Goal: Task Accomplishment & Management: Use online tool/utility

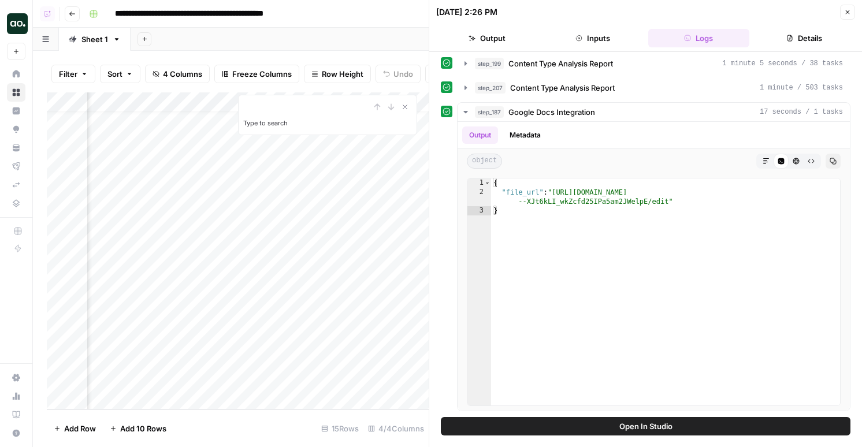
scroll to position [16, 139]
click at [298, 86] on div "Filter Sort 4 Columns Freeze Columns Row Height Undo Redo Export CSV Import CSV…" at bounding box center [238, 73] width 382 height 37
click at [406, 105] on icon "Close Search" at bounding box center [405, 107] width 4 height 4
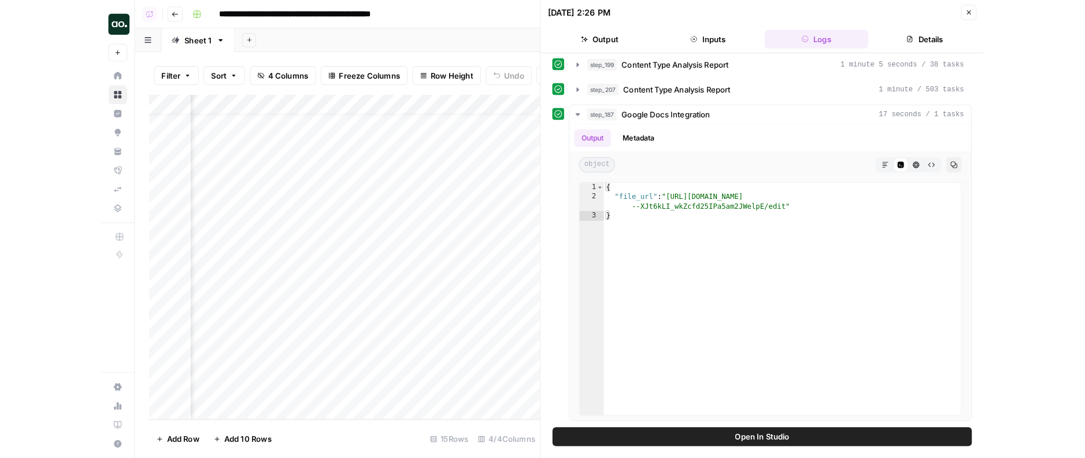
scroll to position [16, 159]
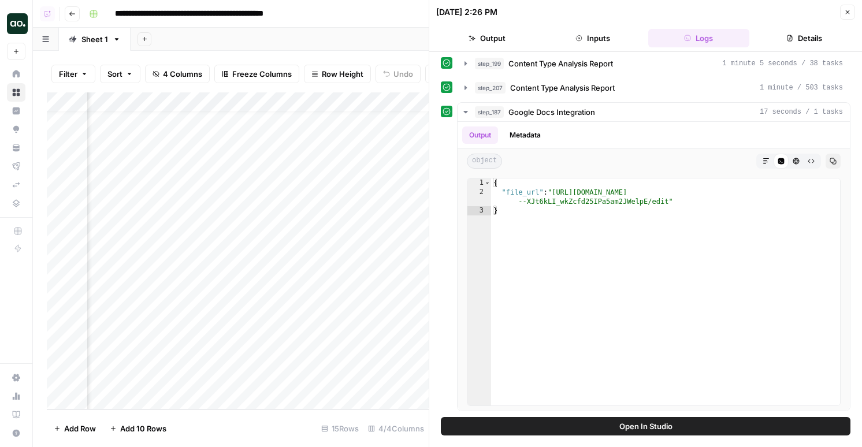
click at [328, 98] on div "Add Column" at bounding box center [238, 250] width 382 height 317
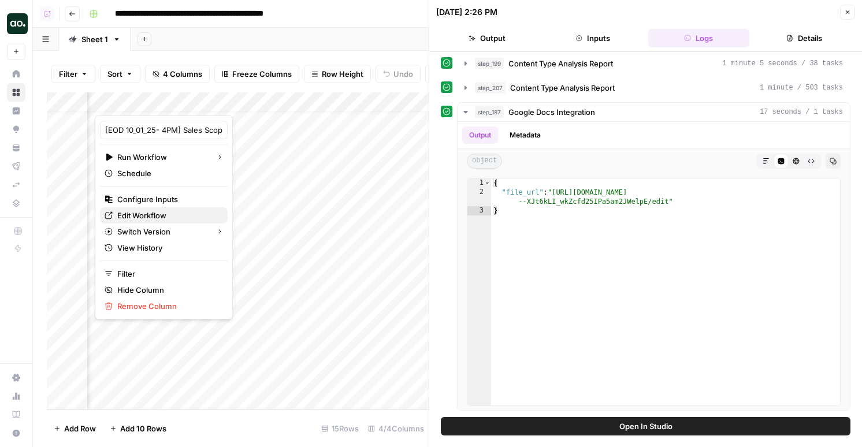
click at [155, 212] on span "Edit Workflow" at bounding box center [167, 216] width 101 height 12
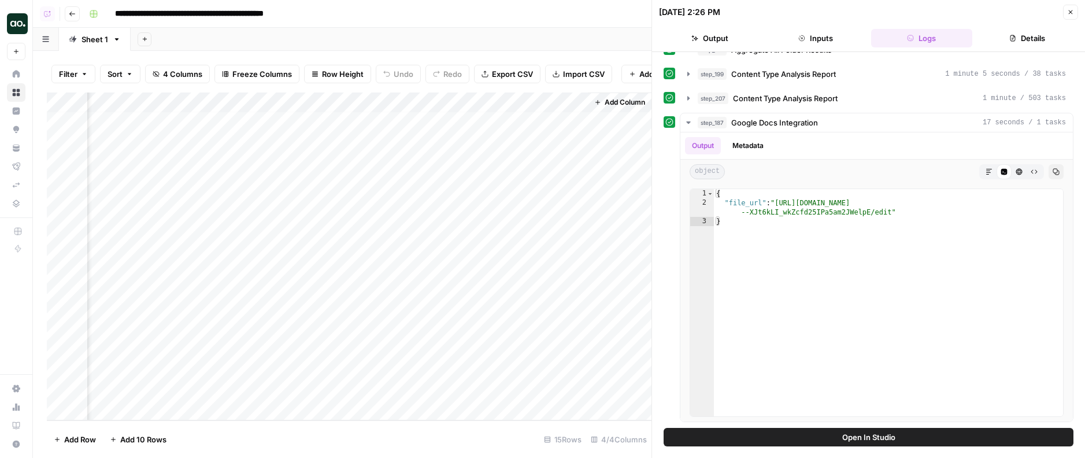
scroll to position [725, 0]
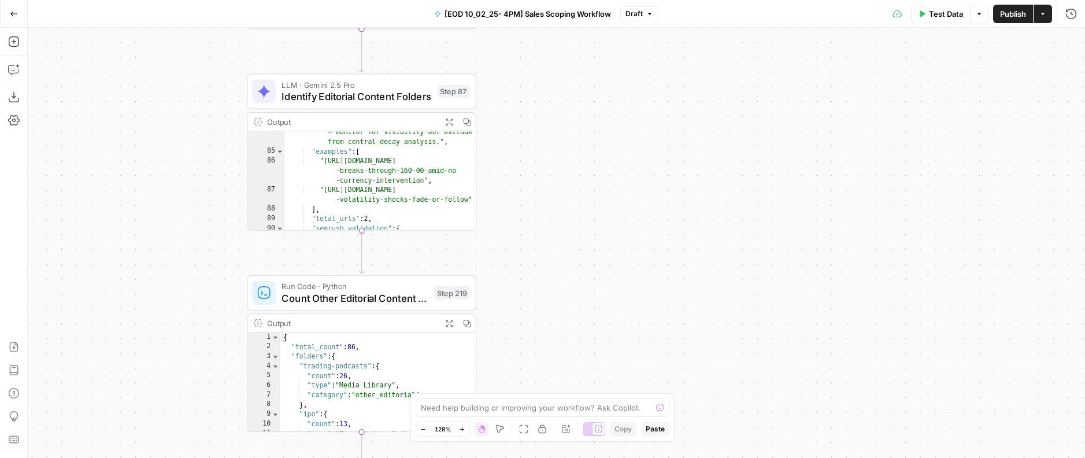
scroll to position [1062, 0]
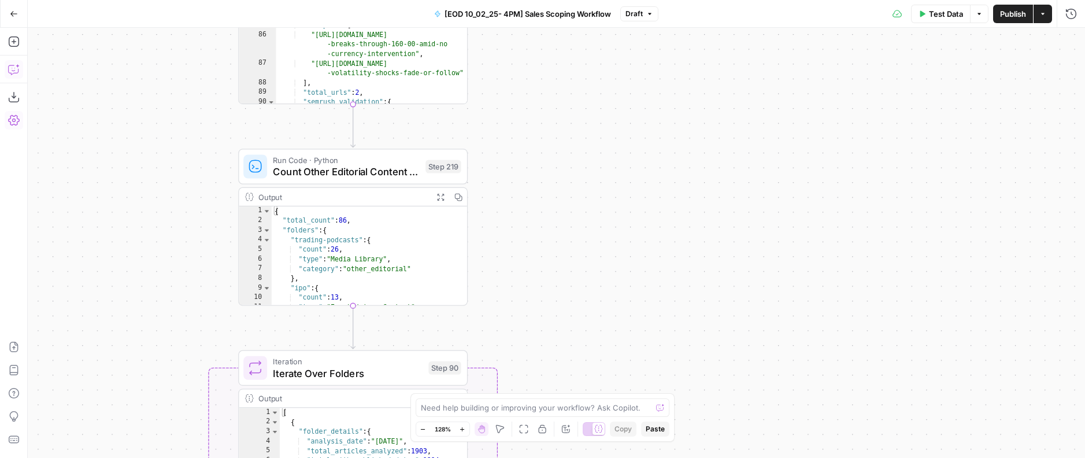
click at [14, 66] on icon "button" at bounding box center [14, 70] width 12 height 12
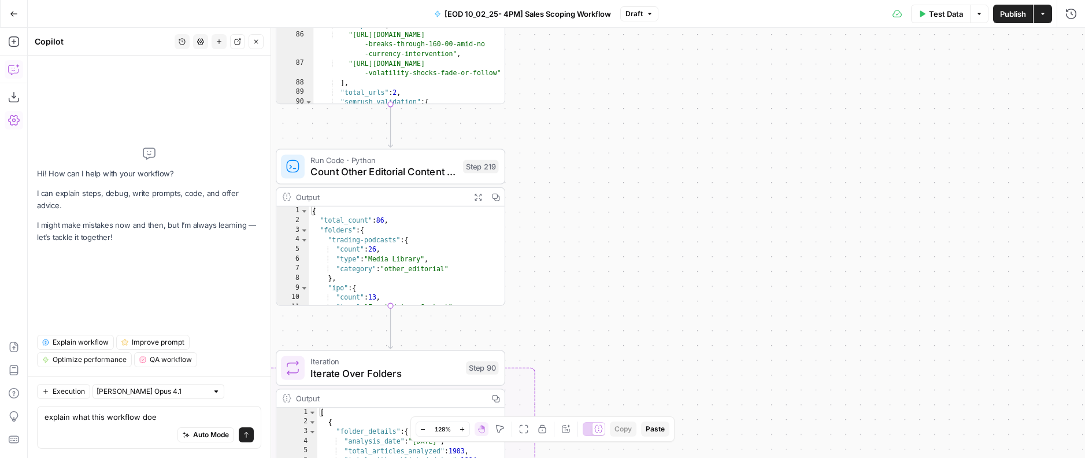
type textarea "explain what this workflow does"
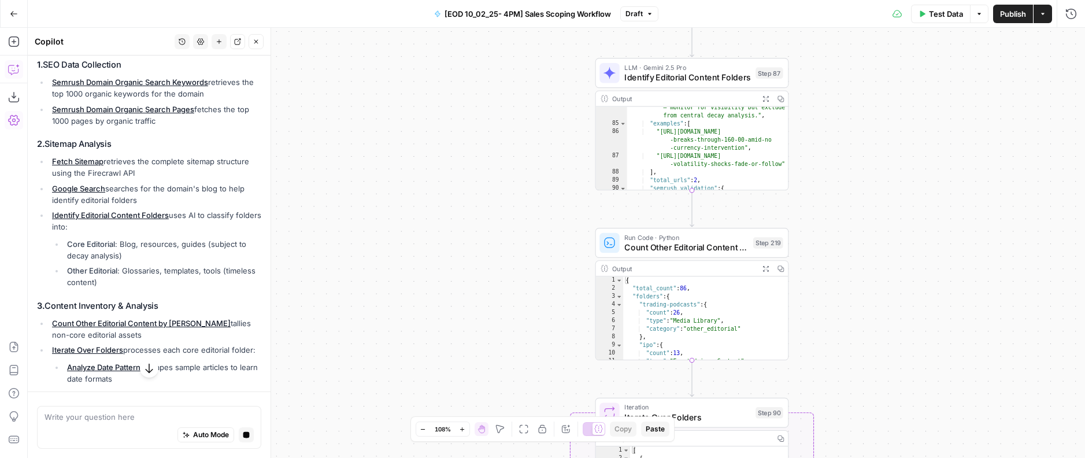
scroll to position [206, 0]
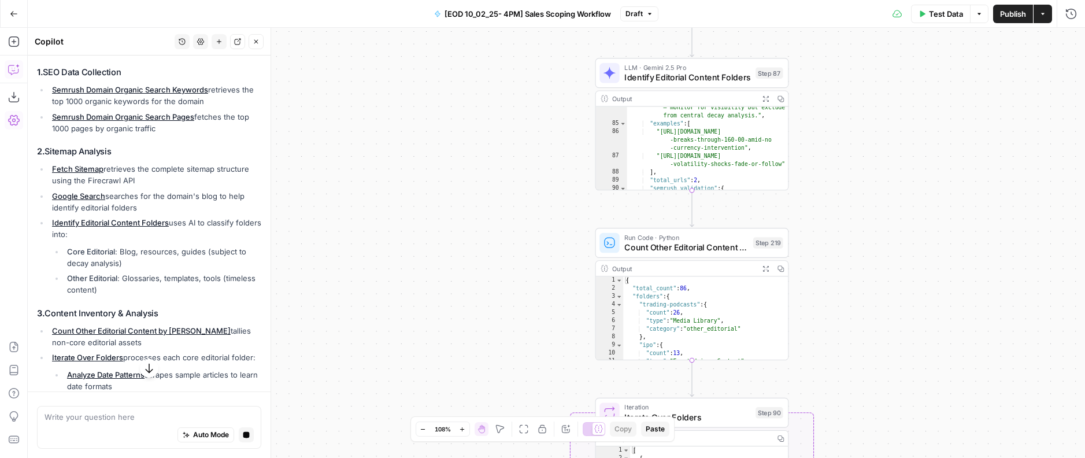
drag, startPoint x: 123, startPoint y: 239, endPoint x: 36, endPoint y: 70, distance: 190.3
click at [36, 70] on div "Hi! How can I help with your workflow? I can explain steps, debug, write prompt…" at bounding box center [149, 419] width 243 height 1138
copy div "1. SEO Data Collection Semrush Domain Organic Search Keywords retrieves the top…"
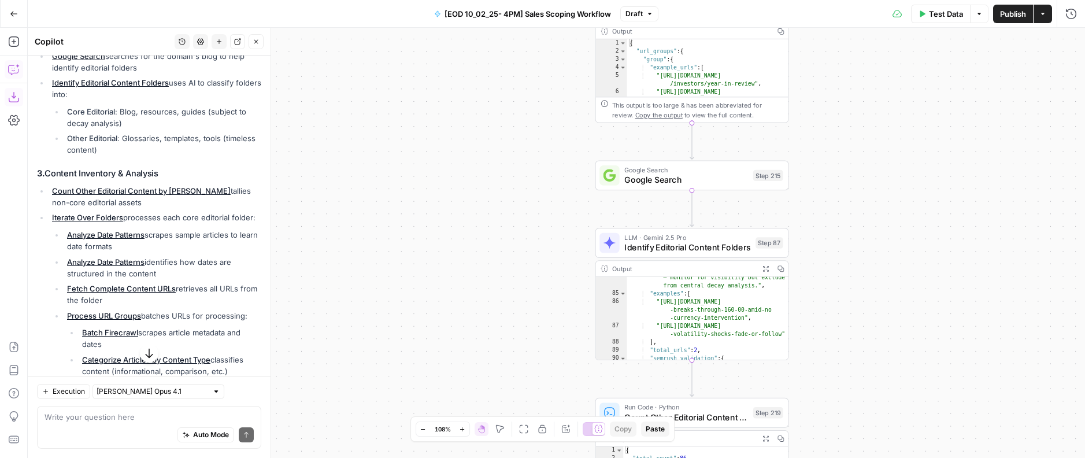
click at [10, 99] on icon "button" at bounding box center [14, 97] width 12 height 12
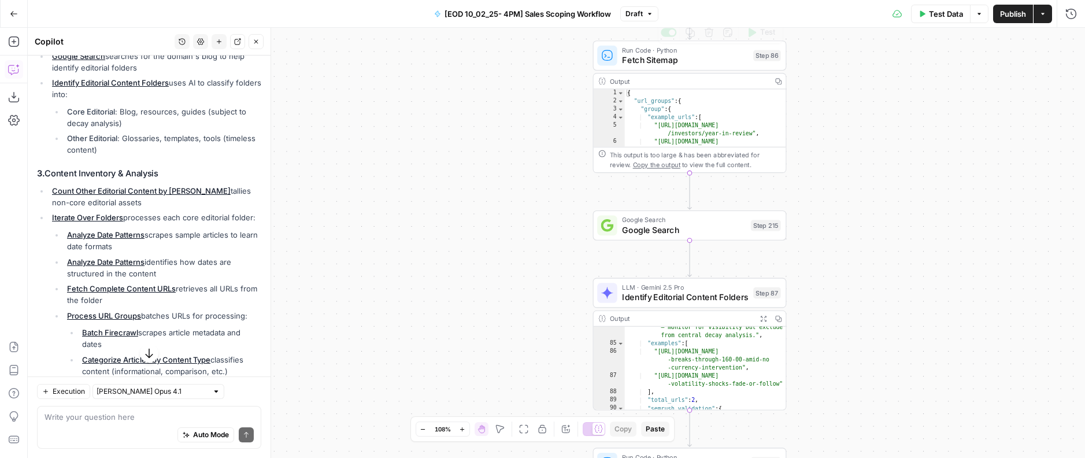
click at [771, 60] on div "Step 86" at bounding box center [767, 55] width 28 height 11
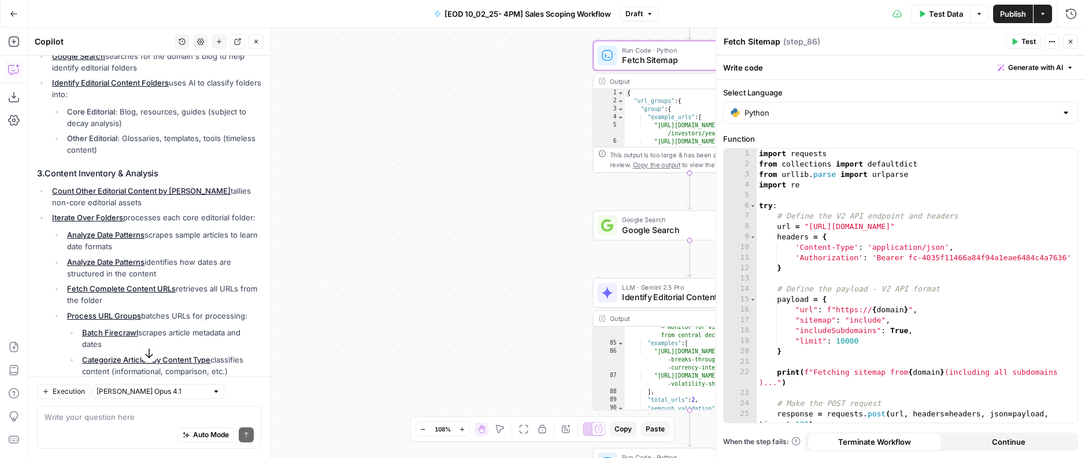
click at [862, 217] on div "import requests from collections import defaultdict from urllib . parse import …" at bounding box center [917, 296] width 321 height 295
type textarea "**********"
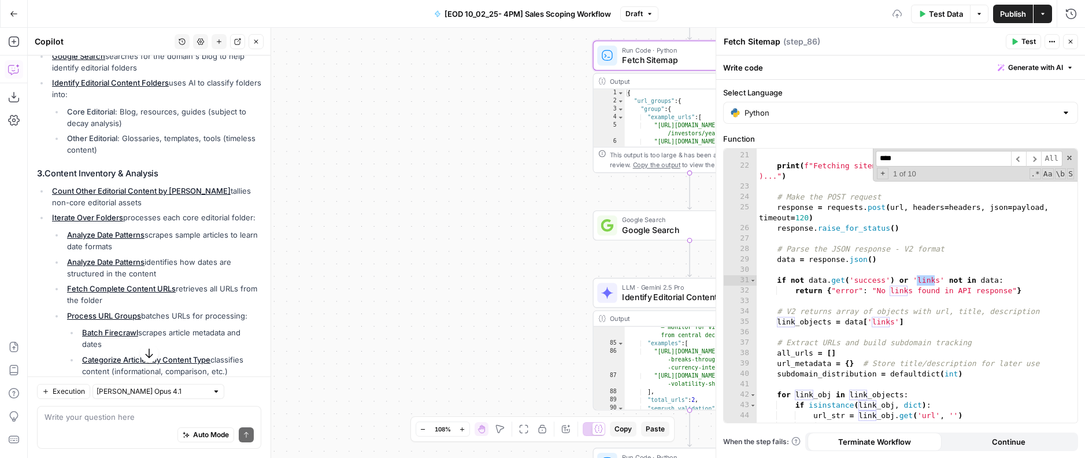
scroll to position [206, 0]
type input "****"
click at [862, 336] on div "} print ( f"Fetching sitemap from { domain } (including all subdomains )..." ) …" at bounding box center [917, 287] width 321 height 295
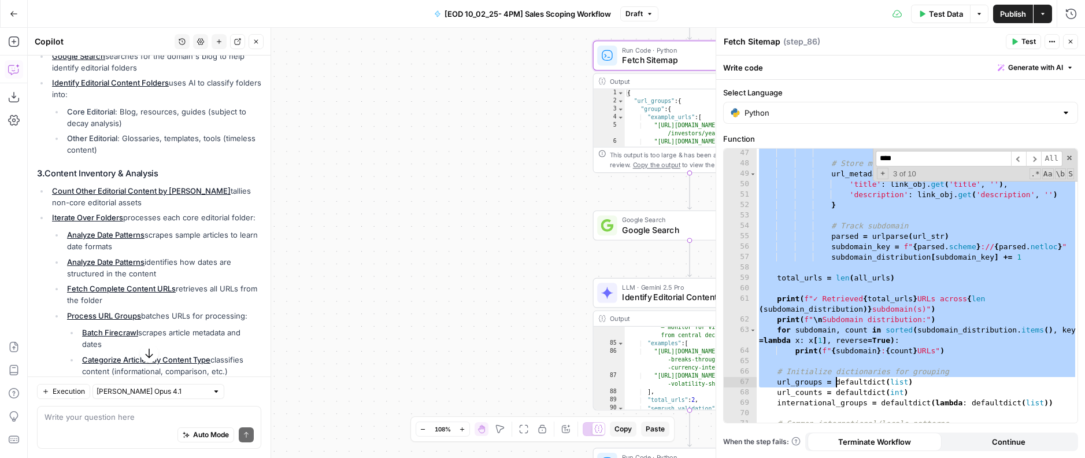
scroll to position [505, 0]
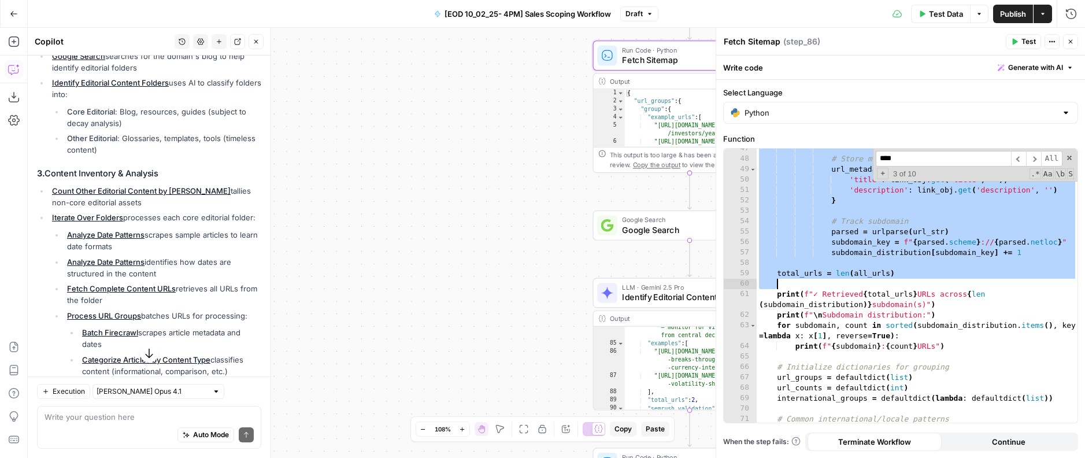
drag, startPoint x: 757, startPoint y: 323, endPoint x: 906, endPoint y: 278, distance: 155.1
click at [862, 278] on div "# Store metadata url_metadata [ url_str ] = { 'title' : link_obj . get ( 'title…" at bounding box center [917, 290] width 321 height 295
paste textarea
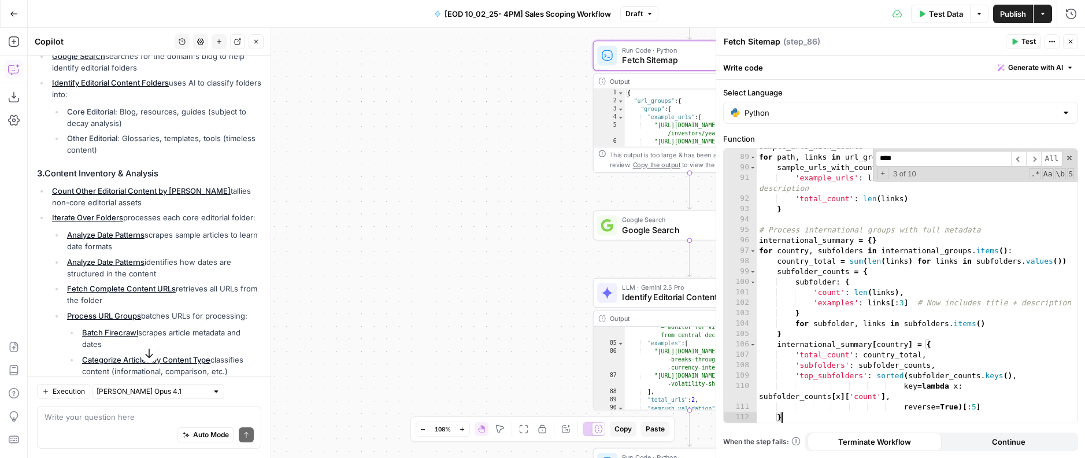
scroll to position [364, 0]
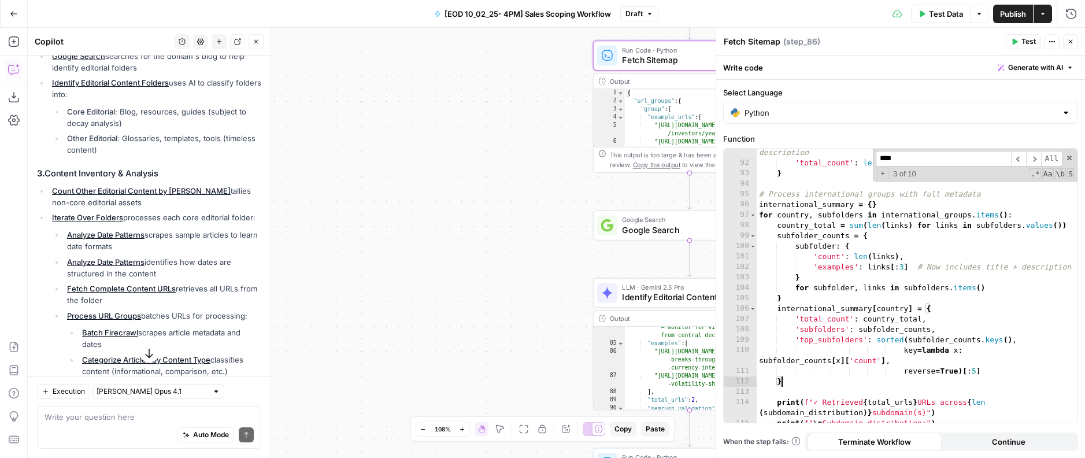
type textarea "**********"
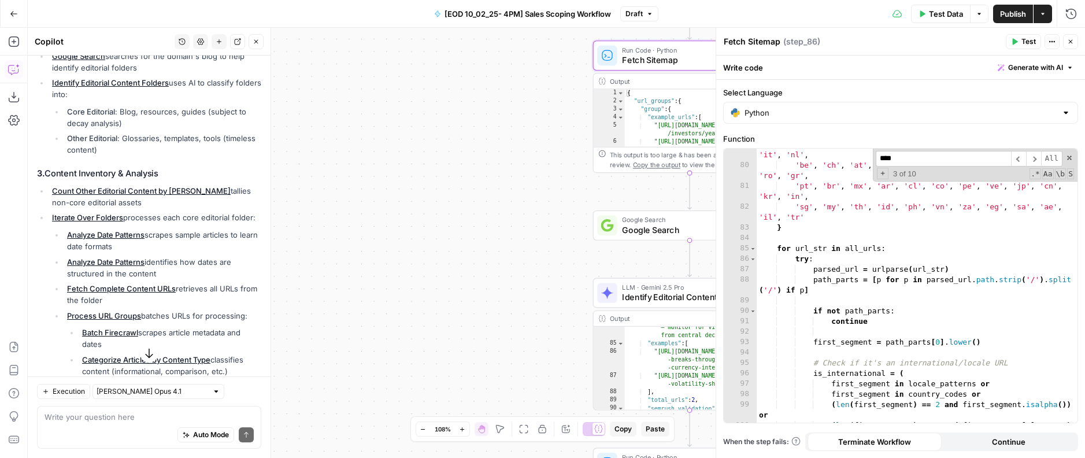
scroll to position [876, 0]
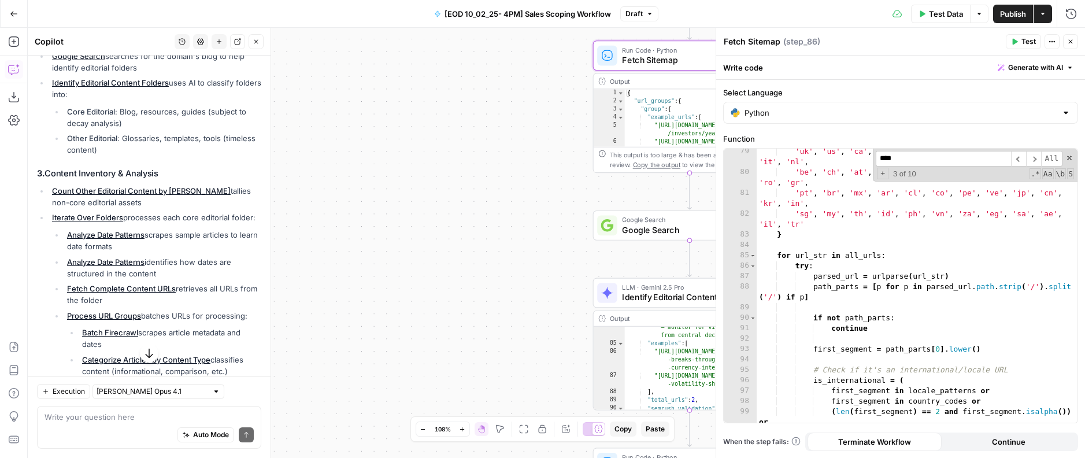
click at [862, 157] on input "****" at bounding box center [943, 159] width 135 height 16
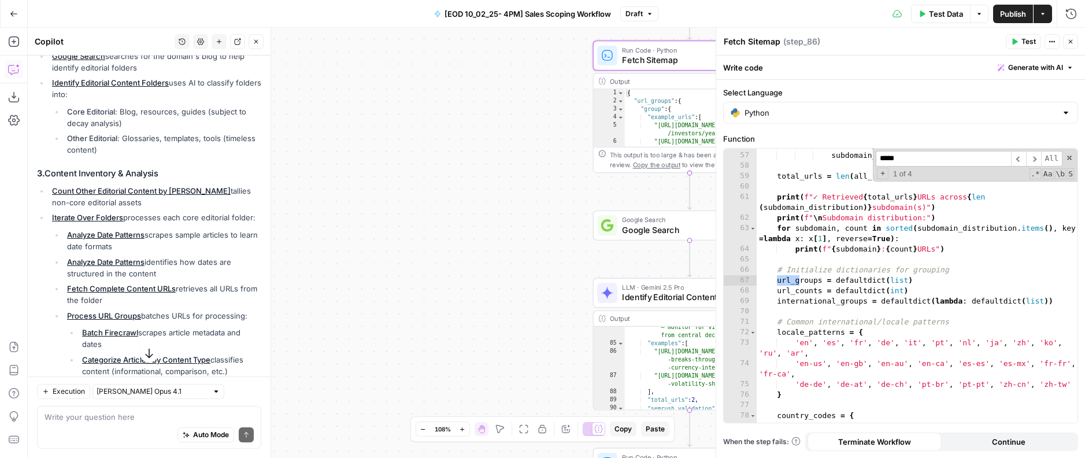
scroll to position [602, 0]
type input "******"
click at [792, 299] on div "subdomain_key = f" { parsed . scheme } :// { parsed . netloc } " subdomain_dist…" at bounding box center [917, 292] width 321 height 305
click at [862, 300] on div "subdomain_key = f" { parsed . scheme } :// { parsed . netloc } " subdomain_dist…" at bounding box center [917, 292] width 321 height 305
click at [818, 340] on div "subdomain_key = f" { parsed . scheme } :// { parsed . netloc } " subdomain_dist…" at bounding box center [917, 292] width 321 height 305
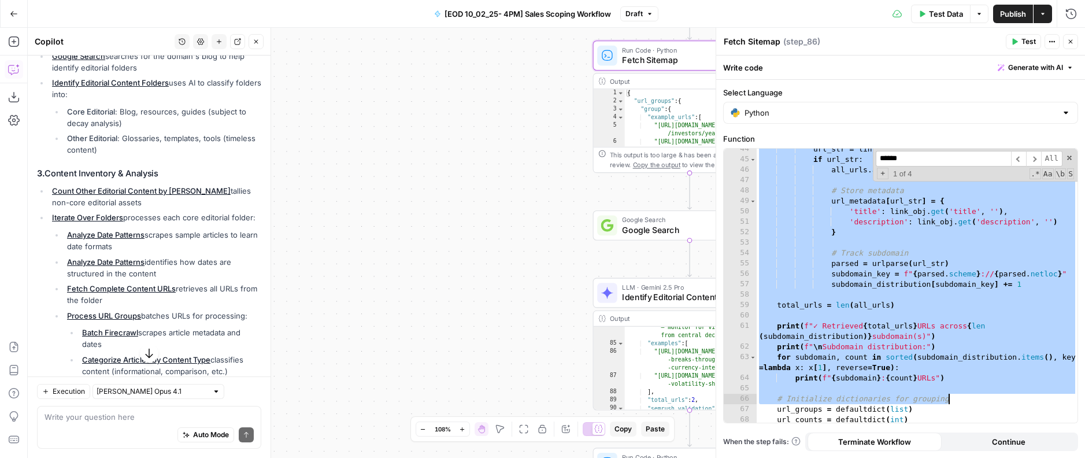
scroll to position [502, 0]
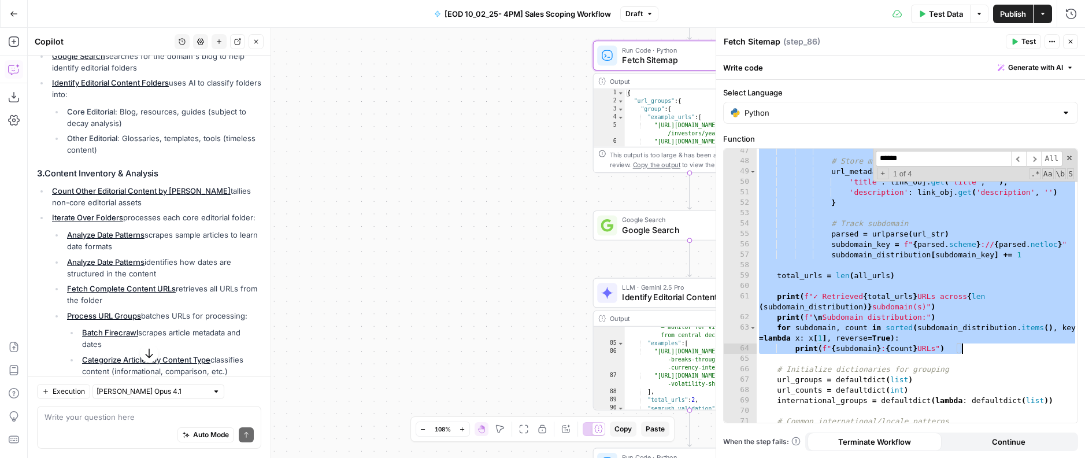
drag, startPoint x: 758, startPoint y: 238, endPoint x: 974, endPoint y: 347, distance: 242.2
click at [862, 347] on div "# Store metadata url_metadata [ url_str ] = { 'title' : link_obj . get ( 'title…" at bounding box center [917, 293] width 321 height 295
paste textarea
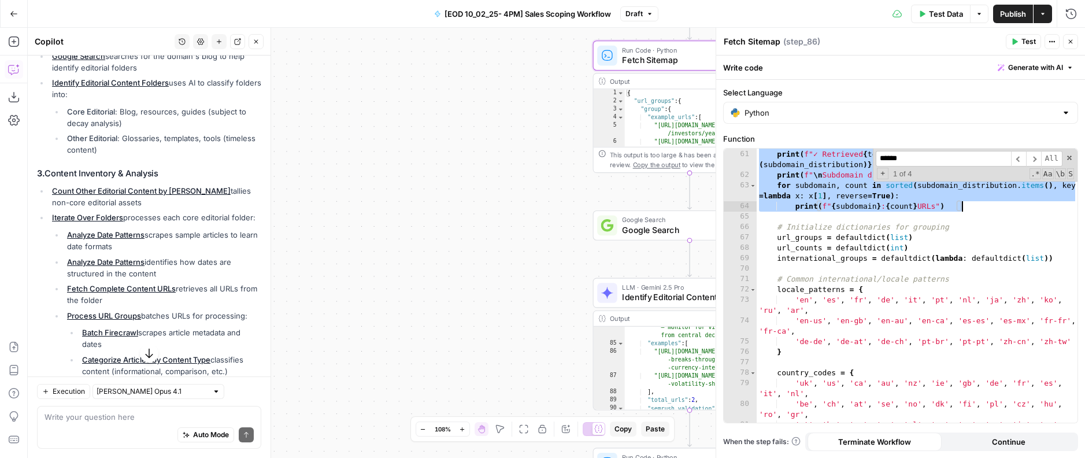
scroll to position [642, 0]
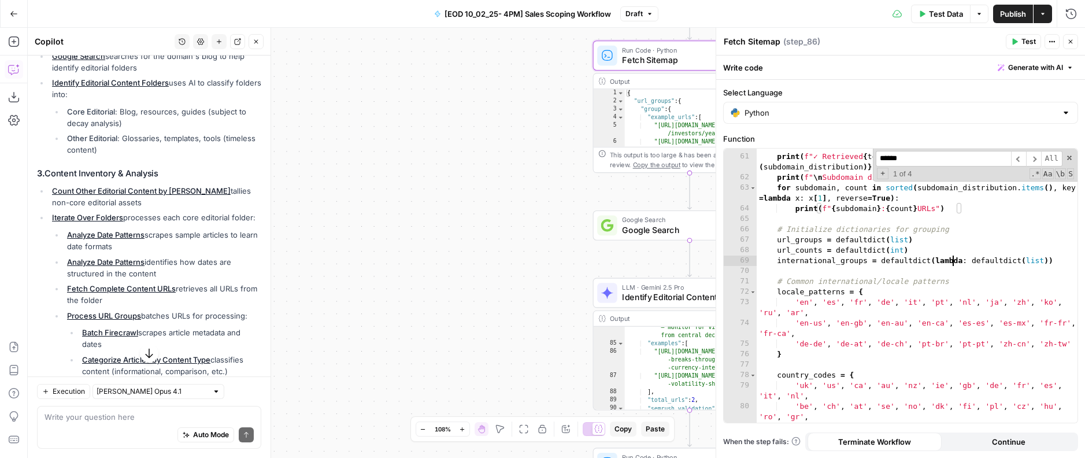
click at [862, 266] on div "print ( f"✓ Retrieved { total_urls } URLs across { len ( subdomain_distribution…" at bounding box center [917, 293] width 321 height 305
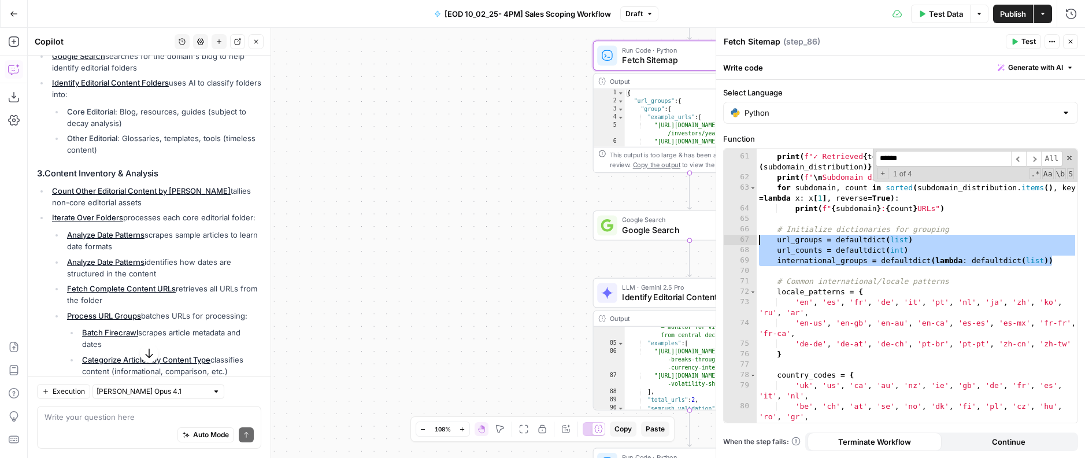
drag, startPoint x: 1048, startPoint y: 264, endPoint x: 743, endPoint y: 236, distance: 306.4
click at [743, 236] on div "**********" at bounding box center [901, 286] width 354 height 274
paste textarea
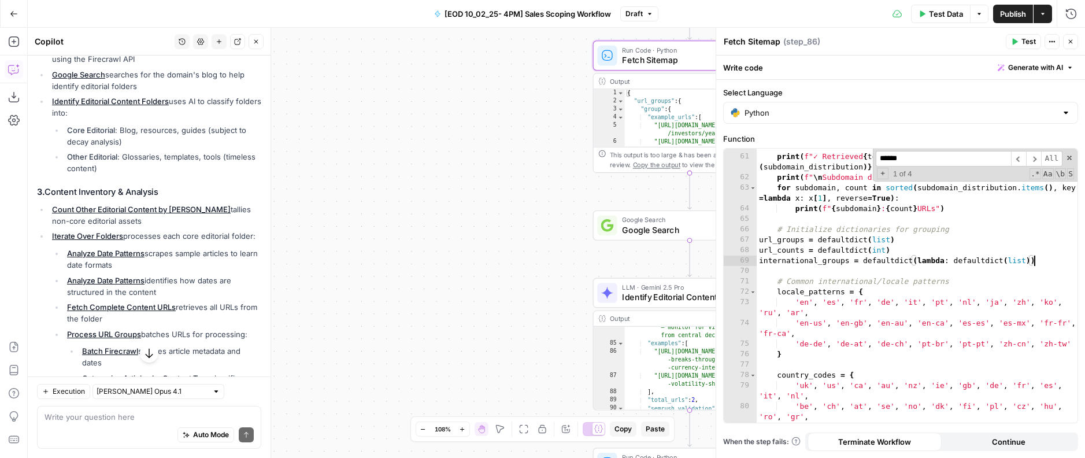
scroll to position [364, 0]
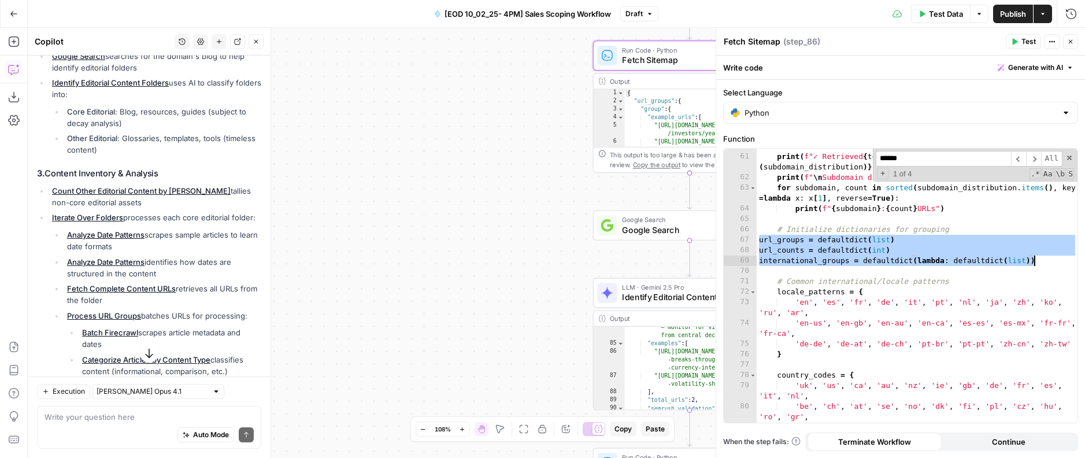
drag, startPoint x: 759, startPoint y: 239, endPoint x: 1058, endPoint y: 258, distance: 298.8
click at [862, 258] on div "print ( f"✓ Retrieved { total_urls } URLs across { len ( subdomain_distribution…" at bounding box center [917, 293] width 321 height 305
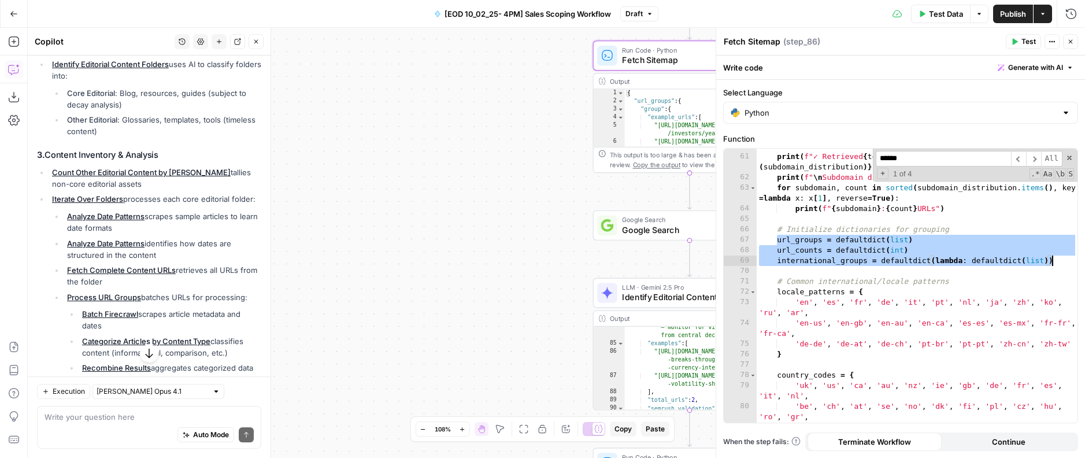
scroll to position [346, 0]
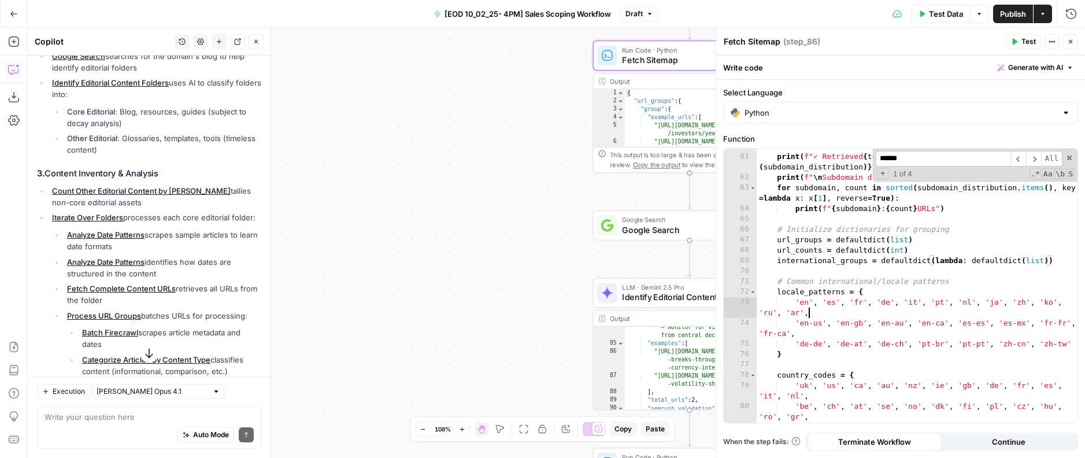
click at [810, 309] on div "print ( f"✓ Retrieved { total_urls } URLs across { len ( subdomain_distribution…" at bounding box center [917, 293] width 321 height 305
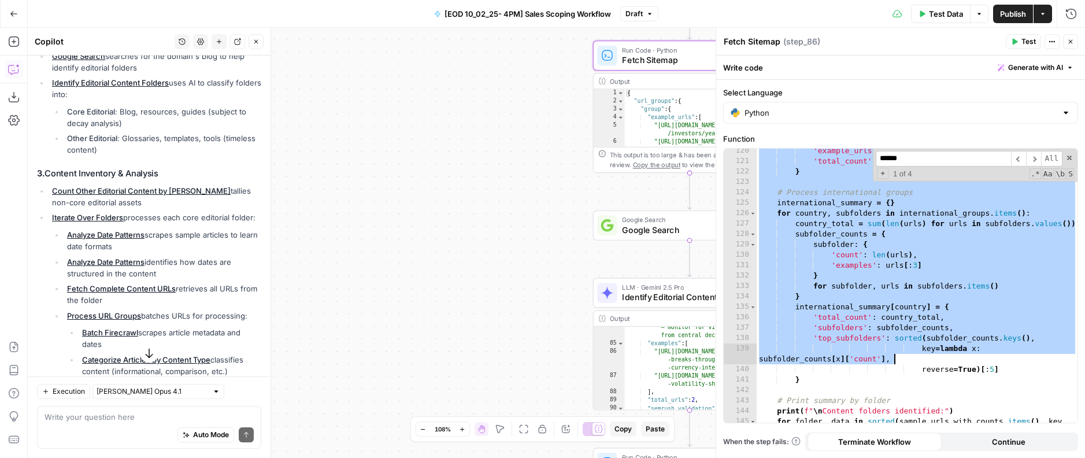
scroll to position [1406, 0]
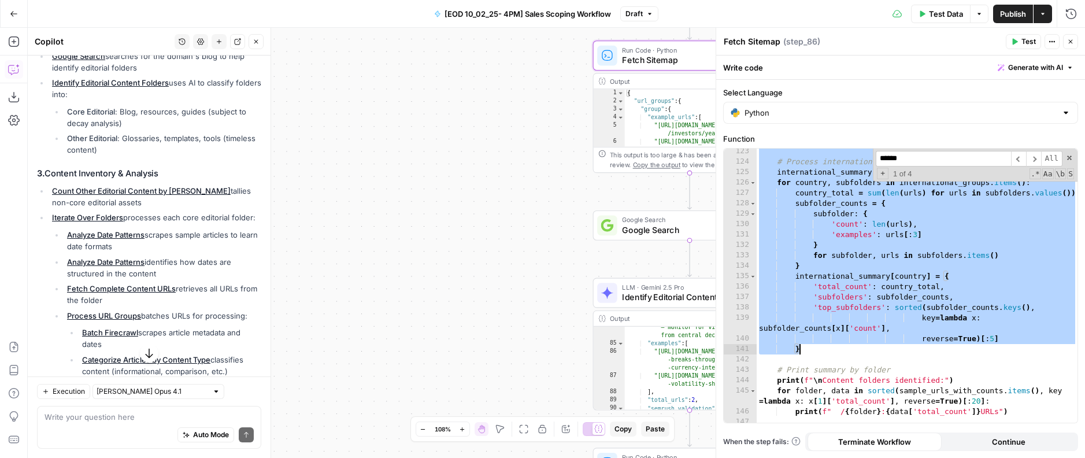
drag, startPoint x: 757, startPoint y: 268, endPoint x: 898, endPoint y: 352, distance: 164.3
click at [862, 352] on div "# Process international groups international_summary = { } for country , subfol…" at bounding box center [917, 293] width 321 height 295
paste textarea
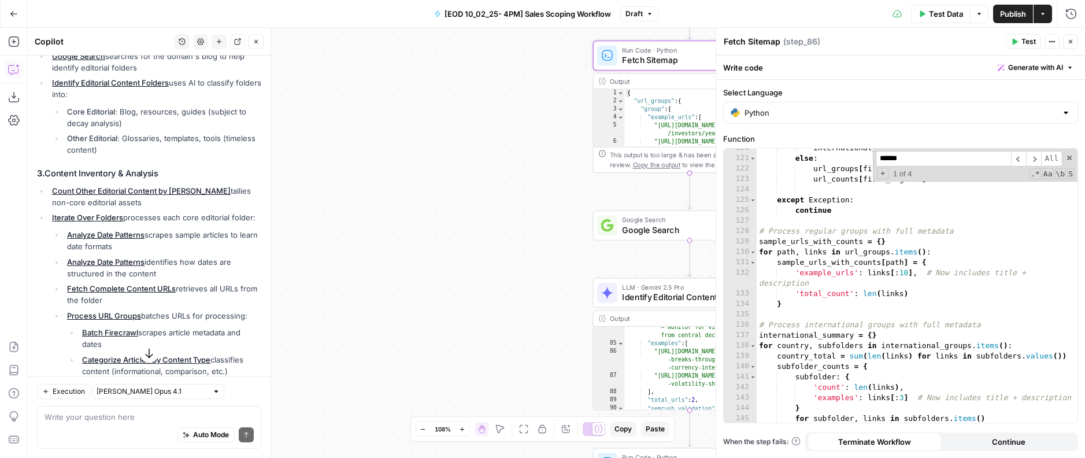
scroll to position [1370, 0]
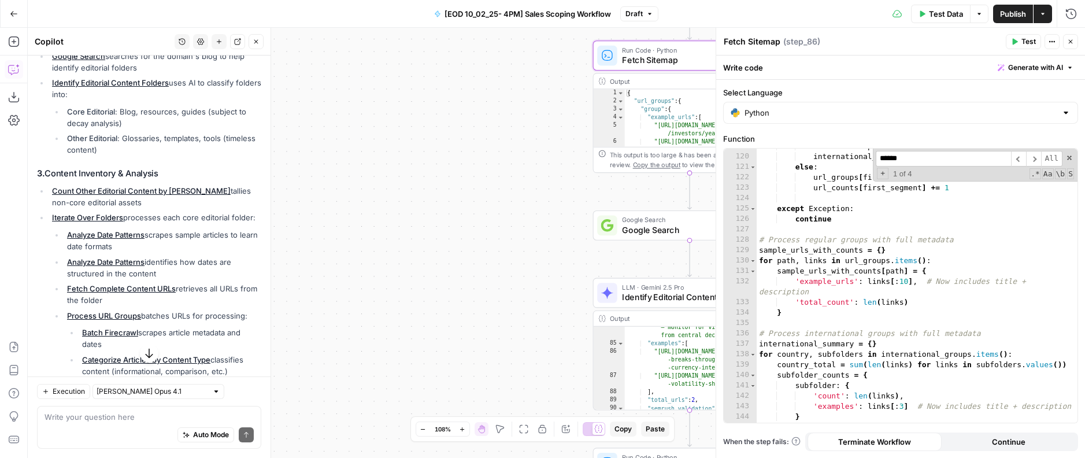
click at [862, 40] on icon "button" at bounding box center [1015, 42] width 5 height 6
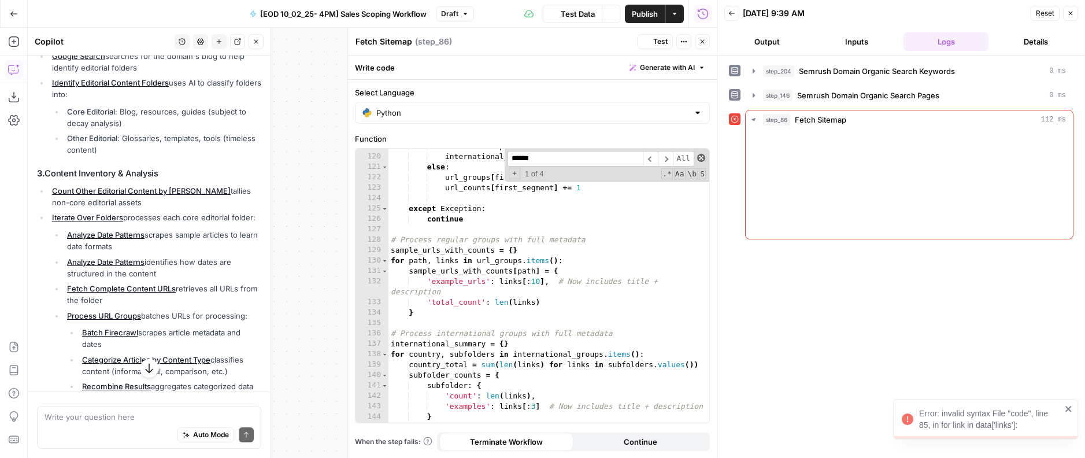
scroll to position [364, 0]
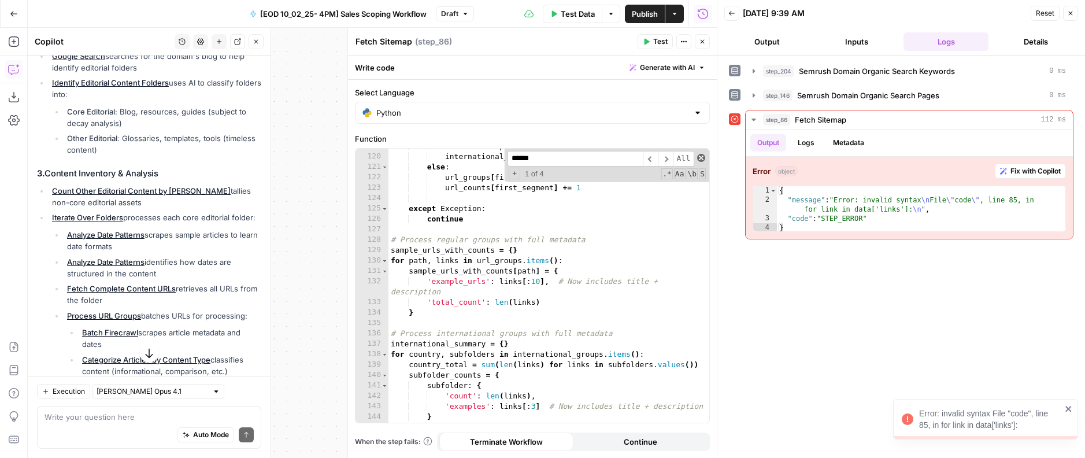
click at [702, 157] on span at bounding box center [701, 158] width 8 height 8
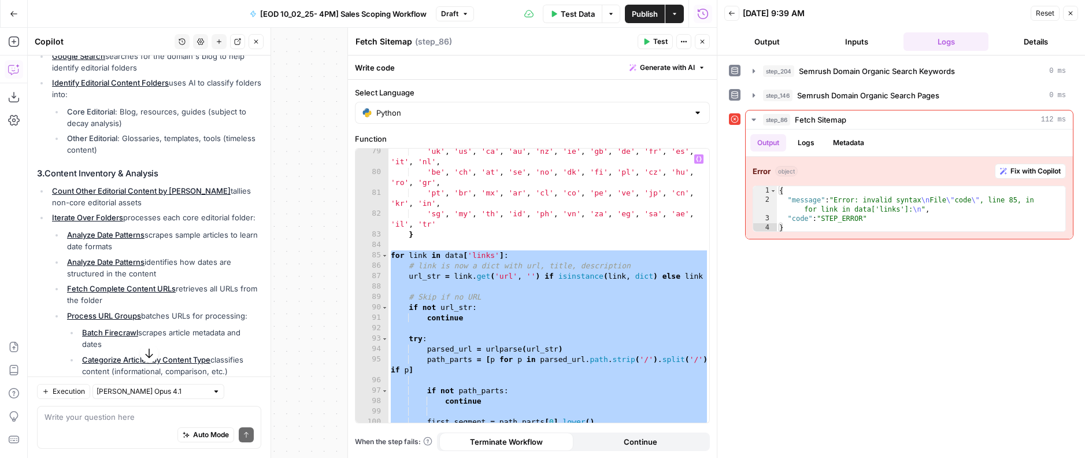
scroll to position [876, 0]
type textarea "**********"
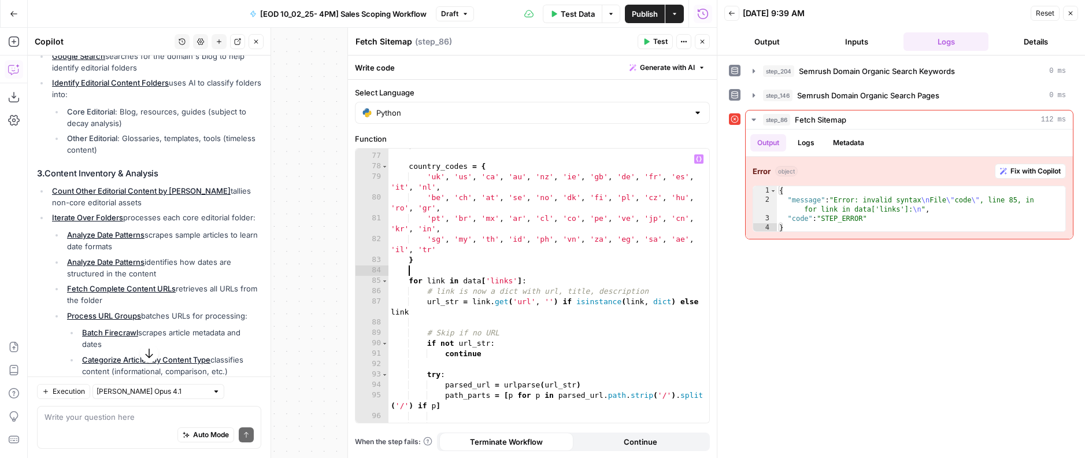
click at [442, 270] on div "} country_codes = { 'uk' , 'us' , 'ca' , 'au' , 'nz' , 'ie' , 'gb' , 'de' , 'fr…" at bounding box center [548, 287] width 321 height 295
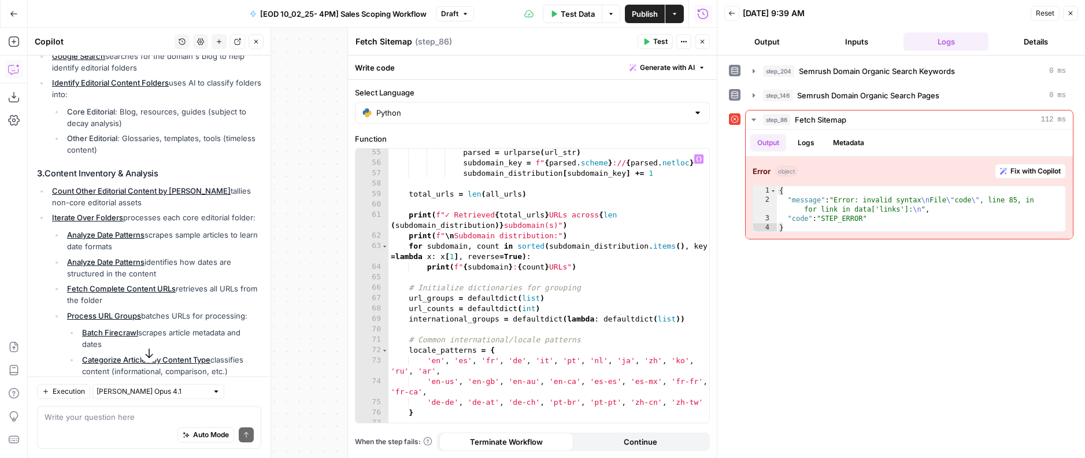
scroll to position [582, 0]
click at [650, 45] on div "Publish P" at bounding box center [644, 38] width 50 height 20
click at [650, 42] on button "Test" at bounding box center [655, 41] width 35 height 15
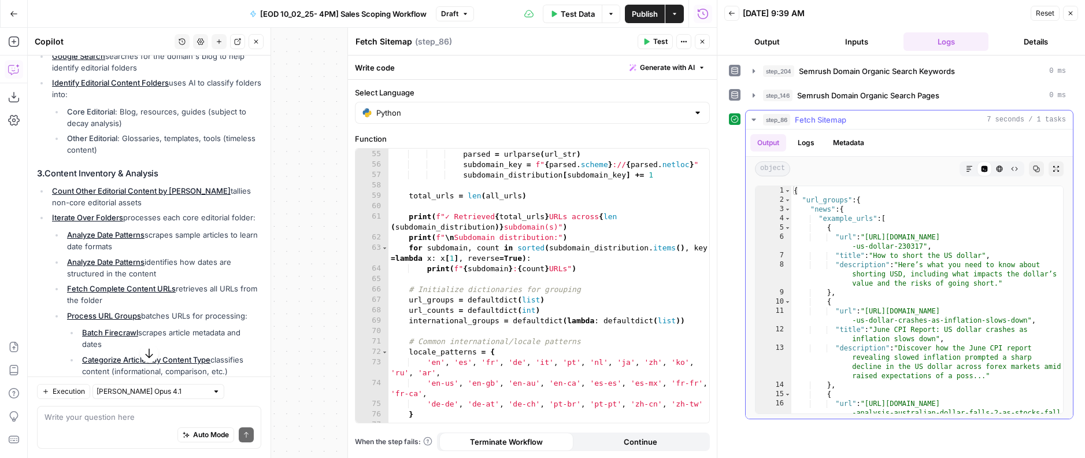
scroll to position [3, 0]
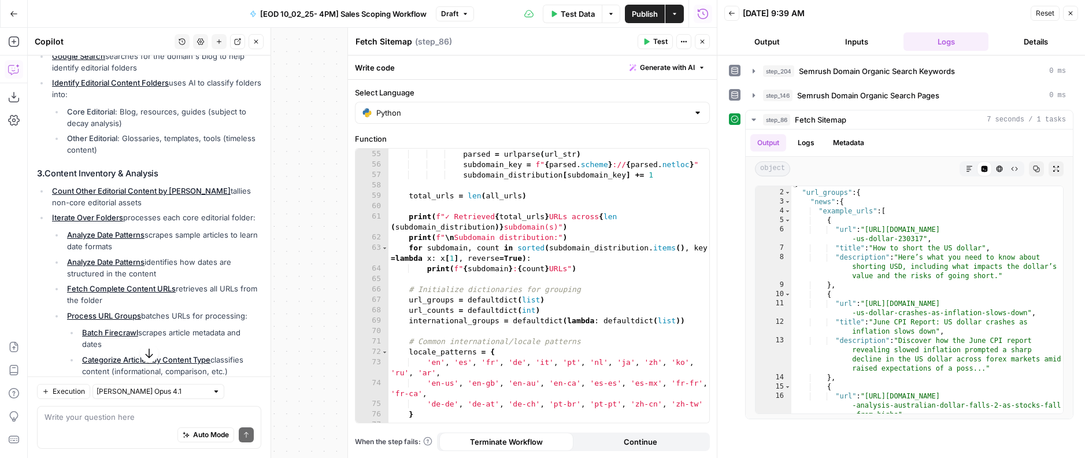
click at [695, 42] on button "Close" at bounding box center [702, 41] width 15 height 15
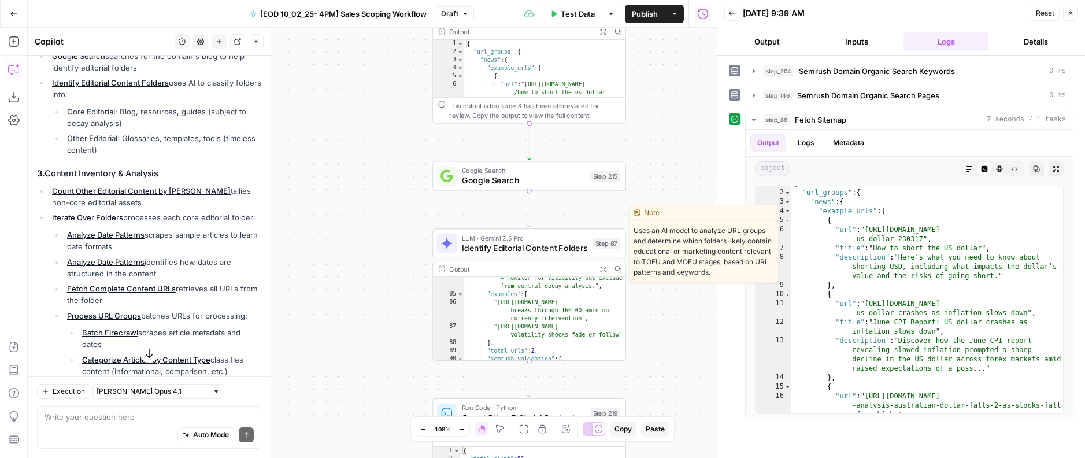
click at [543, 255] on div "LLM · Gemini 2.5 Pro Identify Editorial Content Folders Step 87 Copy step Delet…" at bounding box center [529, 243] width 194 height 30
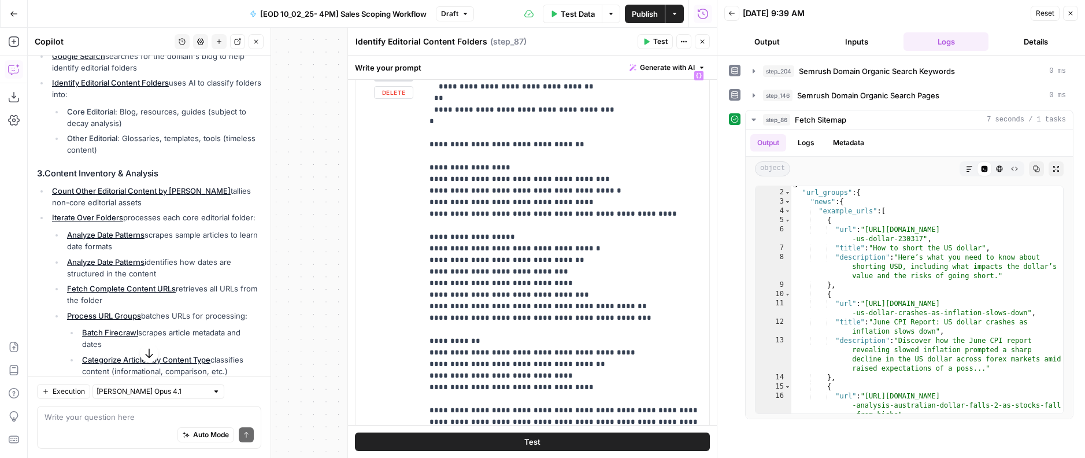
scroll to position [410, 0]
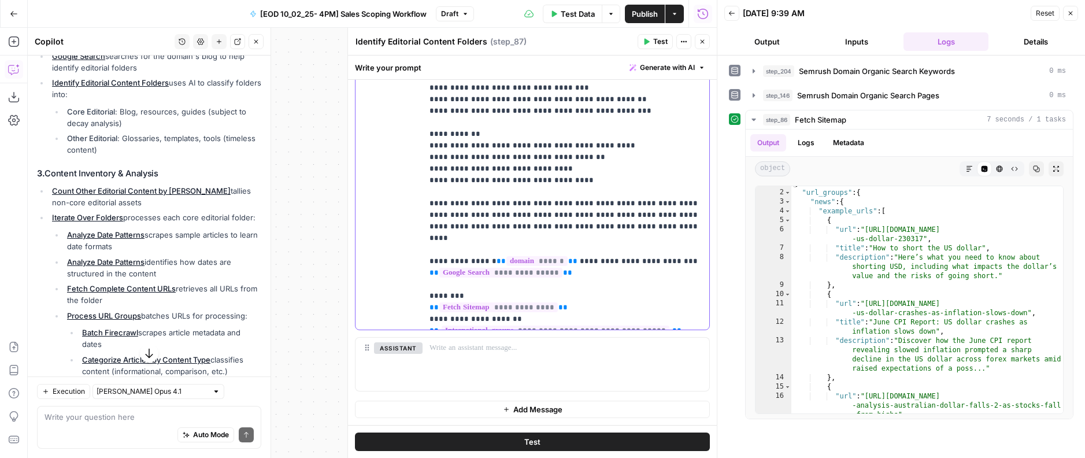
drag, startPoint x: 573, startPoint y: 232, endPoint x: 423, endPoint y: 239, distance: 149.9
click at [423, 239] on div "**********" at bounding box center [566, 93] width 287 height 471
paste div
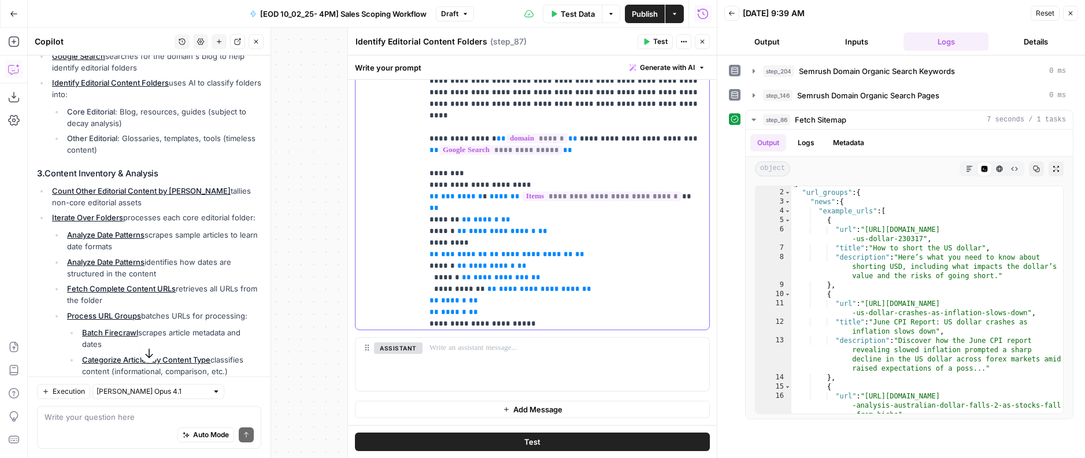
scroll to position [1388, 0]
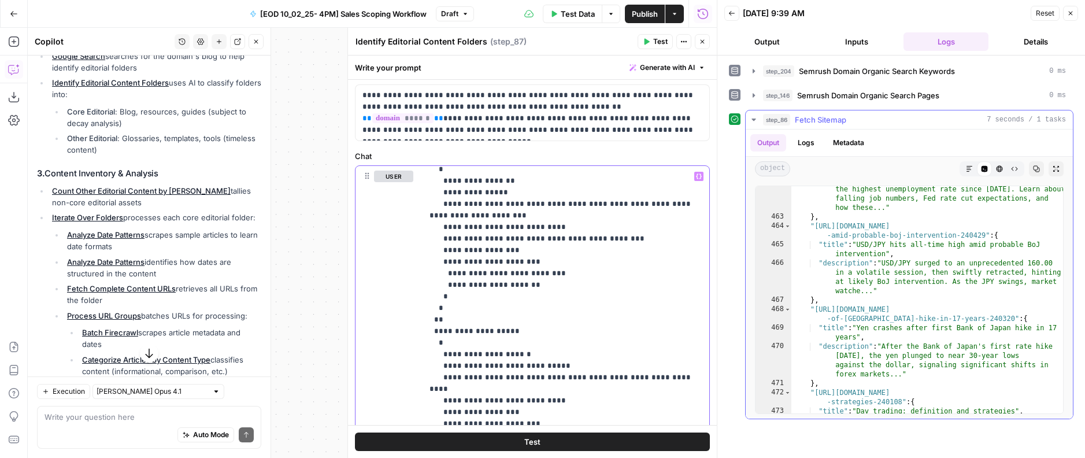
scroll to position [2357, 0]
click at [649, 44] on icon "button" at bounding box center [646, 41] width 7 height 7
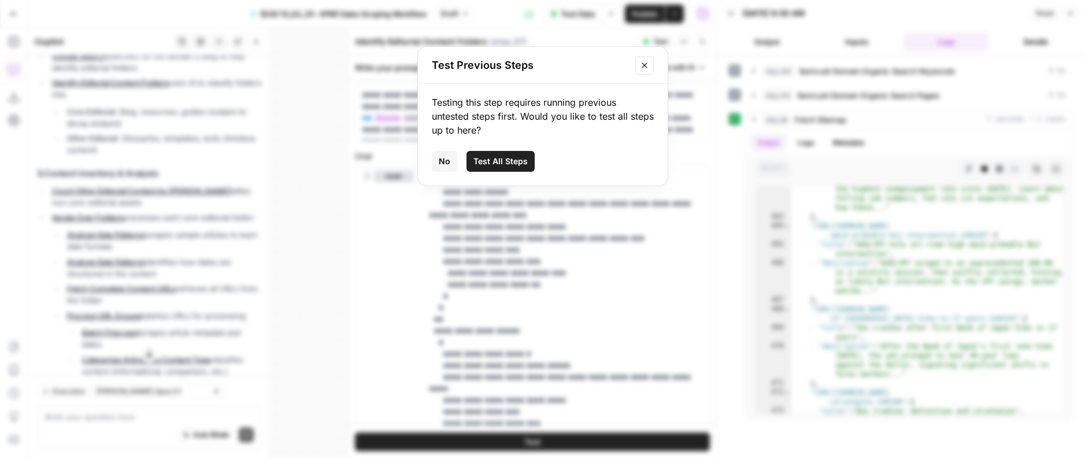
click at [646, 64] on icon "Close modal" at bounding box center [644, 65] width 9 height 9
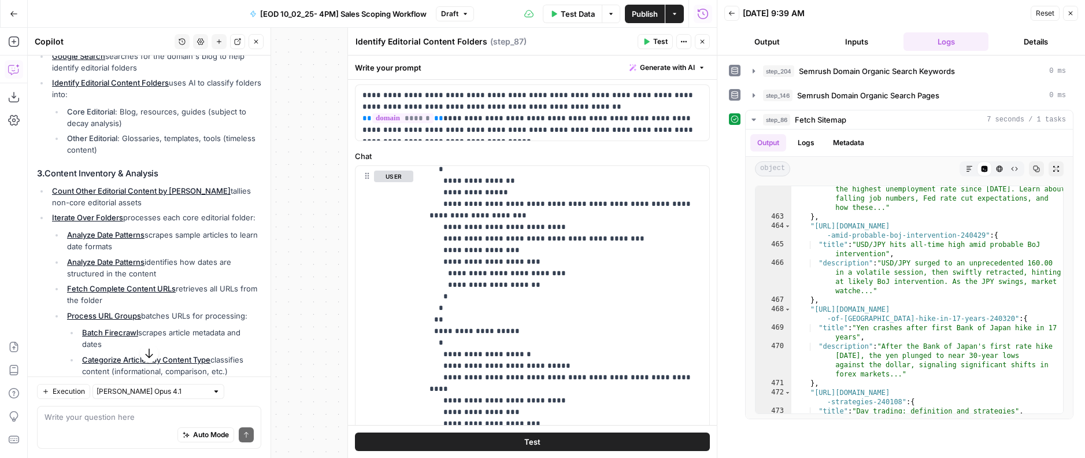
click at [705, 42] on icon "button" at bounding box center [702, 41] width 7 height 7
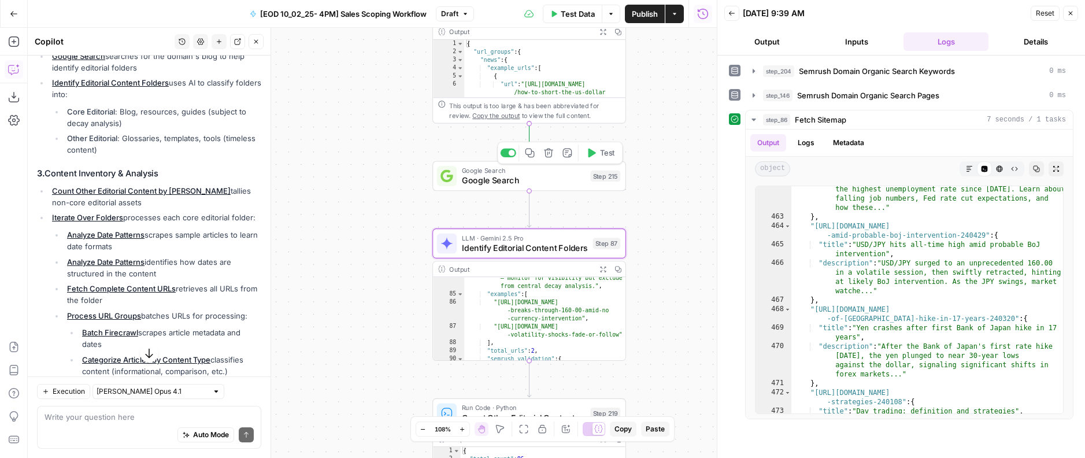
click at [504, 152] on div at bounding box center [509, 153] width 16 height 9
click at [506, 154] on div at bounding box center [505, 153] width 6 height 6
click at [604, 150] on span "Test" at bounding box center [607, 152] width 15 height 11
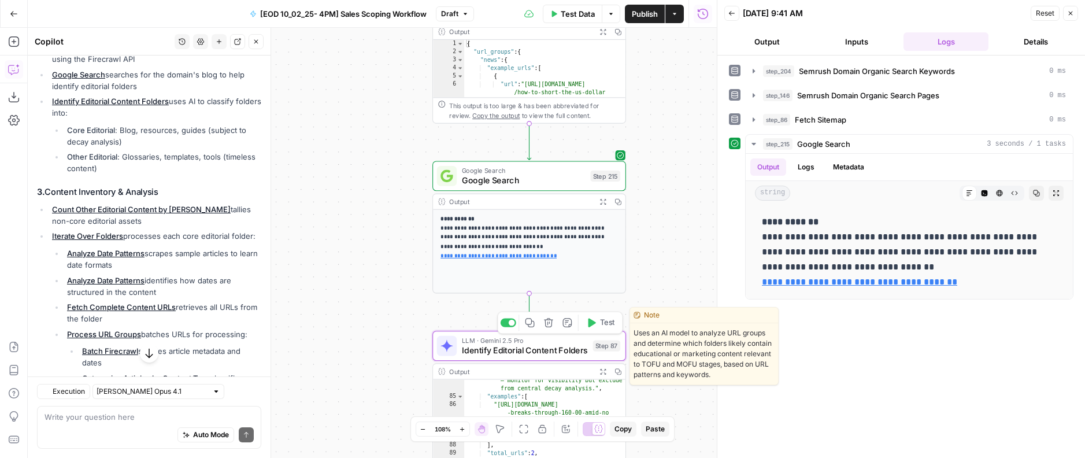
scroll to position [364, 0]
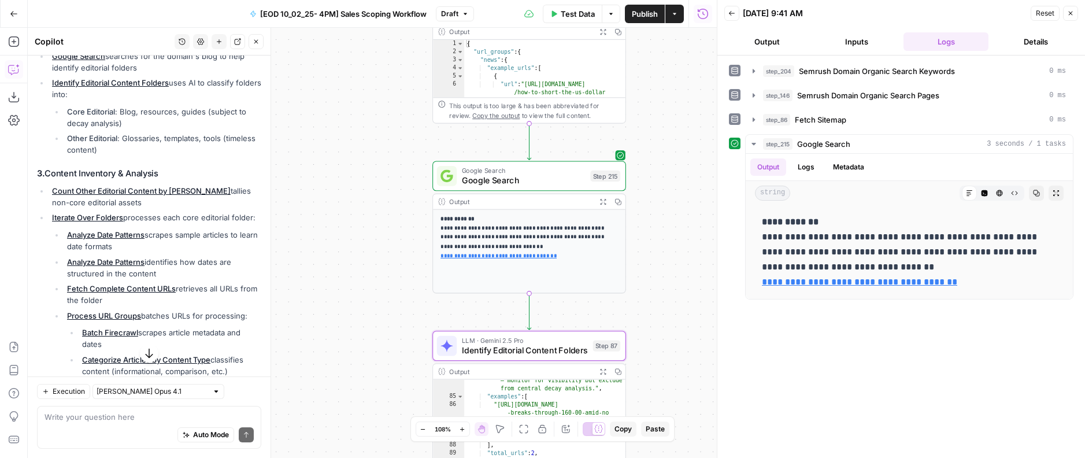
click at [518, 187] on div "Google Search Google Search Step 215" at bounding box center [529, 176] width 194 height 30
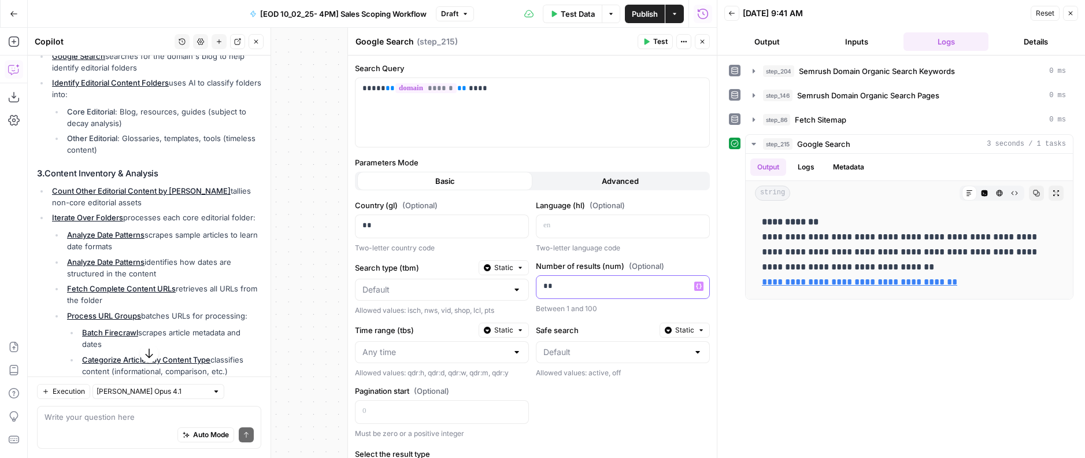
click at [577, 280] on p "**" at bounding box center [613, 286] width 140 height 12
drag, startPoint x: 542, startPoint y: 147, endPoint x: 536, endPoint y: 165, distance: 18.7
click at [0, 0] on form "Search Query ***** ** ****** ** **** Parameters Mode Basic Advanced Country (gl…" at bounding box center [0, 0] width 0 height 0
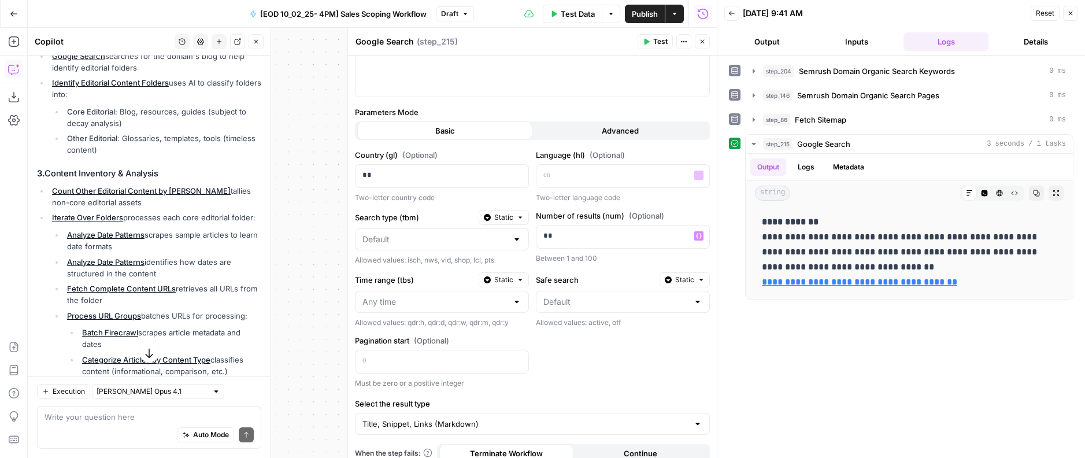
scroll to position [61, 0]
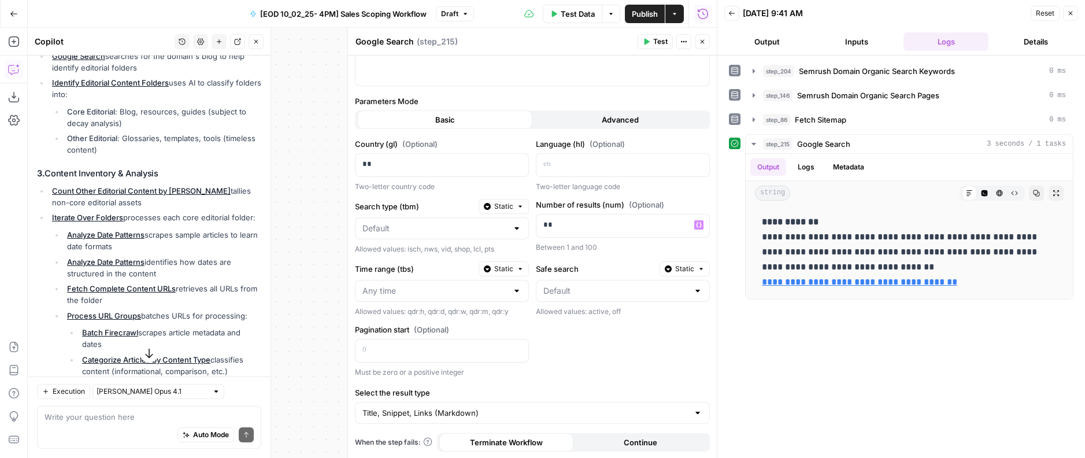
click at [506, 427] on div "Search Query ***** ** ****** ** **** Parameters Mode Basic Advanced Country (gl…" at bounding box center [532, 226] width 369 height 464
click at [499, 411] on input "Select the result type" at bounding box center [525, 413] width 326 height 12
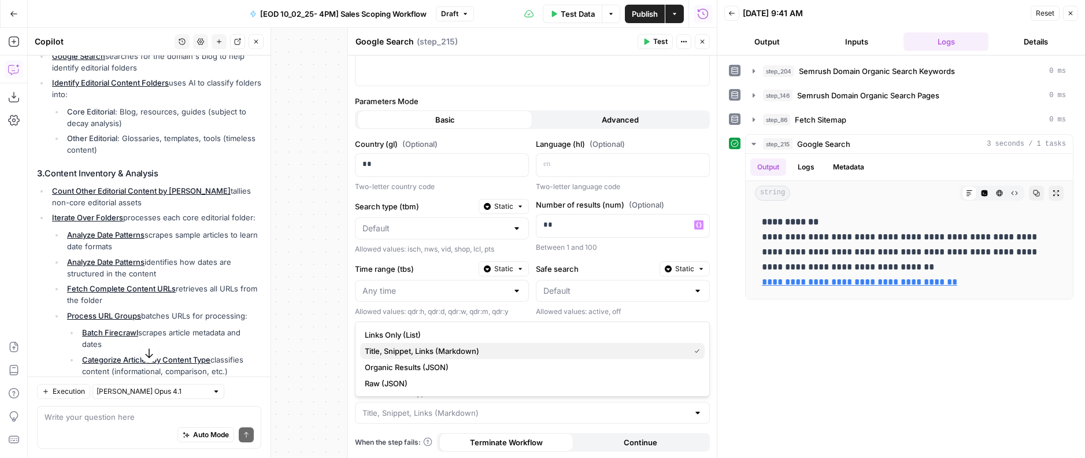
click at [440, 349] on span "Title, Snippet, Links (Markdown)" at bounding box center [525, 351] width 320 height 12
type input "Title, Snippet, Links (Markdown)"
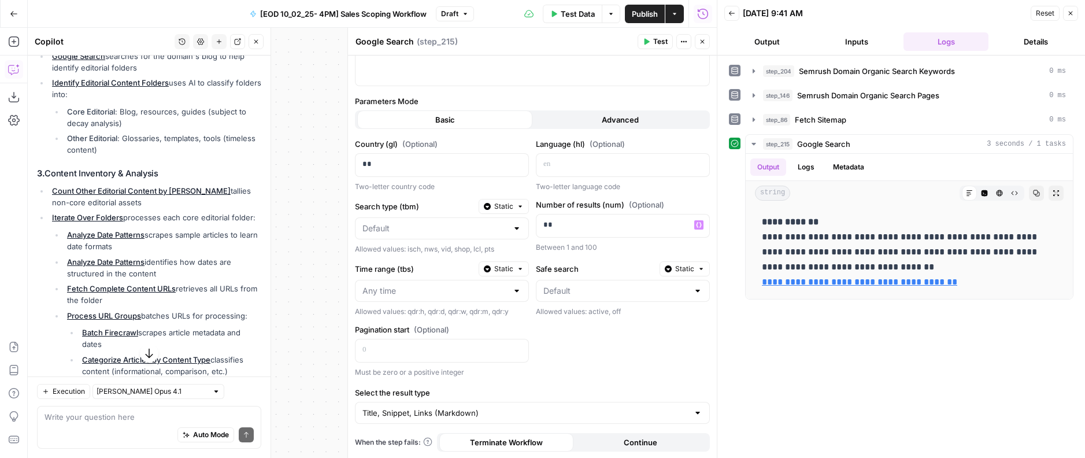
click at [425, 405] on div "Title, Snippet, Links (Markdown)" at bounding box center [532, 413] width 355 height 22
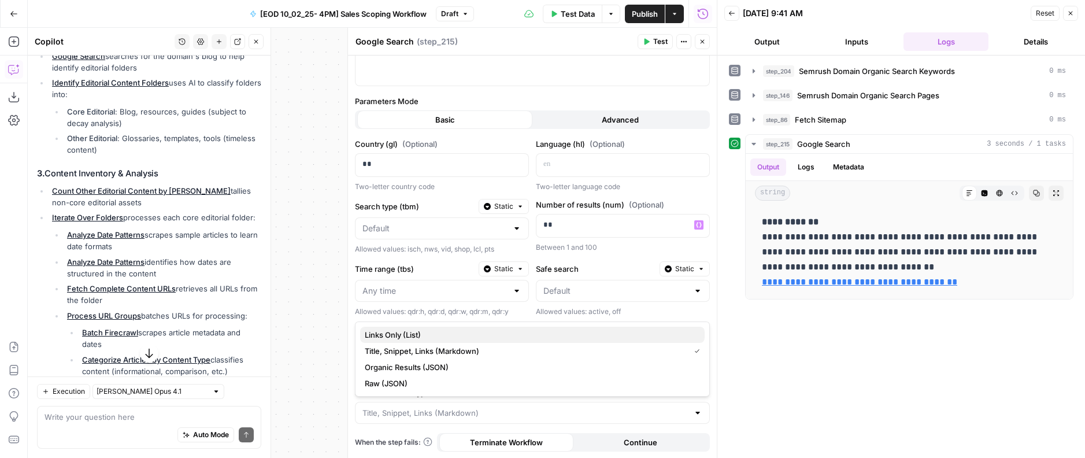
click at [410, 332] on span "Links Only (List)" at bounding box center [530, 335] width 331 height 12
type input "Links Only (List)"
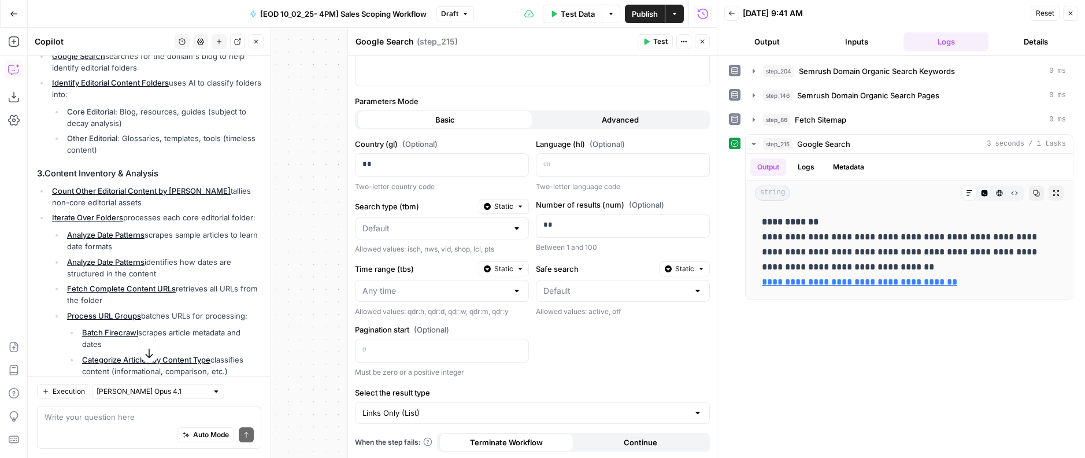
click at [499, 419] on div "Links Only (List)" at bounding box center [532, 413] width 355 height 22
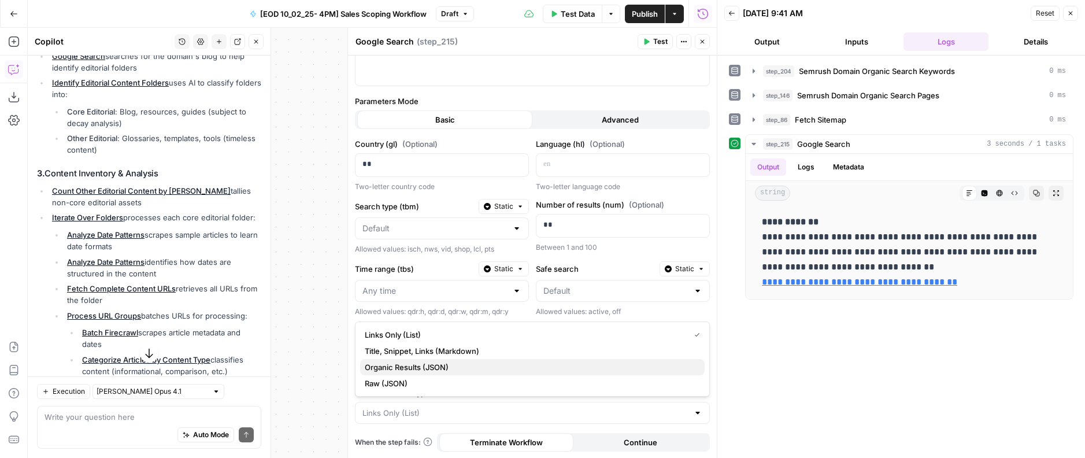
click at [439, 364] on span "Organic Results (JSON)" at bounding box center [530, 367] width 331 height 12
type input "Organic Results (JSON)"
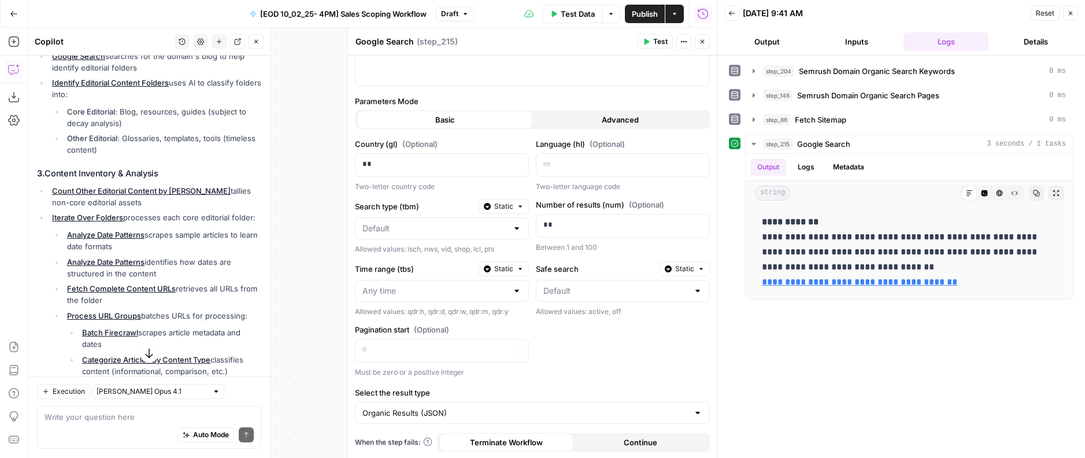
scroll to position [0, 0]
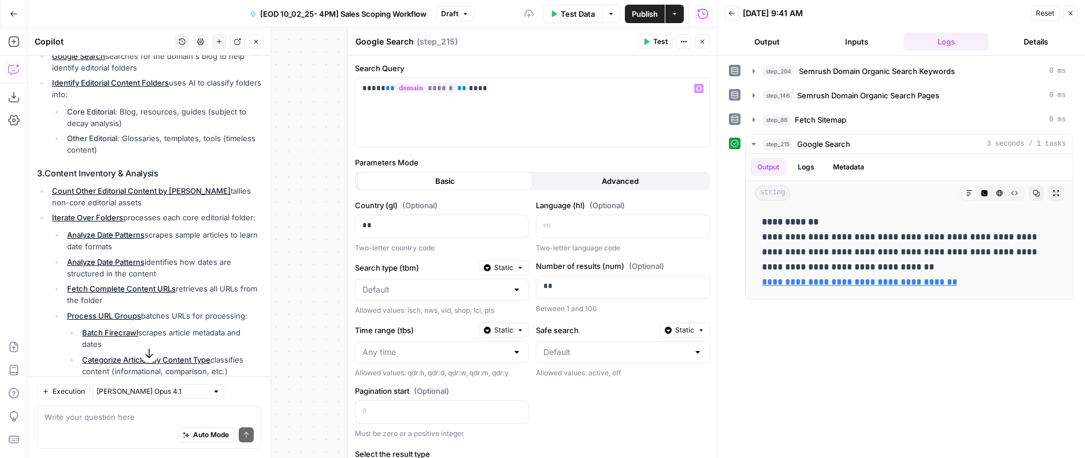
click at [587, 180] on button "Advanced" at bounding box center [619, 181] width 175 height 18
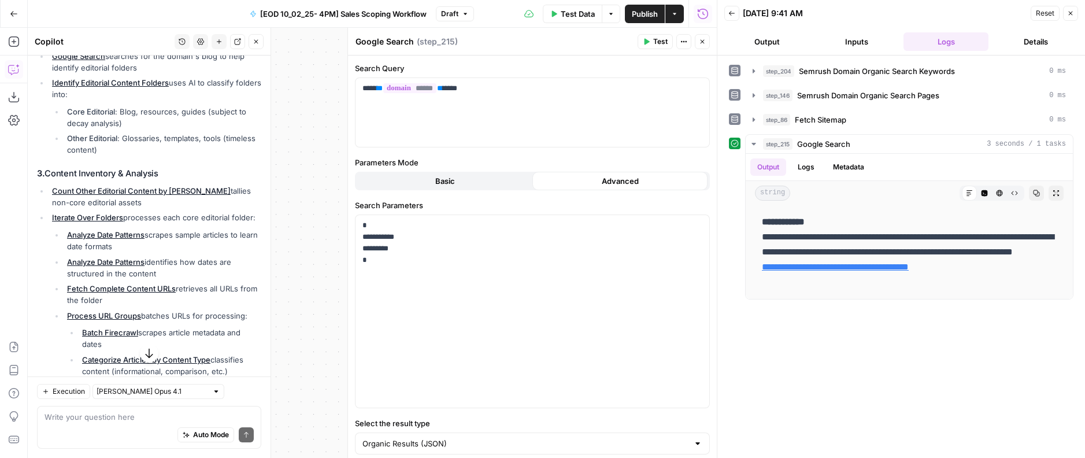
click at [661, 40] on span "Test" at bounding box center [660, 41] width 14 height 10
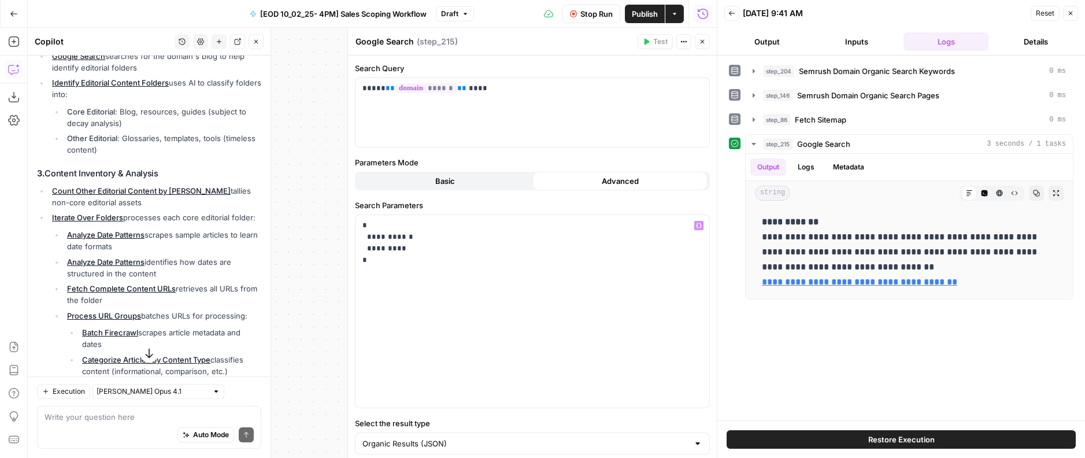
click at [421, 174] on button "Basic" at bounding box center [444, 181] width 175 height 18
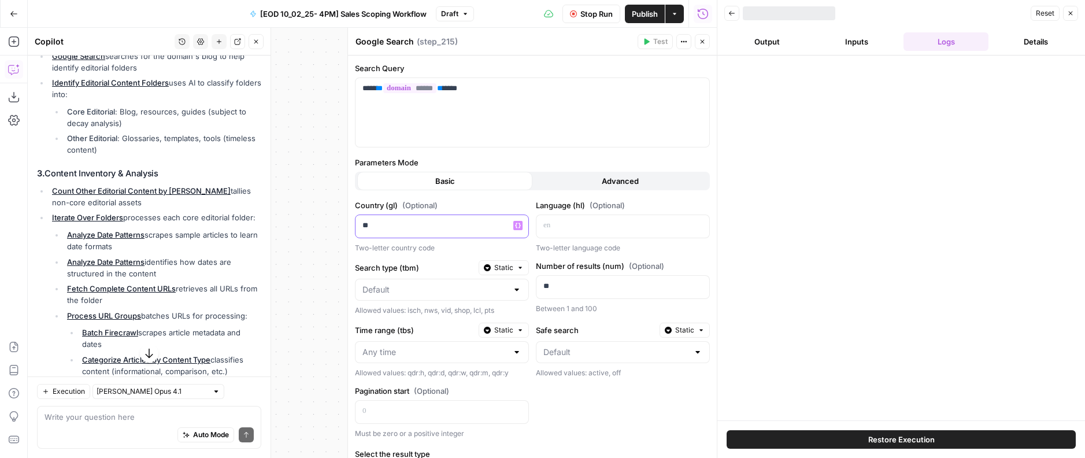
click at [458, 218] on div "**" at bounding box center [432, 226] width 154 height 23
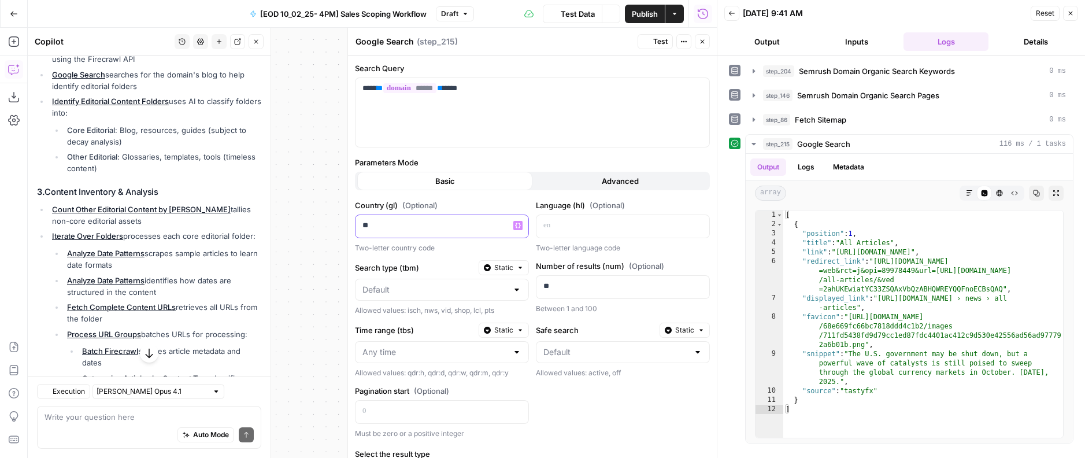
scroll to position [364, 0]
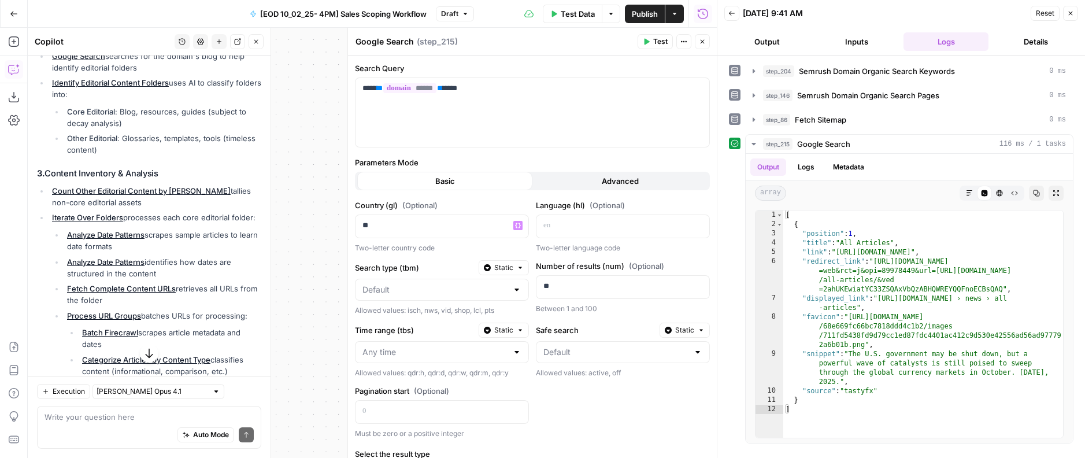
click at [513, 219] on div "** Variables Menu" at bounding box center [441, 226] width 173 height 23
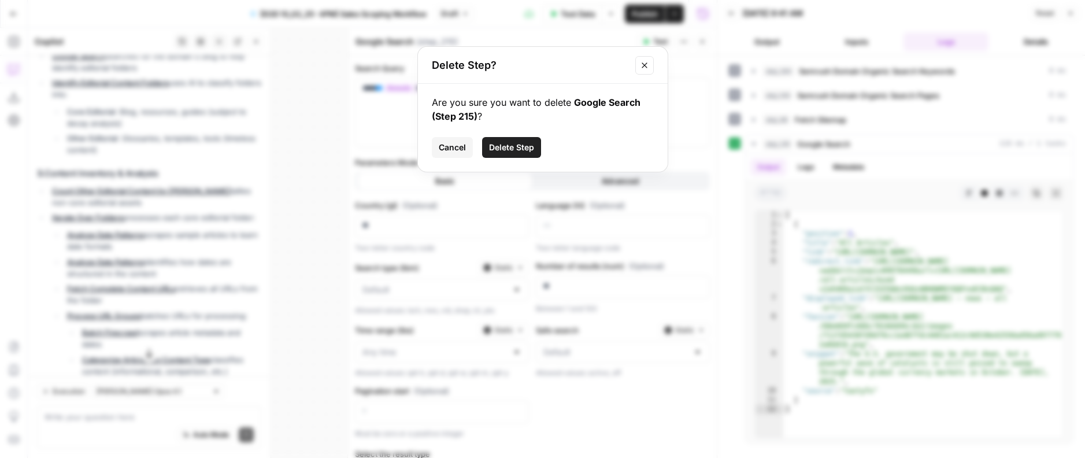
click at [458, 149] on span "Cancel" at bounding box center [452, 148] width 27 height 12
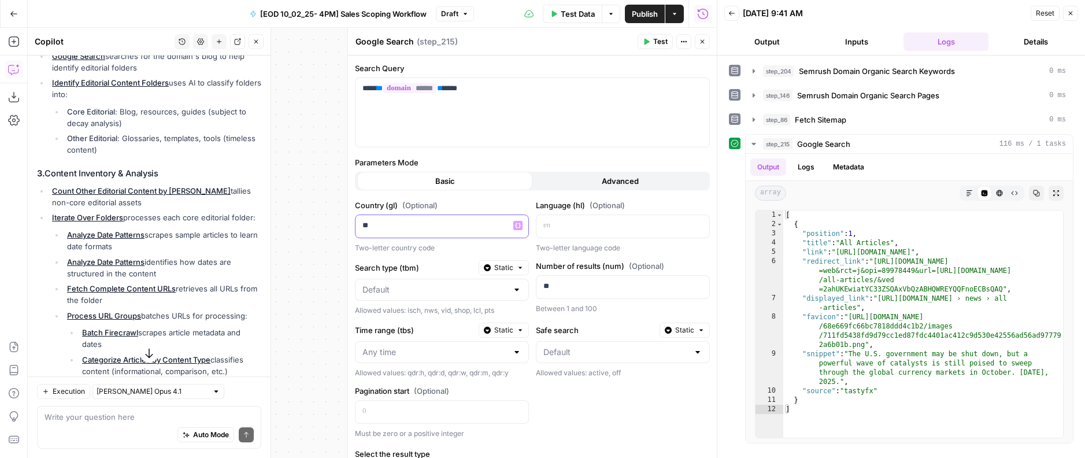
click at [413, 237] on div "** Variables Menu" at bounding box center [442, 226] width 174 height 24
click at [665, 42] on span "Test" at bounding box center [660, 41] width 14 height 10
click at [706, 45] on button "Close" at bounding box center [702, 41] width 15 height 15
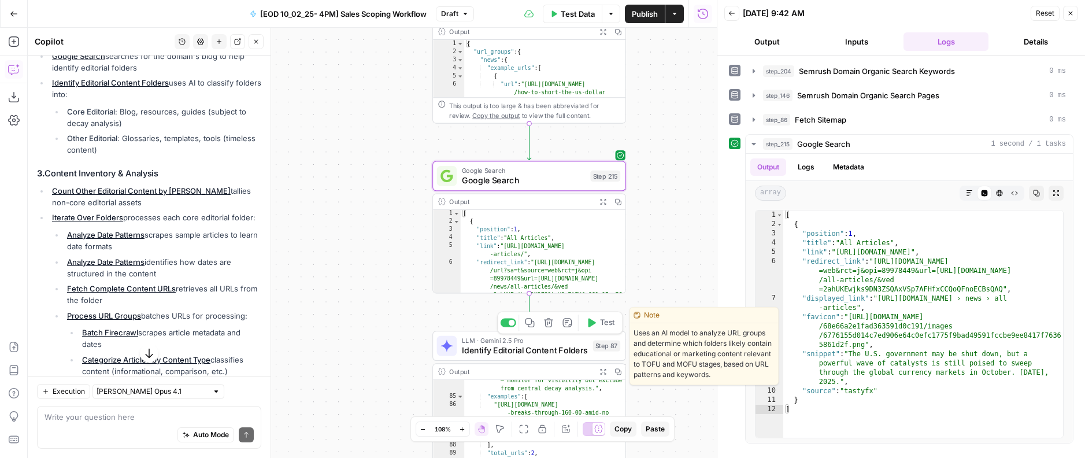
click at [602, 324] on span "Test" at bounding box center [607, 322] width 15 height 11
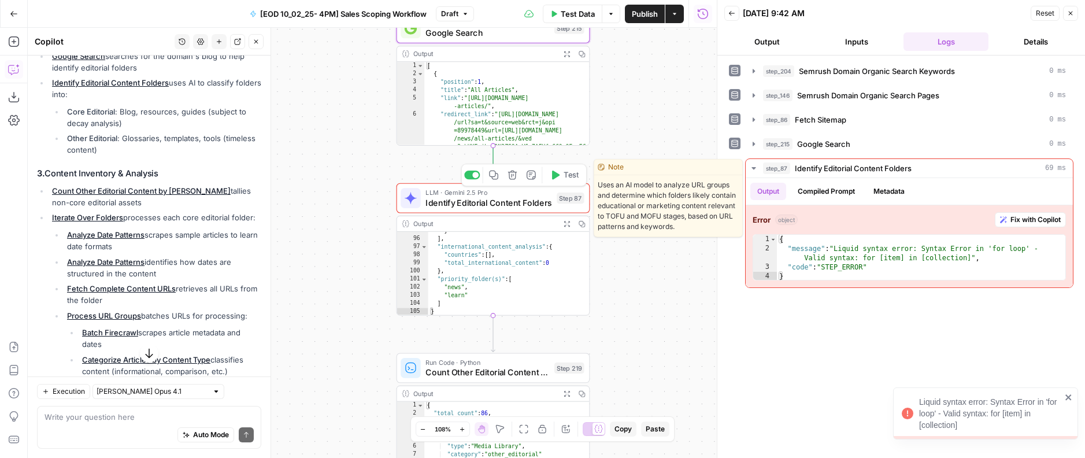
click at [529, 192] on span "LLM · Gemini 2.5 Pro" at bounding box center [488, 192] width 126 height 10
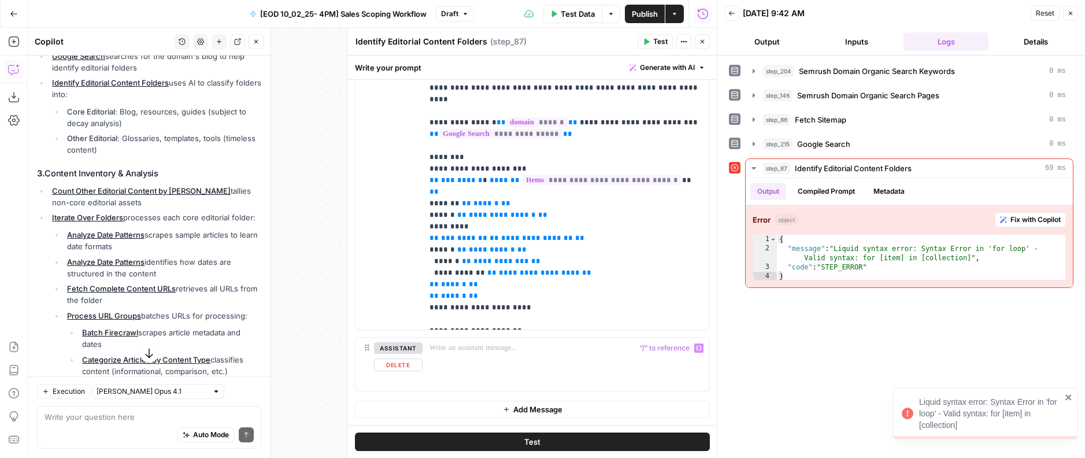
scroll to position [363, 0]
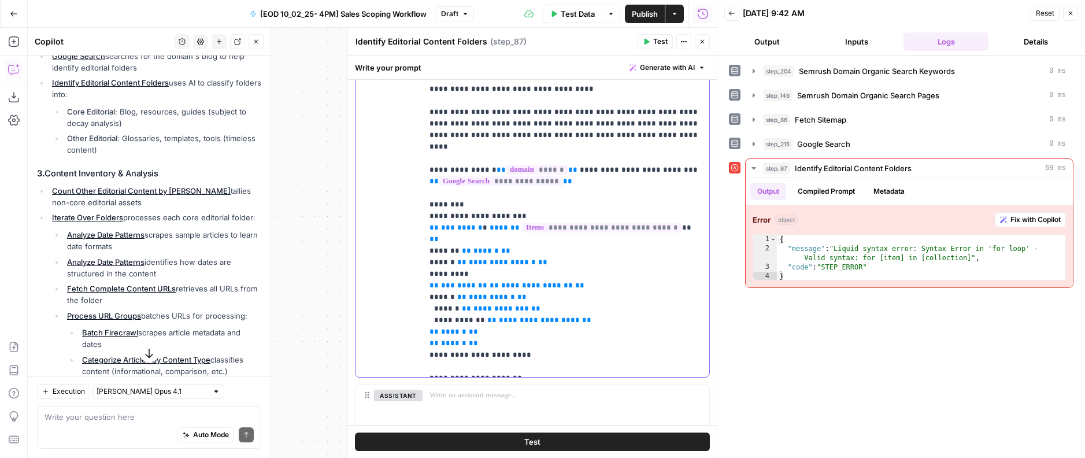
click at [439, 235] on span "**" at bounding box center [433, 239] width 9 height 8
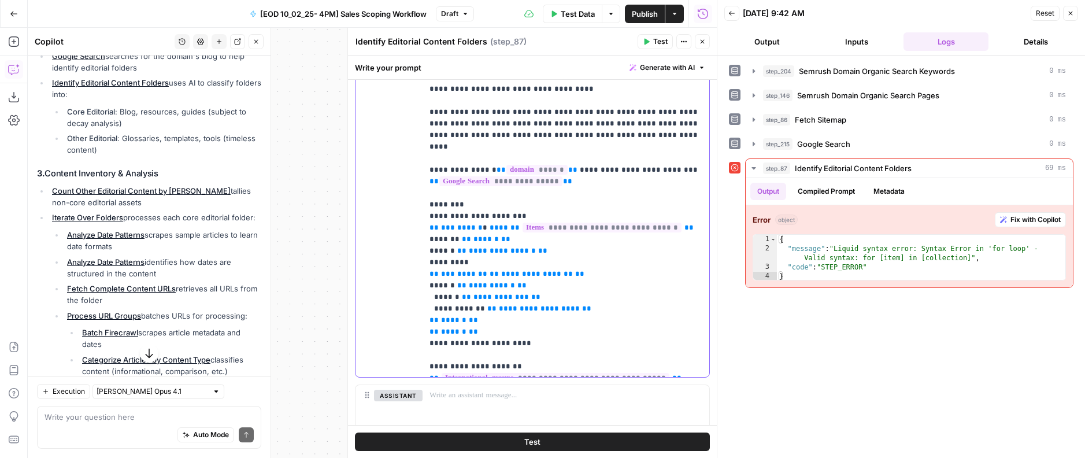
drag, startPoint x: 474, startPoint y: 158, endPoint x: 496, endPoint y: 156, distance: 22.1
click at [792, 124] on div "step_86 Fetch Sitemap 0 ms" at bounding box center [914, 120] width 303 height 12
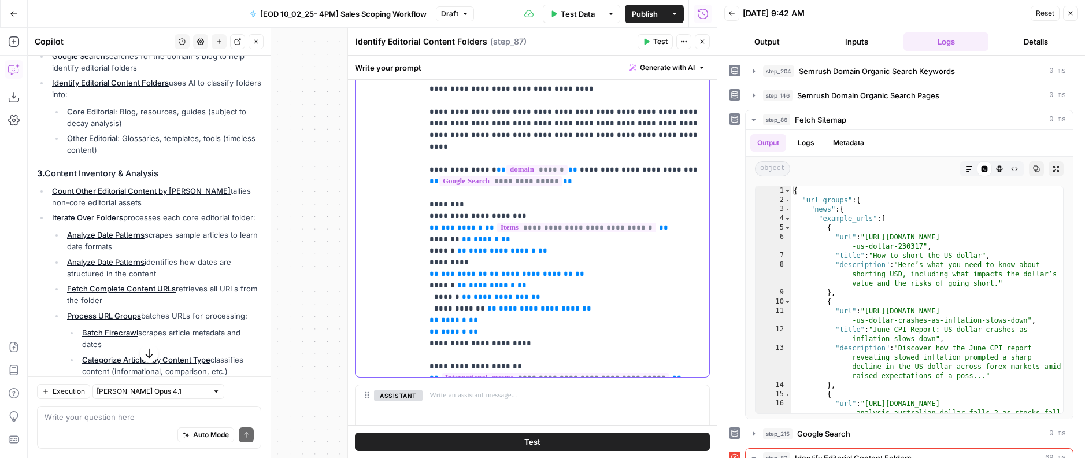
click at [624, 223] on span "**********" at bounding box center [576, 228] width 159 height 10
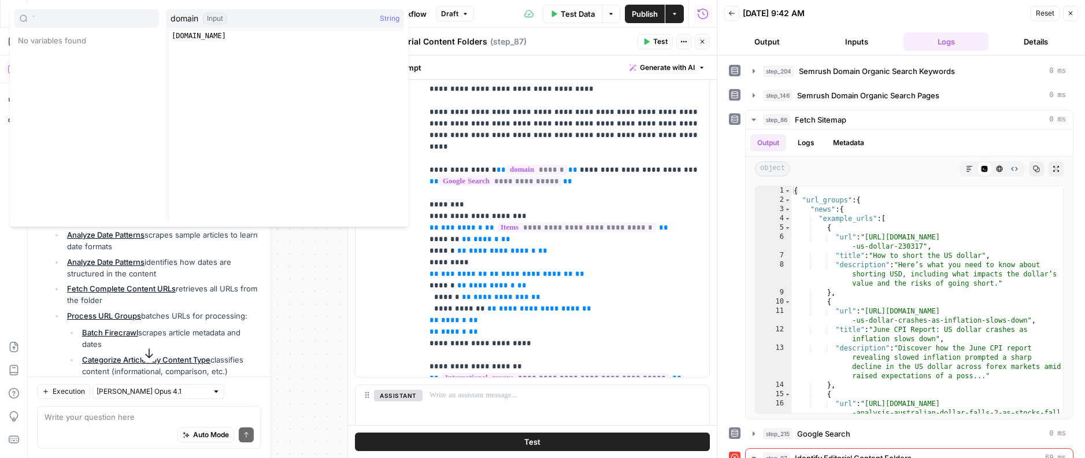
type input "`"
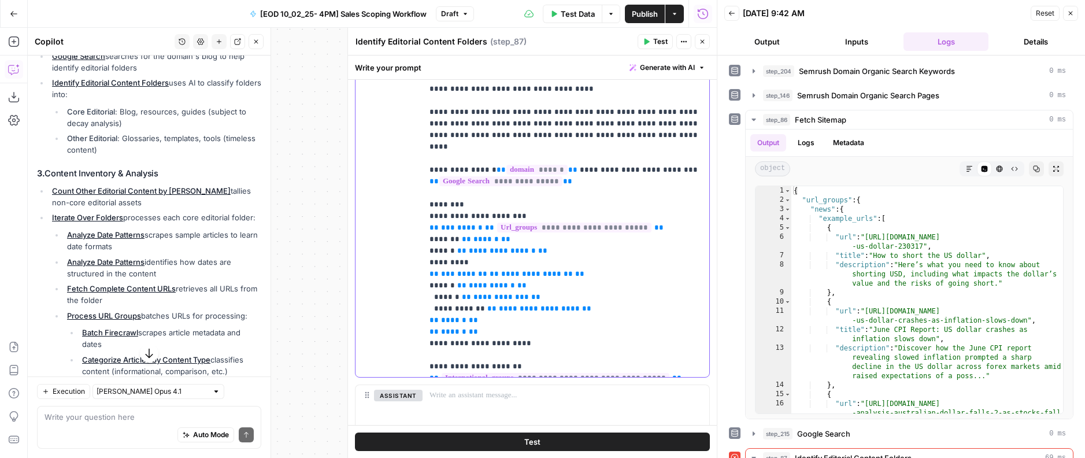
click at [467, 224] on span "******" at bounding box center [469, 228] width 25 height 8
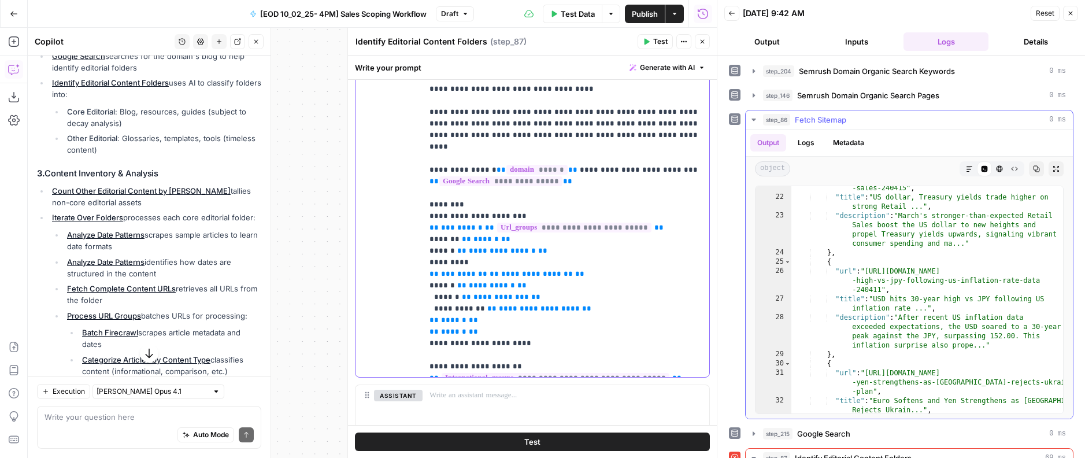
scroll to position [0, 0]
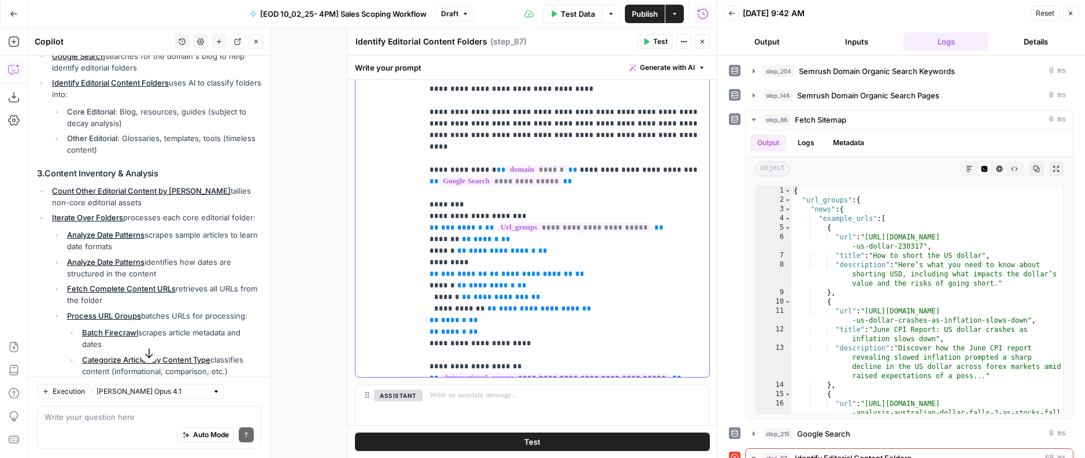
click at [457, 224] on span "******" at bounding box center [469, 228] width 25 height 8
click at [467, 224] on span "******" at bounding box center [469, 228] width 25 height 8
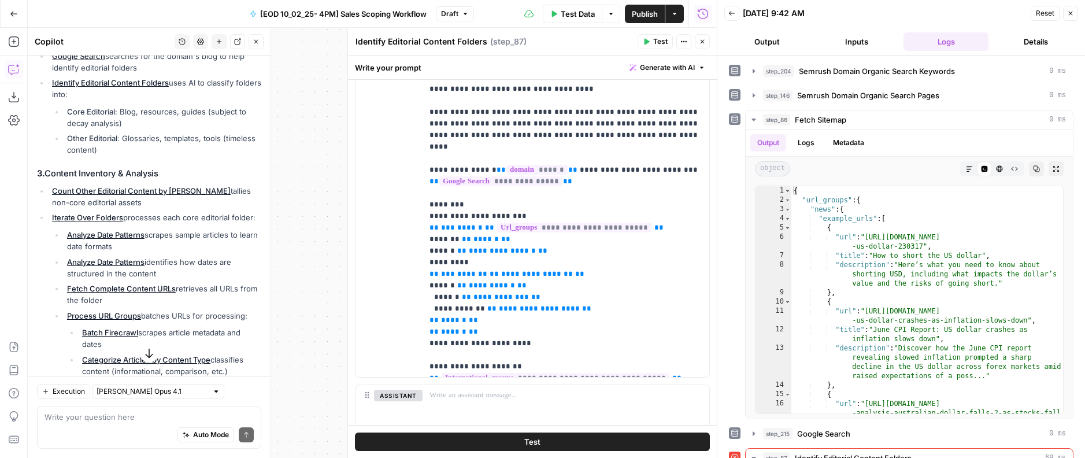
click at [9, 62] on button "Copilot" at bounding box center [14, 69] width 18 height 18
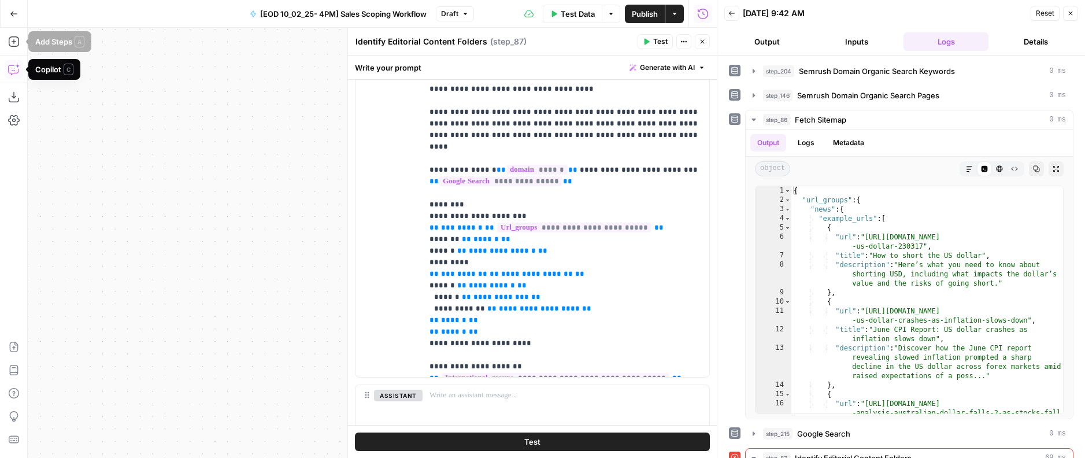
click at [11, 63] on button "Copilot" at bounding box center [14, 69] width 18 height 18
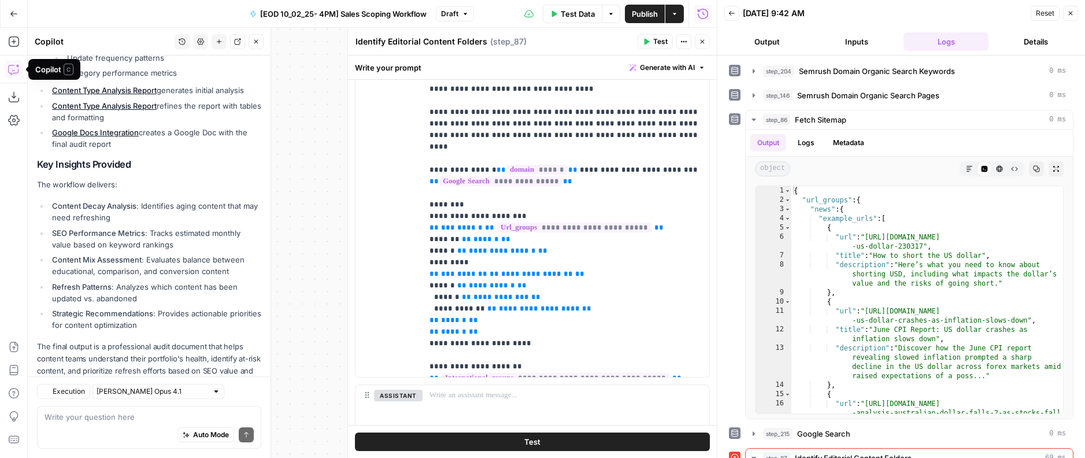
scroll to position [866, 0]
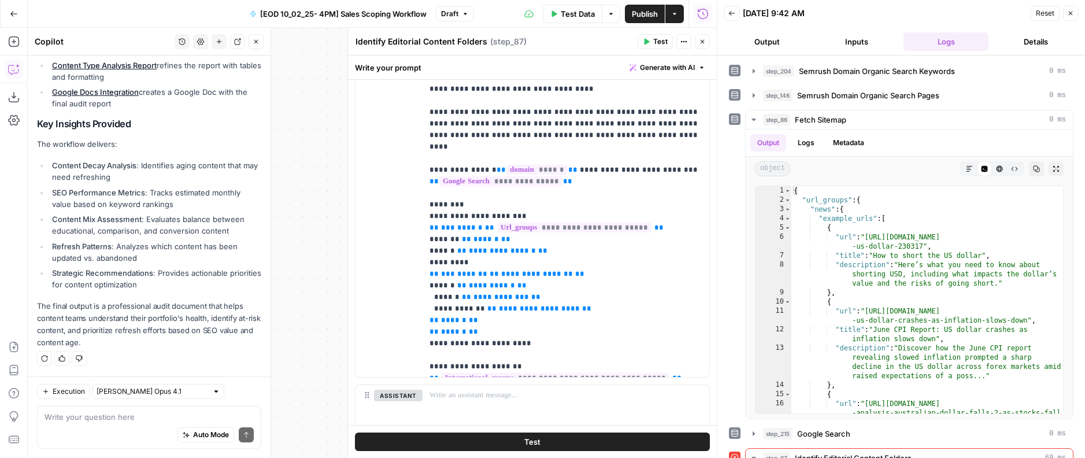
click at [116, 424] on div "Auto Mode Send" at bounding box center [149, 435] width 209 height 25
type textarea "fix the liquid syntax in step87"
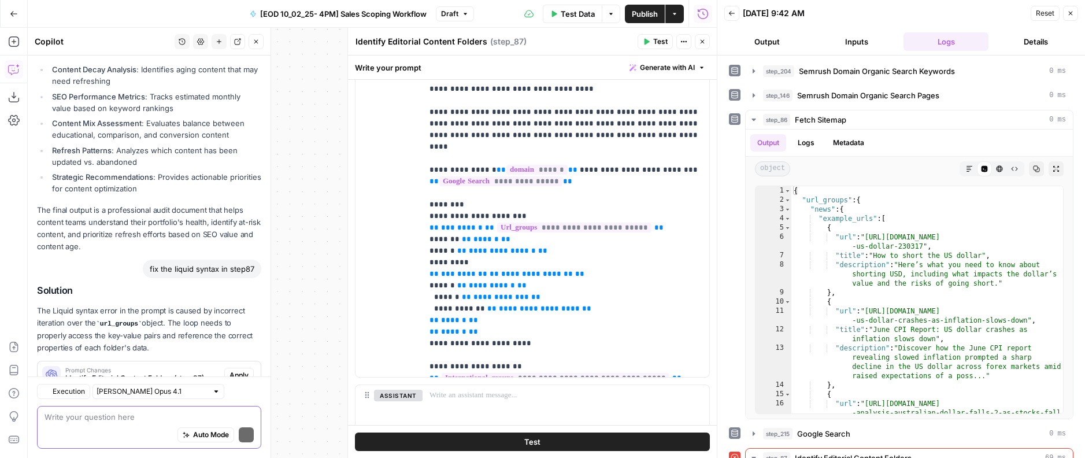
scroll to position [1002, 0]
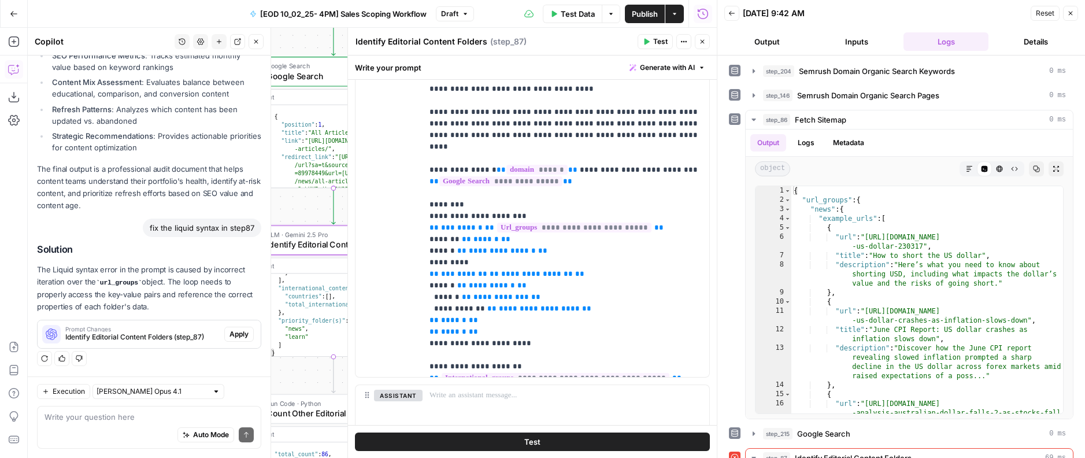
click at [179, 323] on div "Prompt Changes Identify Editorial Content Folders (step_87)" at bounding box center [131, 334] width 187 height 28
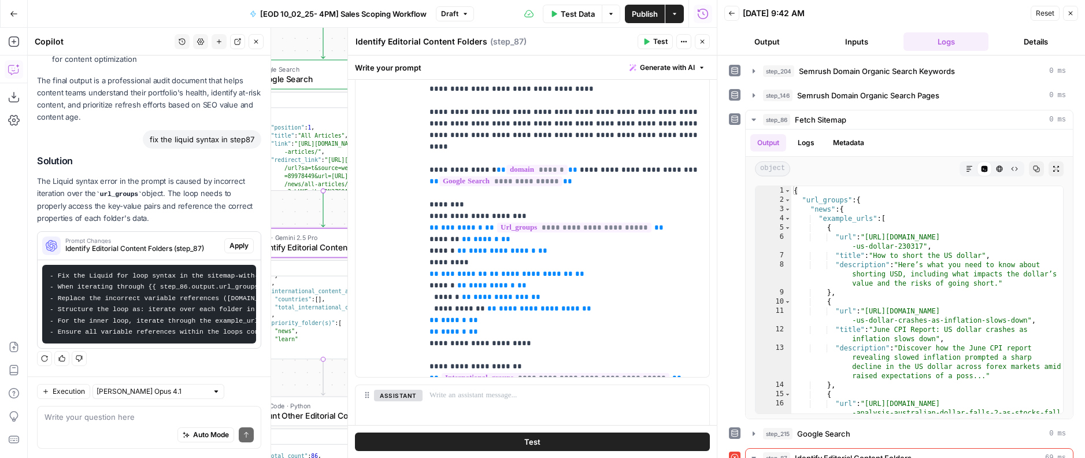
scroll to position [0, 71]
click at [241, 244] on span "Apply" at bounding box center [238, 245] width 19 height 10
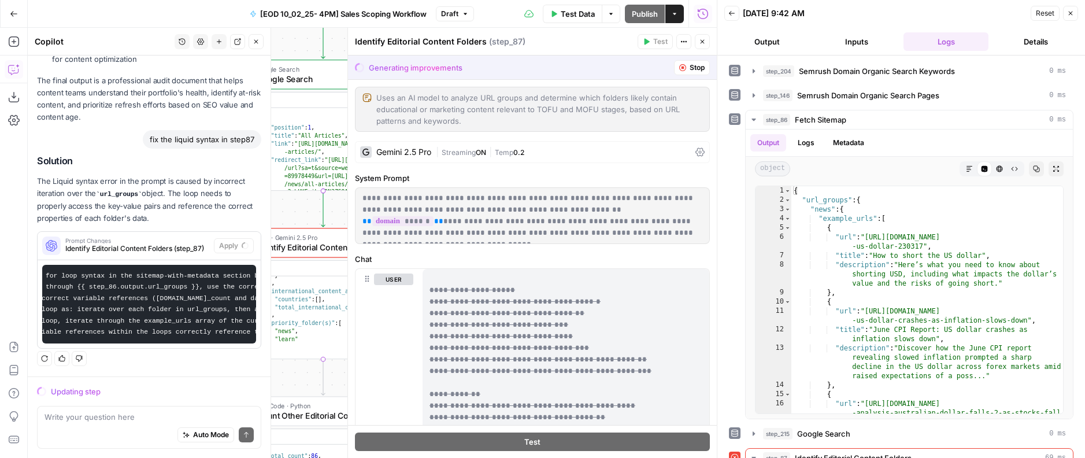
scroll to position [0, 0]
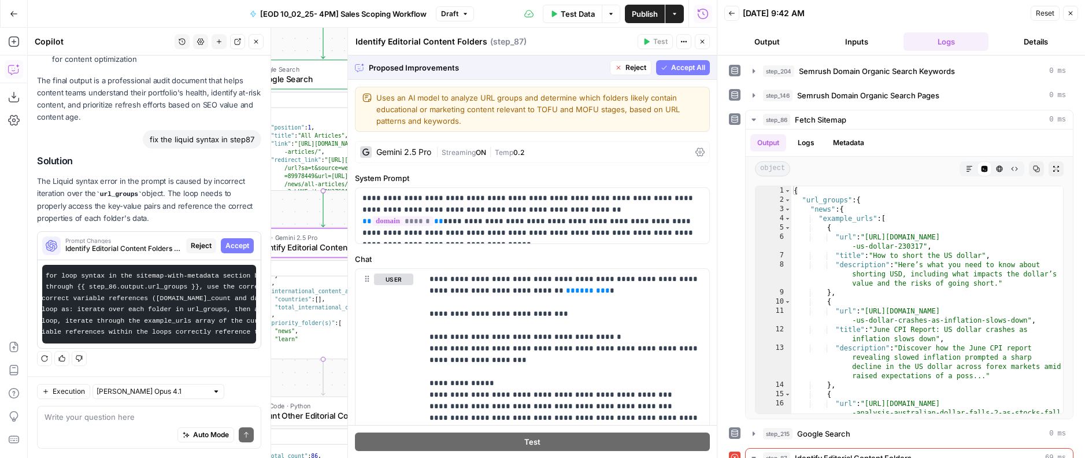
click at [236, 250] on div "Prompt Changes Identify Editorial Content Folders (step_87) Reject Accept" at bounding box center [149, 245] width 223 height 18
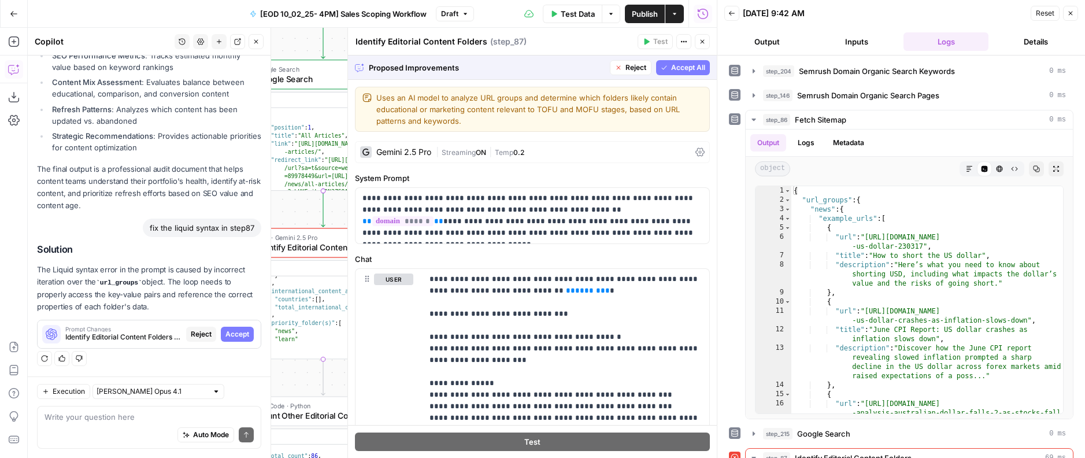
scroll to position [984, 0]
click at [238, 327] on button "Accept" at bounding box center [237, 334] width 33 height 15
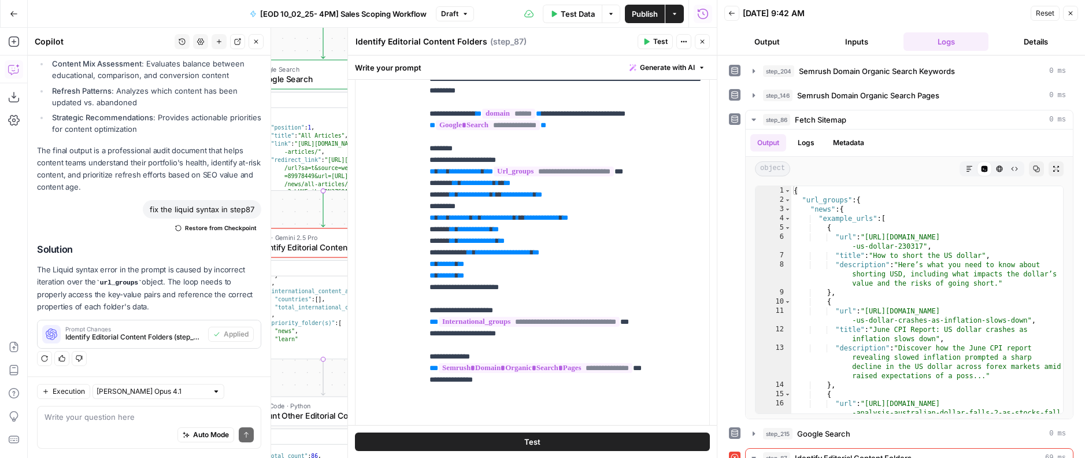
scroll to position [286, 0]
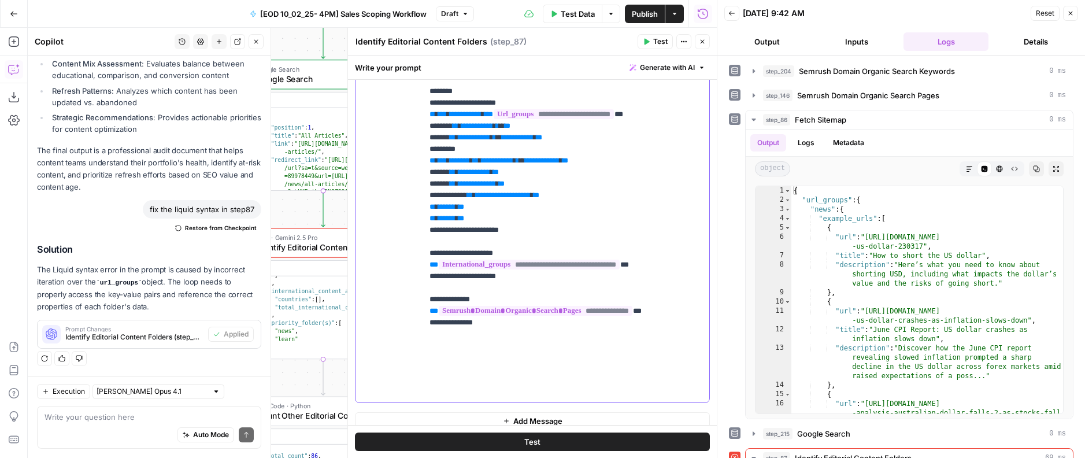
scroll to position [349, 0]
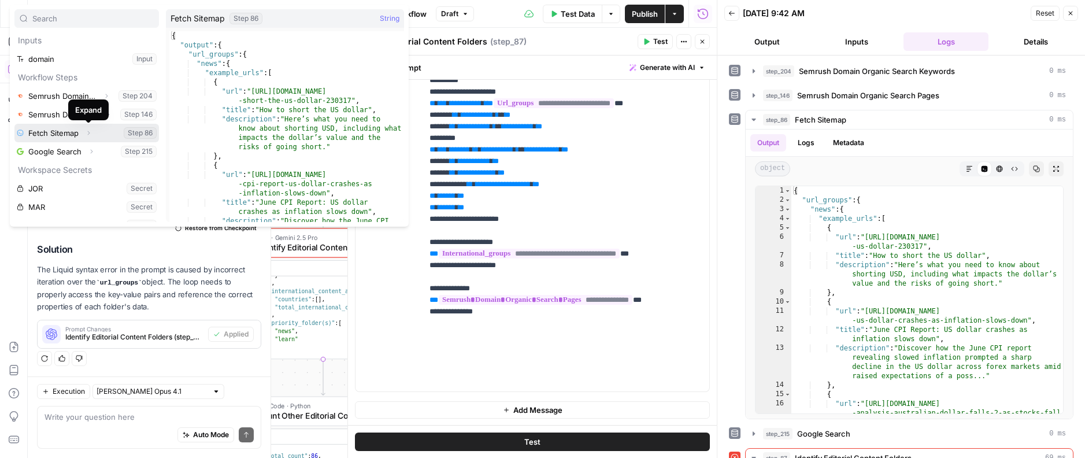
click at [87, 129] on icon "button" at bounding box center [88, 132] width 7 height 7
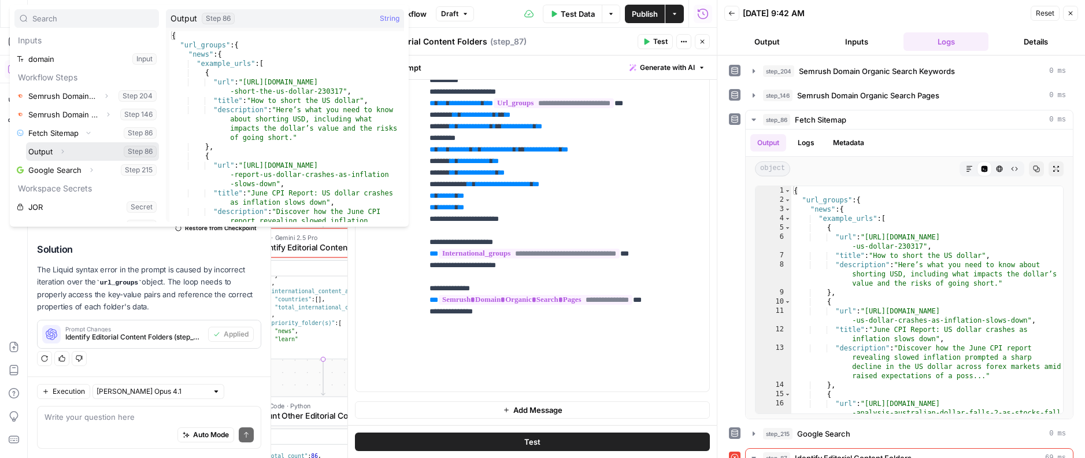
click at [64, 151] on icon "button" at bounding box center [62, 151] width 7 height 7
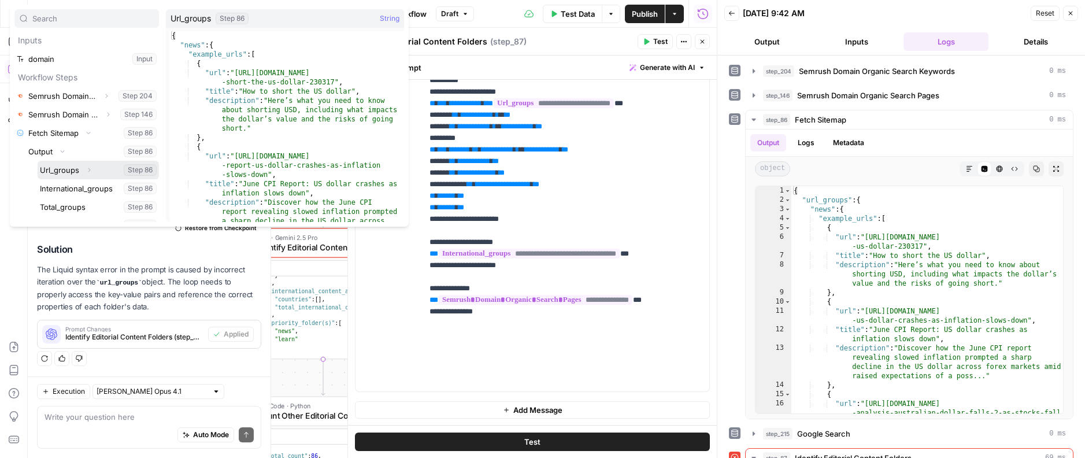
click at [90, 170] on icon "button" at bounding box center [89, 169] width 7 height 7
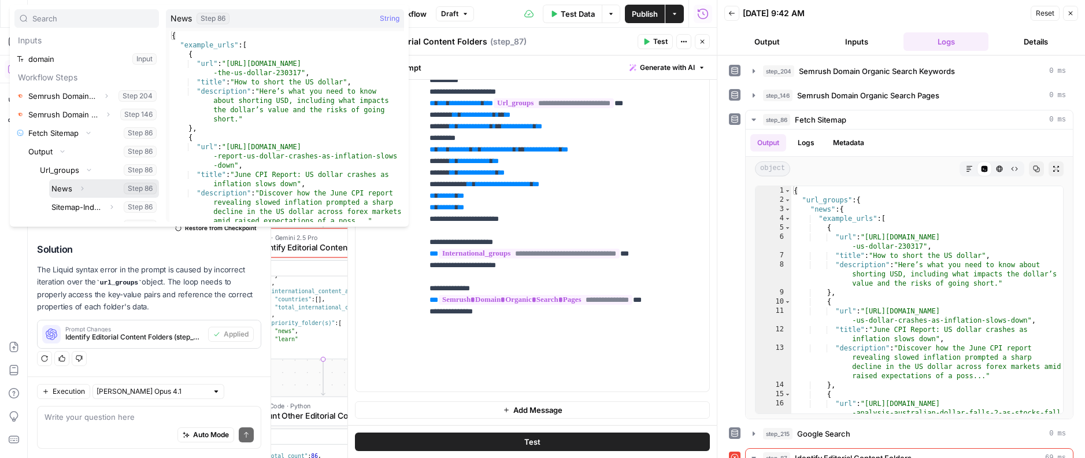
click at [82, 190] on icon "button" at bounding box center [82, 188] width 7 height 7
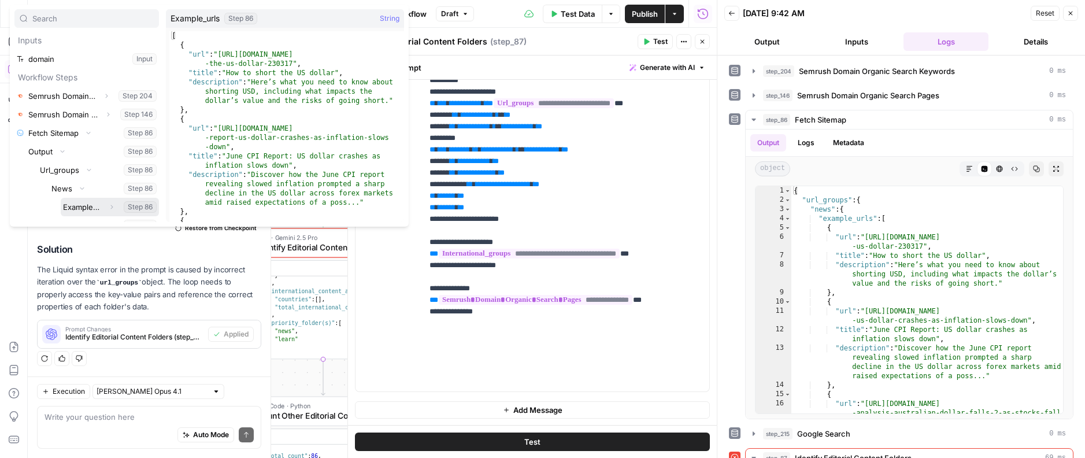
click at [111, 205] on icon "button" at bounding box center [112, 207] width 2 height 4
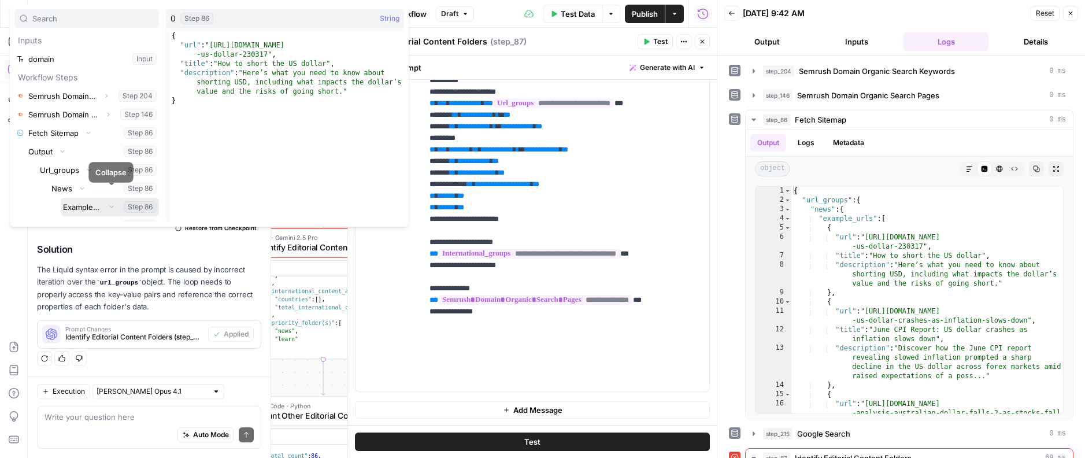
scroll to position [88, 0]
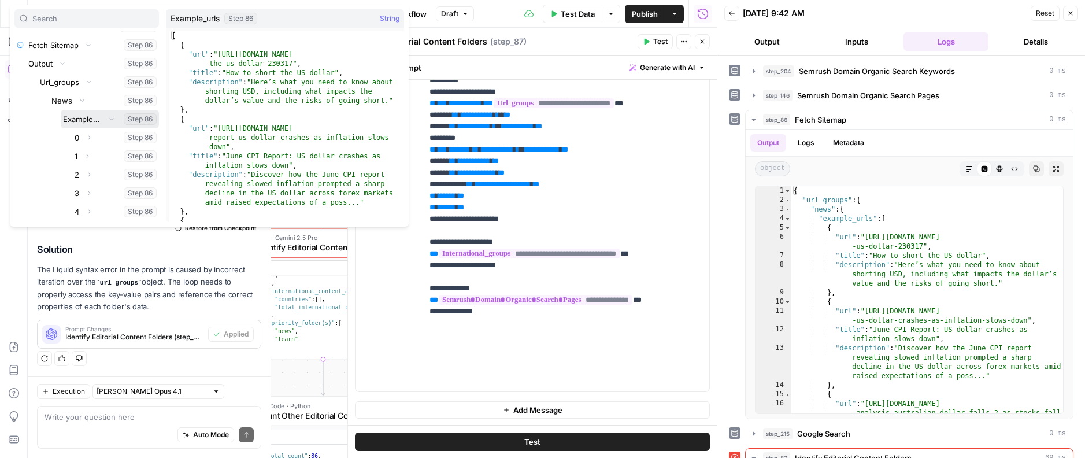
click at [109, 122] on icon "button" at bounding box center [111, 119] width 7 height 7
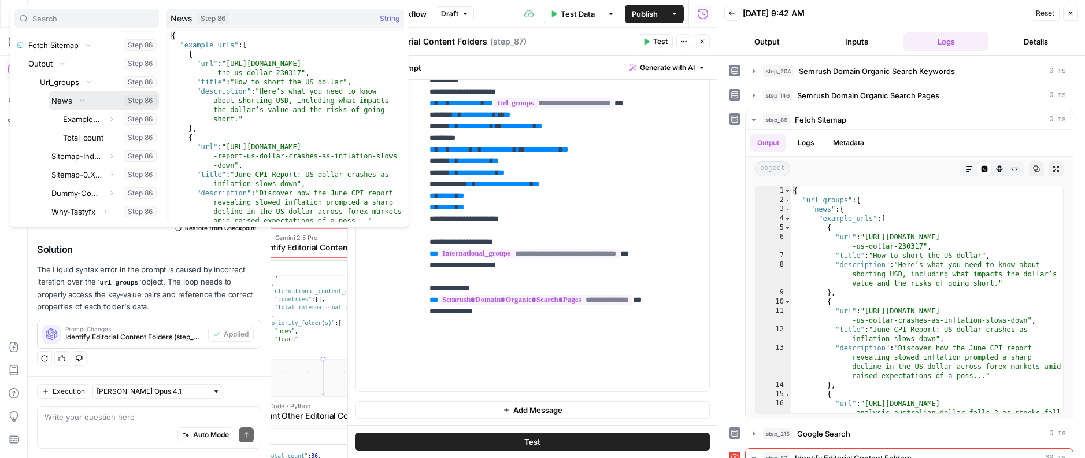
click at [64, 99] on button "Select variable News" at bounding box center [104, 100] width 110 height 18
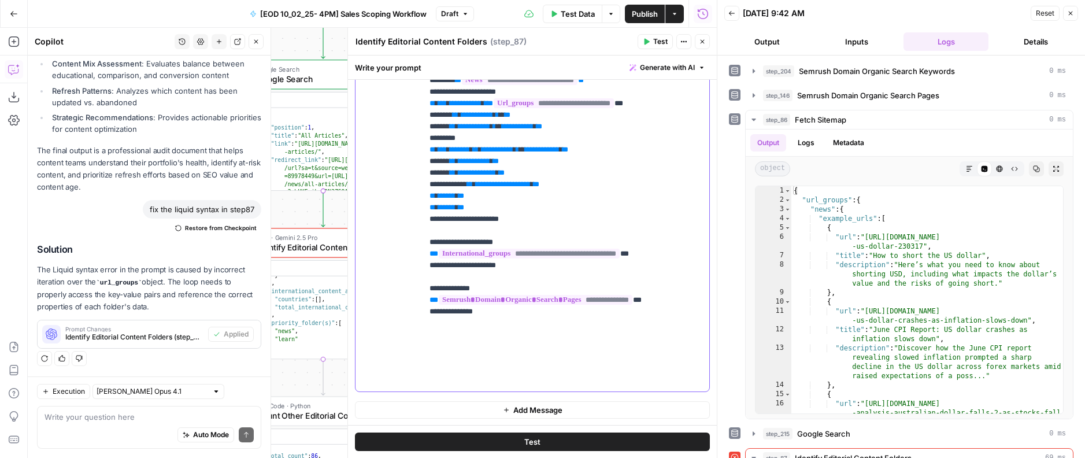
click at [577, 85] on span "**********" at bounding box center [520, 80] width 116 height 10
click at [428, 102] on div "**********" at bounding box center [566, 155] width 287 height 471
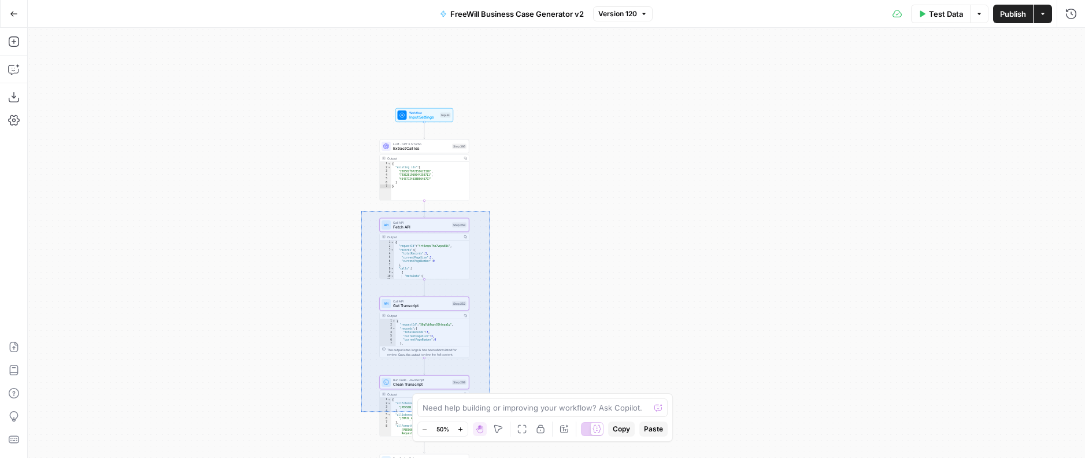
drag, startPoint x: 361, startPoint y: 211, endPoint x: 495, endPoint y: 414, distance: 243.2
click at [495, 414] on div "true false Workflow Input Settings Inputs LLM · GPT 3.5 Turbo Extract Call Ids …" at bounding box center [556, 243] width 1057 height 430
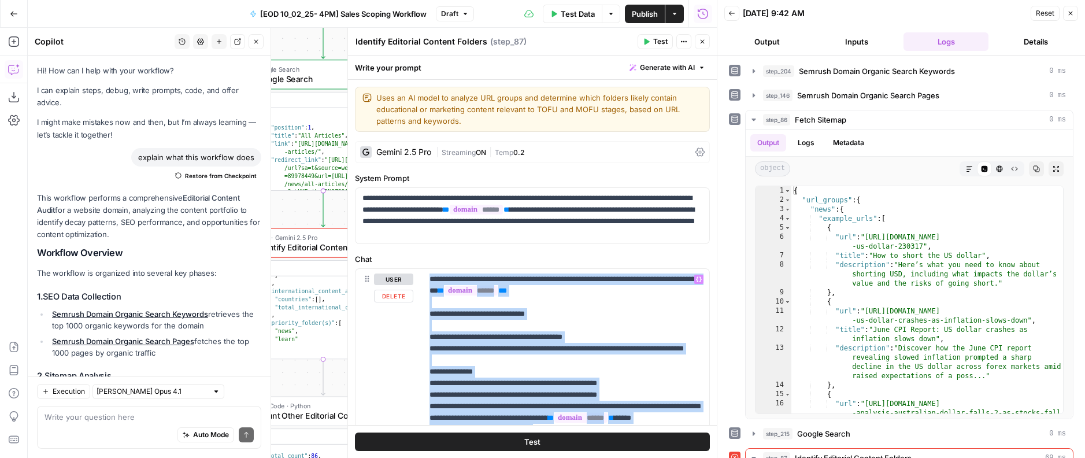
scroll to position [1021, 0]
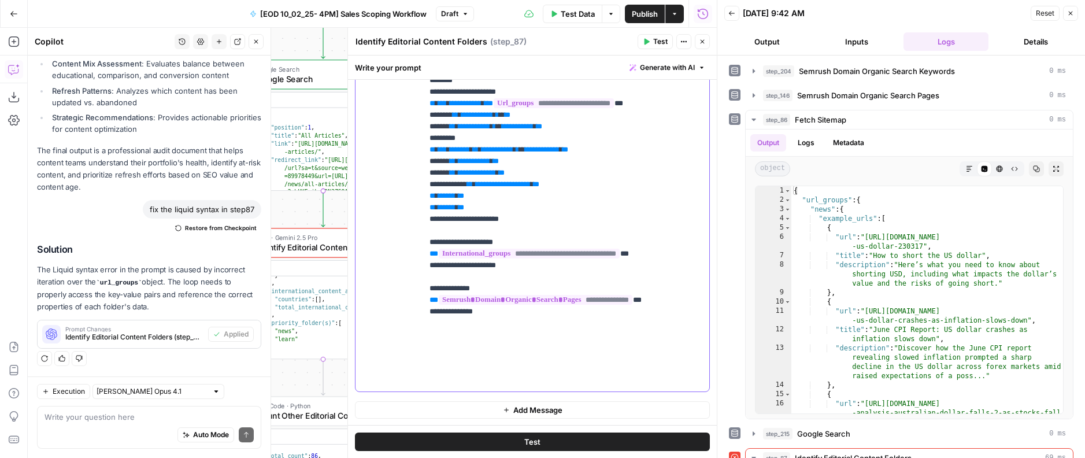
scroll to position [1363, 0]
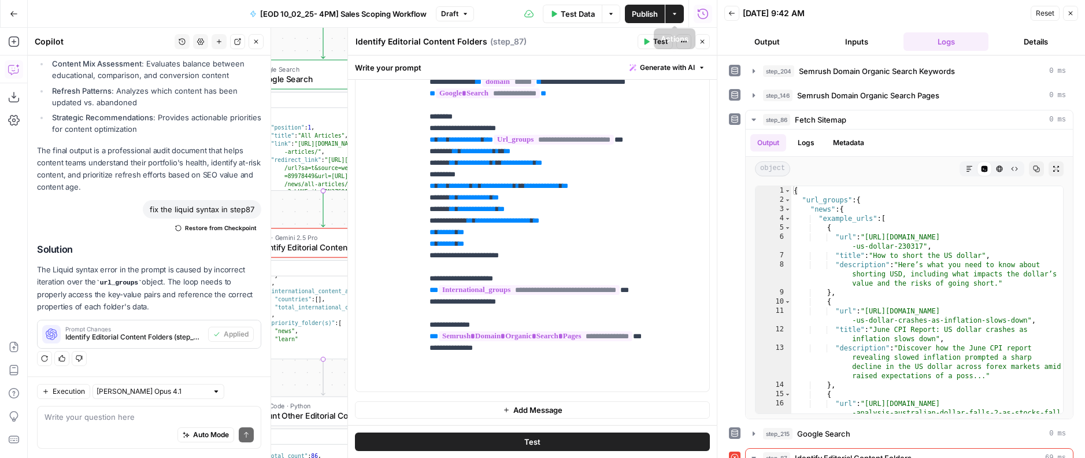
click at [657, 41] on span "Test" at bounding box center [660, 41] width 14 height 10
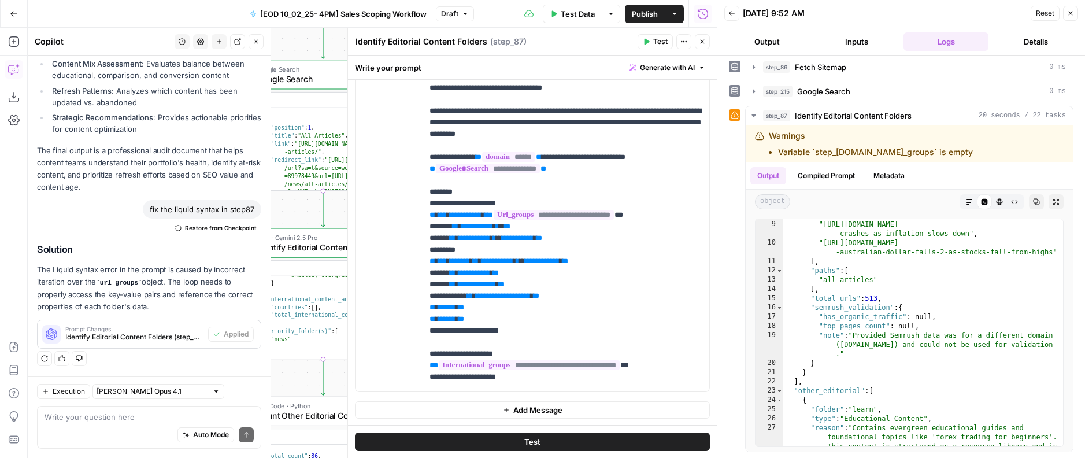
scroll to position [1283, 0]
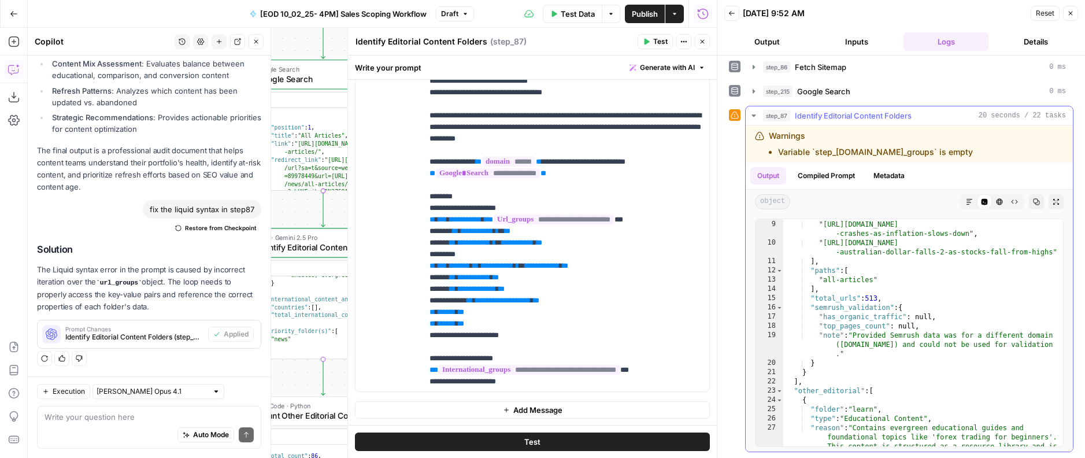
click at [841, 169] on button "Compiled Prompt" at bounding box center [826, 175] width 71 height 17
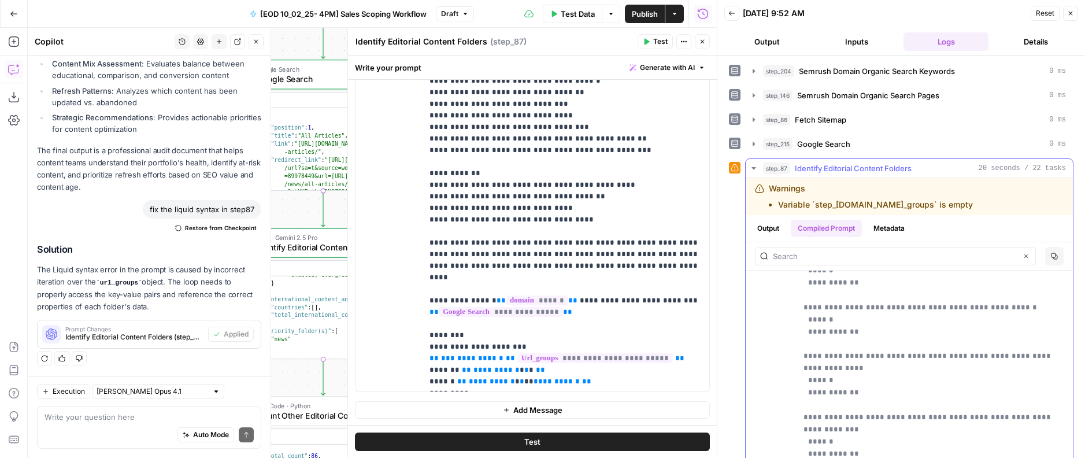
scroll to position [4736, 0]
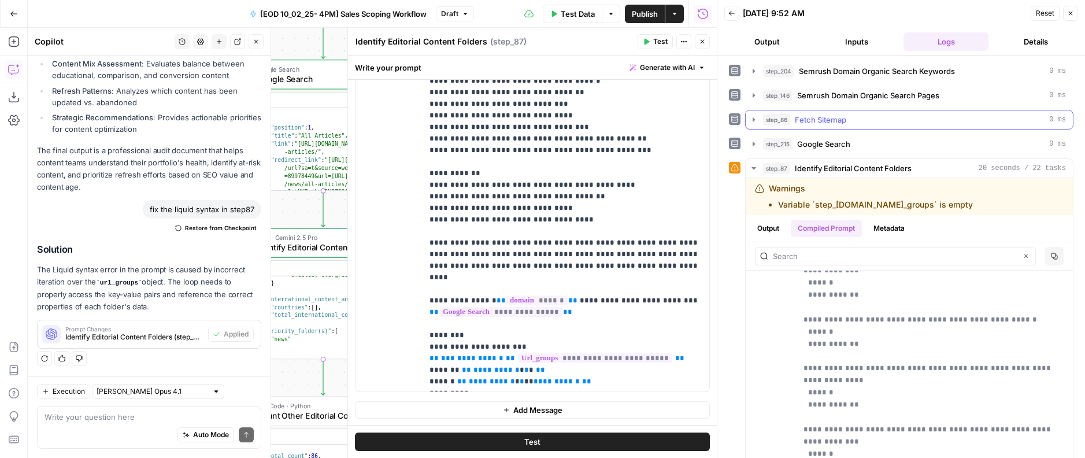
click at [822, 120] on span "Fetch Sitemap" at bounding box center [820, 120] width 51 height 12
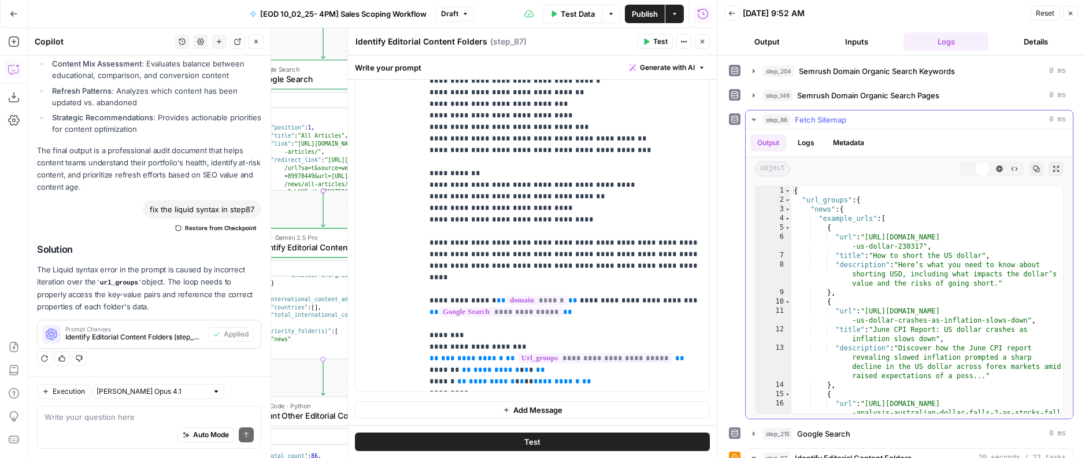
type textarea "**"
click at [869, 295] on div "{ "url_groups" : { "news" : { "example_urls" : [ { "url" : "https://www.tastyfx…" at bounding box center [927, 318] width 272 height 264
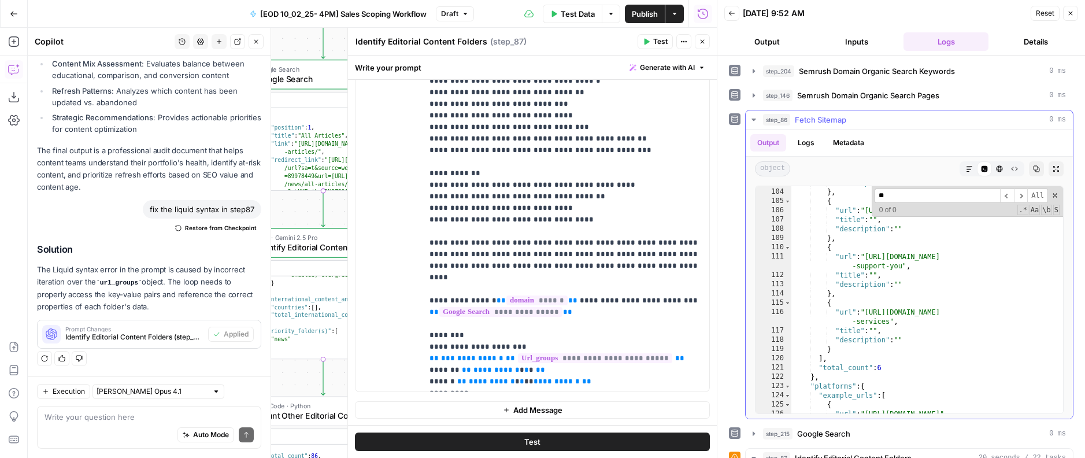
scroll to position [2447, 0]
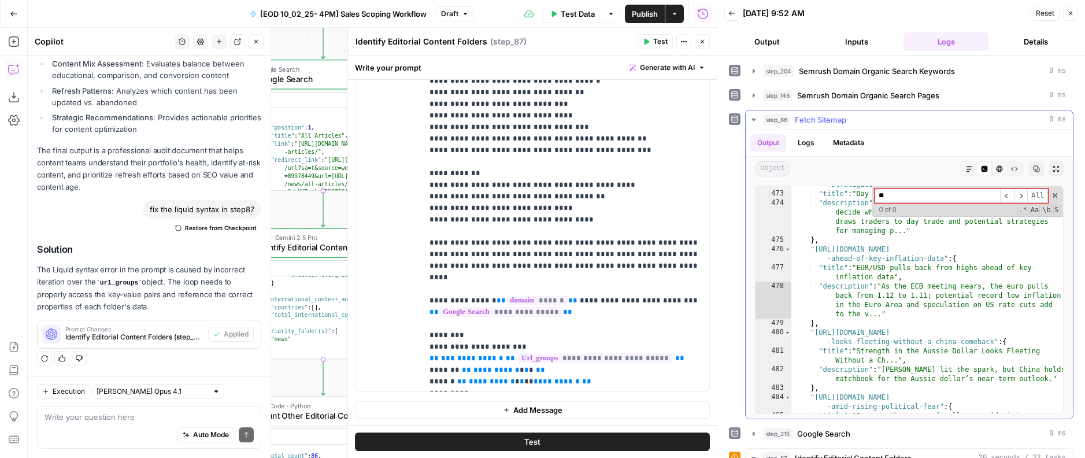
type input "*"
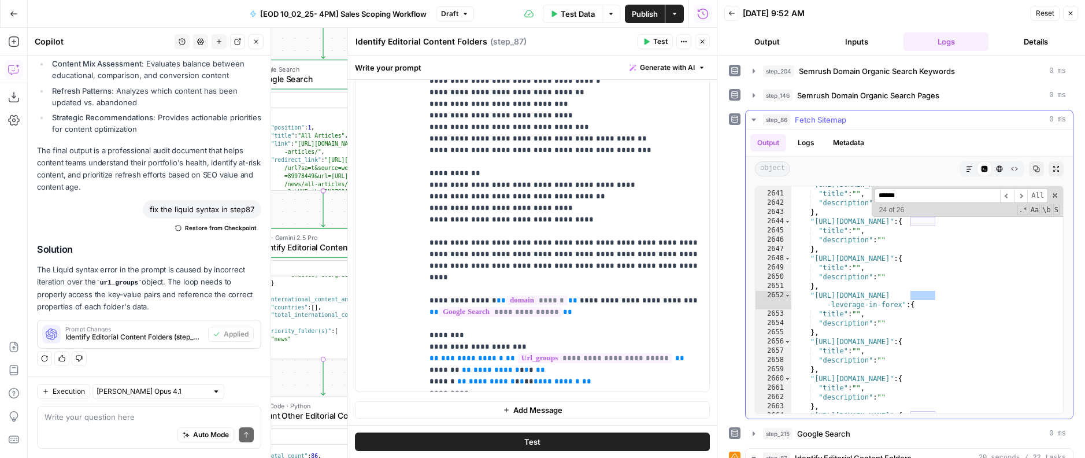
scroll to position [18606, 0]
type input "******"
drag, startPoint x: 903, startPoint y: 302, endPoint x: 814, endPoint y: 296, distance: 88.7
click at [814, 296] on div ""https://www.tastyfx.com/why-tastyfx/about-us" : { "title" : "" , "description"…" at bounding box center [927, 303] width 272 height 246
click at [901, 323] on div ""https://www.tastyfx.com/why-tastyfx/about-us" : { "title" : "" , "description"…" at bounding box center [927, 303] width 272 height 246
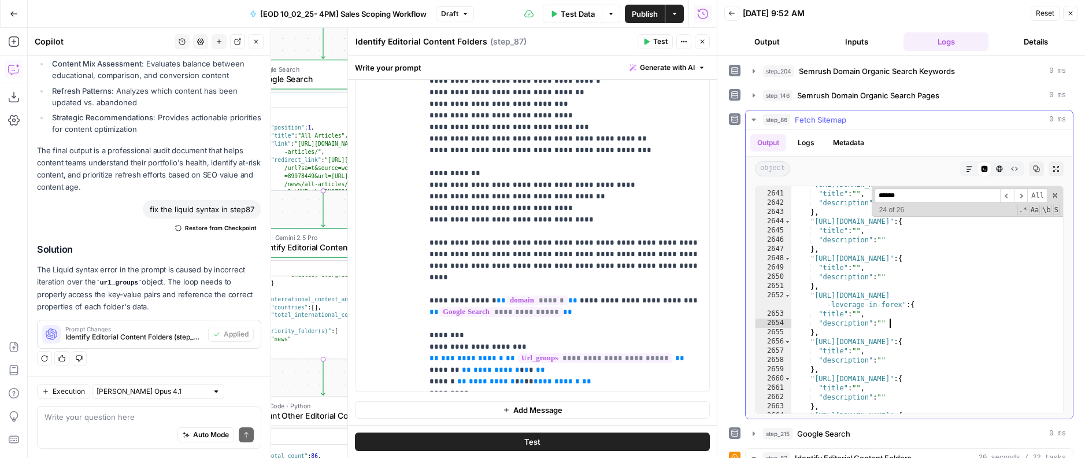
type textarea "**********"
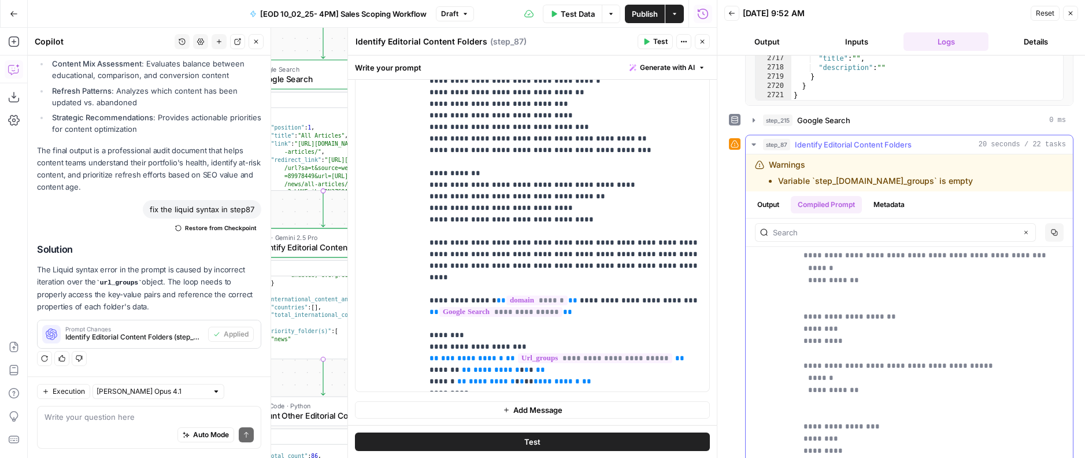
scroll to position [6351, 0]
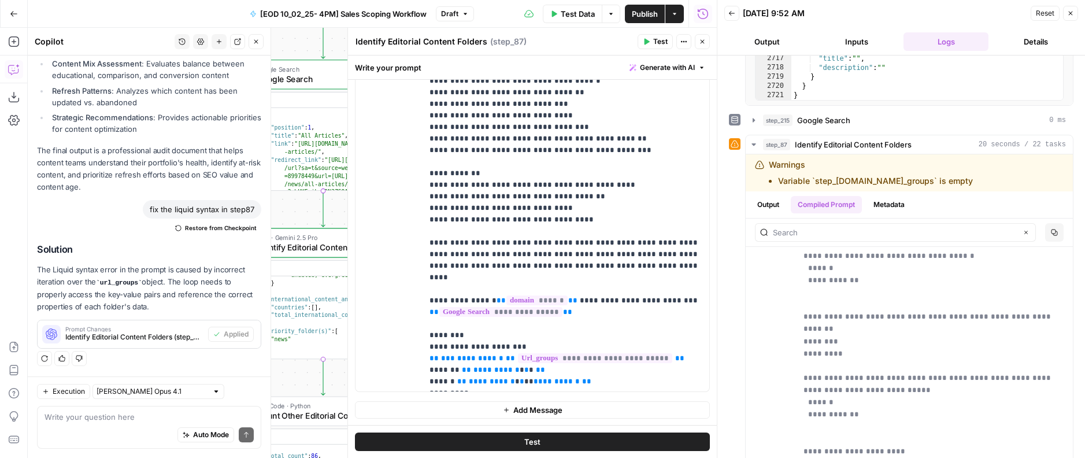
click at [257, 40] on icon "button" at bounding box center [256, 41] width 7 height 7
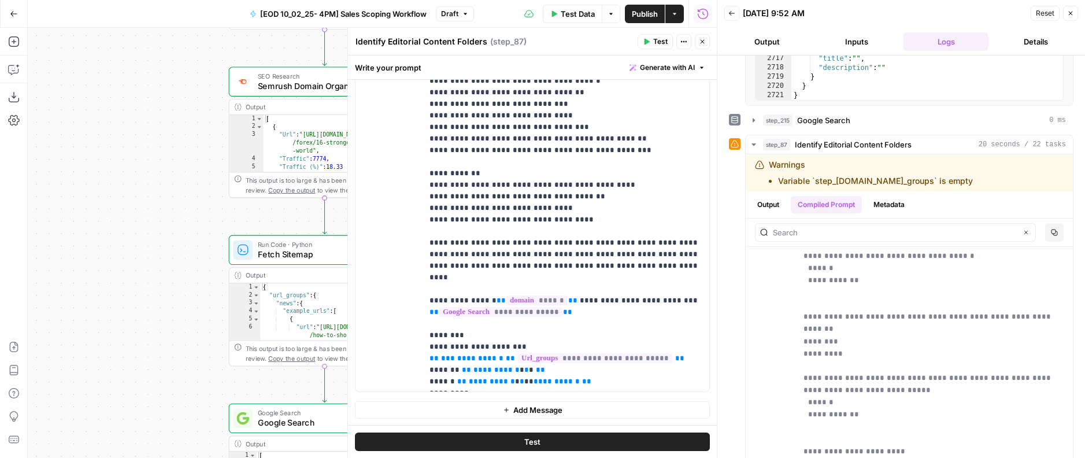
click at [275, 261] on div "Run Code · Python Fetch Sitemap Step 86 Copy step Delete step Add Note Test" at bounding box center [325, 249] width 192 height 29
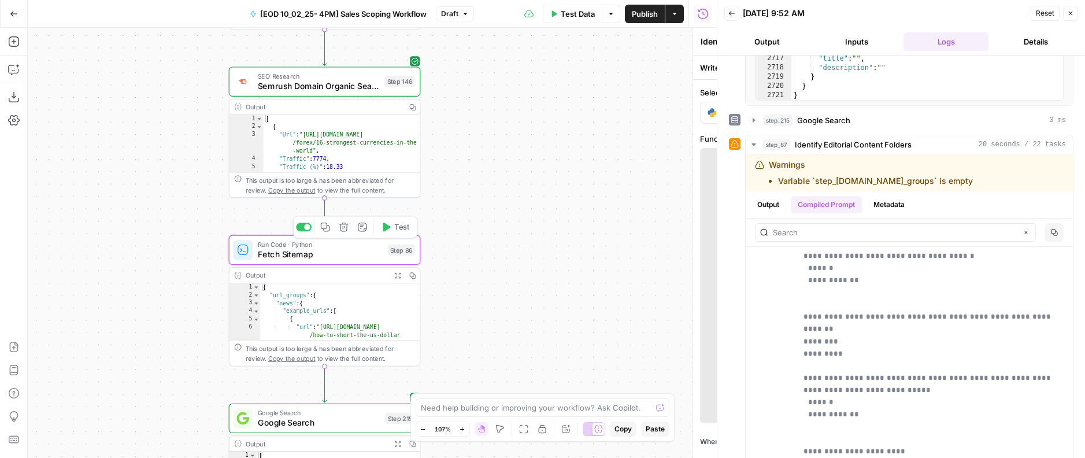
type textarea "Fetch Sitemap"
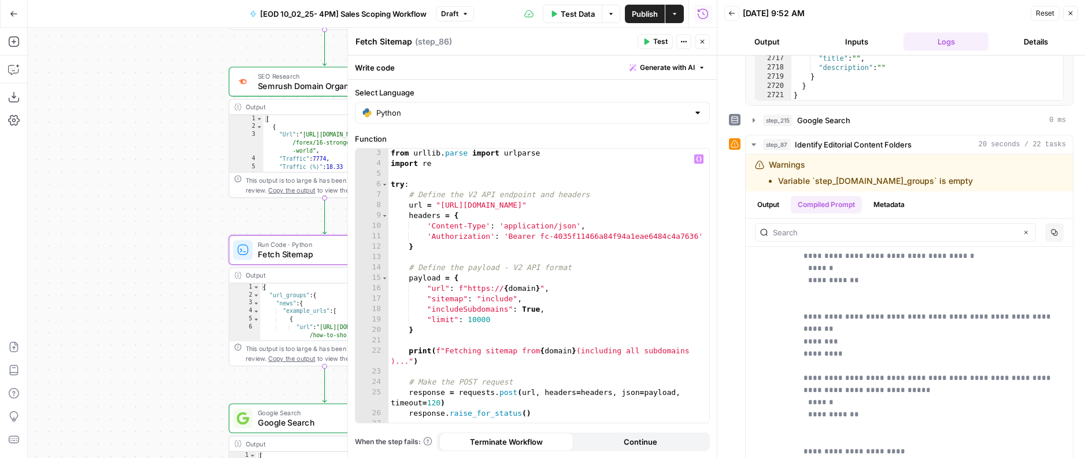
scroll to position [29, 0]
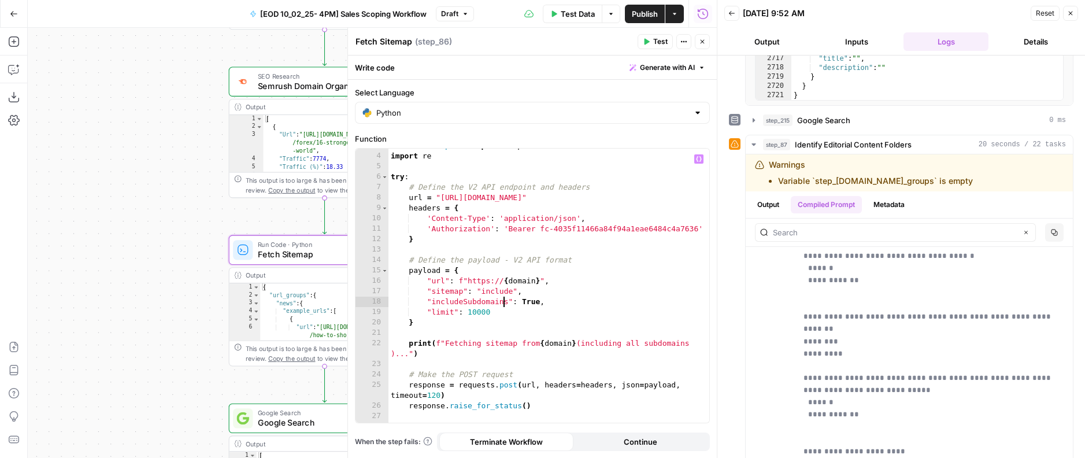
click at [504, 302] on div "from urllib . parse import urlparse import re try : # Define the V2 API endpoin…" at bounding box center [548, 287] width 321 height 295
click at [513, 314] on div "from urllib . parse import urlparse import re try : # Define the V2 API endpoin…" at bounding box center [548, 287] width 321 height 295
click at [549, 283] on div "from urllib . parse import urlparse import re try : # Define the V2 API endpoin…" at bounding box center [548, 287] width 321 height 295
click at [596, 200] on div "from urllib . parse import urlparse import re try : # Define the V2 API endpoin…" at bounding box center [548, 287] width 321 height 295
type textarea "**********"
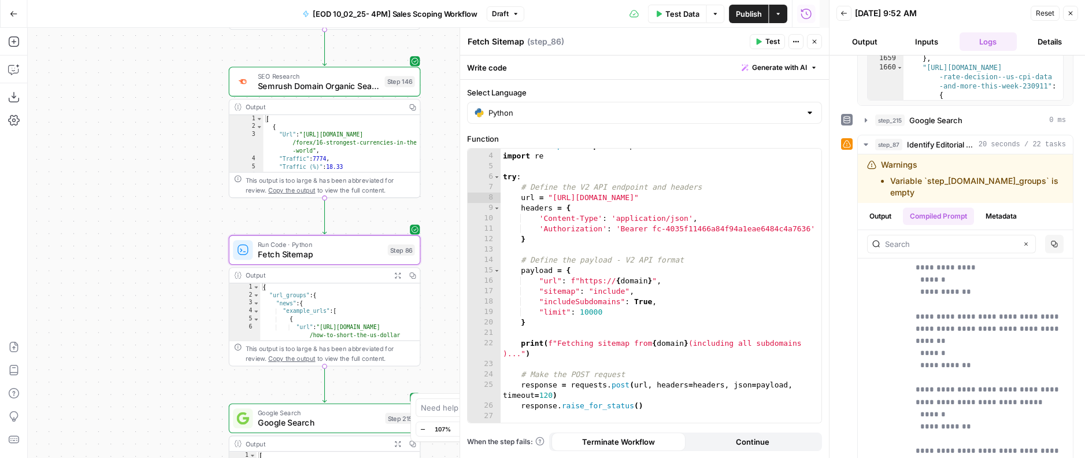
scroll to position [11647, 0]
click at [1070, 13] on icon "button" at bounding box center [1071, 14] width 4 height 4
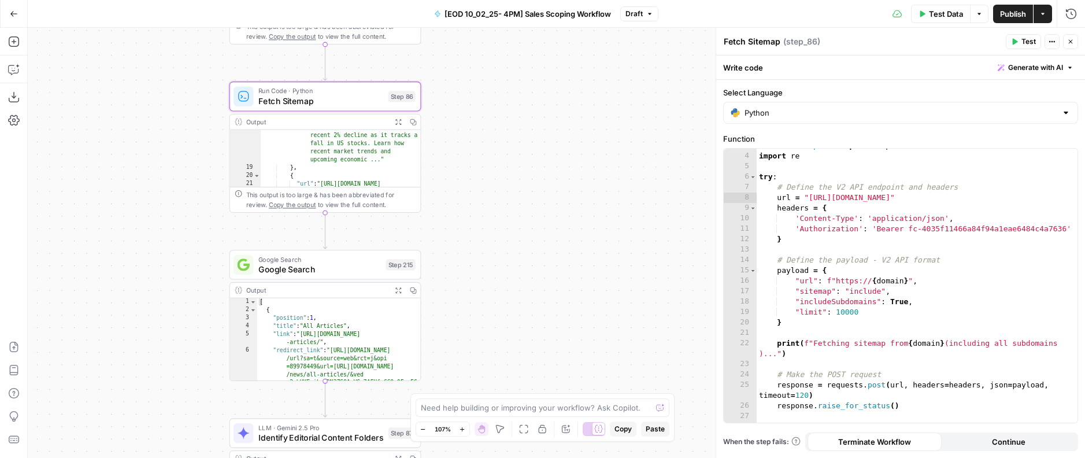
scroll to position [306, 0]
click at [396, 121] on icon "button" at bounding box center [398, 121] width 7 height 7
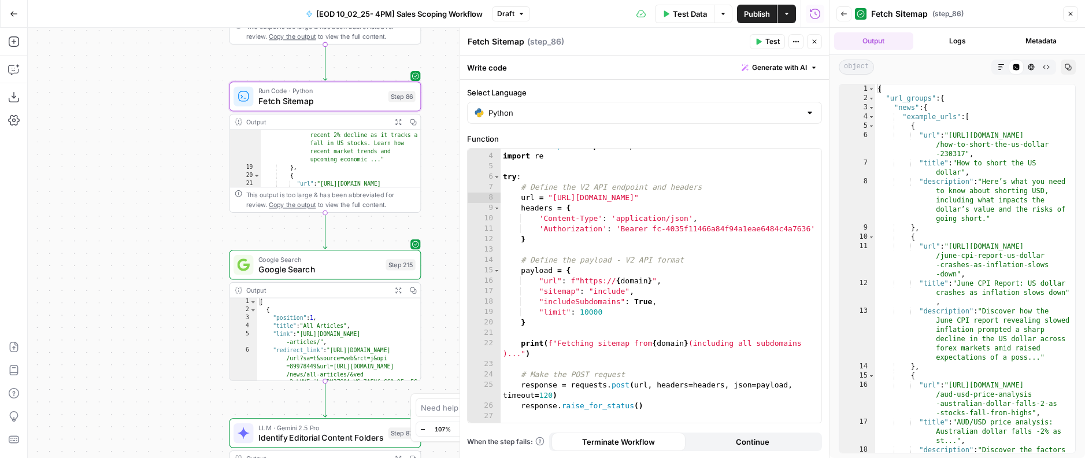
type textarea "**********"
click at [1012, 347] on div "{ "url_groups" : { "news" : { "example_urls" : [ { "url" : "https://www.tastyfx…" at bounding box center [975, 300] width 200 height 433
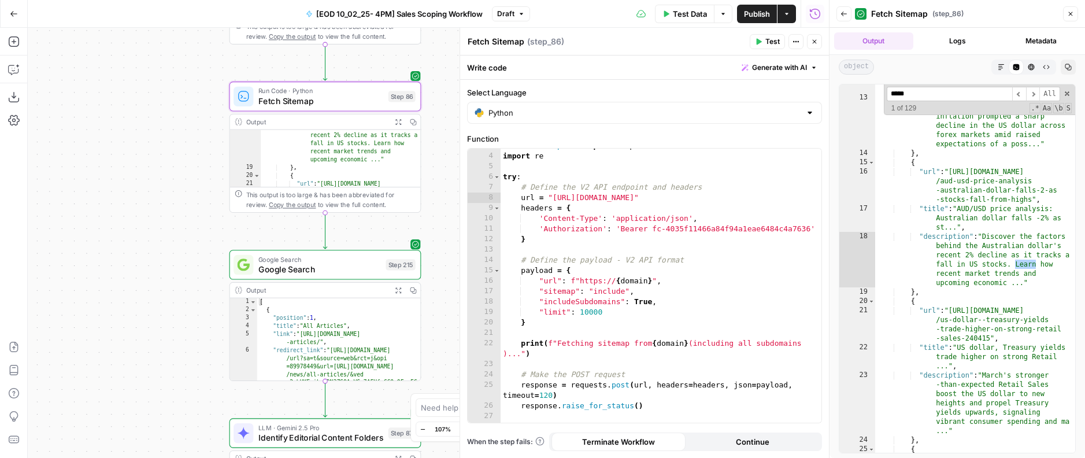
scroll to position [892, 0]
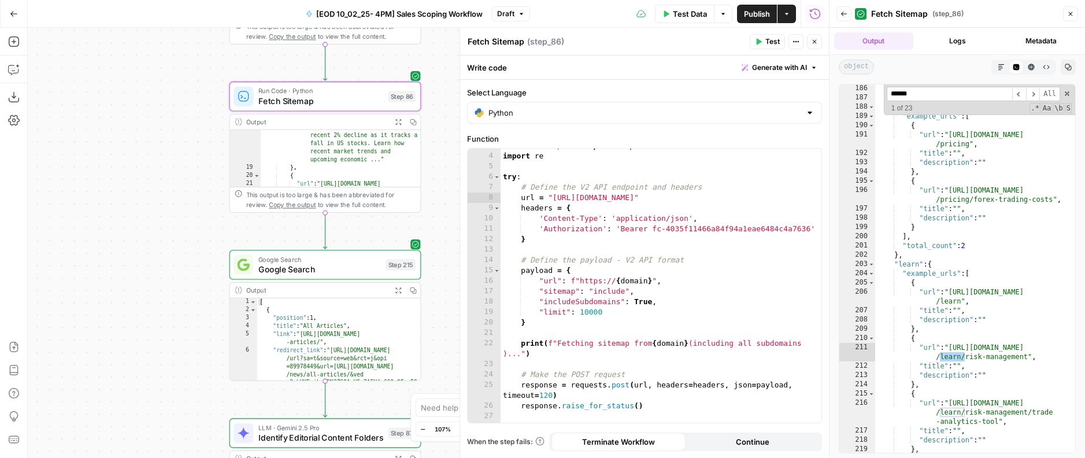
type input "******"
click at [1071, 9] on button "Close" at bounding box center [1070, 13] width 15 height 15
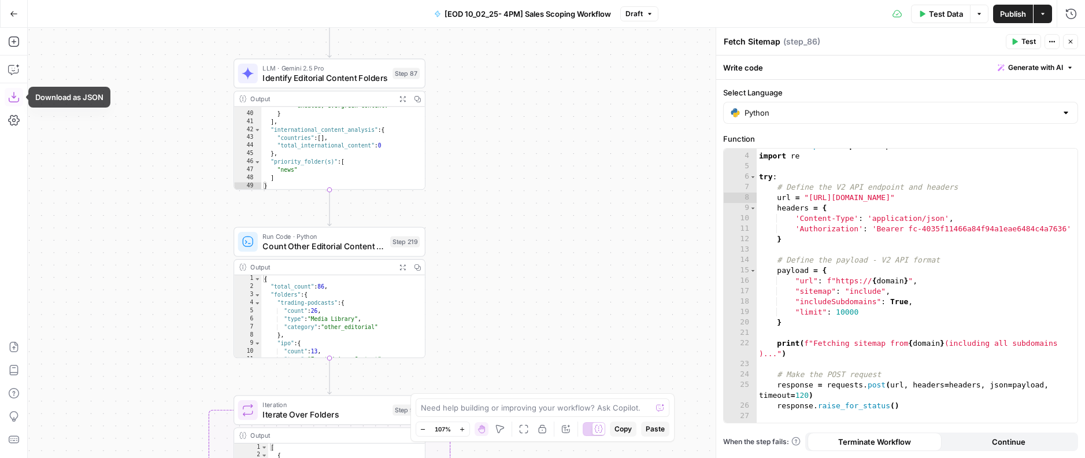
click at [14, 98] on icon "button" at bounding box center [13, 97] width 10 height 10
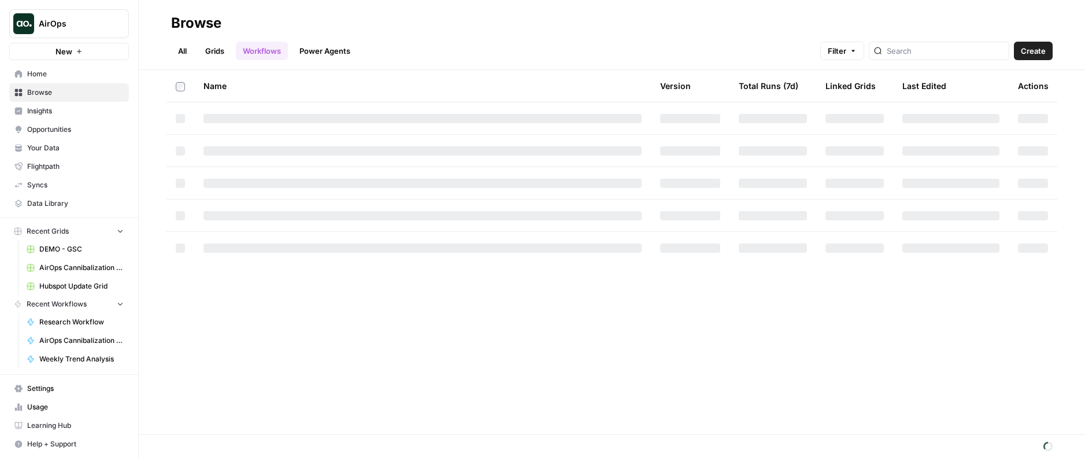
click at [47, 47] on button "New" at bounding box center [69, 51] width 120 height 17
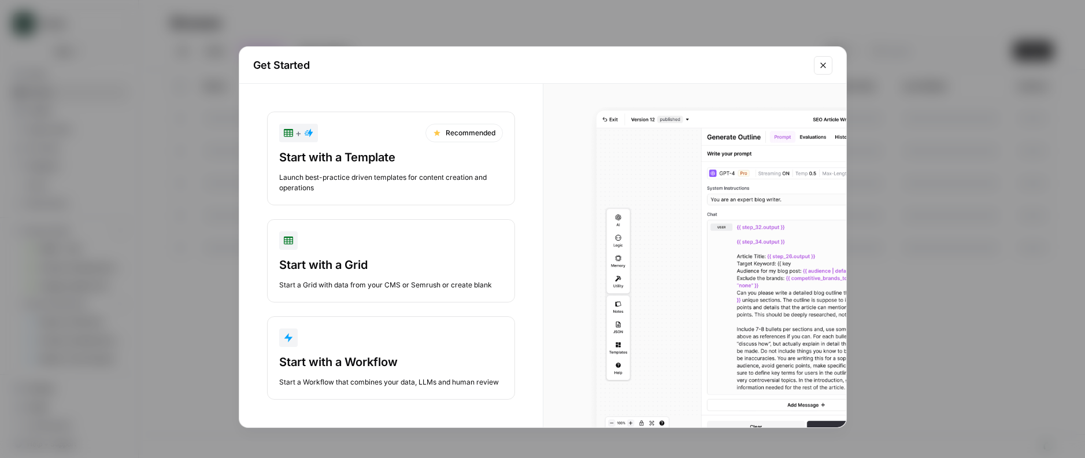
click at [364, 344] on div "button" at bounding box center [391, 337] width 224 height 18
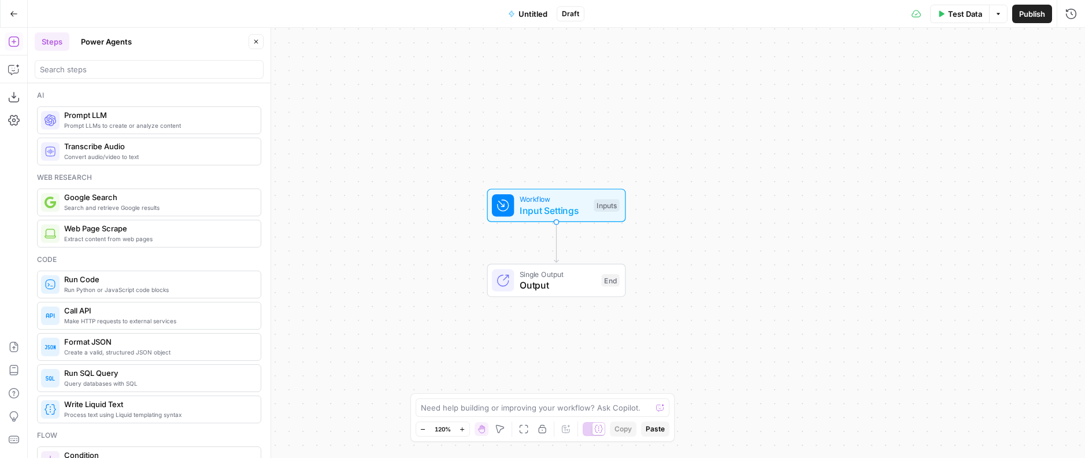
click at [1019, 13] on span "Publish" at bounding box center [1032, 14] width 26 height 12
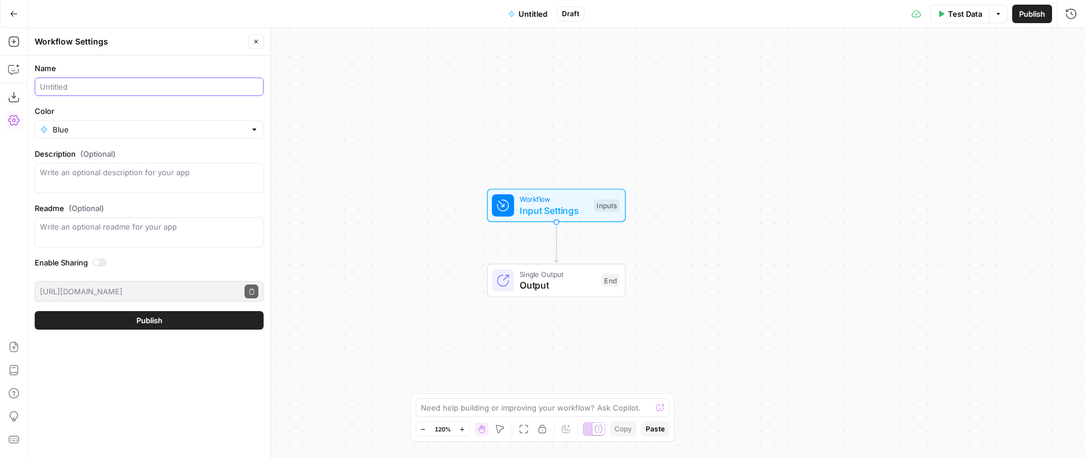
click at [166, 88] on input "Name" at bounding box center [149, 87] width 218 height 12
type input "Gong API Fetch"
type input "Blue"
click at [115, 321] on button "Publish" at bounding box center [149, 320] width 229 height 18
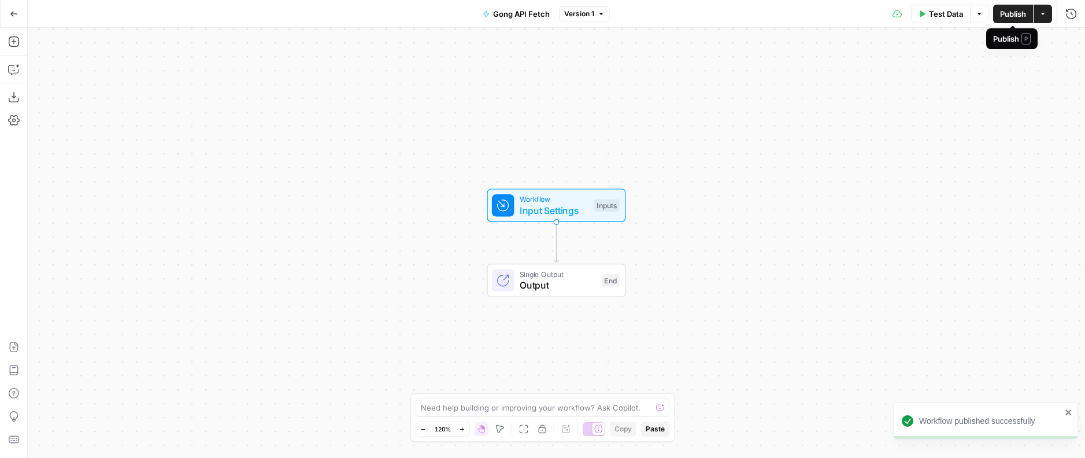
click at [1020, 12] on span "Publish" at bounding box center [1013, 14] width 26 height 12
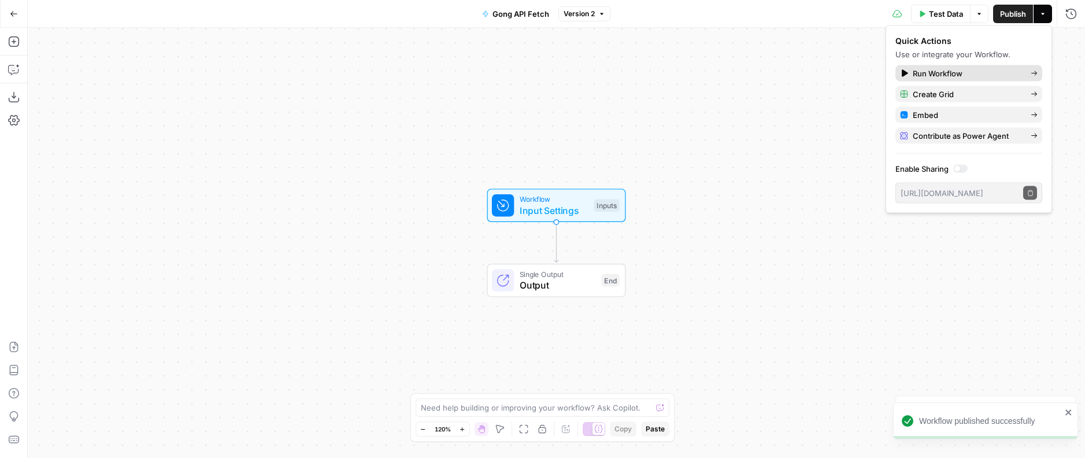
click at [976, 75] on span "Run Workflow" at bounding box center [967, 74] width 109 height 12
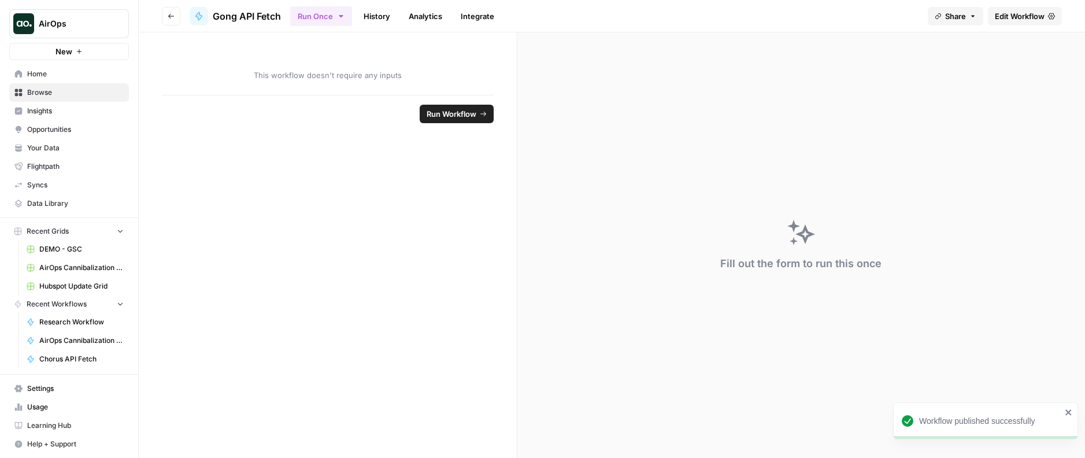
click at [481, 18] on link "Integrate" at bounding box center [477, 16] width 47 height 18
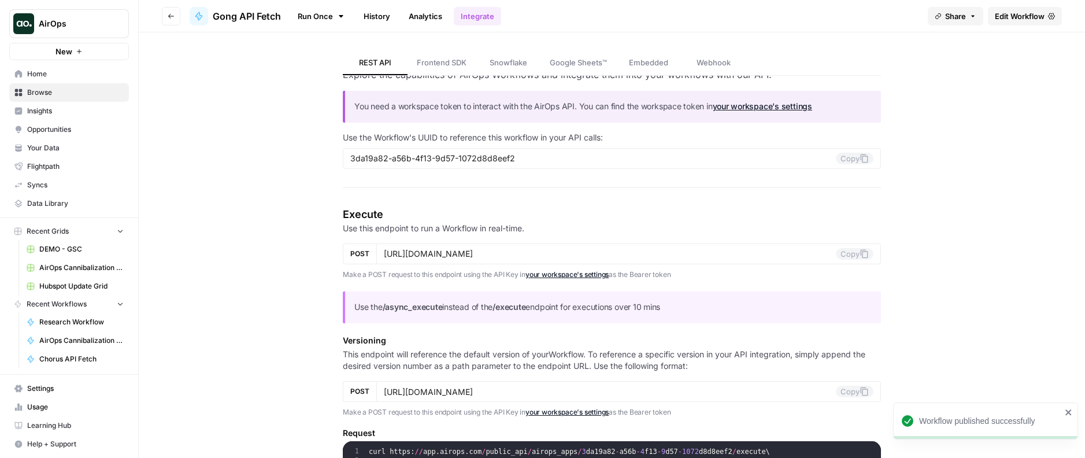
scroll to position [51, 0]
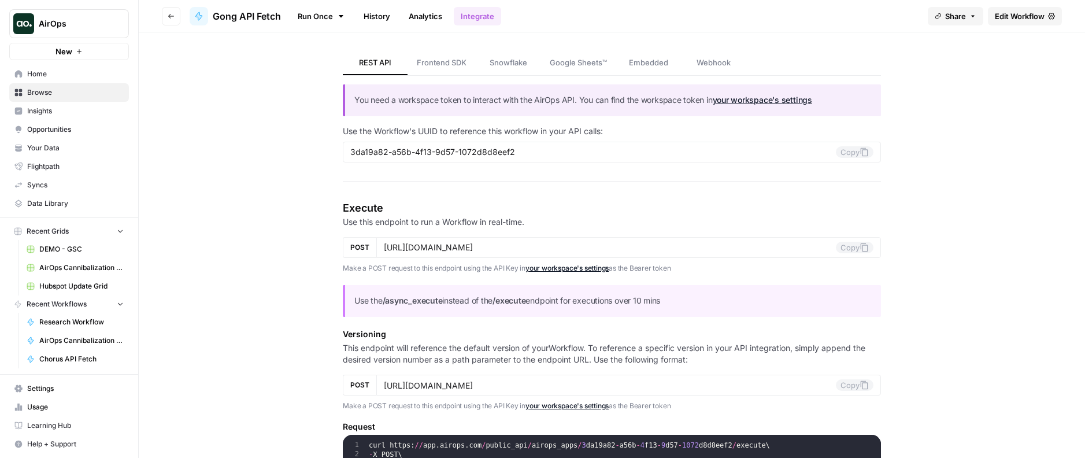
click at [718, 65] on span "Webhook" at bounding box center [713, 63] width 34 height 12
click at [322, 20] on link "Run Once" at bounding box center [321, 16] width 62 height 20
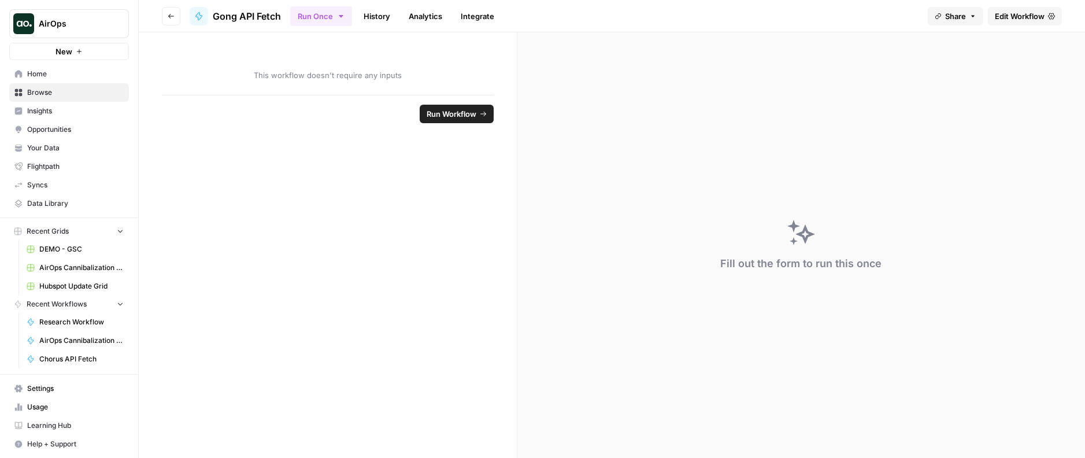
click at [998, 15] on span "Edit Workflow" at bounding box center [1020, 16] width 50 height 12
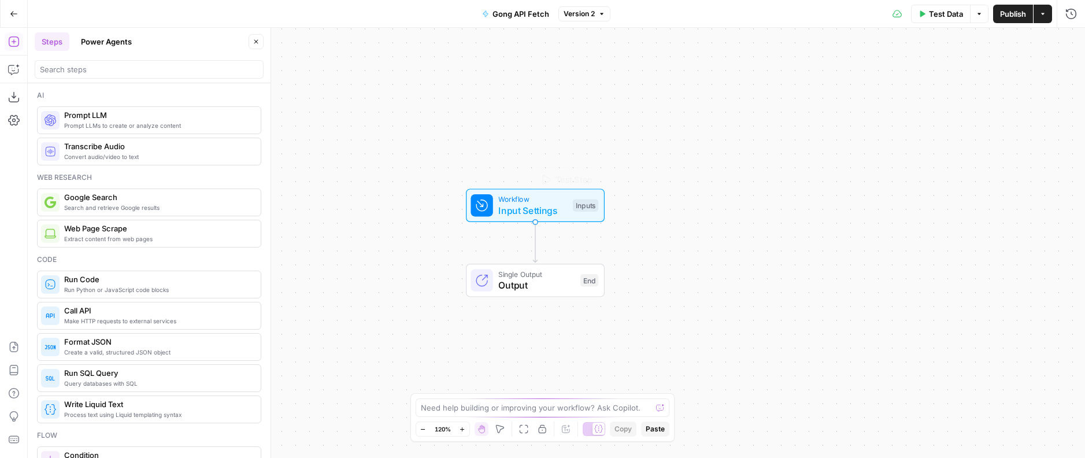
click at [517, 202] on span "Workflow" at bounding box center [532, 199] width 69 height 11
click at [865, 72] on button "Add Field" at bounding box center [890, 78] width 331 height 18
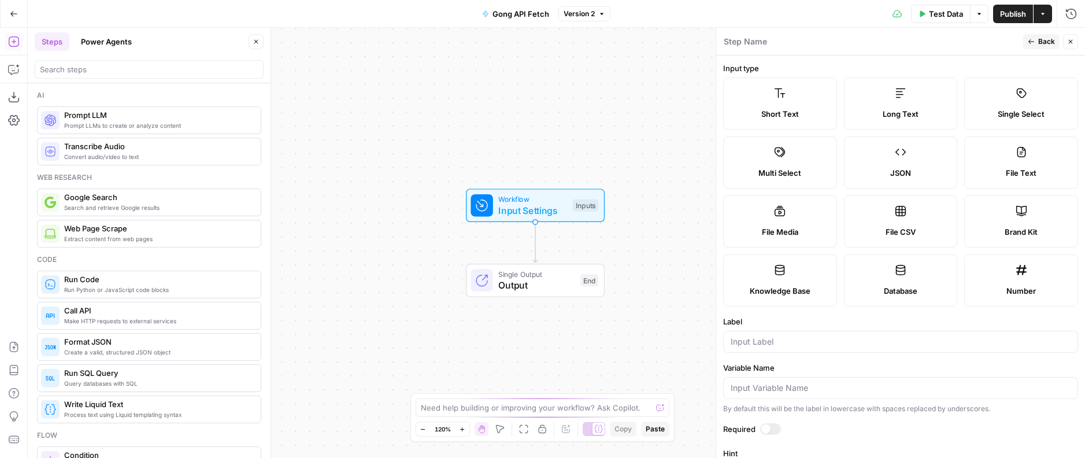
click at [899, 147] on icon at bounding box center [901, 152] width 12 height 12
click at [772, 339] on input "Label" at bounding box center [901, 342] width 340 height 12
type input "F"
type input "Incoming Webhook"
type input "gong_webhook"
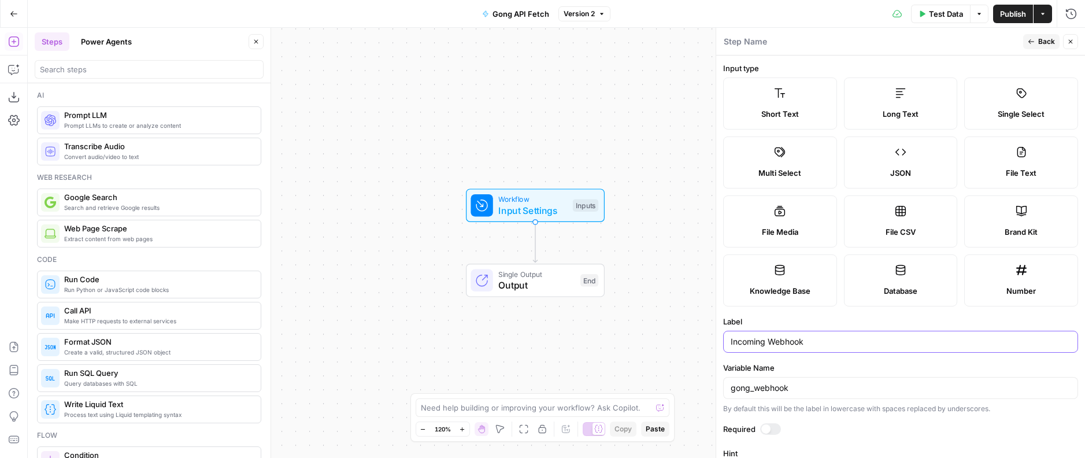
click at [734, 339] on input "Incoming Webhook" at bounding box center [901, 342] width 340 height 12
click at [766, 337] on input "Gong Webhook" at bounding box center [901, 342] width 340 height 12
type input "Gong Data"
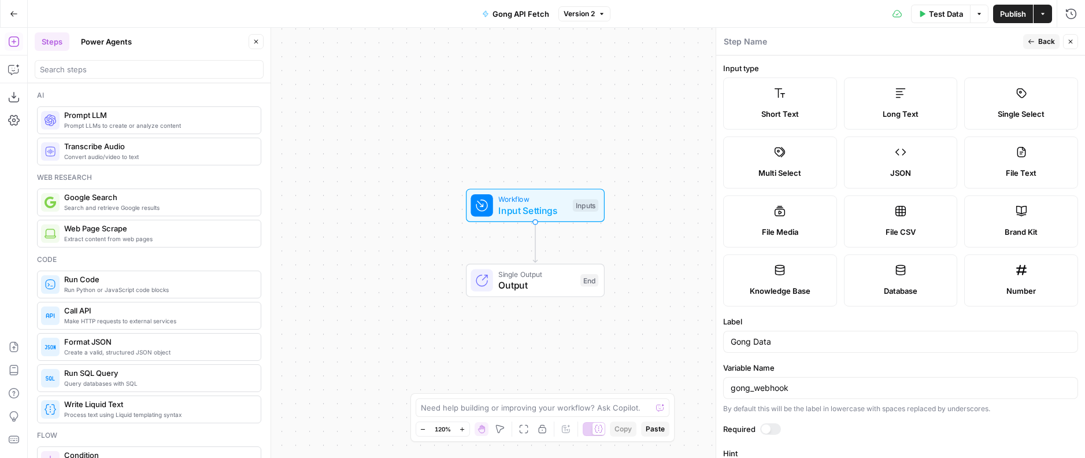
click at [1037, 39] on button "Back" at bounding box center [1041, 41] width 36 height 15
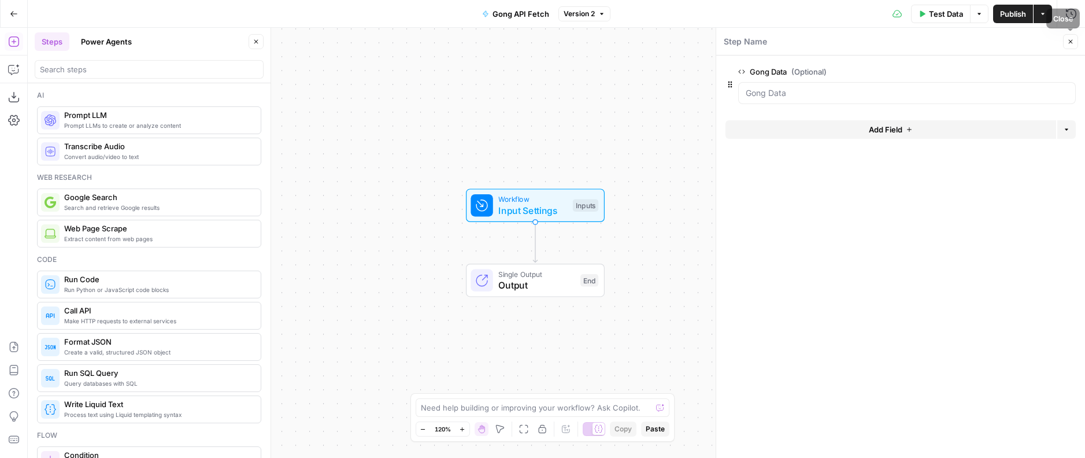
click at [1067, 40] on icon "button" at bounding box center [1070, 41] width 7 height 7
click at [1005, 9] on span "Publish" at bounding box center [1013, 14] width 26 height 12
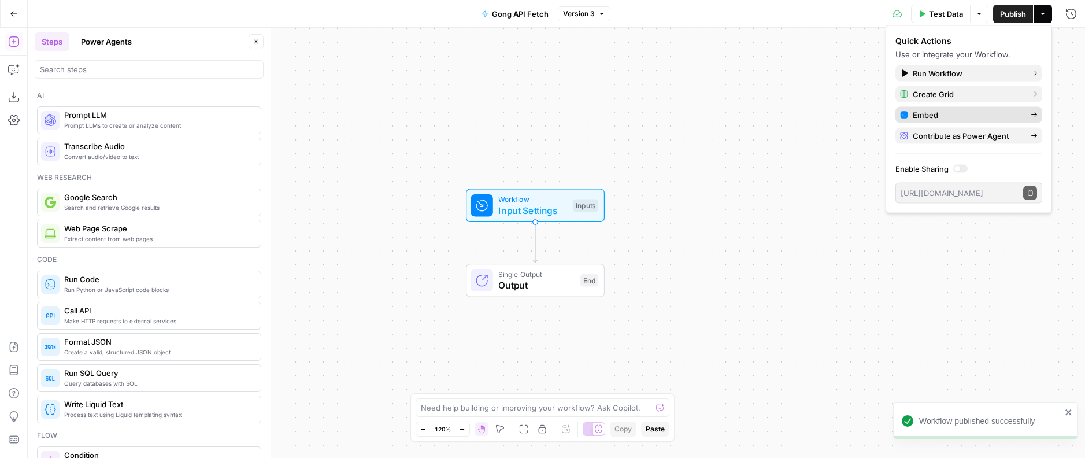
click at [960, 108] on link "Embed" at bounding box center [968, 115] width 147 height 16
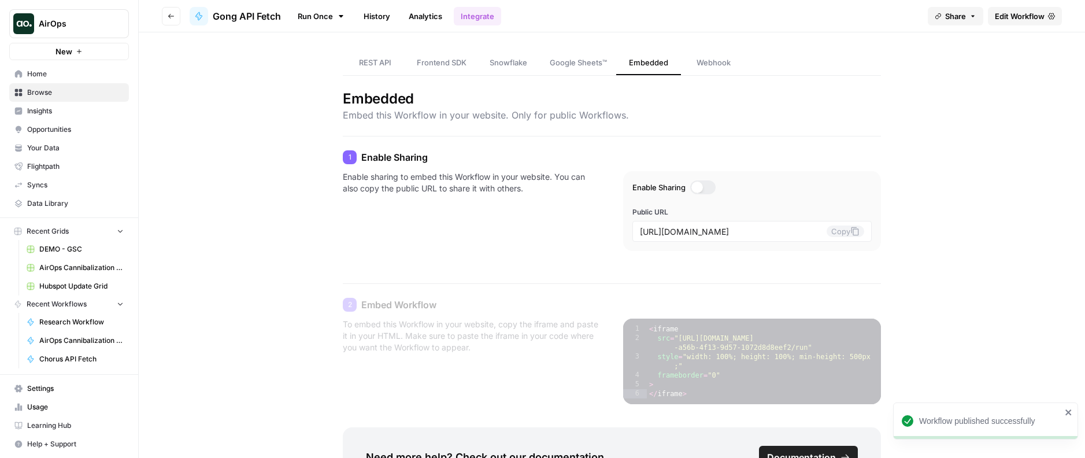
click at [716, 63] on span "Webhook" at bounding box center [713, 63] width 34 height 12
click at [701, 64] on span "Webhook" at bounding box center [713, 63] width 34 height 12
click at [375, 66] on span "REST API" at bounding box center [375, 63] width 32 height 12
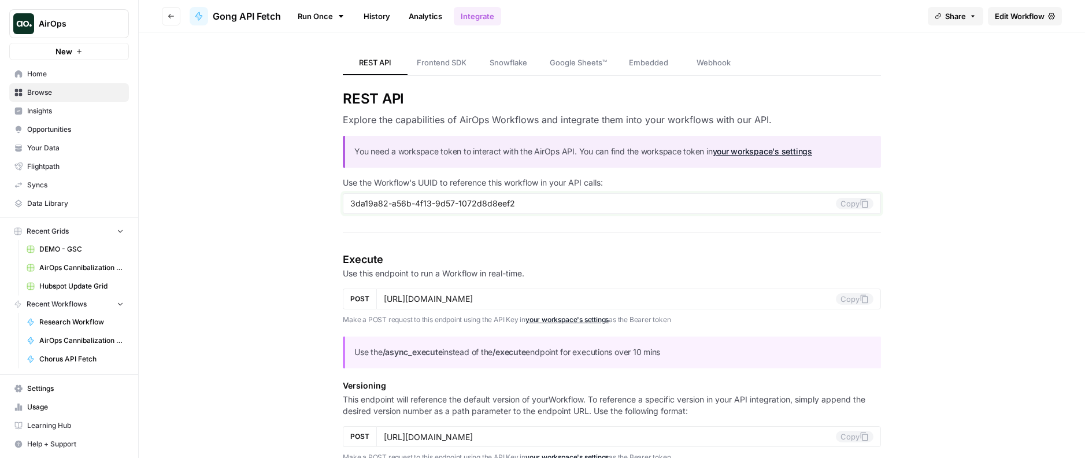
click at [640, 205] on input "3da19a82-a56b-4f13-9d57-1072d8d8eef2" at bounding box center [593, 203] width 486 height 10
click at [62, 392] on span "Settings" at bounding box center [75, 388] width 97 height 10
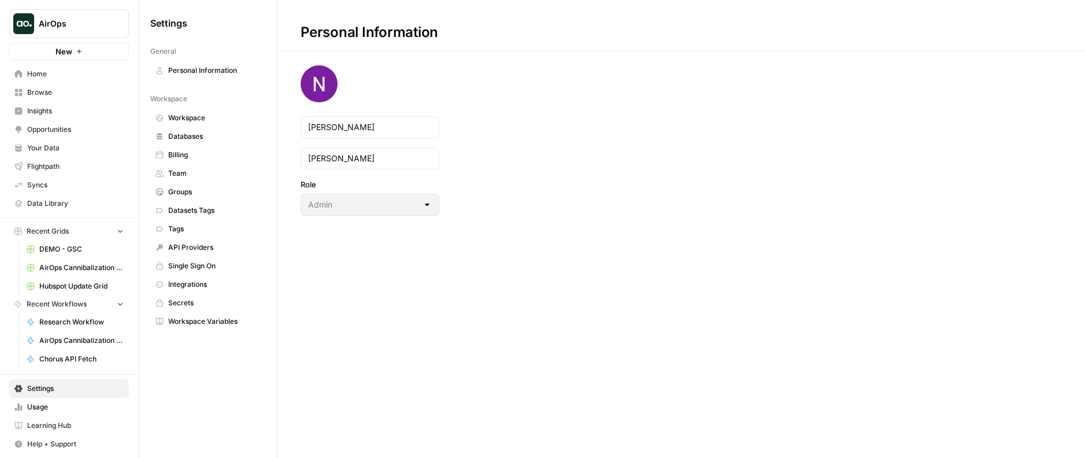
click at [195, 122] on span "Workspace" at bounding box center [214, 118] width 92 height 10
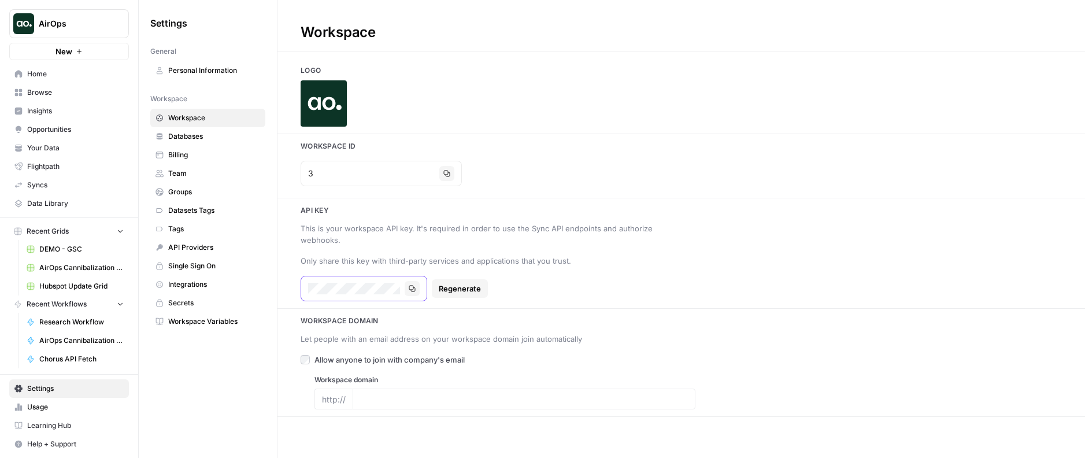
click at [413, 291] on icon "button" at bounding box center [412, 288] width 7 height 7
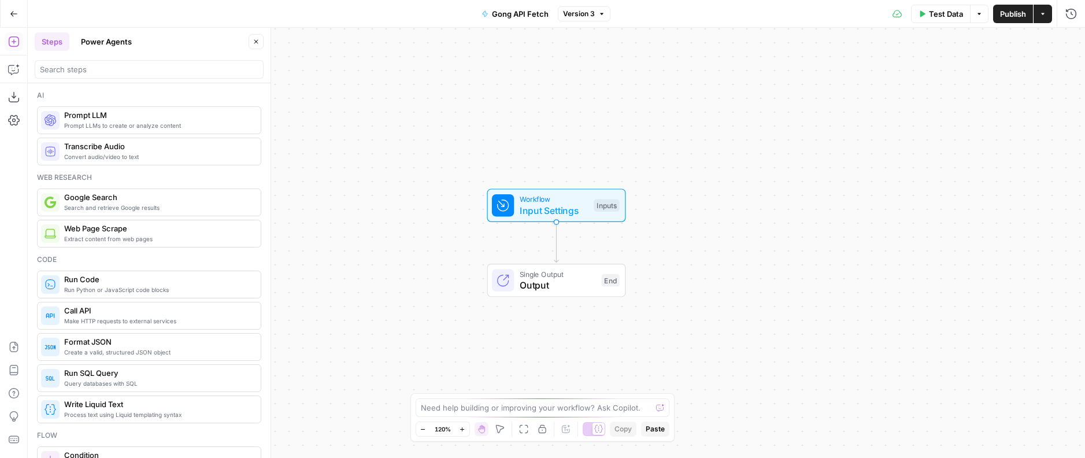
click at [930, 13] on span "Test Data" at bounding box center [946, 14] width 34 height 12
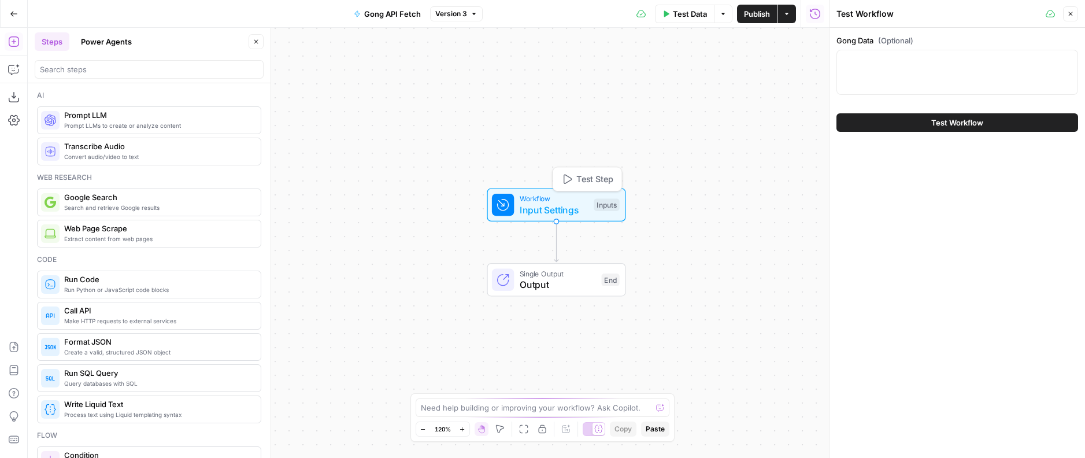
click at [568, 202] on span "Workflow" at bounding box center [554, 198] width 69 height 11
click at [543, 208] on span "Input Settings" at bounding box center [554, 210] width 69 height 14
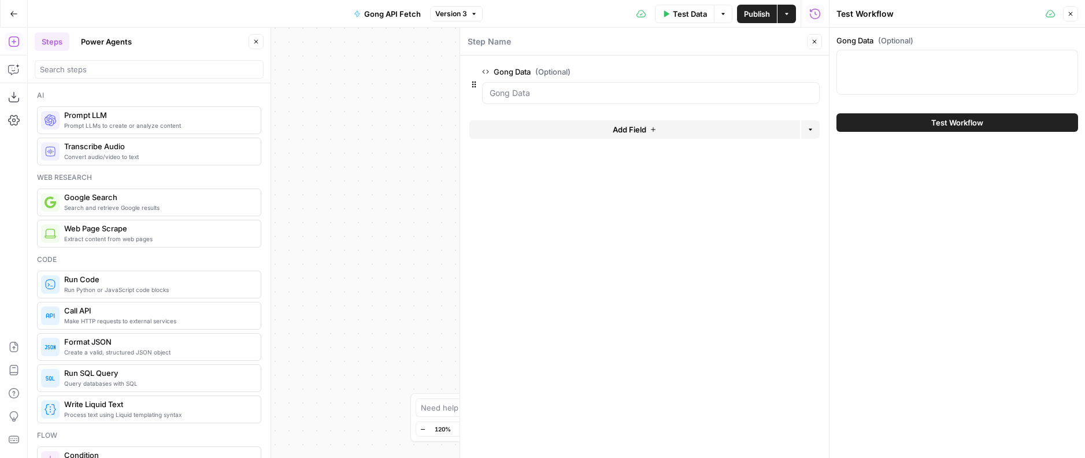
click at [783, 70] on span "edit field" at bounding box center [776, 71] width 25 height 9
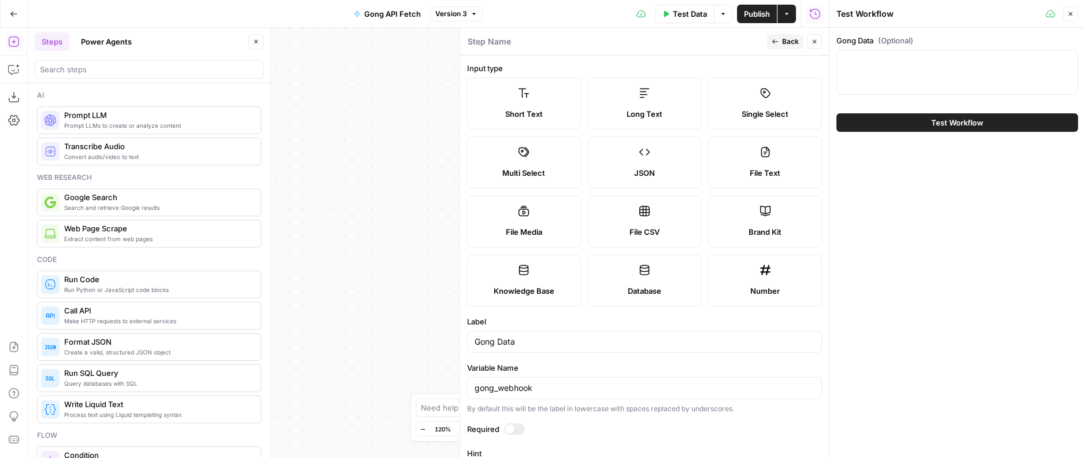
click at [523, 380] on div "gong_webhook" at bounding box center [644, 388] width 355 height 22
click at [523, 394] on div "gong_webhook" at bounding box center [644, 388] width 355 height 22
drag, startPoint x: 498, startPoint y: 388, endPoint x: 575, endPoint y: 388, distance: 77.5
click at [575, 388] on input "gong_webhook" at bounding box center [645, 388] width 340 height 12
type input "gong_data"
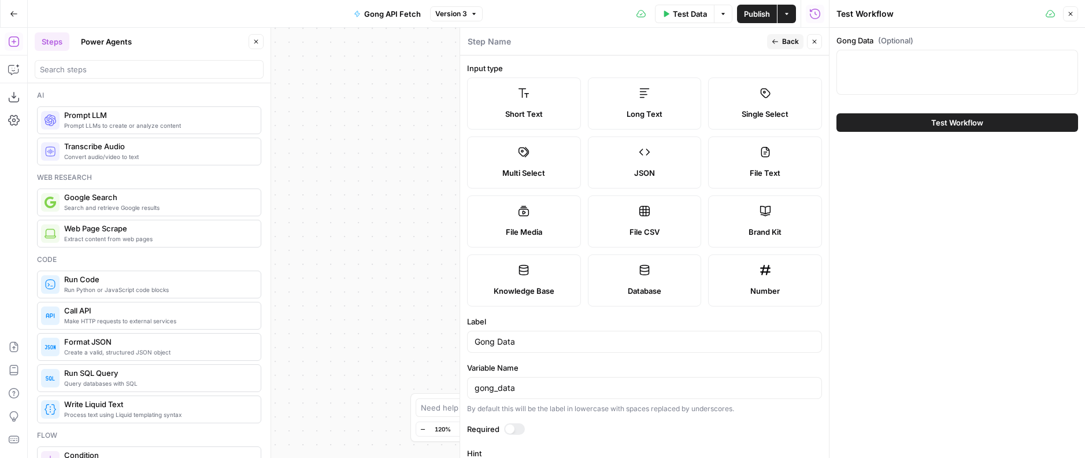
click at [1073, 17] on icon "button" at bounding box center [1070, 13] width 7 height 7
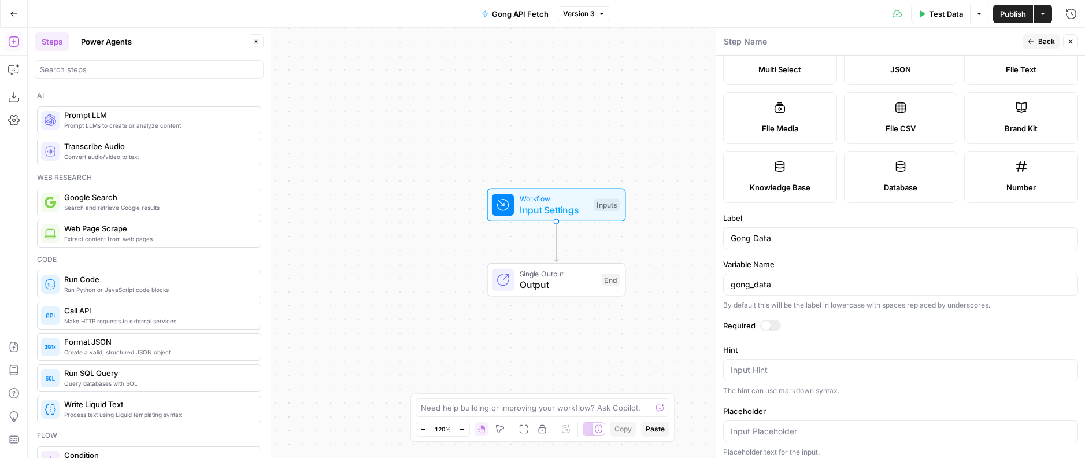
scroll to position [135, 0]
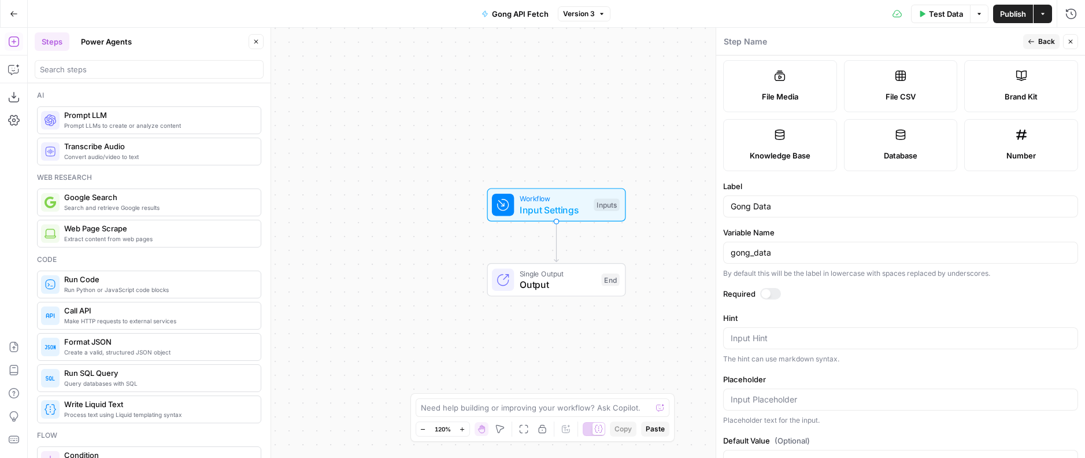
click at [753, 243] on div "gong_data" at bounding box center [900, 253] width 355 height 22
click at [750, 253] on input "gong_data" at bounding box center [901, 253] width 340 height 12
click at [751, 217] on form "Input type Short Text Long Text Single Select Multi Select JSON File Text File …" at bounding box center [900, 256] width 369 height 402
click at [750, 202] on input "Gong Data" at bounding box center [901, 207] width 340 height 12
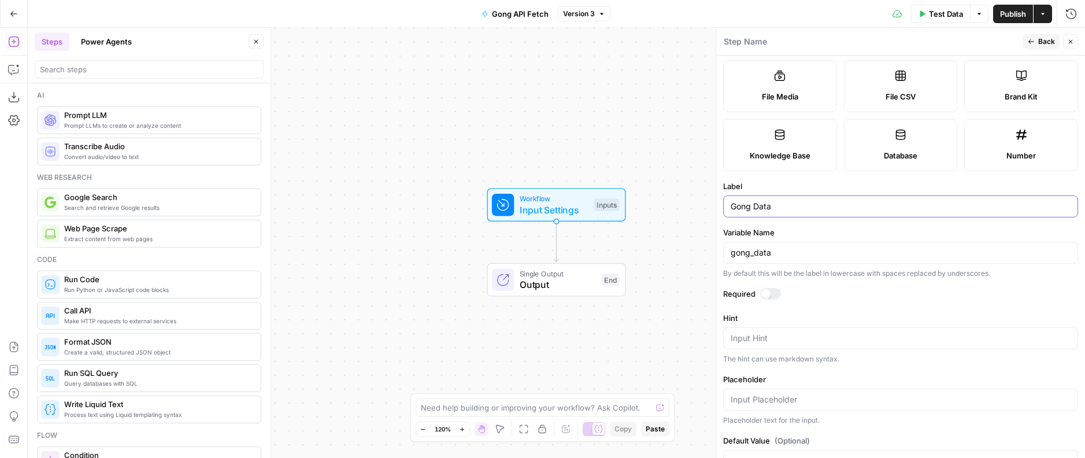
click at [750, 202] on input "Gong Data" at bounding box center [901, 207] width 340 height 12
type input "I"
click at [760, 249] on input "gong_data" at bounding box center [901, 253] width 340 height 12
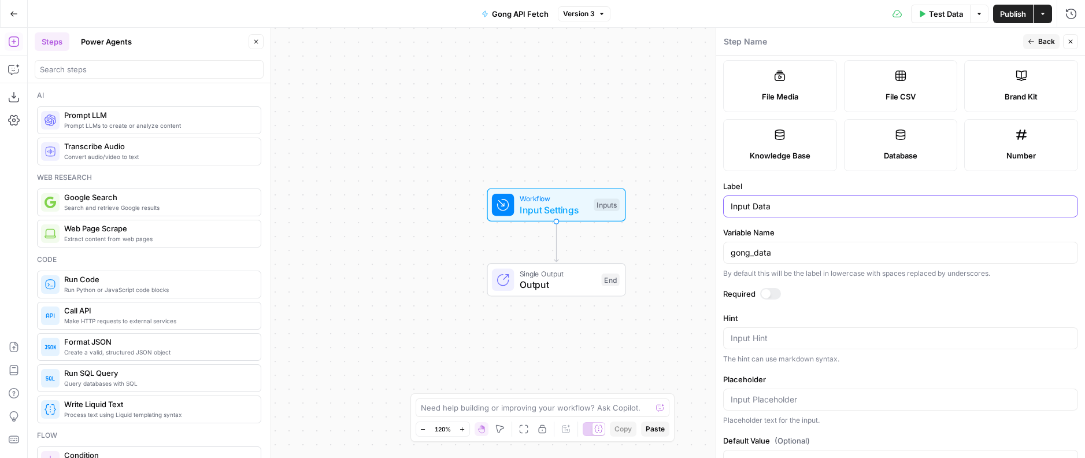
click at [755, 210] on input "Input Data" at bounding box center [901, 207] width 340 height 12
click at [755, 211] on input "Input Data" at bounding box center [901, 207] width 340 height 12
click at [778, 207] on input "Input Data" at bounding box center [901, 207] width 340 height 12
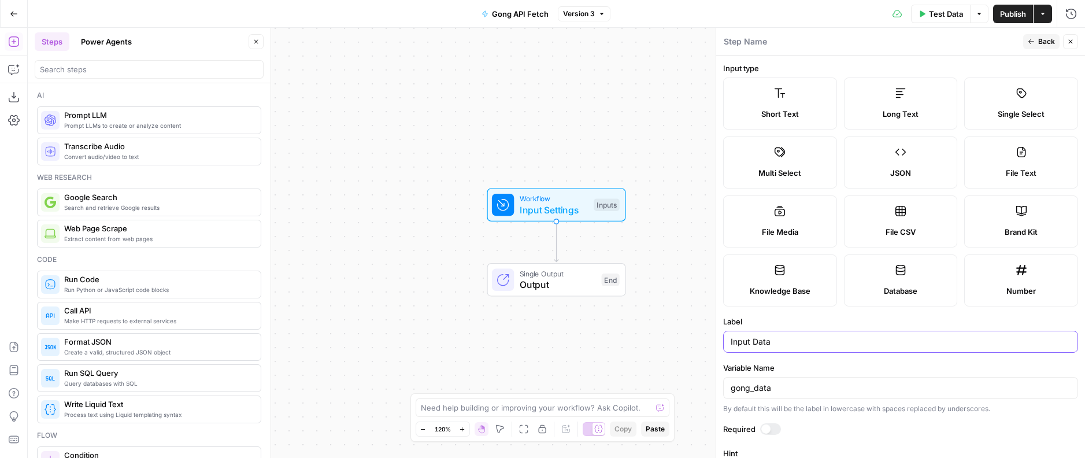
paste input "Get Gong Call"
type input "Get Gong Call Data"
click at [758, 387] on input "gong_data" at bounding box center [901, 388] width 340 height 12
click at [528, 13] on span "Gong API Fetch" at bounding box center [520, 14] width 57 height 12
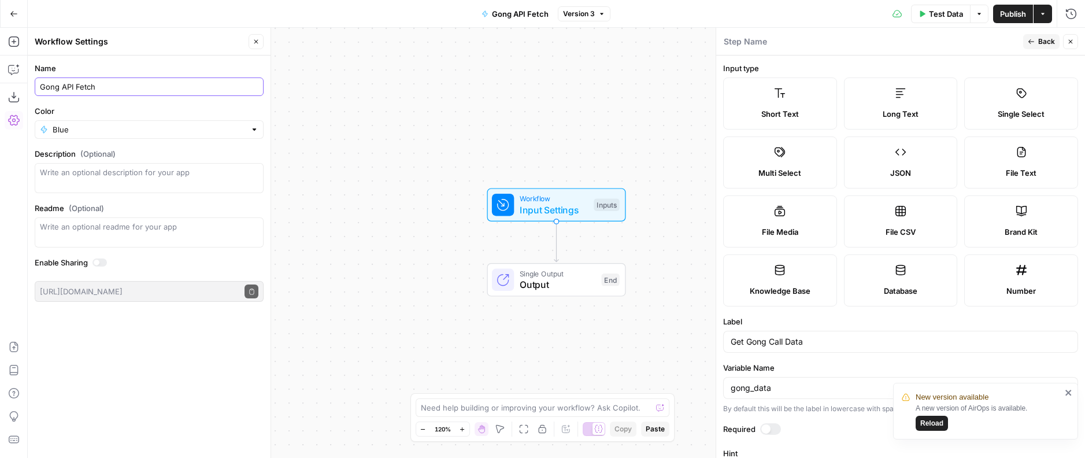
click at [209, 86] on input "Gong API Fetch" at bounding box center [149, 87] width 218 height 12
paste input "et Gong Call Data"
type input "Get Gong Call Data"
click at [765, 339] on input "Get Gong Call Data" at bounding box center [901, 342] width 340 height 12
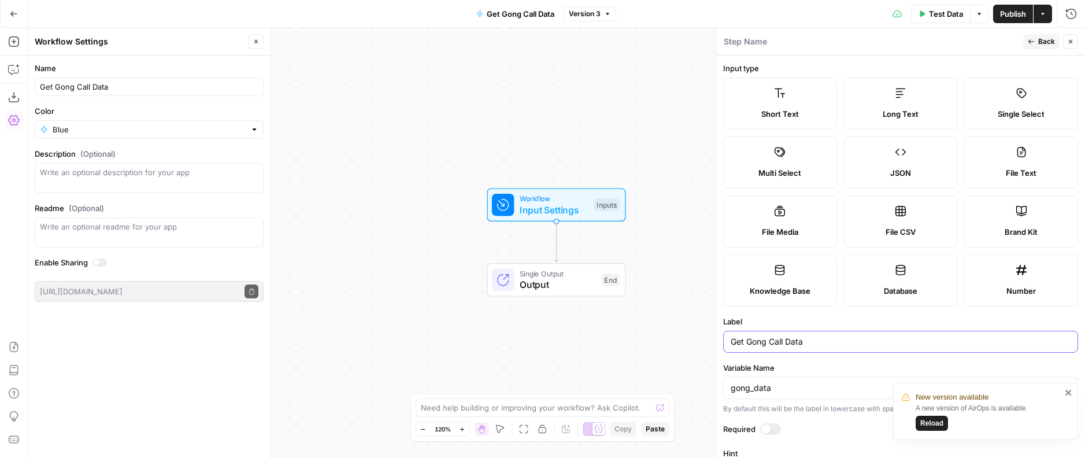
click at [765, 339] on input "Get Gong Call Data" at bounding box center [901, 342] width 340 height 12
type input "G"
type input "g"
type input "c"
type input "Call Webhook"
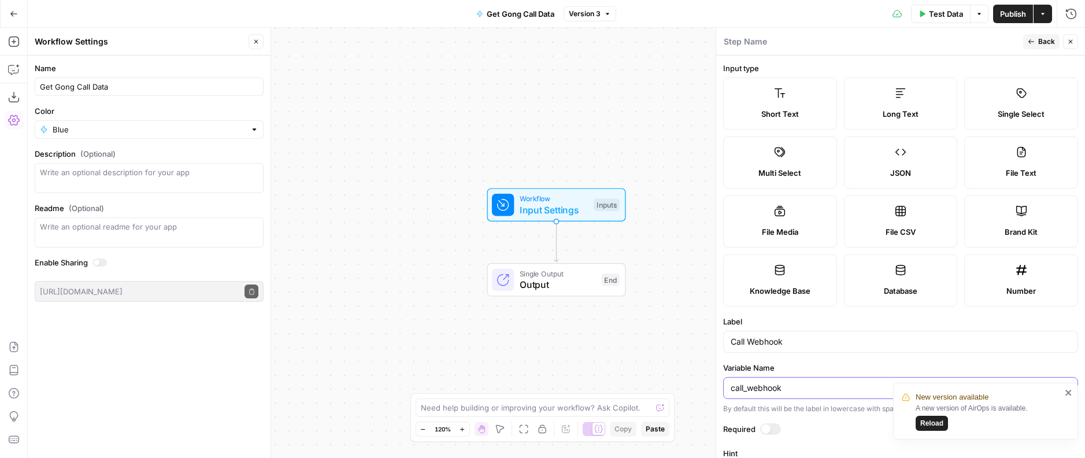
type input "call_webhook"
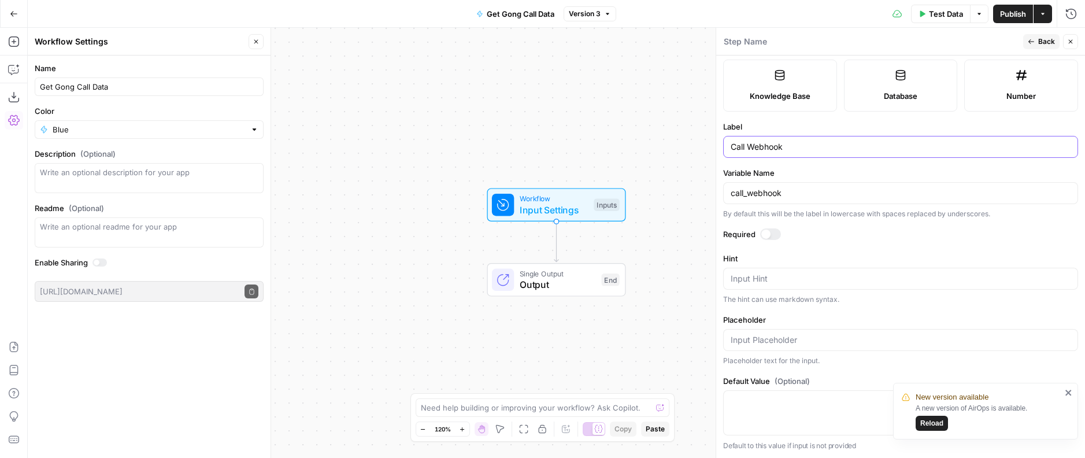
click at [739, 149] on input "Call Webhook" at bounding box center [901, 147] width 340 height 12
type input "Gong Webhook"
click at [739, 190] on input "call_webhook" at bounding box center [901, 193] width 340 height 12
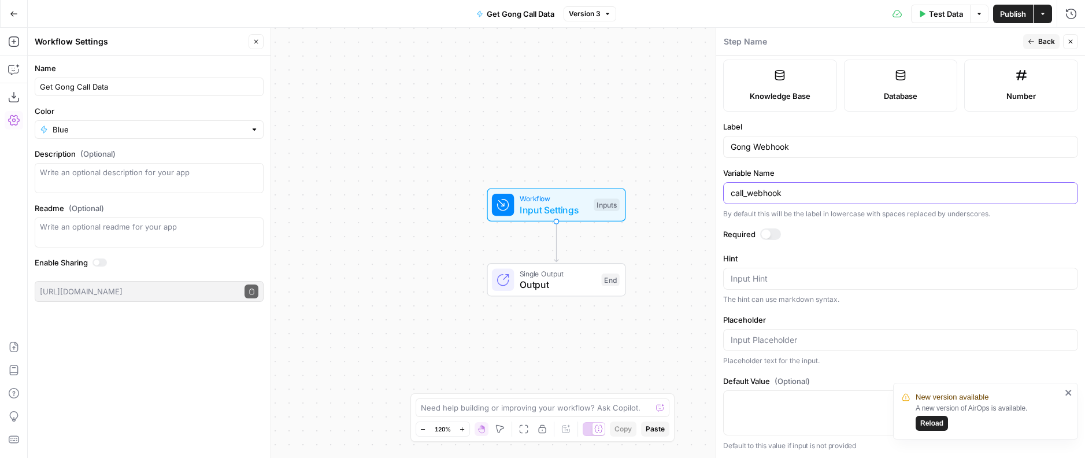
click at [739, 190] on input "call_webhook" at bounding box center [901, 193] width 340 height 12
type input "G"
type input "gong_webhook"
click at [1010, 10] on span "Publish" at bounding box center [1013, 14] width 26 height 12
click at [789, 186] on div "gong_webhook" at bounding box center [900, 193] width 355 height 22
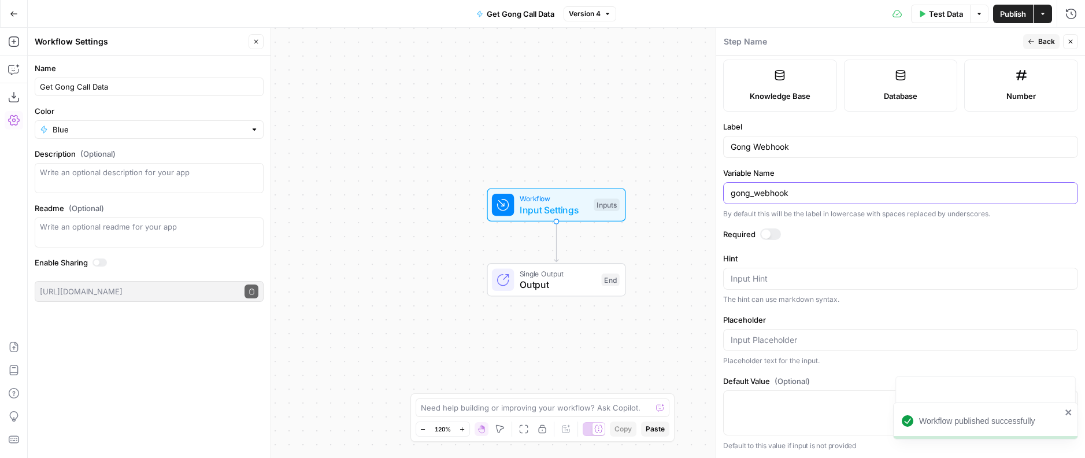
click at [789, 194] on input "gong_webhook" at bounding box center [901, 193] width 340 height 12
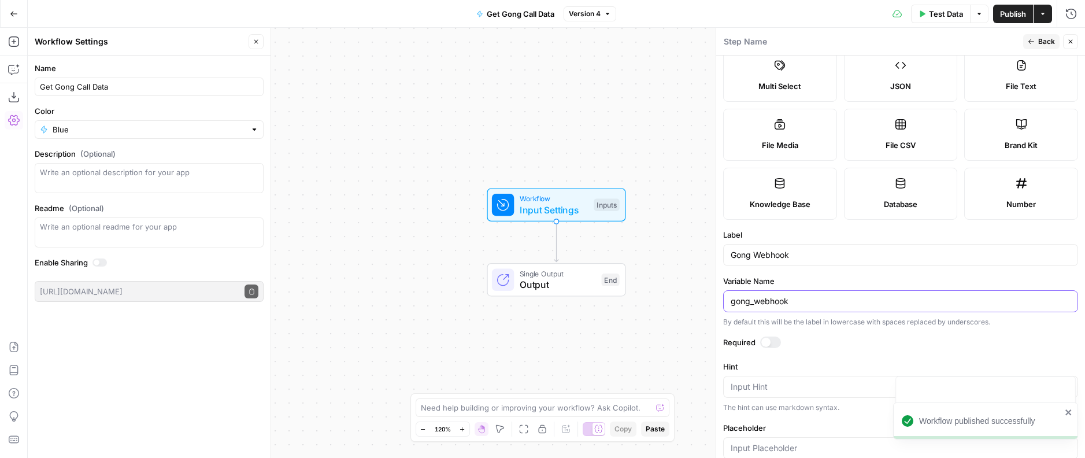
scroll to position [9, 0]
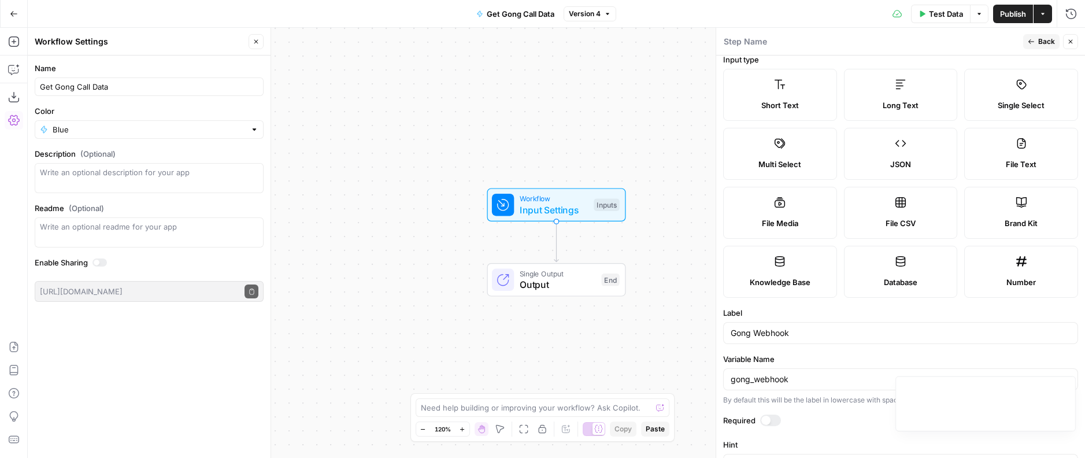
click at [1070, 40] on span "E" at bounding box center [1067, 39] width 9 height 12
click at [1069, 42] on icon "button" at bounding box center [1071, 42] width 4 height 4
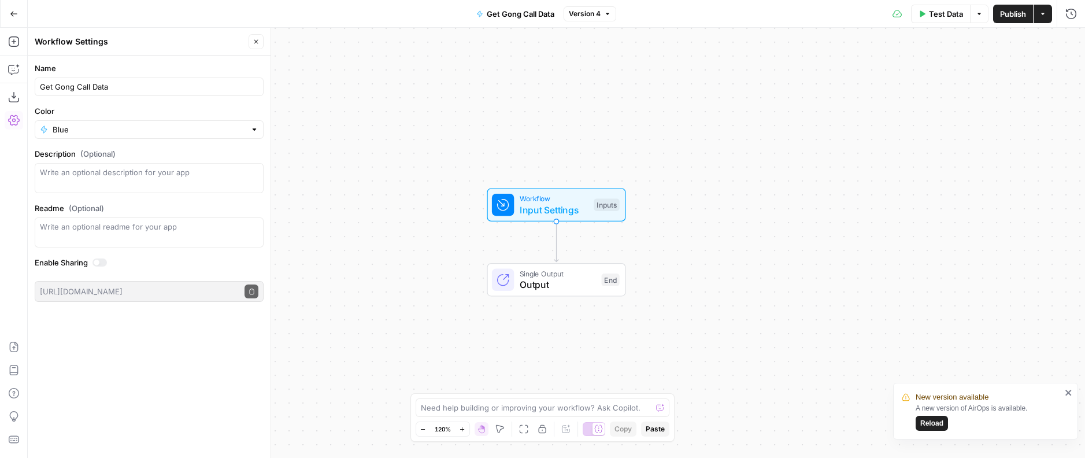
click at [13, 7] on button "Go Back" at bounding box center [13, 13] width 21 height 21
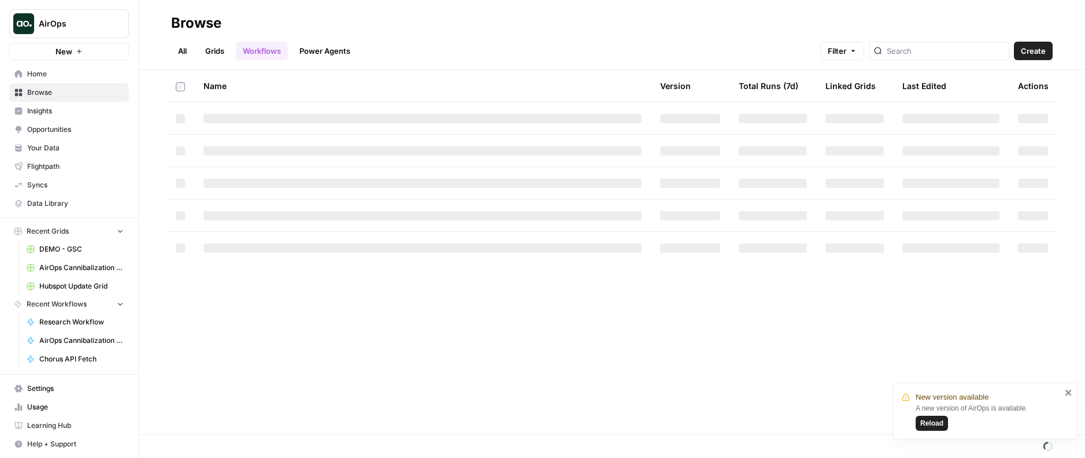
click at [56, 45] on button "New" at bounding box center [69, 51] width 120 height 17
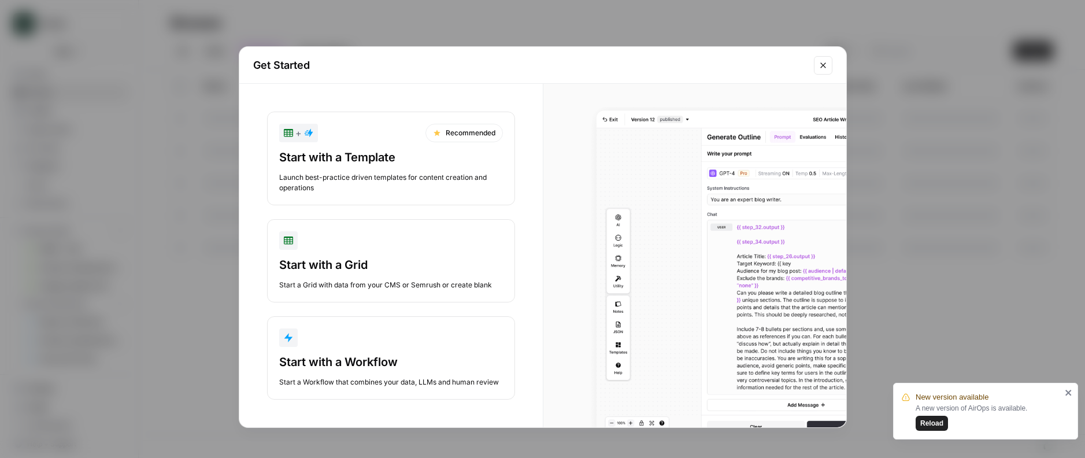
click at [322, 359] on div "Start with a Workflow" at bounding box center [391, 362] width 224 height 16
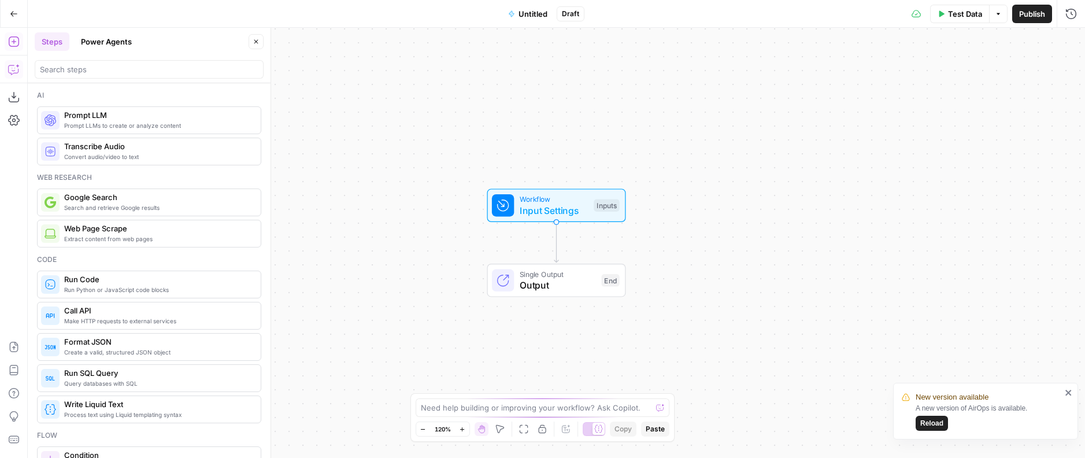
click at [11, 69] on icon "button" at bounding box center [14, 70] width 12 height 12
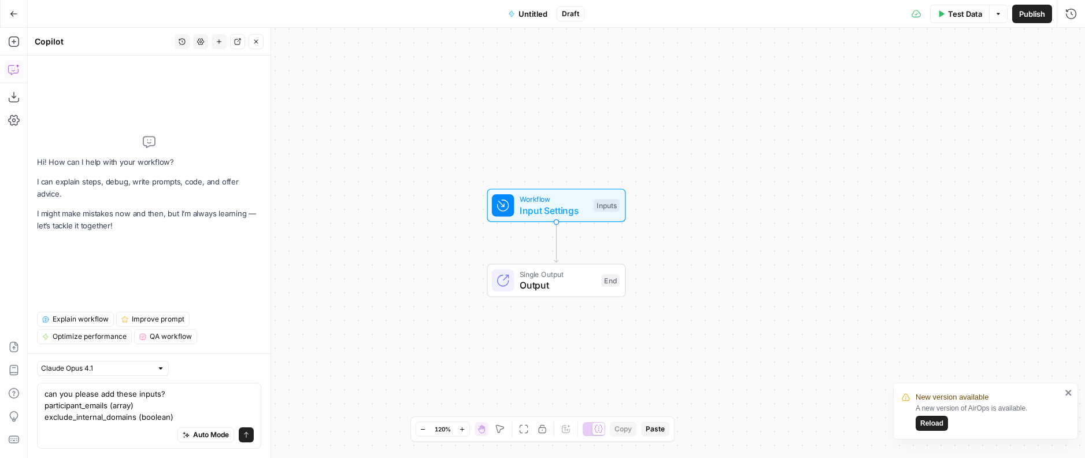
type textarea "can you please add these inputs? participant_emails (array) exclude_internal_do…"
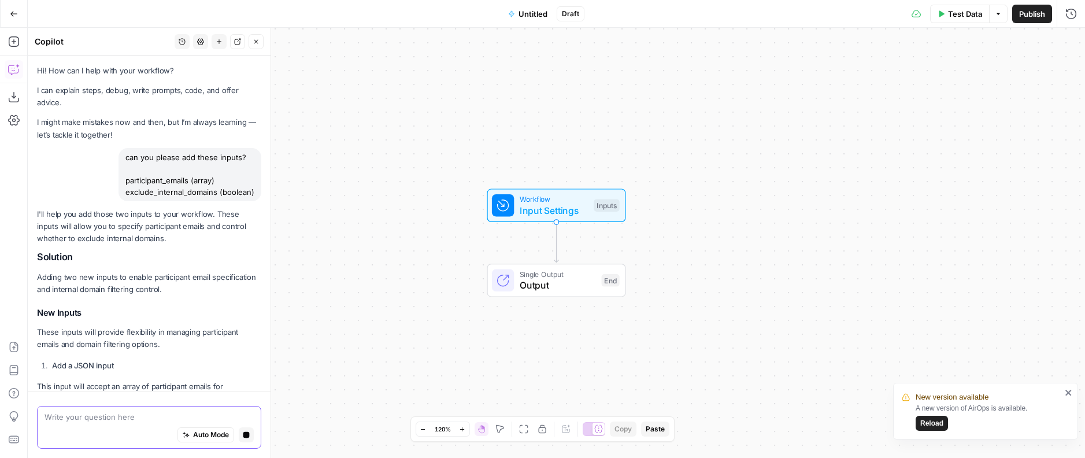
scroll to position [194, 0]
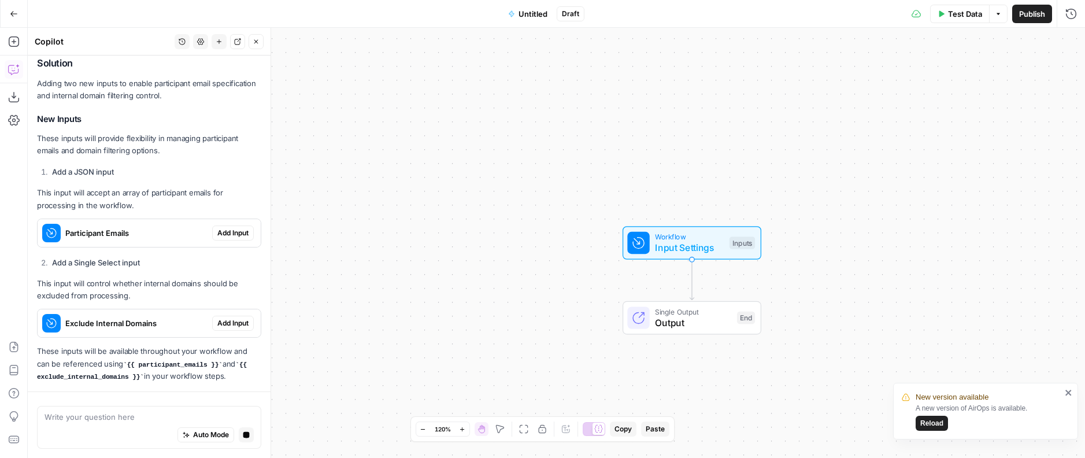
click at [231, 236] on span "Add Input" at bounding box center [232, 233] width 31 height 10
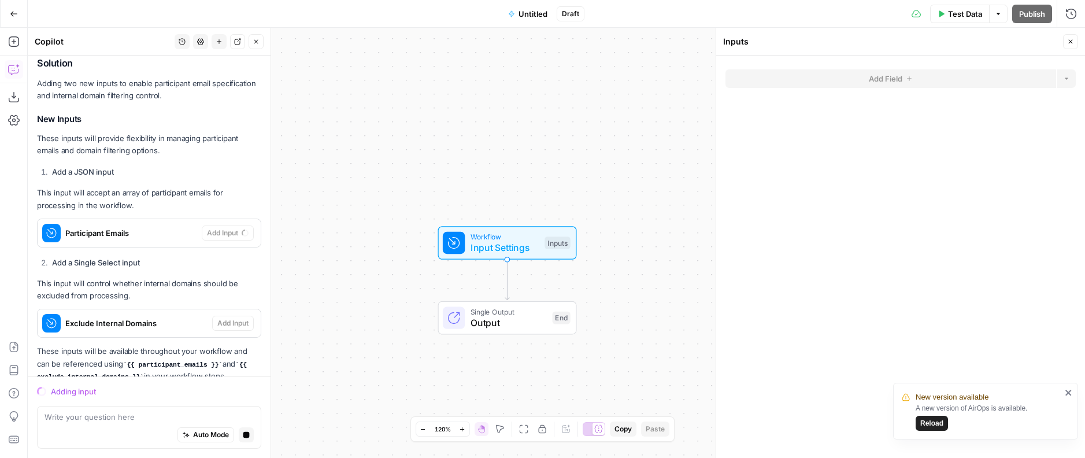
scroll to position [209, 0]
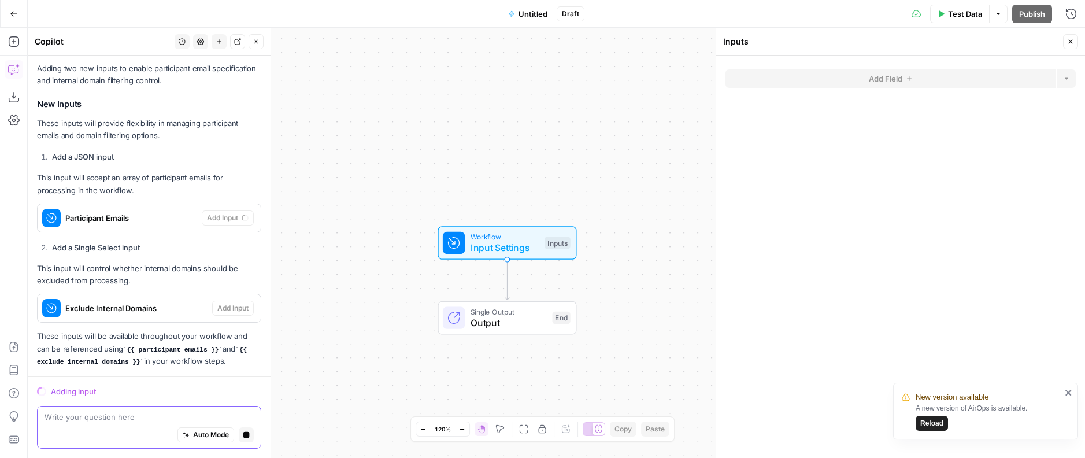
click at [90, 414] on textarea at bounding box center [149, 417] width 209 height 12
paste textarea "Steps: For each email, call Gong API to find calls in last 6 months Check HubSp…"
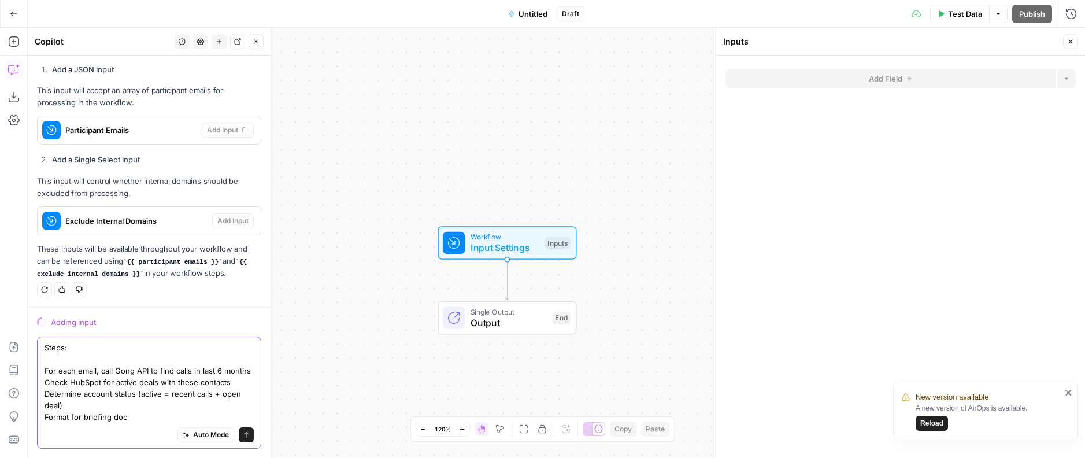
scroll to position [319, 0]
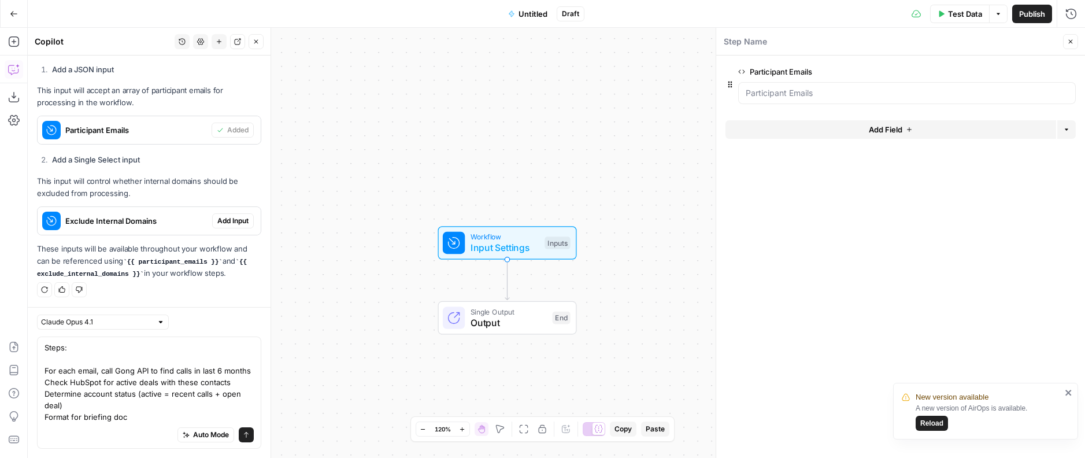
click at [225, 221] on span "Add Input" at bounding box center [232, 221] width 31 height 10
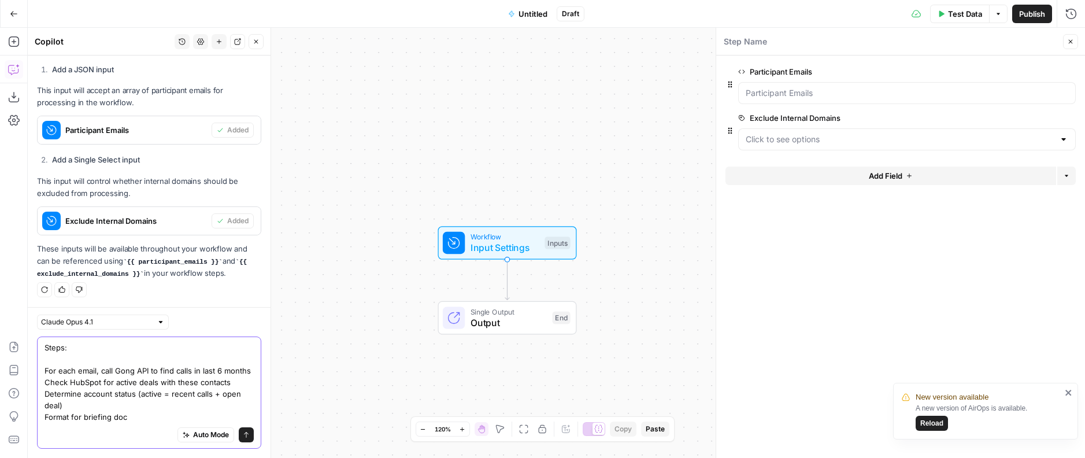
click at [143, 398] on textarea "Steps: For each email, call Gong API to find calls in last 6 months Check HubSp…" at bounding box center [149, 382] width 209 height 81
click at [143, 421] on textarea "Steps: For each email, call Gong API to find calls in last 6 months Check HubSp…" at bounding box center [149, 382] width 209 height 81
paste textarea "{ "Content-Type": "application/json", "Authorization": "Basic TkY3MlE2RUdINUlWQ…"
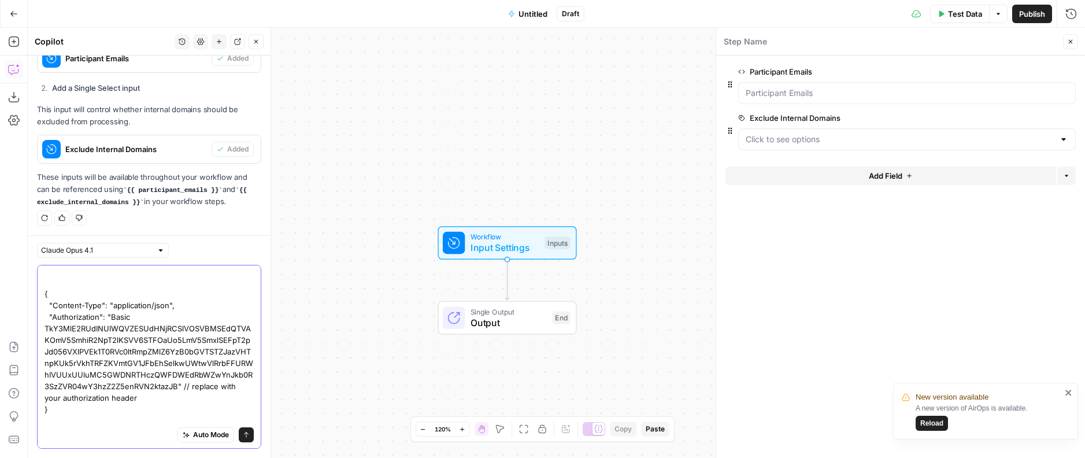
scroll to position [113, 0]
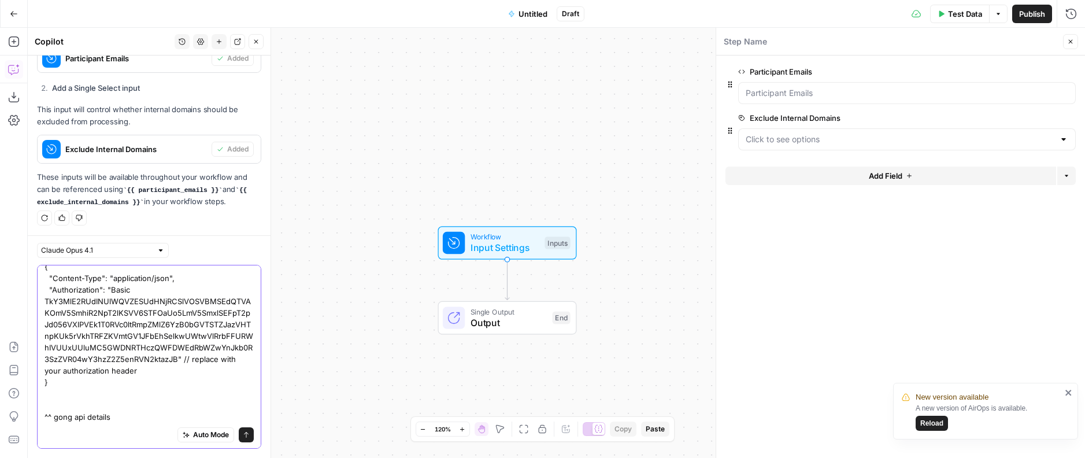
type textarea "Steps: For each email, call Gong API to find calls in last 6 months Check HubSp…"
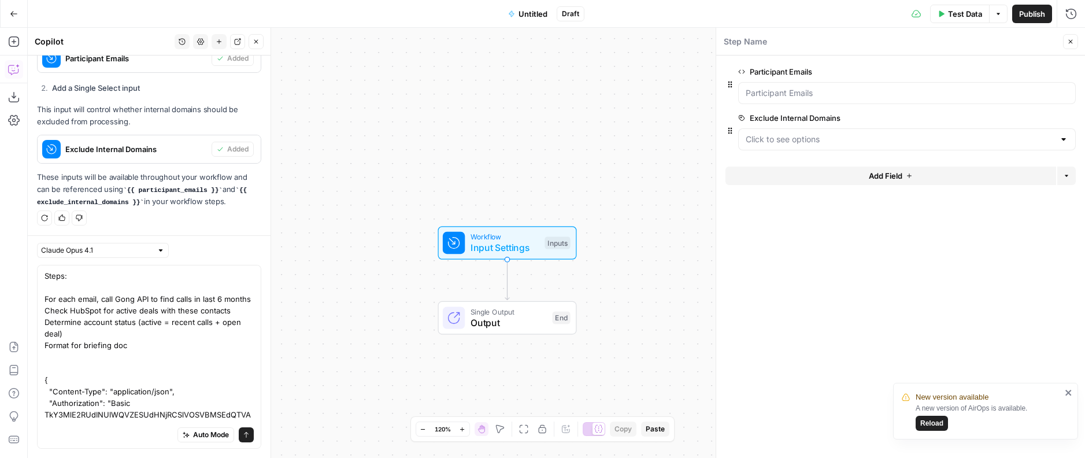
click at [948, 17] on span "Test Data" at bounding box center [965, 14] width 34 height 12
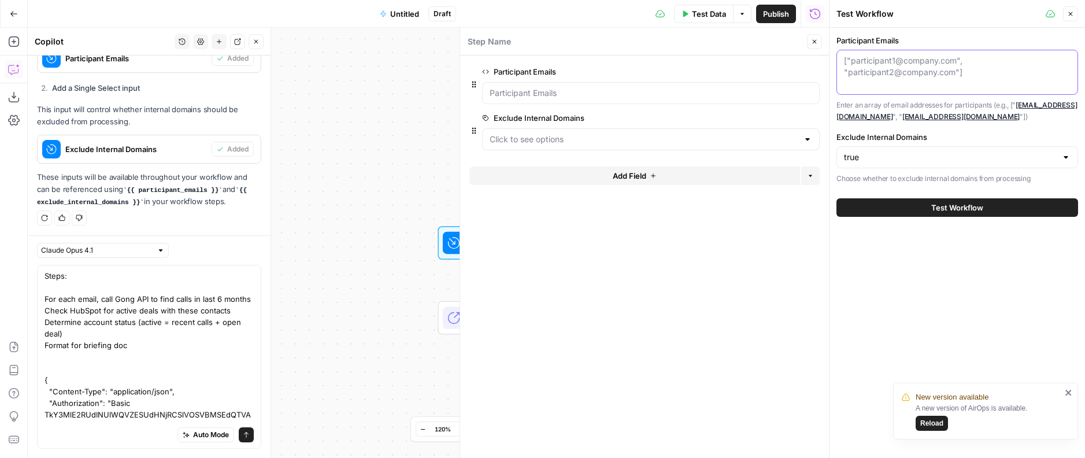
click at [873, 61] on textarea "Participant Emails" at bounding box center [957, 66] width 227 height 23
paste textarea "[ "nirnai.nevrekar@sprinklr.com", "ashish.parida@sprinklr.com", "shankar.pillay…"
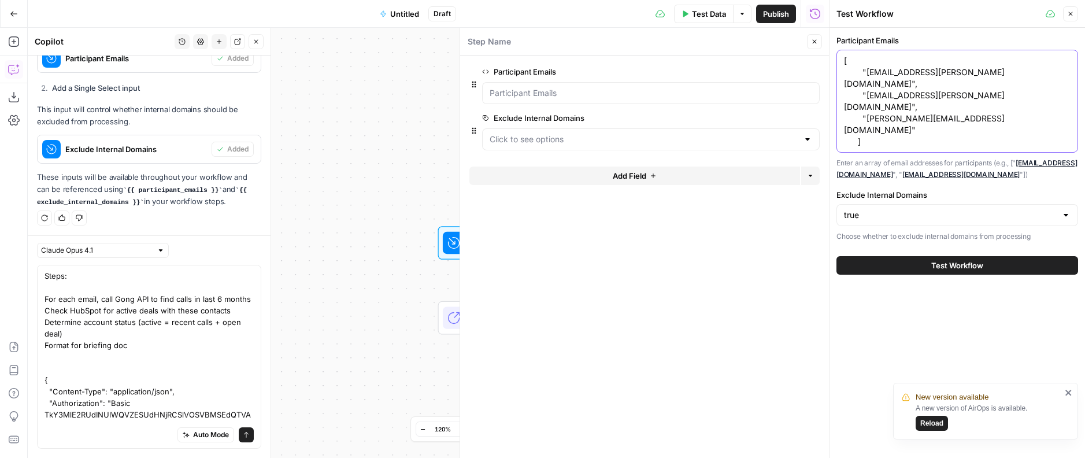
type textarea "[ "nirnai.nevrekar@sprinklr.com", "ashish.parida@sprinklr.com", "shankar.pillay…"
click at [914, 256] on button "Test Workflow" at bounding box center [957, 265] width 242 height 18
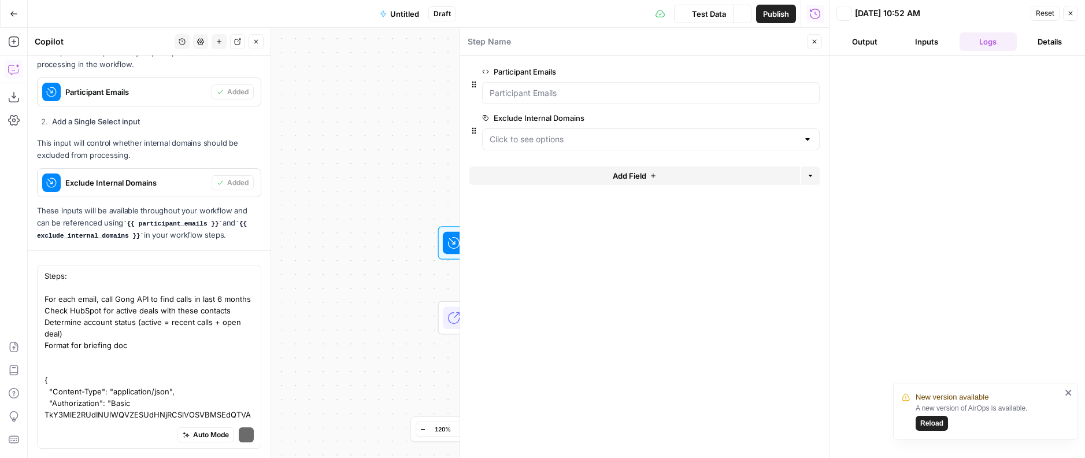
scroll to position [391, 0]
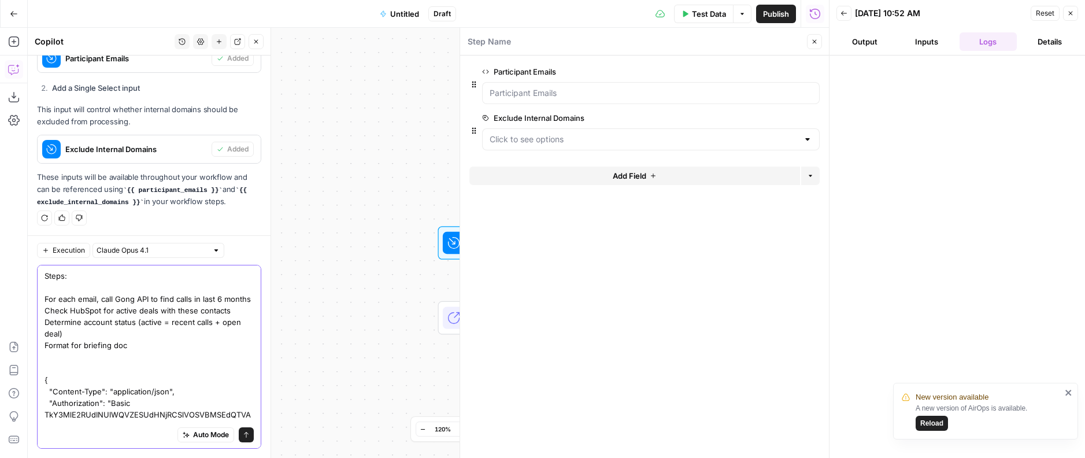
click at [175, 372] on textarea "Steps: For each email, call Gong API to find calls in last 6 months Check HubSp…" at bounding box center [149, 414] width 209 height 289
click at [147, 331] on textarea "Steps: For each email, call Gong API to find calls in last 6 months Check HubSp…" at bounding box center [149, 414] width 209 height 289
click at [139, 348] on textarea "Steps: For each email, call Gong API to find calls in last 6 months Check HubSp…" at bounding box center [149, 414] width 209 height 289
type textarea "Steps: For each email, call Gong API to find calls in last 6 months Check HubSp…"
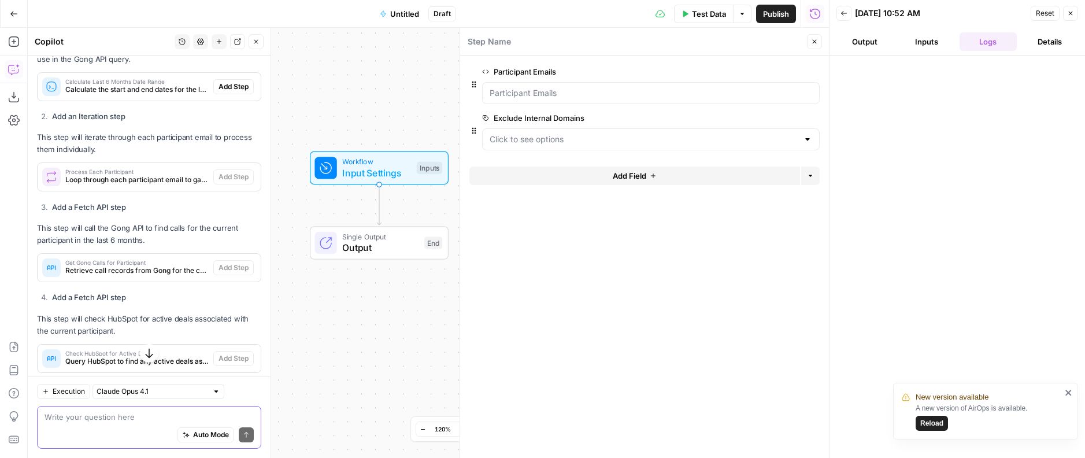
scroll to position [1033, 0]
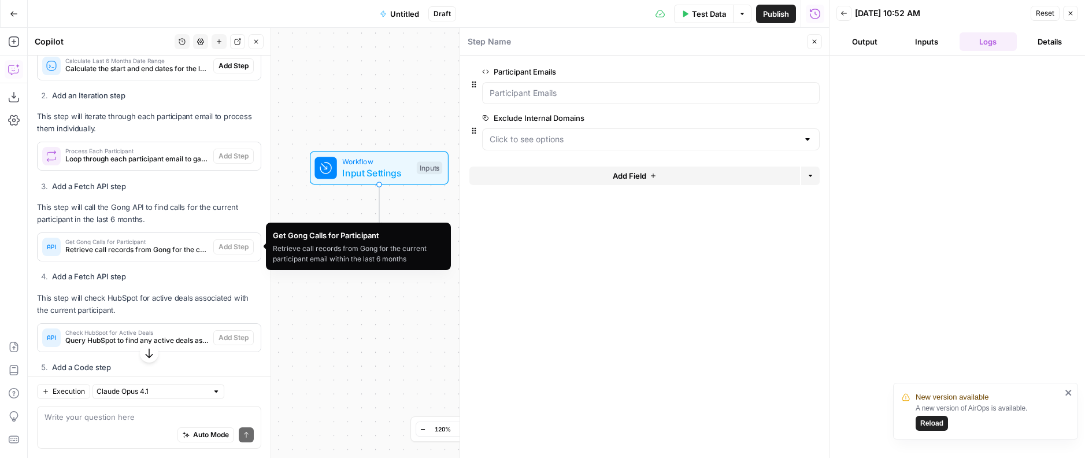
click at [173, 248] on span "Retrieve call records from Gong for the current participant email within the la…" at bounding box center [136, 249] width 143 height 10
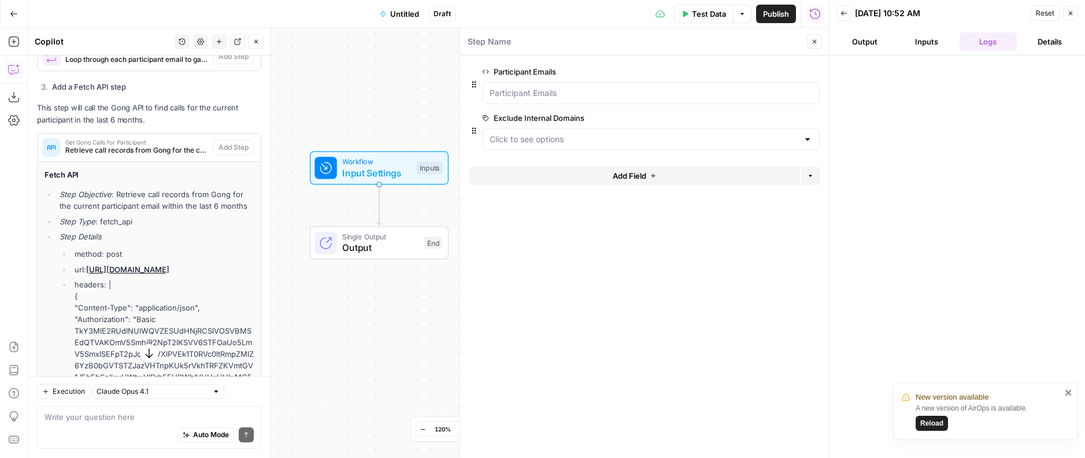
scroll to position [985, 0]
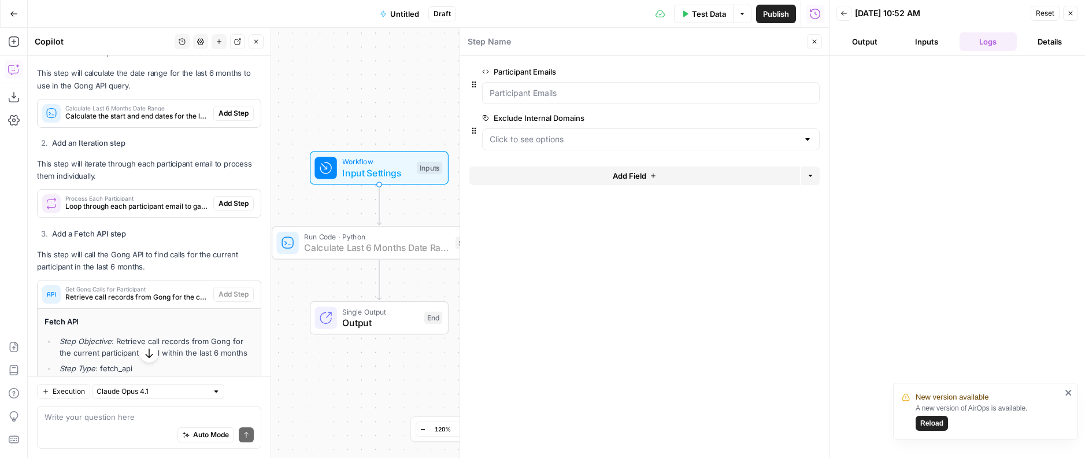
click at [231, 112] on span "Add Step" at bounding box center [233, 113] width 30 height 10
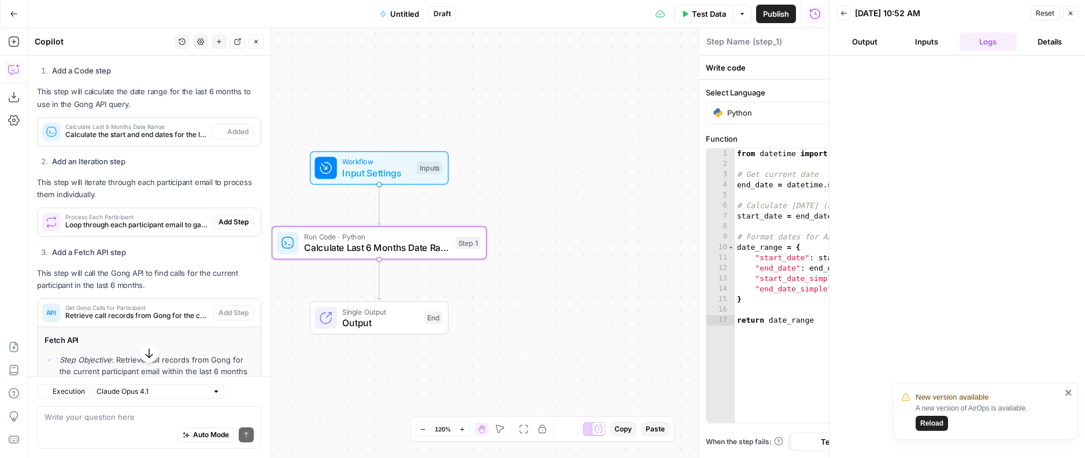
type textarea "Calculate Last 6 Months Date Range"
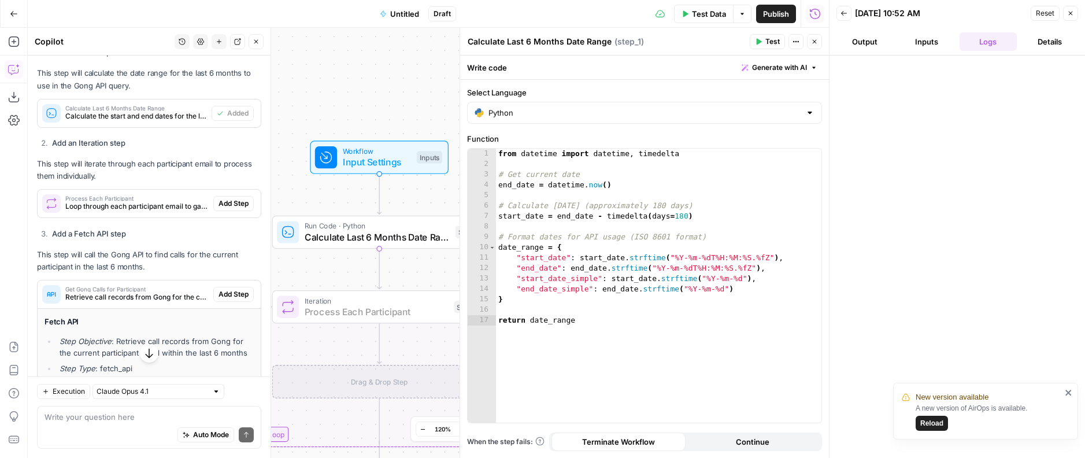
click at [234, 205] on span "Add Step" at bounding box center [233, 203] width 30 height 10
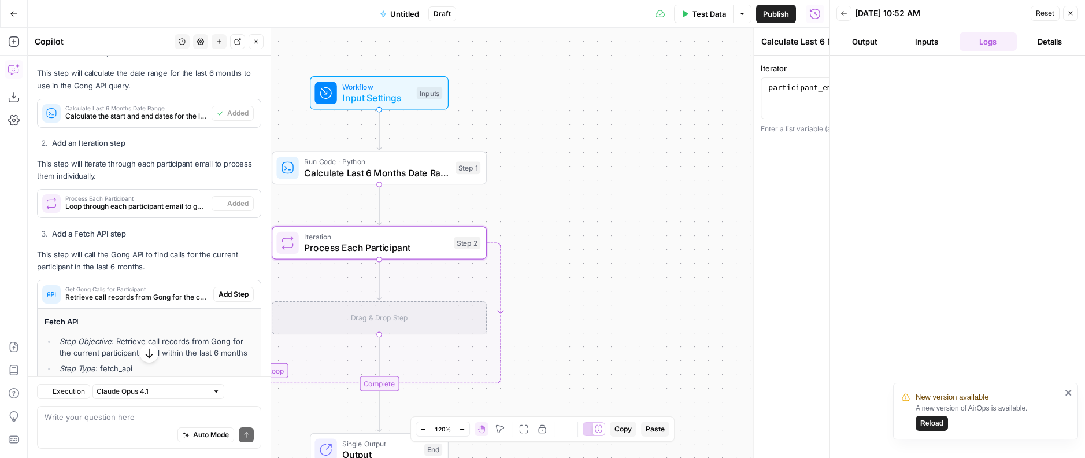
type textarea "Process Each Participant"
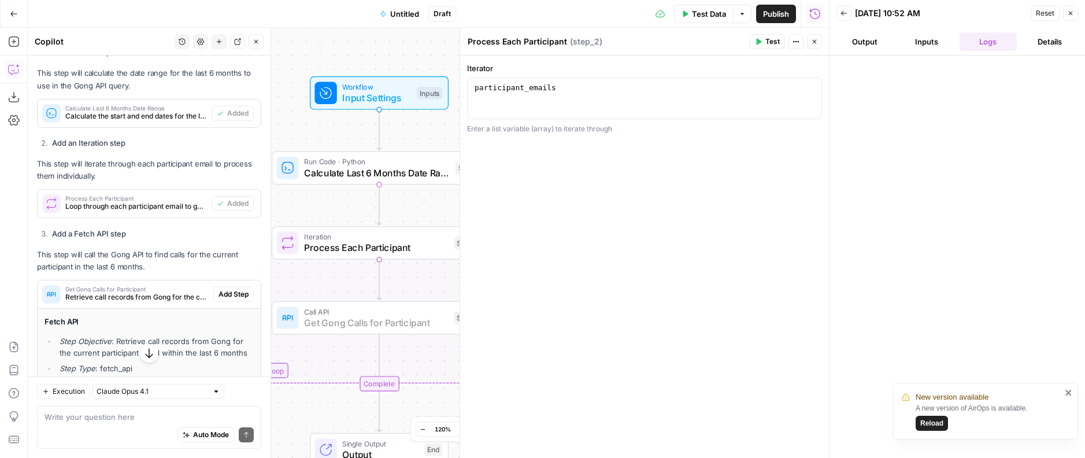
click at [228, 296] on span "Add Step" at bounding box center [233, 294] width 30 height 10
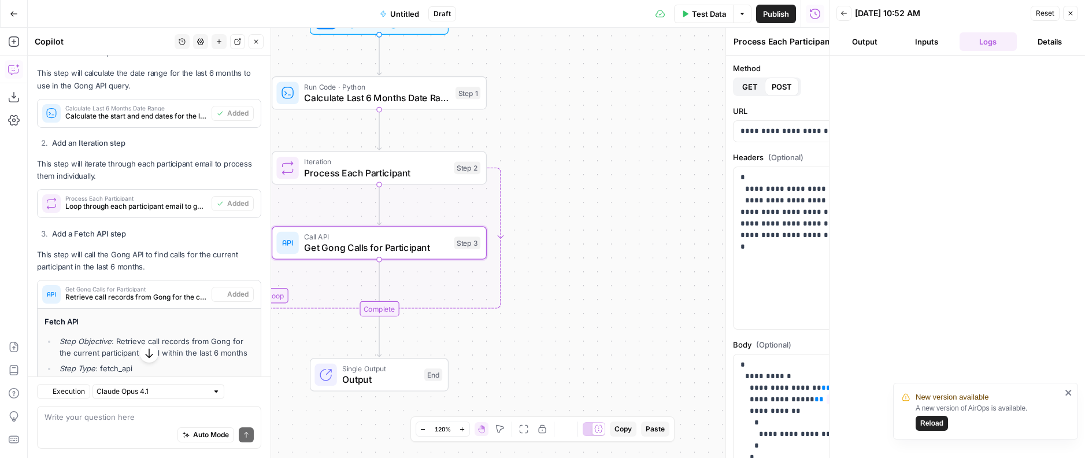
type textarea "Get Gong Calls for Participant"
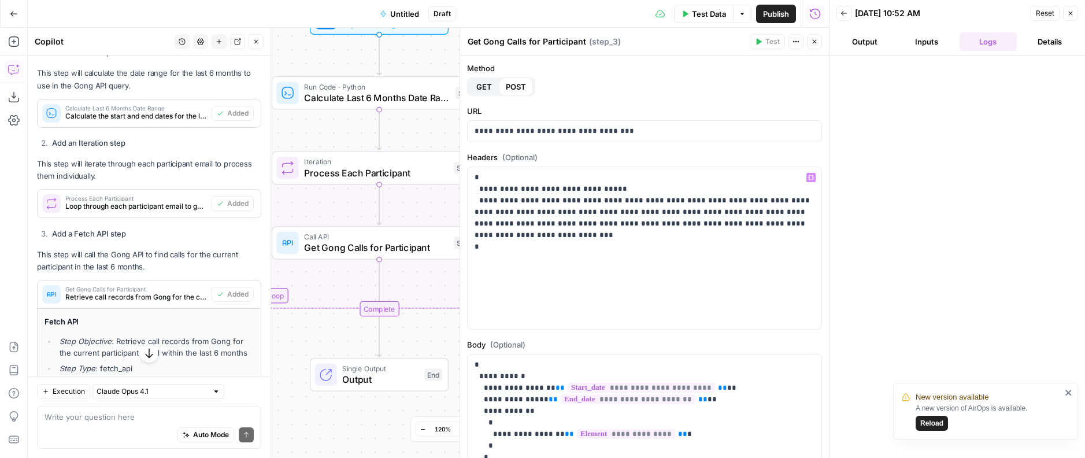
scroll to position [113, 0]
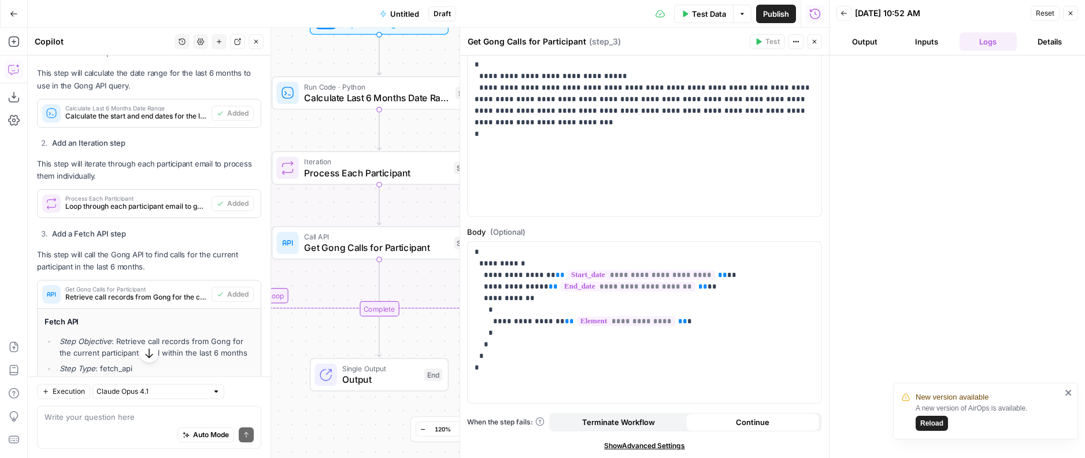
click at [817, 42] on icon "button" at bounding box center [814, 41] width 7 height 7
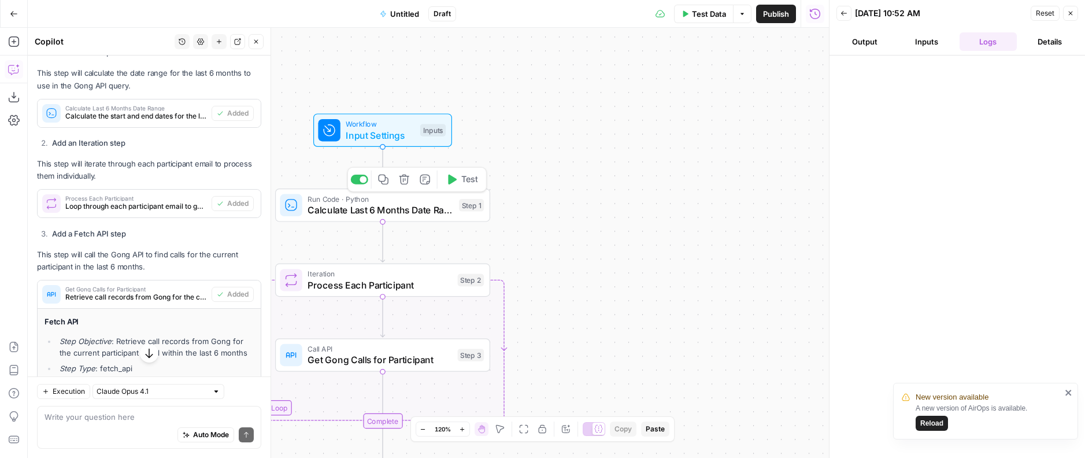
click at [464, 180] on span "Test" at bounding box center [469, 179] width 17 height 13
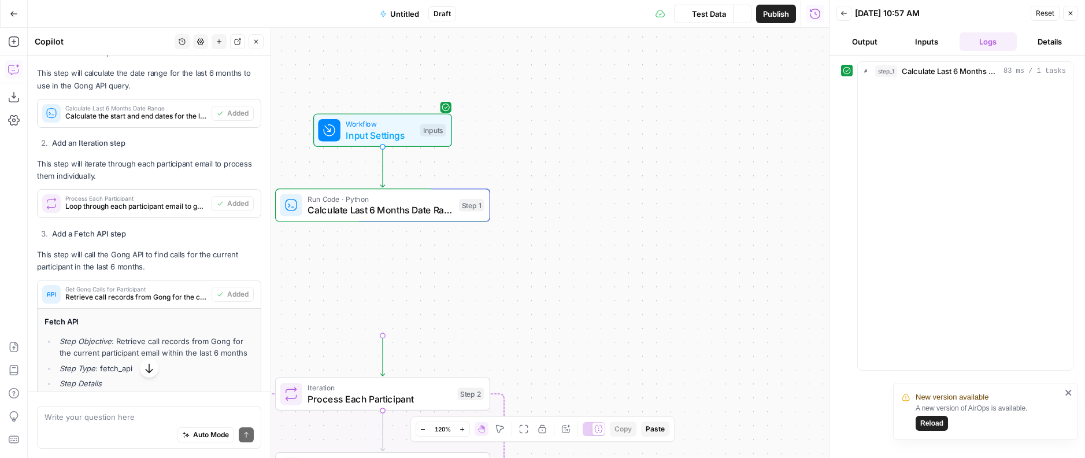
scroll to position [1004, 0]
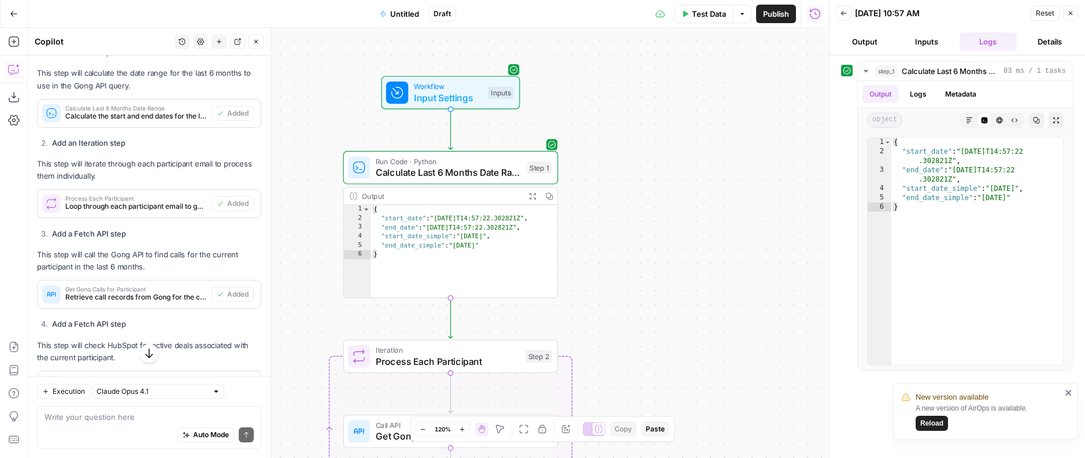
click at [927, 37] on button "Inputs" at bounding box center [926, 41] width 57 height 18
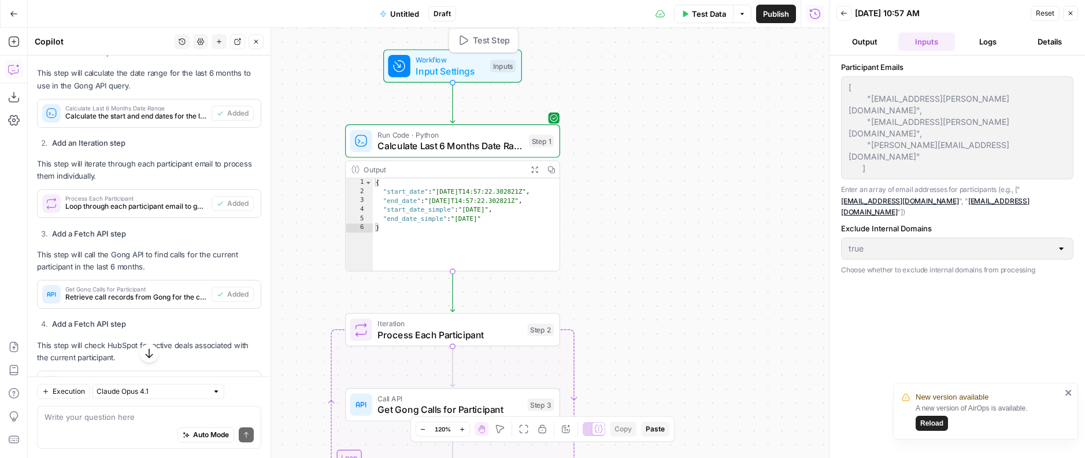
click at [472, 42] on button "Test Step" at bounding box center [483, 40] width 63 height 18
click at [487, 38] on span "Test Step" at bounding box center [491, 40] width 37 height 13
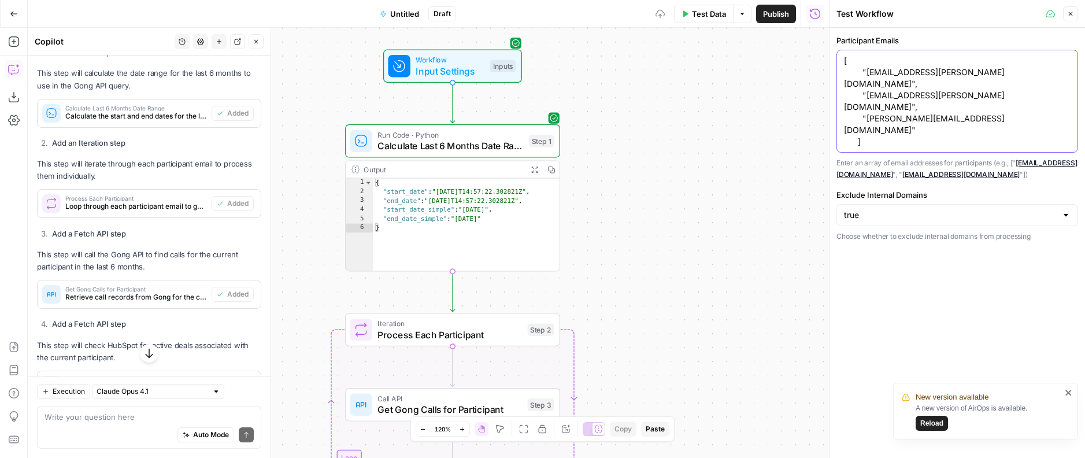
click at [913, 94] on textarea "[ "nirnai.nevrekar@sprinklr.com", "ashish.parida@sprinklr.com", "shankar.pillay…" at bounding box center [957, 101] width 227 height 92
paste textarea "edanbi@nayax.com"
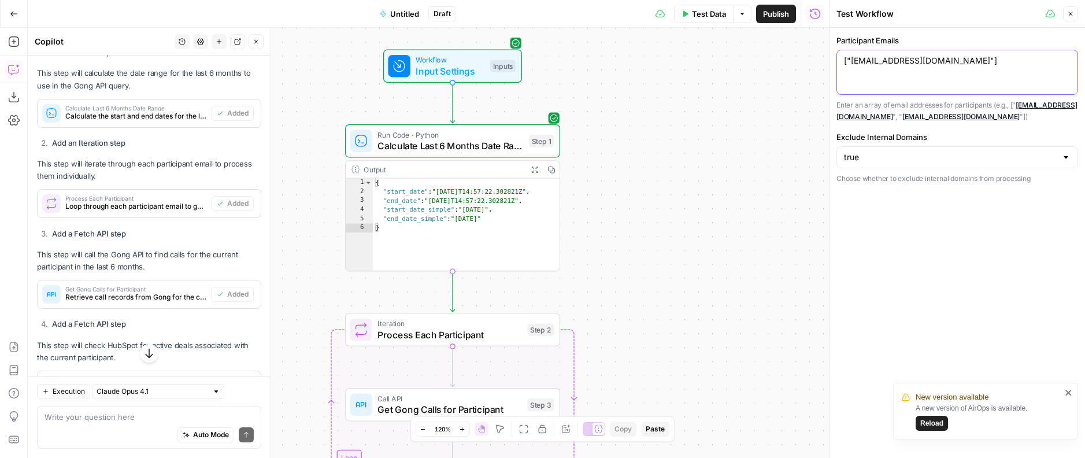
type textarea "["edanbi@nayax.com"]"
click at [1066, 392] on icon "close" at bounding box center [1069, 392] width 8 height 9
click at [1066, 16] on button "Close" at bounding box center [1070, 13] width 15 height 15
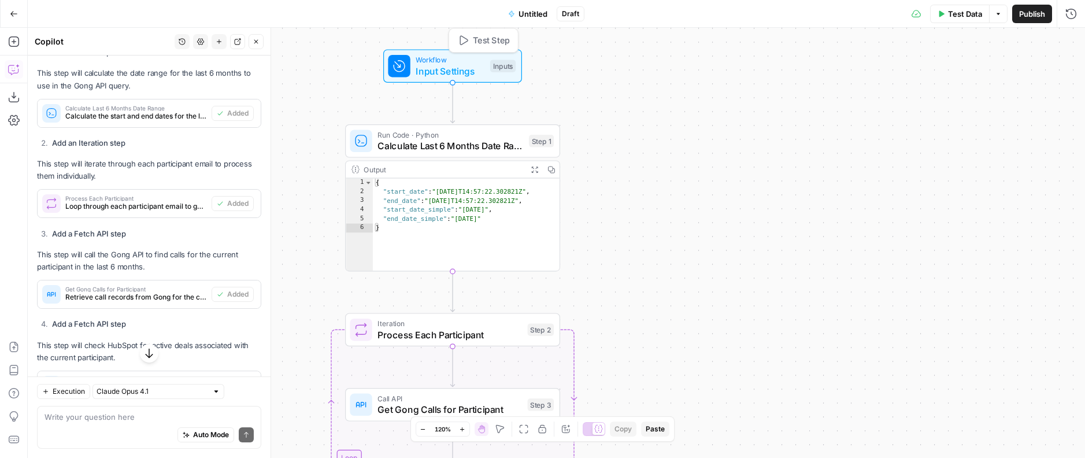
click at [493, 43] on span "Test Step" at bounding box center [491, 40] width 37 height 13
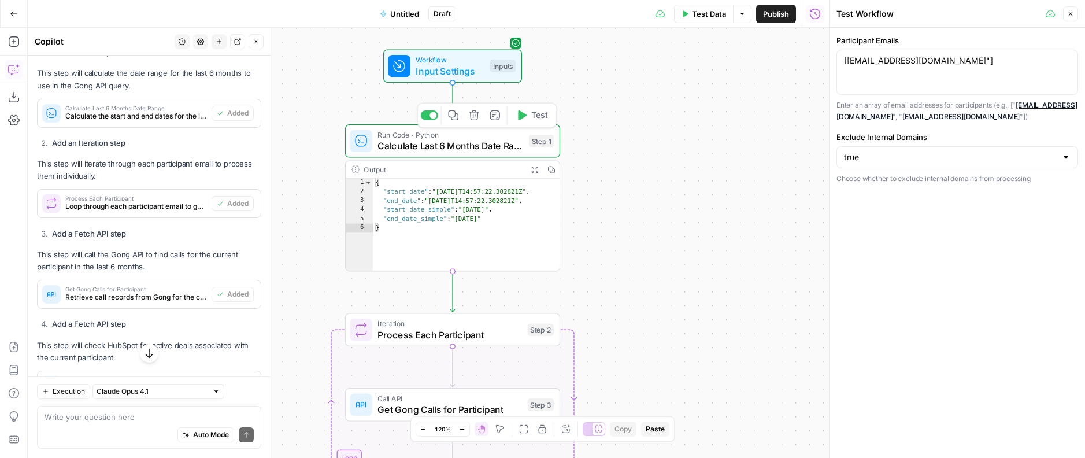
click at [529, 116] on button "Test" at bounding box center [531, 115] width 43 height 18
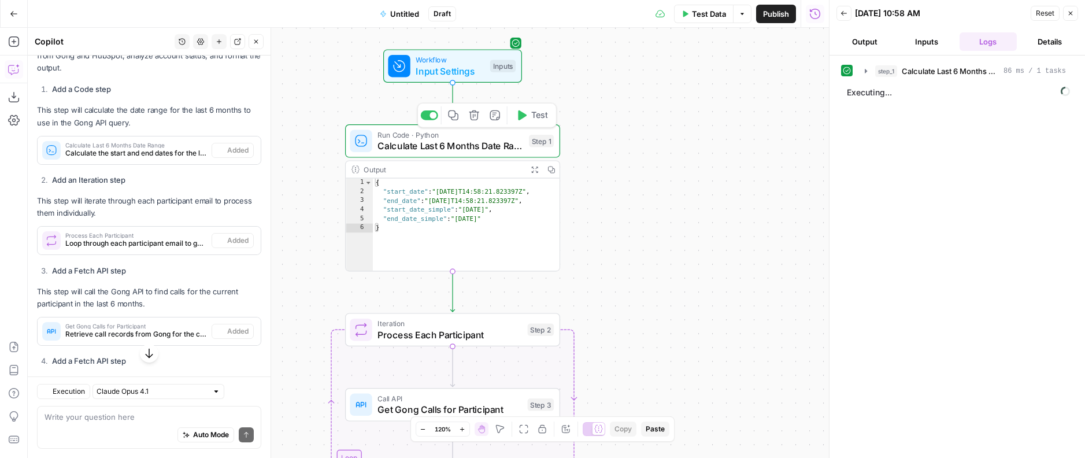
scroll to position [1004, 0]
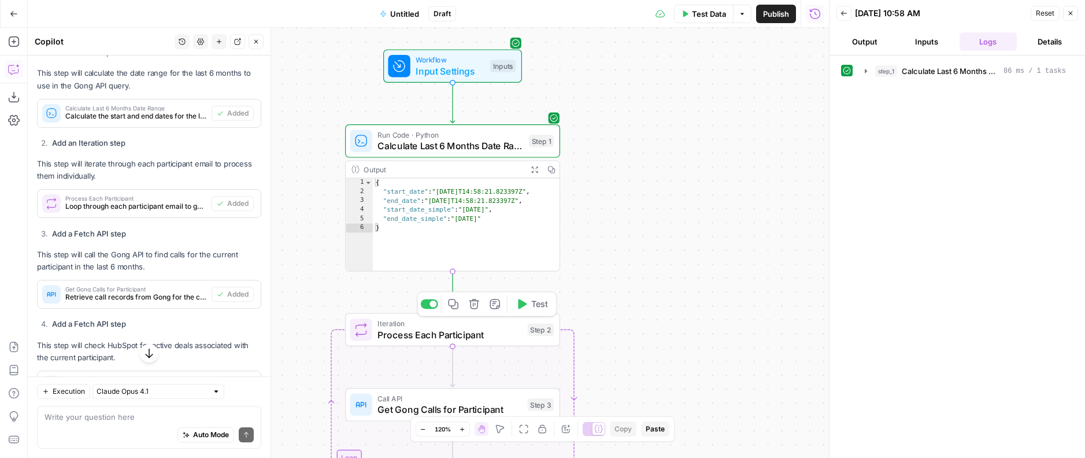
click at [539, 309] on span "Test" at bounding box center [539, 304] width 17 height 13
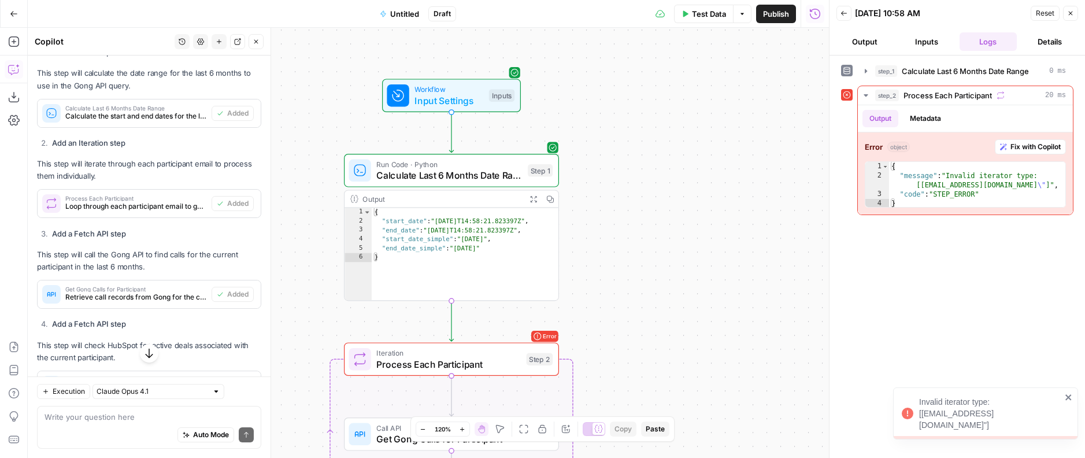
click at [485, 90] on div "Workflow Input Settings Inputs Test Step" at bounding box center [451, 96] width 128 height 24
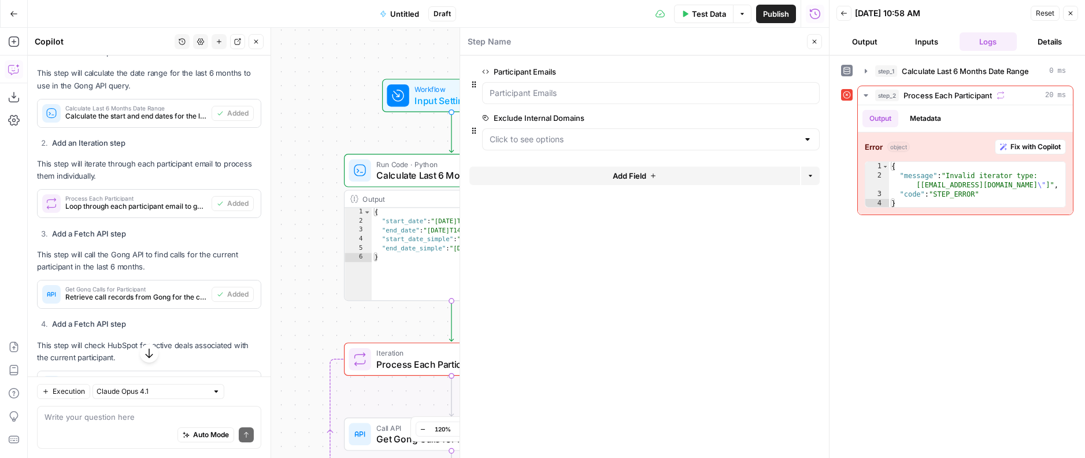
click at [820, 42] on button "Close" at bounding box center [814, 41] width 15 height 15
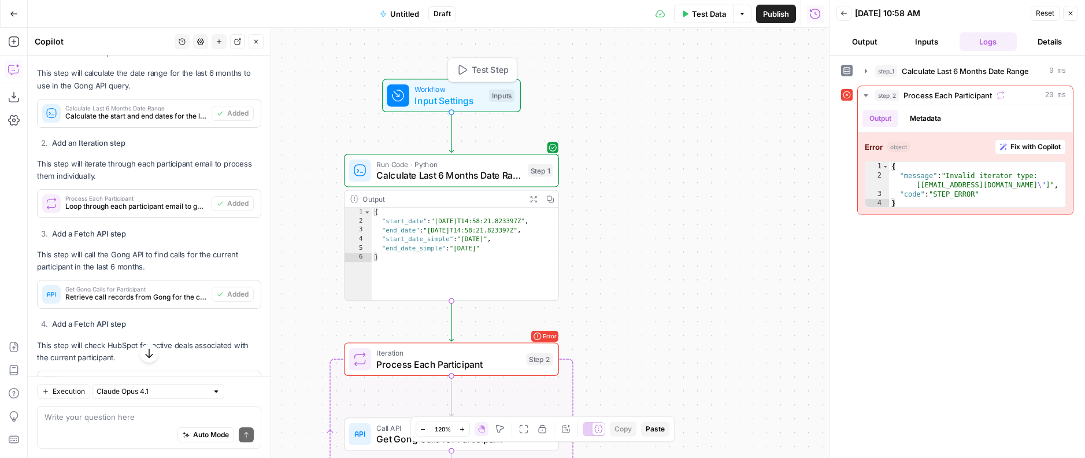
click at [495, 66] on span "Test Step" at bounding box center [490, 70] width 37 height 13
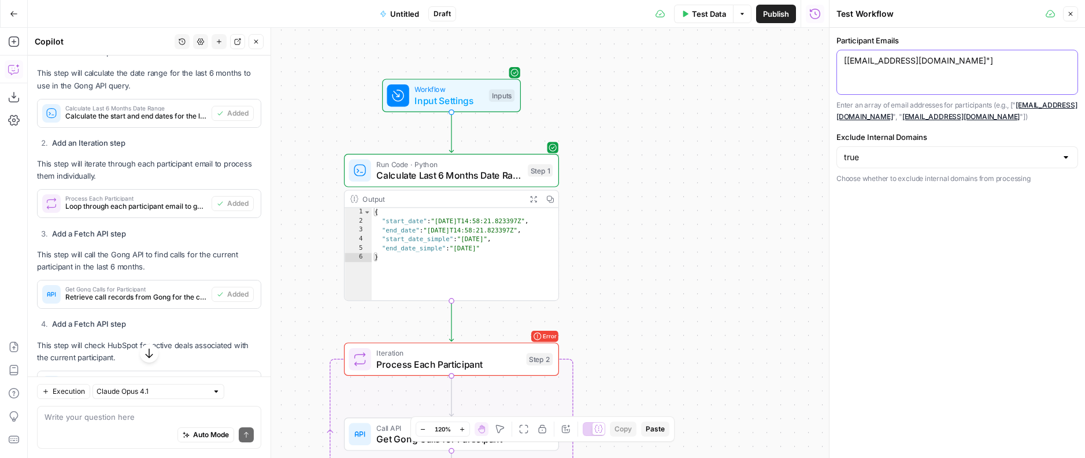
click at [850, 58] on textarea "[edanbi@nayax.com"]" at bounding box center [957, 61] width 227 height 12
type textarea "["edanbi@nayax.com"]"
click at [526, 335] on button "Test" at bounding box center [530, 333] width 43 height 18
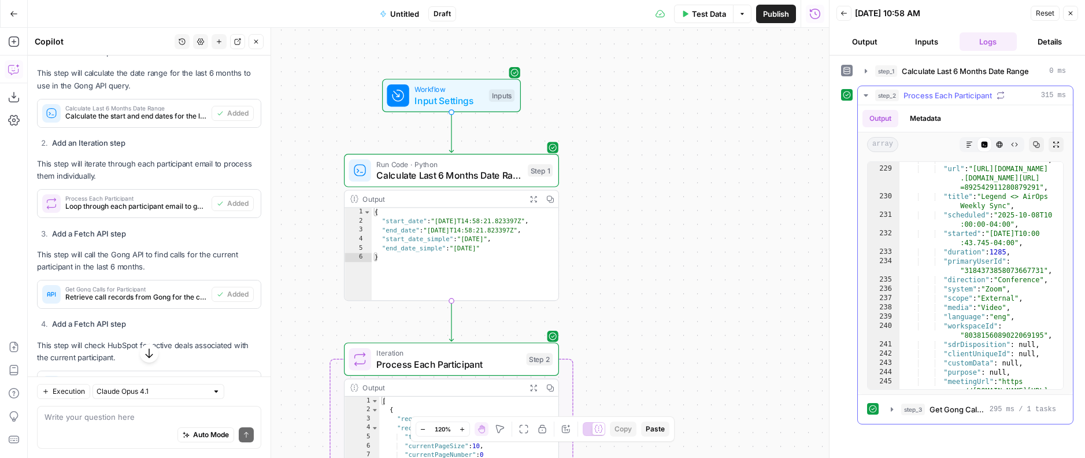
scroll to position [3293, 0]
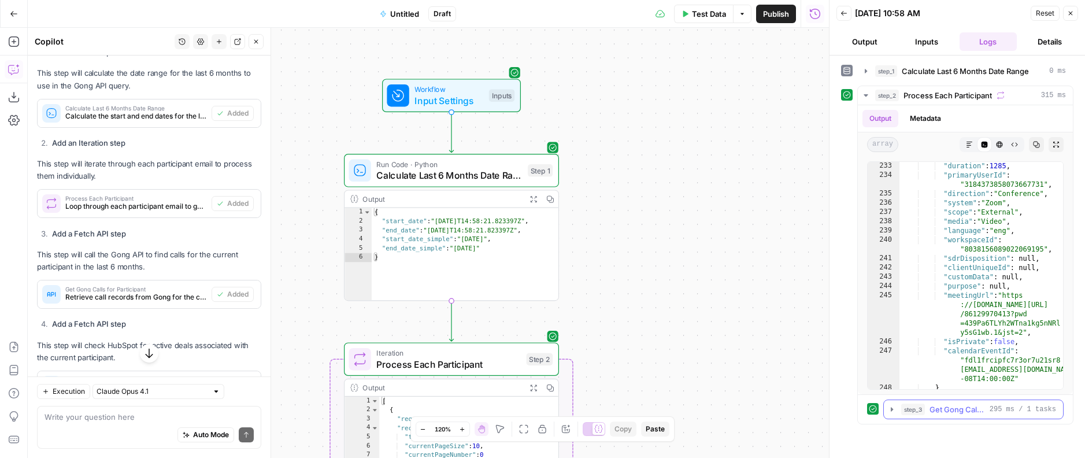
click at [935, 406] on span "Get Gong Calls for Participant" at bounding box center [956, 409] width 55 height 12
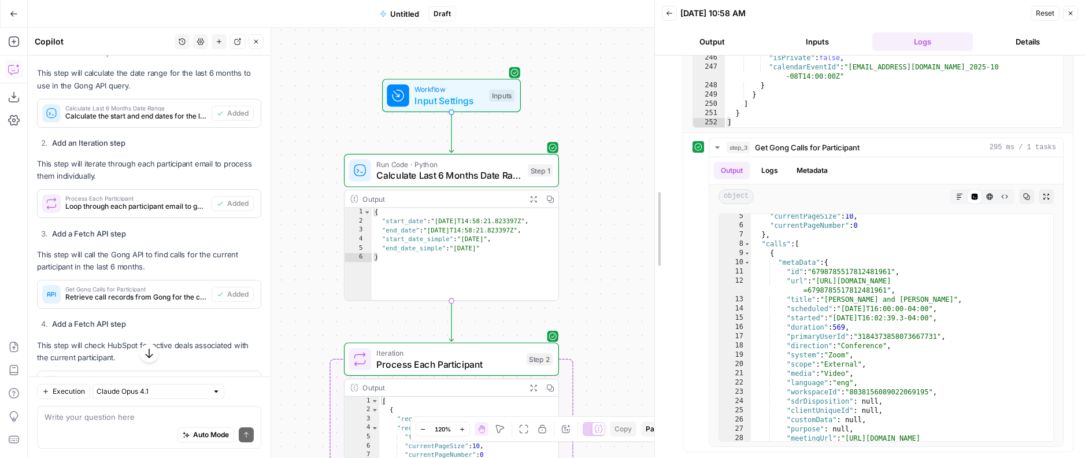
scroll to position [2214, 0]
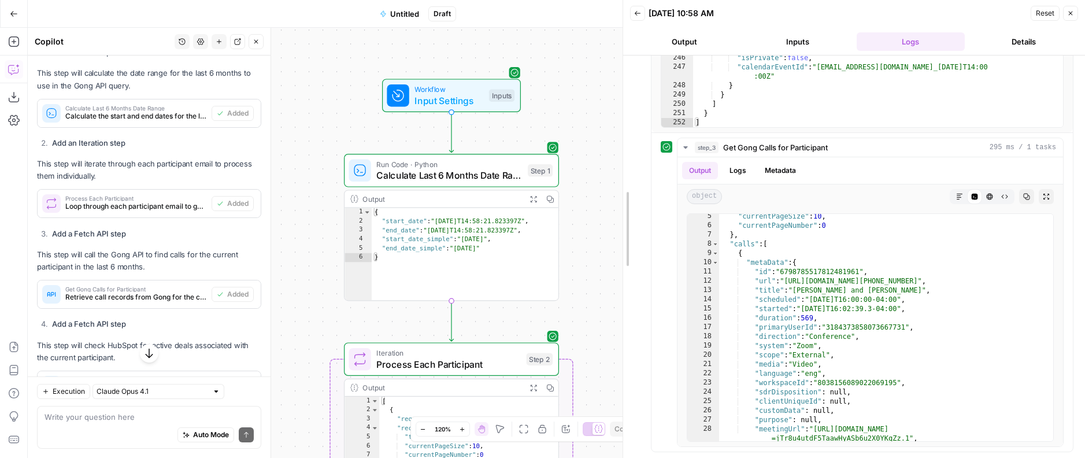
drag, startPoint x: 830, startPoint y: 321, endPoint x: 524, endPoint y: 301, distance: 306.4
click at [524, 301] on body "AirOps New Home Browse Insights Opportunities Your Data Flightpath Syncs Data L…" at bounding box center [542, 229] width 1085 height 458
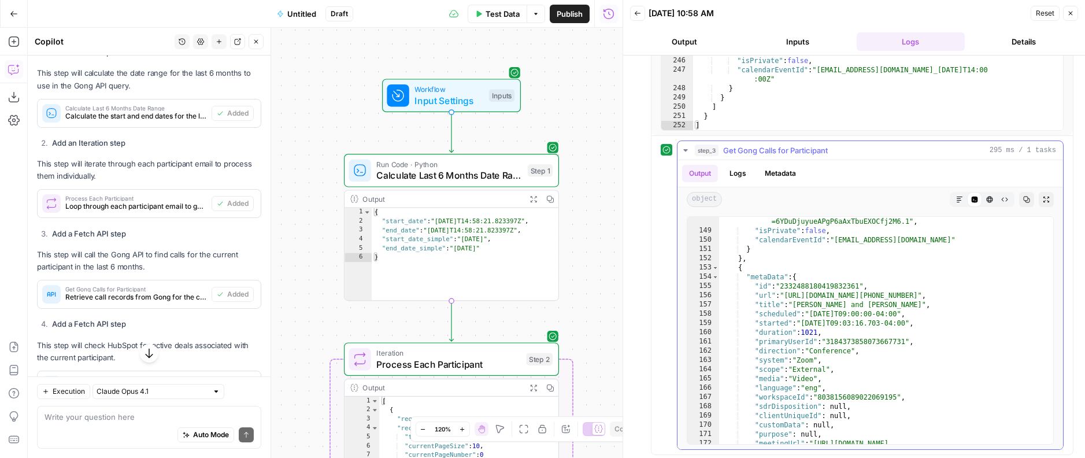
scroll to position [1415, 0]
click at [423, 364] on span "Process Each Participant" at bounding box center [448, 364] width 144 height 14
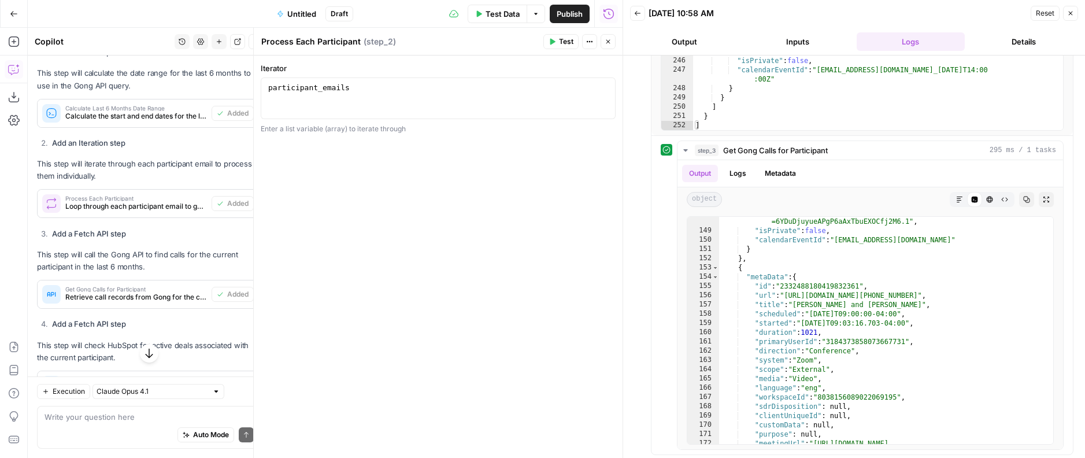
click at [608, 44] on icon "button" at bounding box center [608, 41] width 7 height 7
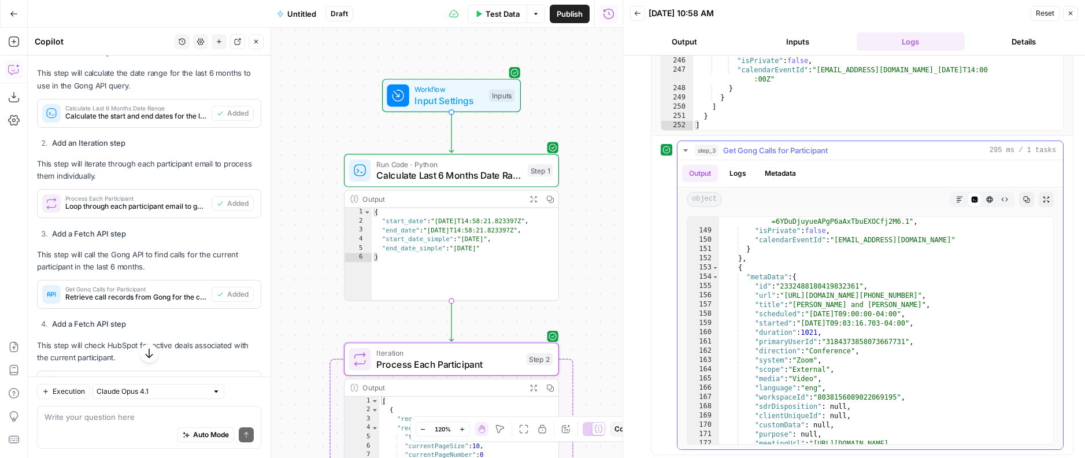
click at [738, 171] on button "Logs" at bounding box center [737, 173] width 31 height 17
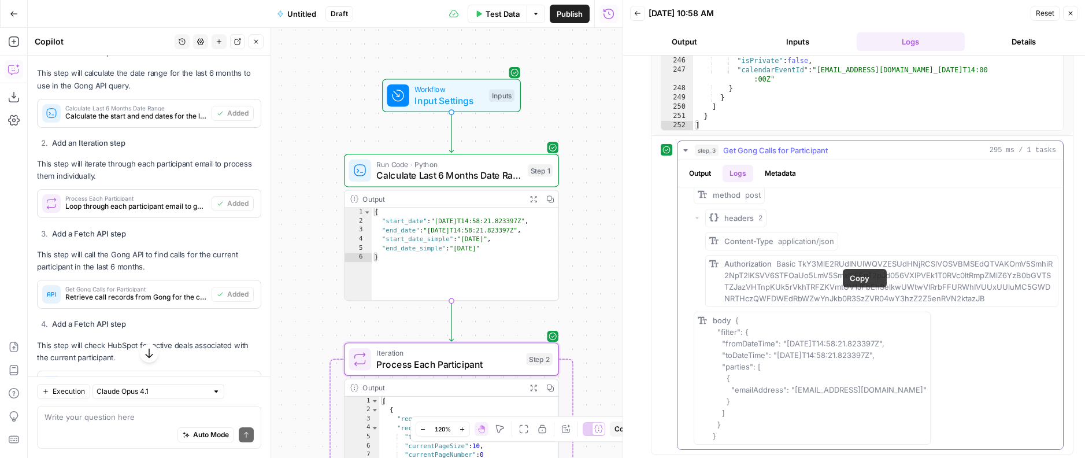
scroll to position [262, 0]
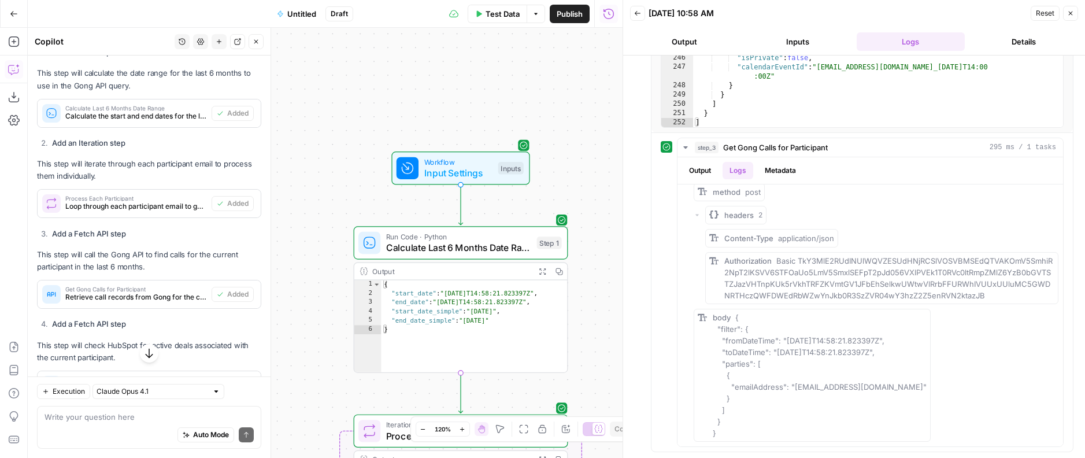
click at [13, 64] on icon "button" at bounding box center [14, 70] width 12 height 12
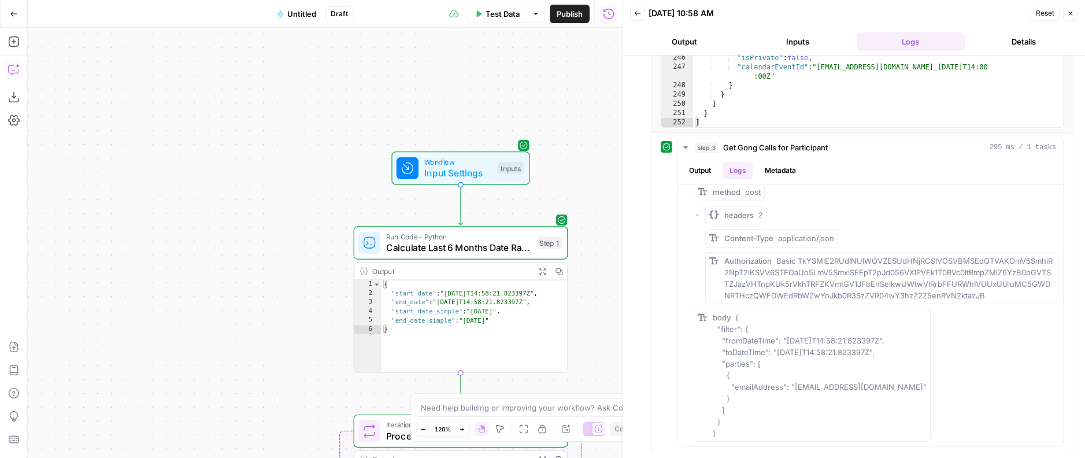
click at [13, 64] on icon "button" at bounding box center [14, 70] width 12 height 12
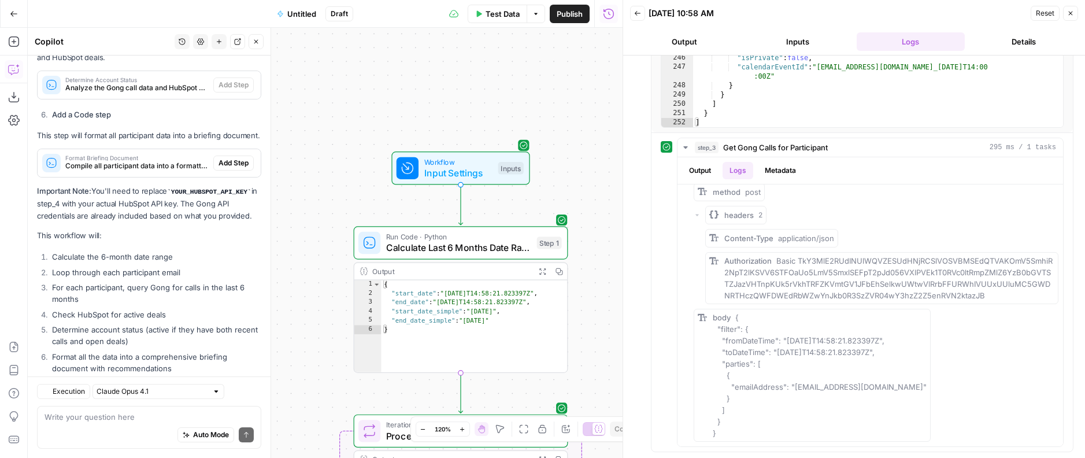
scroll to position [1465, 0]
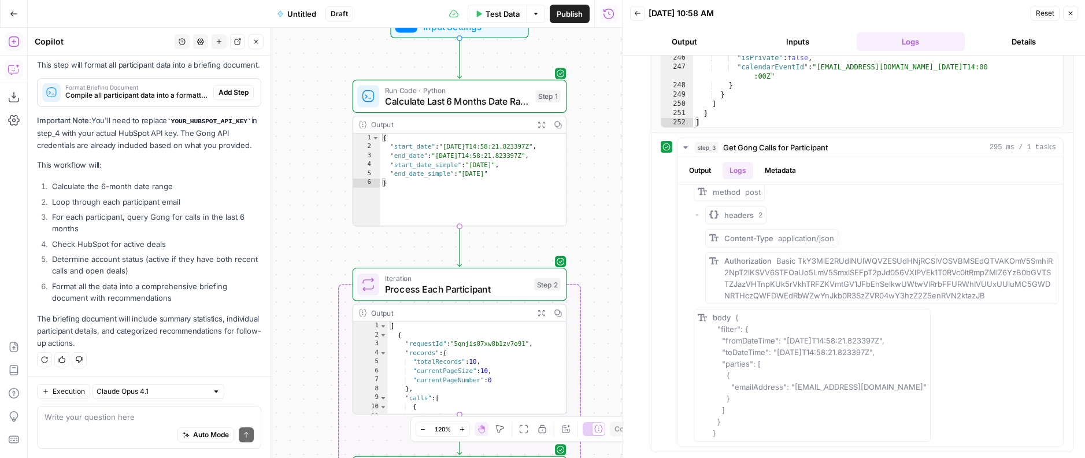
click at [10, 42] on icon "button" at bounding box center [14, 42] width 12 height 12
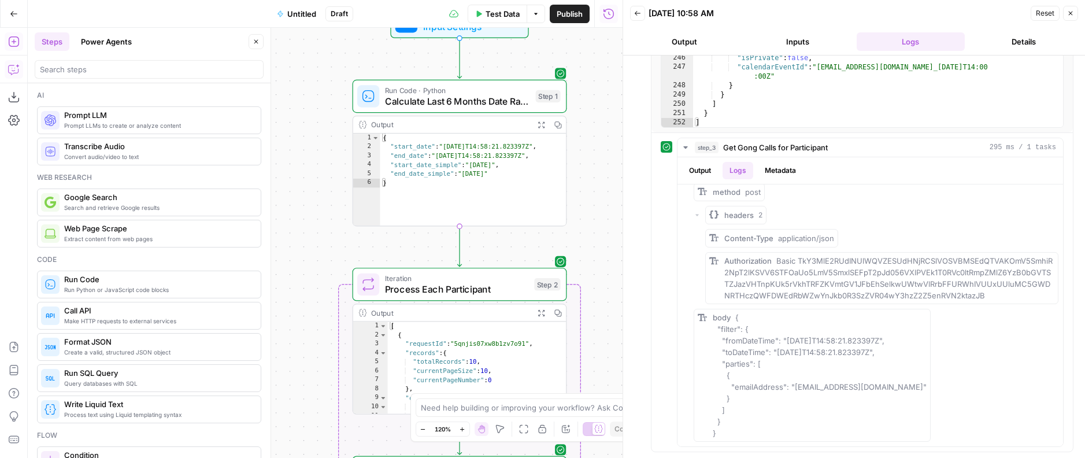
click at [14, 68] on icon "button" at bounding box center [14, 68] width 0 height 0
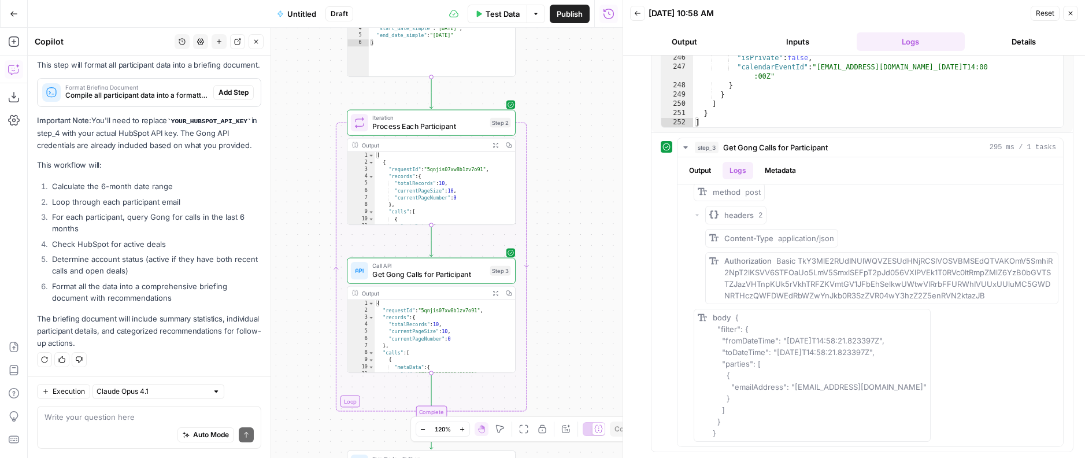
click at [237, 90] on span "Add Step" at bounding box center [233, 92] width 30 height 10
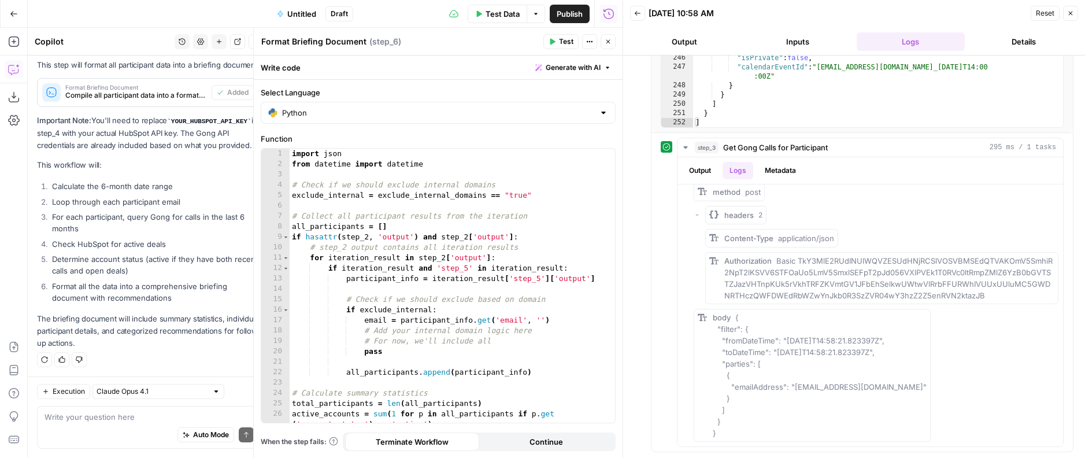
click at [447, 246] on div "import json from datetime import datetime # Check if we should exclude internal…" at bounding box center [452, 301] width 325 height 305
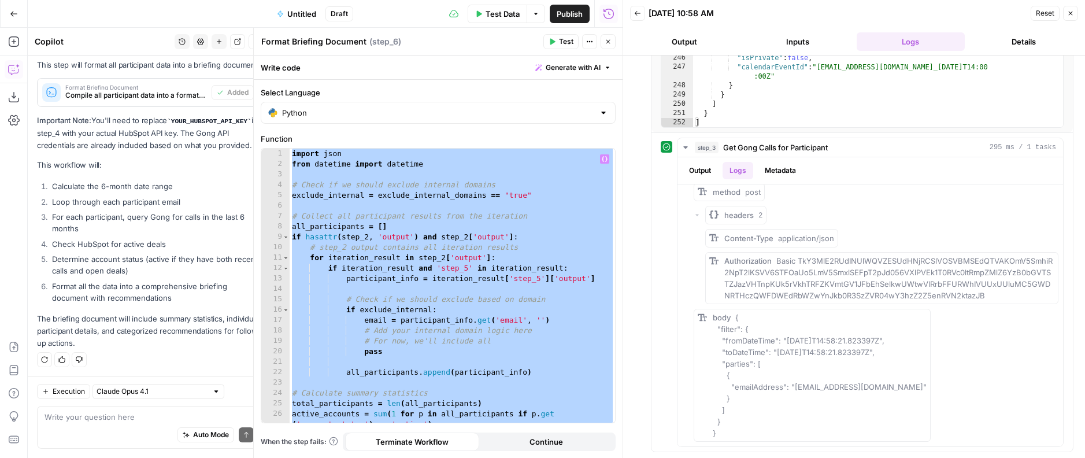
paste textarea "**********"
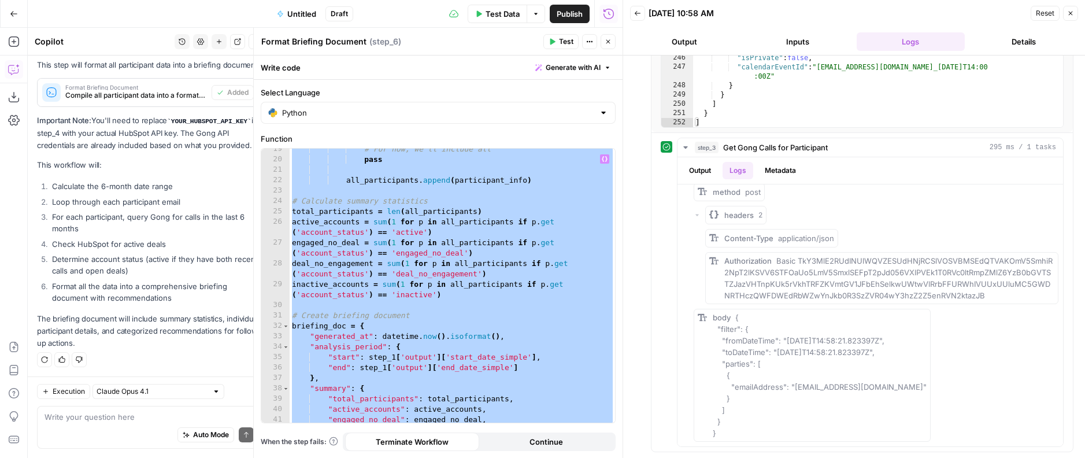
scroll to position [0, 0]
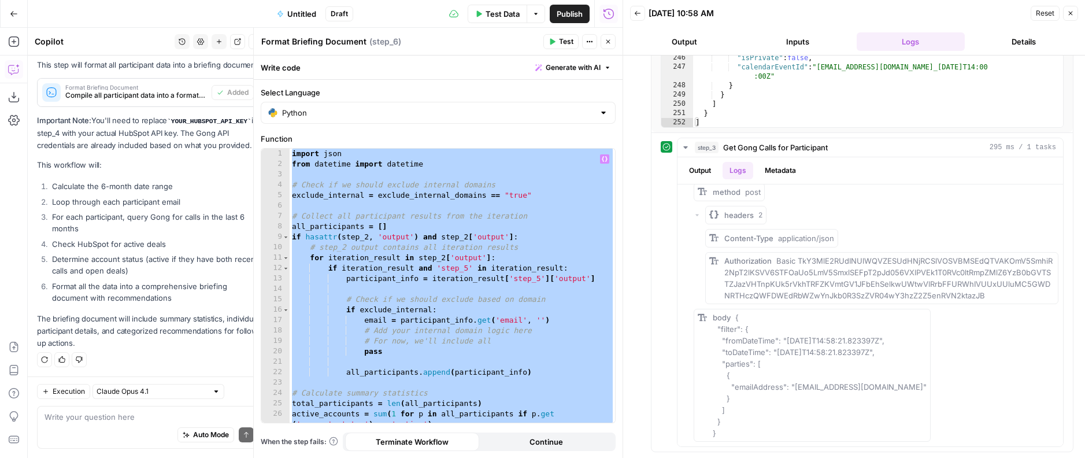
type textarea "**********"
click at [476, 217] on div "import json from datetime import datetime # Check if we should exclude internal…" at bounding box center [452, 301] width 325 height 305
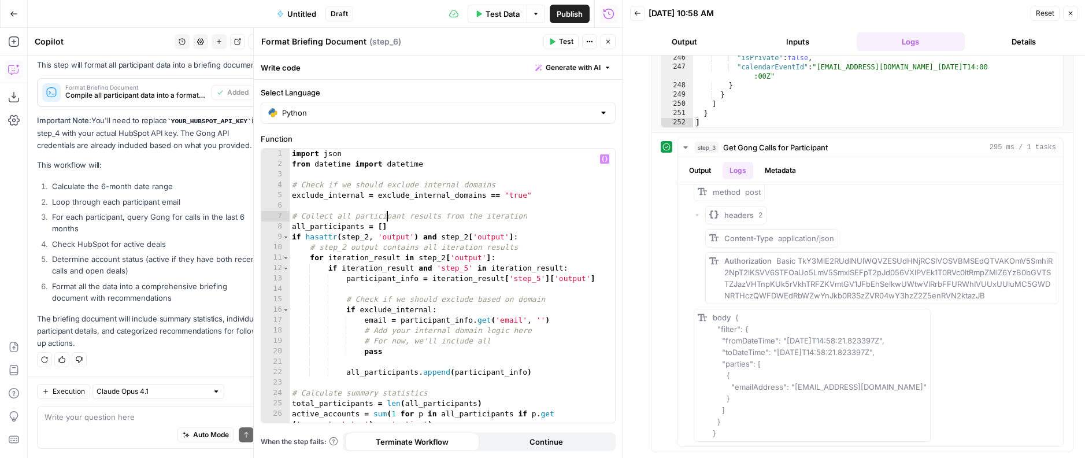
click at [385, 220] on div "import json from datetime import datetime # Check if we should exclude internal…" at bounding box center [452, 301] width 325 height 305
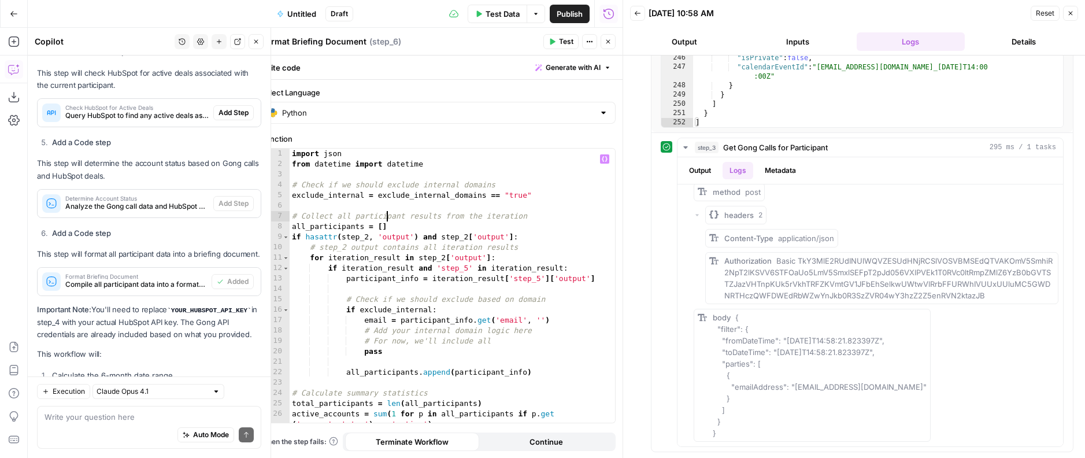
scroll to position [1242, 0]
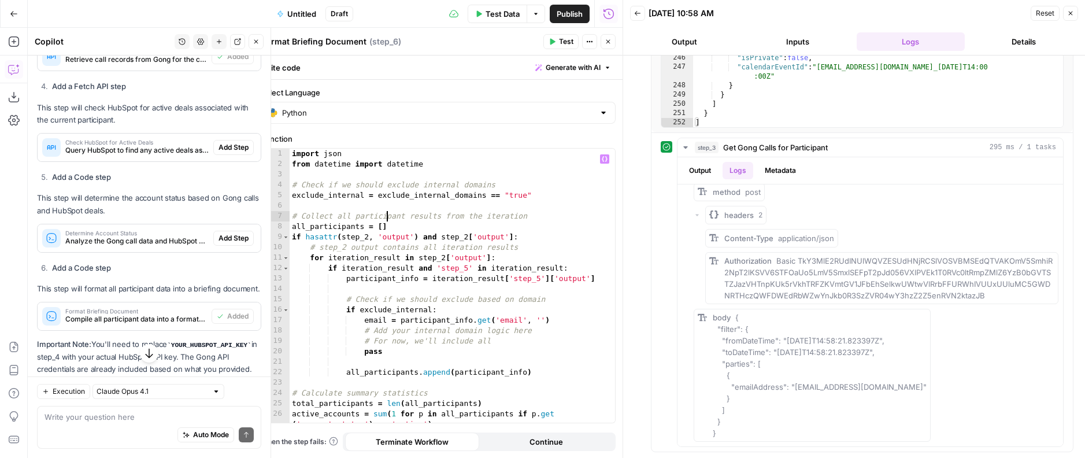
click at [225, 138] on div "Check HubSpot for Active Deals Query HubSpot to find any active deals associate…" at bounding box center [149, 147] width 223 height 18
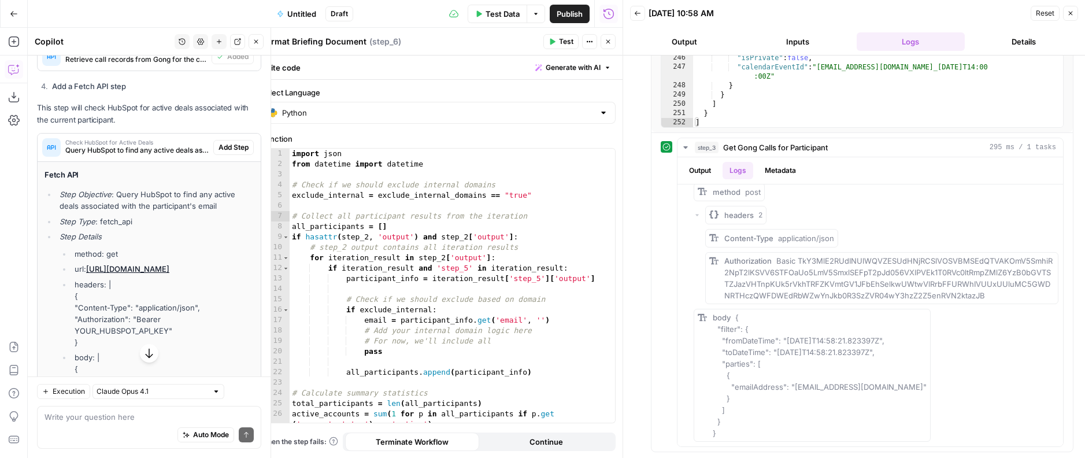
click at [227, 145] on span "Add Step" at bounding box center [233, 147] width 30 height 10
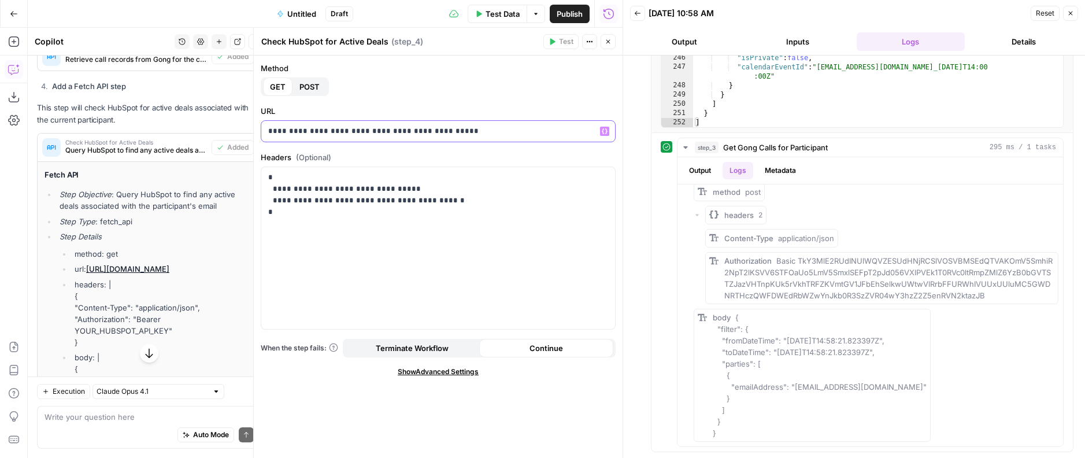
click at [376, 127] on p "**********" at bounding box center [438, 131] width 340 height 12
click at [360, 201] on p "**********" at bounding box center [438, 195] width 340 height 46
drag, startPoint x: 359, startPoint y: 199, endPoint x: 451, endPoint y: 196, distance: 92.0
click at [451, 196] on p "**********" at bounding box center [438, 195] width 340 height 46
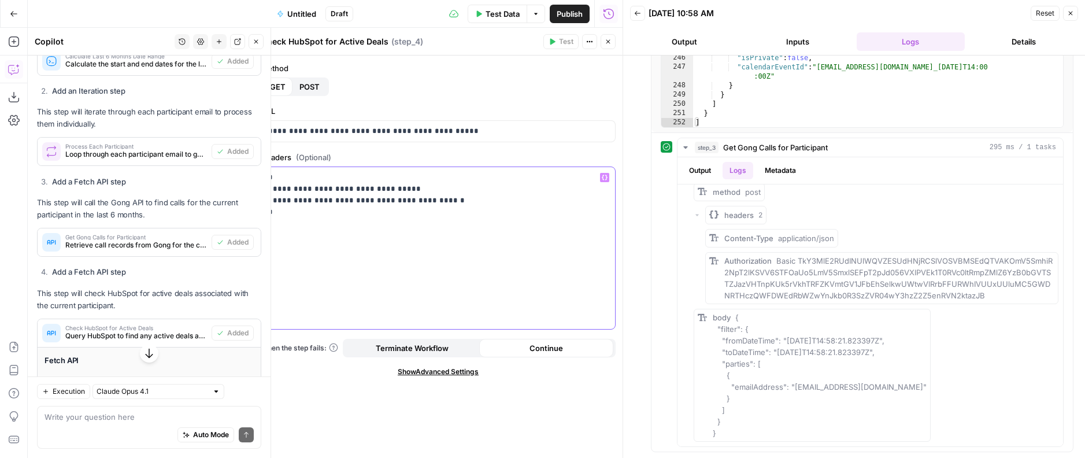
scroll to position [1004, 0]
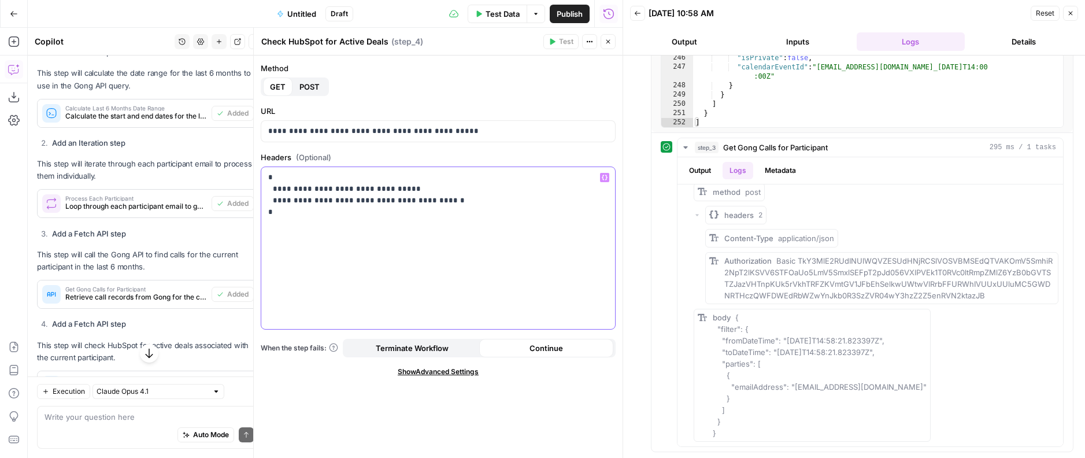
click at [464, 203] on p "**********" at bounding box center [438, 195] width 340 height 46
click at [610, 39] on icon "button" at bounding box center [608, 41] width 7 height 7
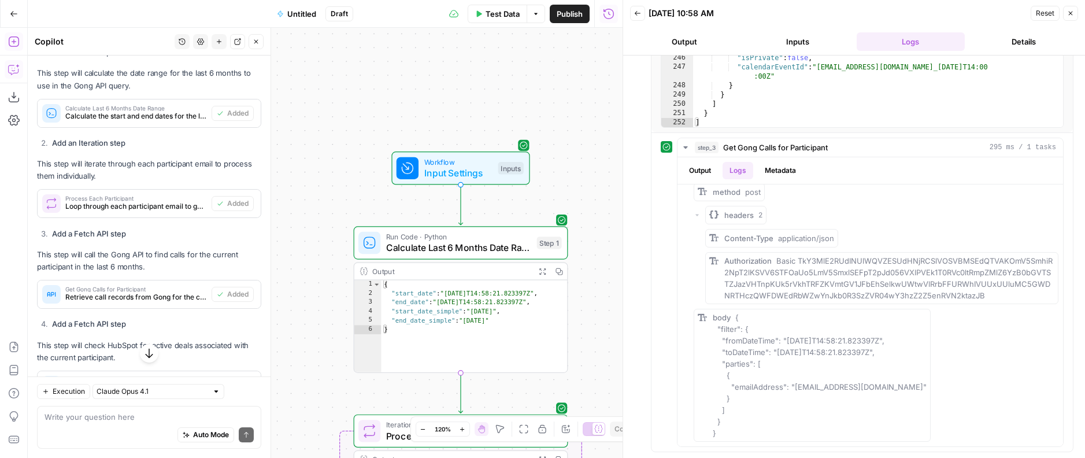
click at [9, 42] on icon "button" at bounding box center [14, 42] width 12 height 12
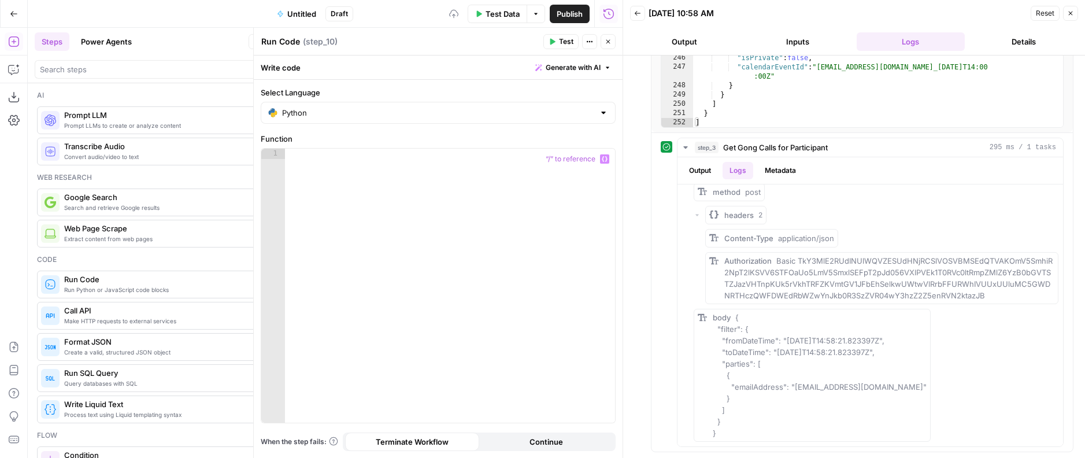
click at [404, 212] on div at bounding box center [450, 296] width 330 height 295
paste textarea "**********"
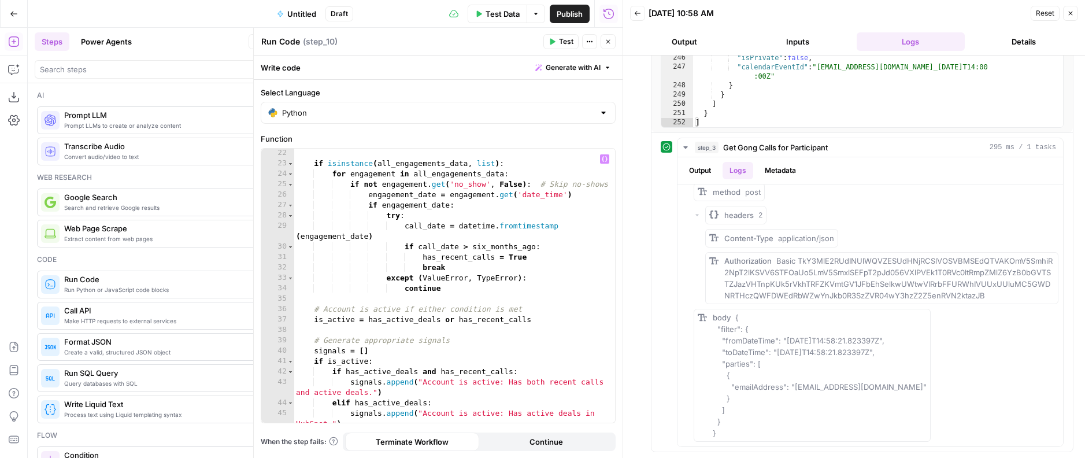
scroll to position [0, 0]
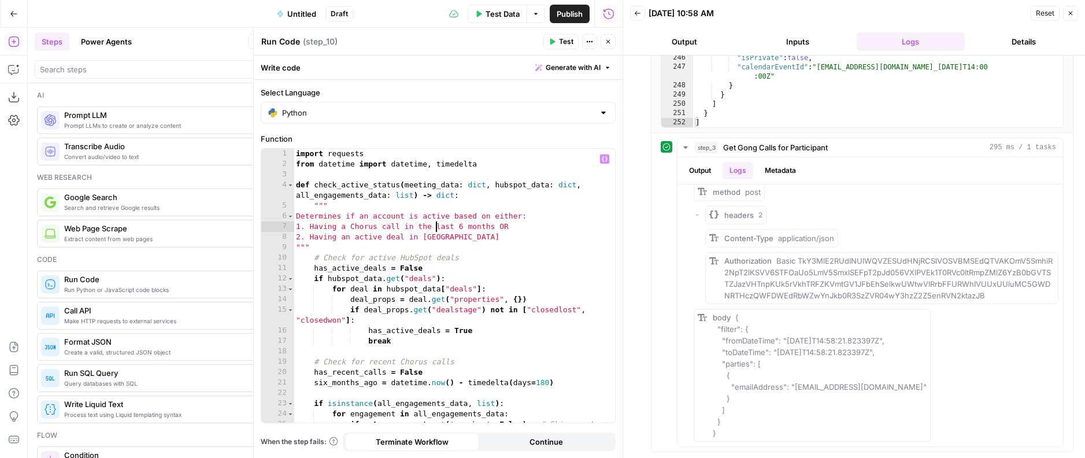
click at [436, 231] on div "import requests from datetime import datetime , timedelta def check_active_stat…" at bounding box center [454, 296] width 321 height 295
type textarea "**********"
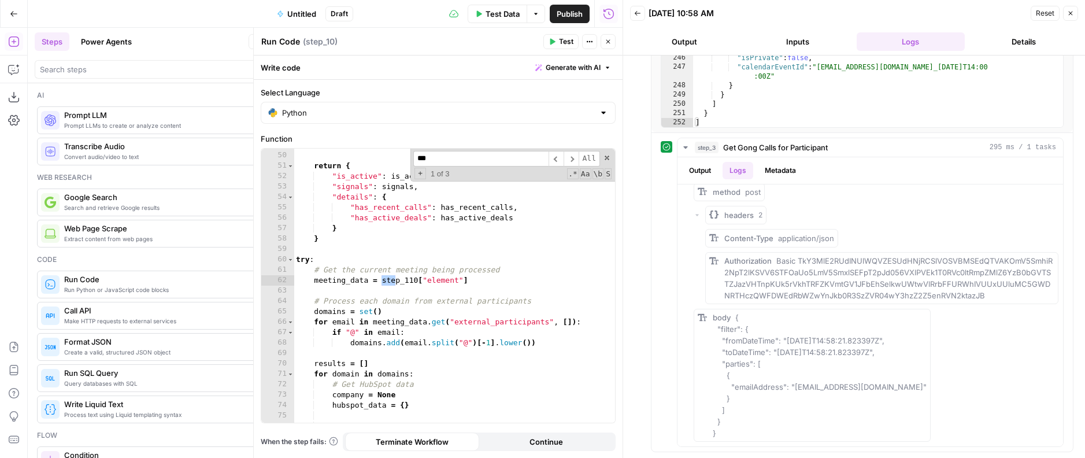
scroll to position [581, 0]
type input "****"
click at [436, 285] on div "signals . append ( "Account is inactive: No recent calls or active deals found.…" at bounding box center [454, 281] width 321 height 305
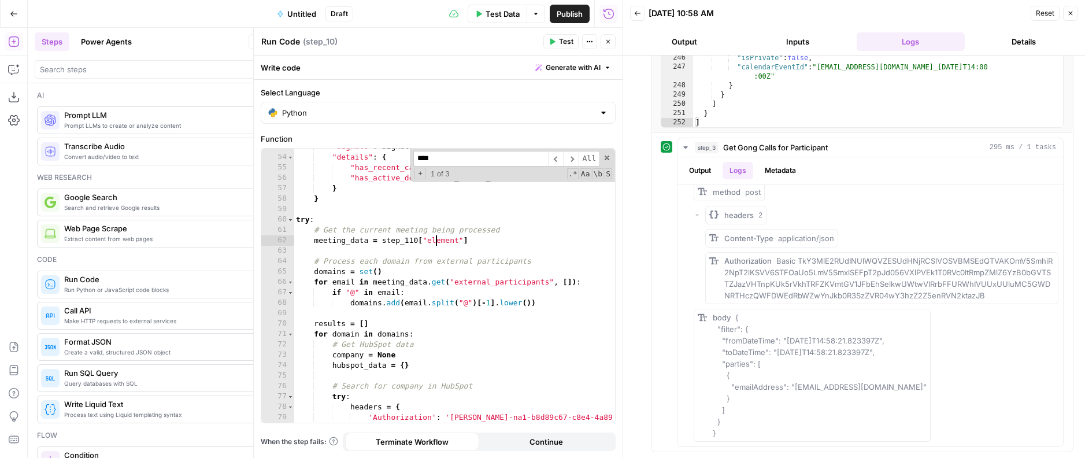
scroll to position [631, 0]
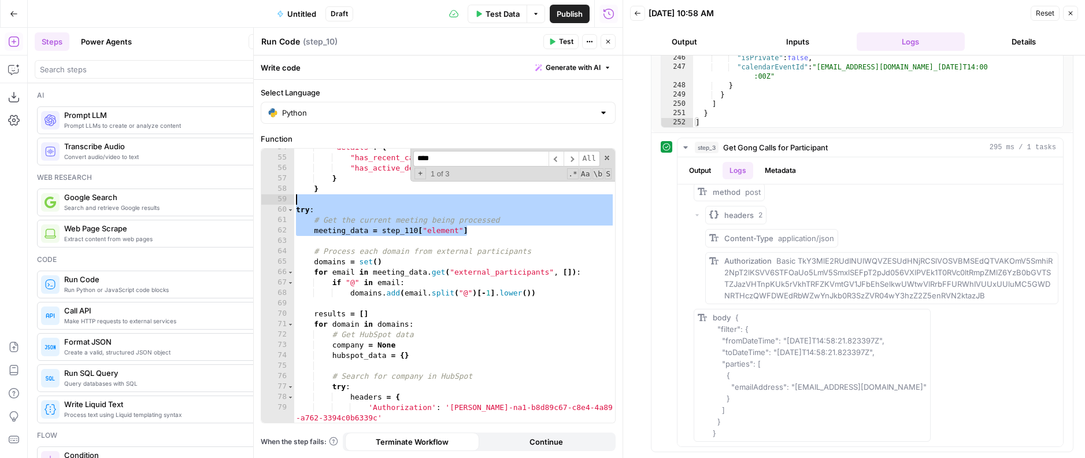
drag, startPoint x: 475, startPoint y: 231, endPoint x: 338, endPoint y: 268, distance: 141.9
click at [292, 203] on div "**********" at bounding box center [438, 286] width 354 height 274
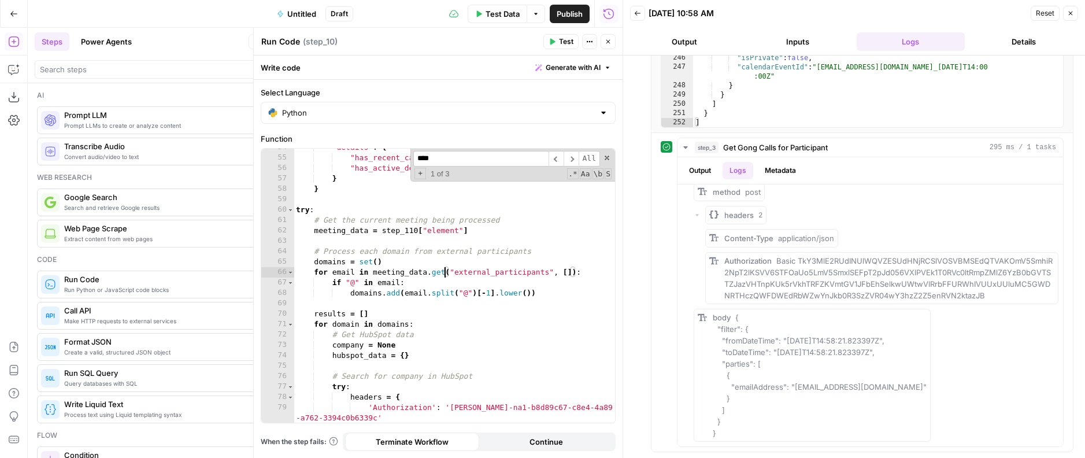
click at [445, 271] on div ""details" : { "has_recent_calls" : has_recent_calls , "has_active_deals" : has_…" at bounding box center [454, 289] width 321 height 295
click at [416, 276] on div ""details" : { "has_recent_calls" : has_recent_calls , "has_active_deals" : has_…" at bounding box center [454, 289] width 321 height 295
type textarea "**********"
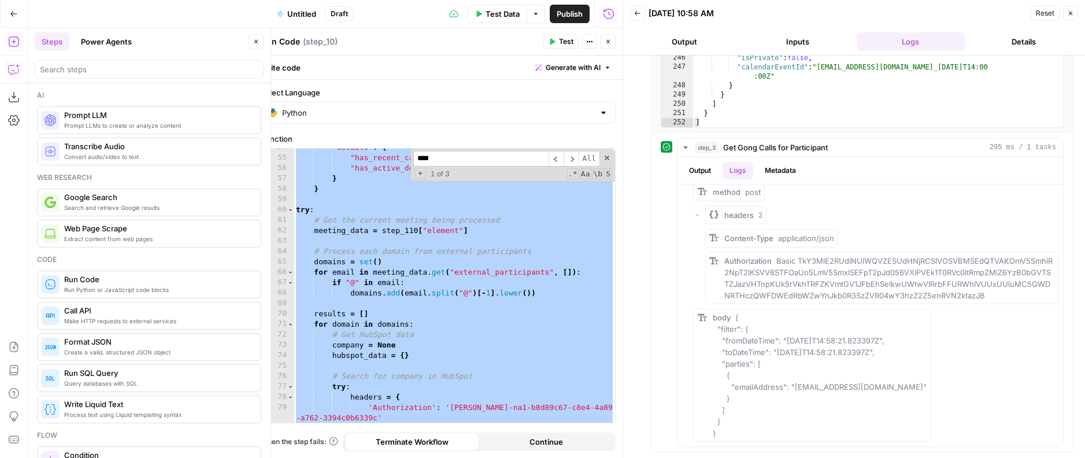
click at [14, 66] on icon "button" at bounding box center [14, 70] width 12 height 12
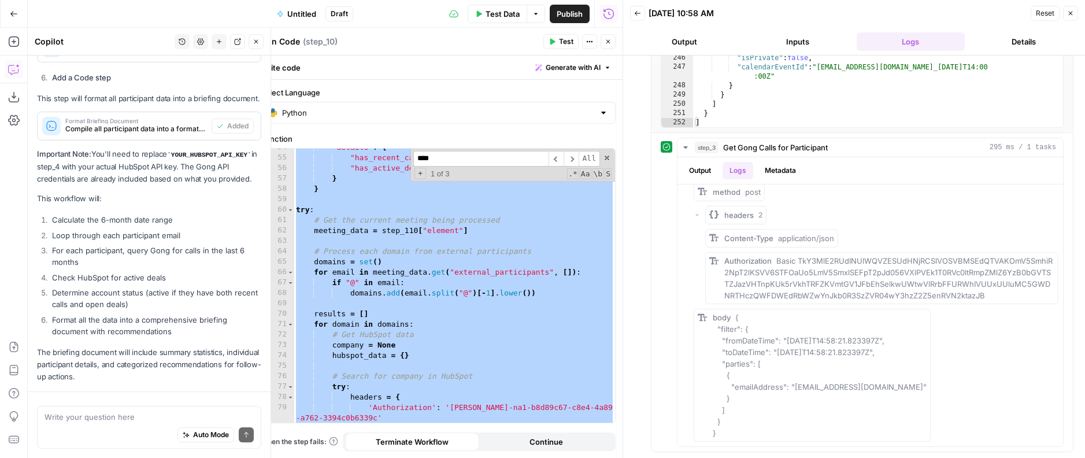
scroll to position [1465, 0]
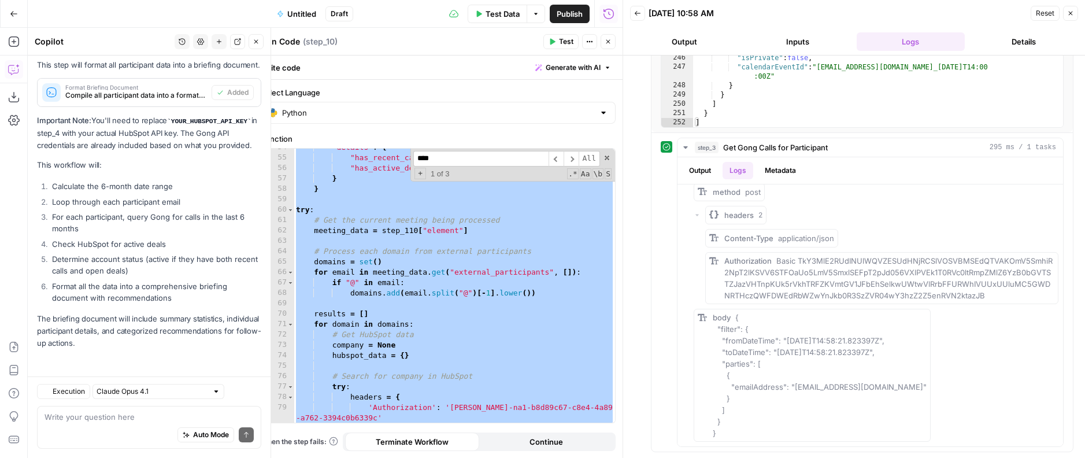
click at [114, 414] on textarea at bounding box center [149, 417] width 209 height 12
type textarea "reformat this to work for this"
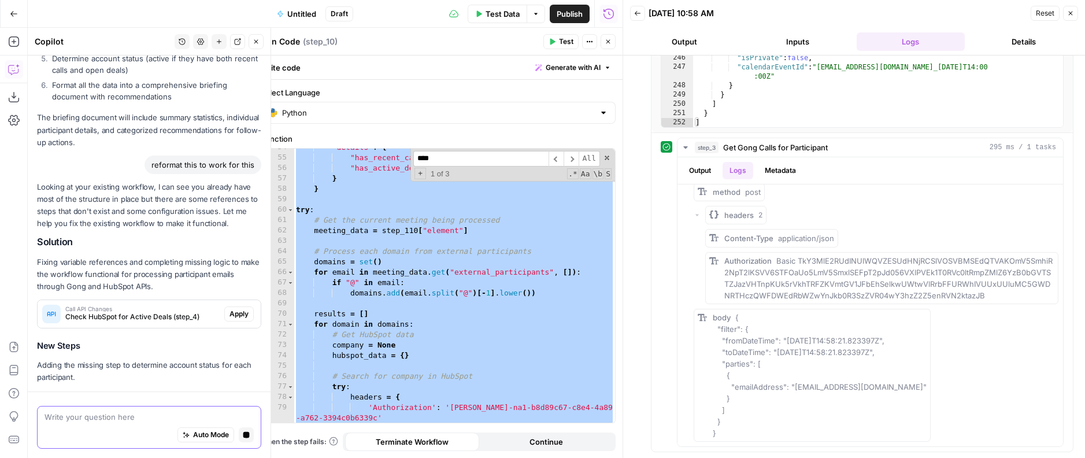
scroll to position [1619, 0]
click at [235, 314] on span "Apply" at bounding box center [238, 315] width 19 height 10
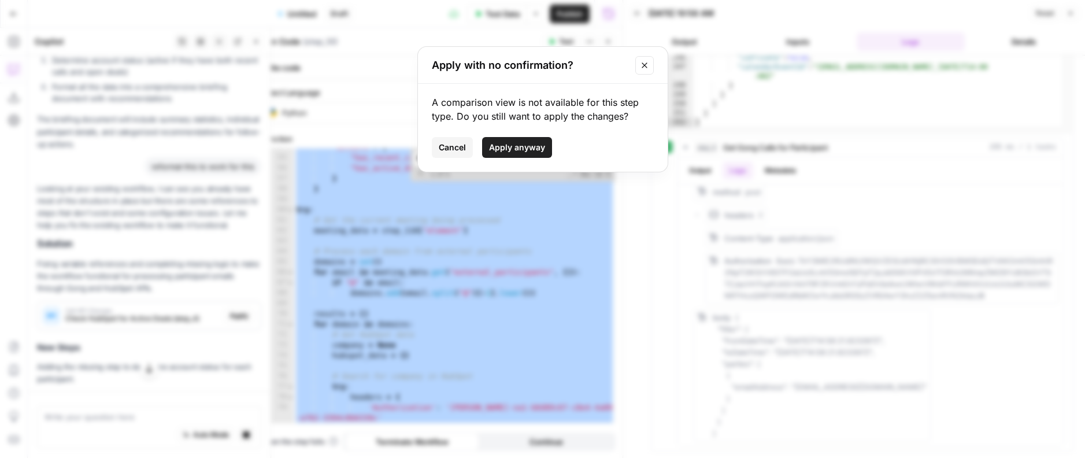
click at [439, 148] on span "Cancel" at bounding box center [452, 148] width 27 height 12
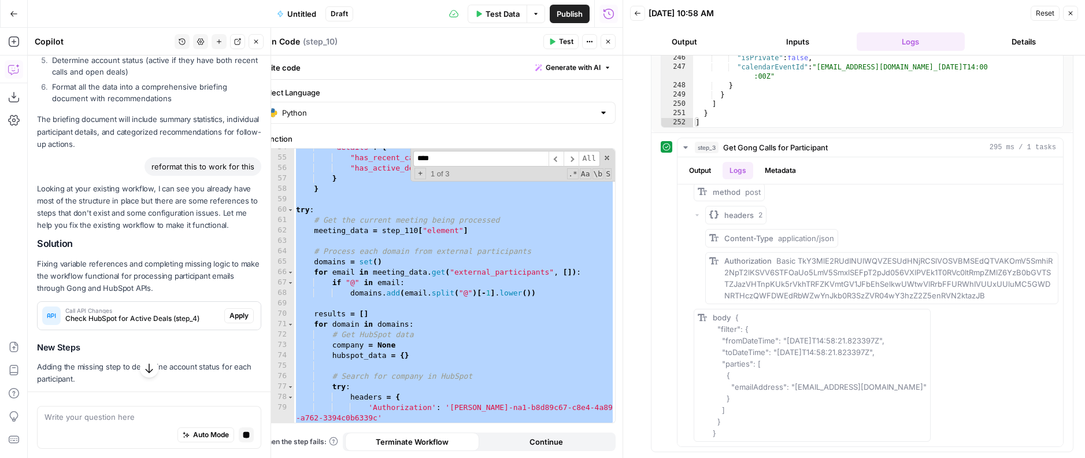
click at [90, 431] on div "Auto Mode Stop generating" at bounding box center [149, 435] width 209 height 25
click at [92, 412] on textarea at bounding box center [149, 417] width 209 height 12
click at [127, 315] on span "Check HubSpot for Active Deals (step_4)" at bounding box center [142, 318] width 154 height 10
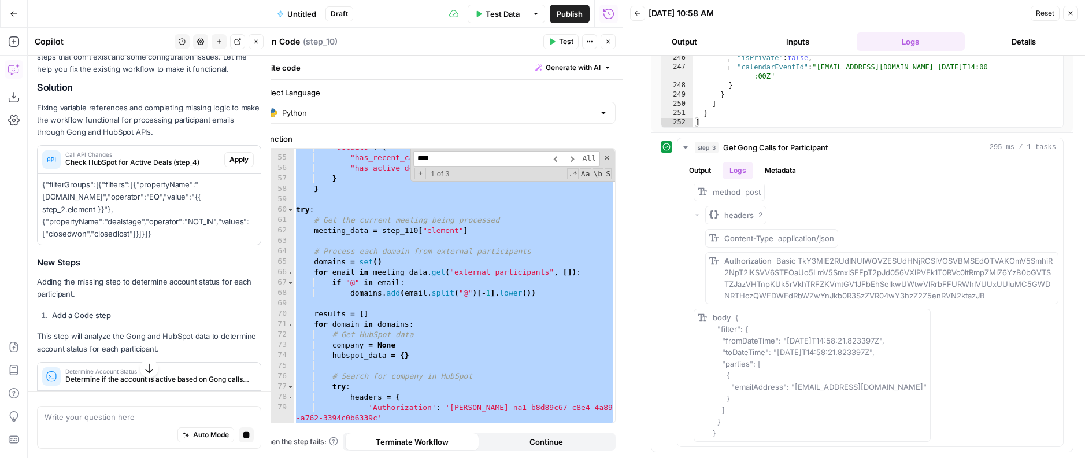
scroll to position [1750, 0]
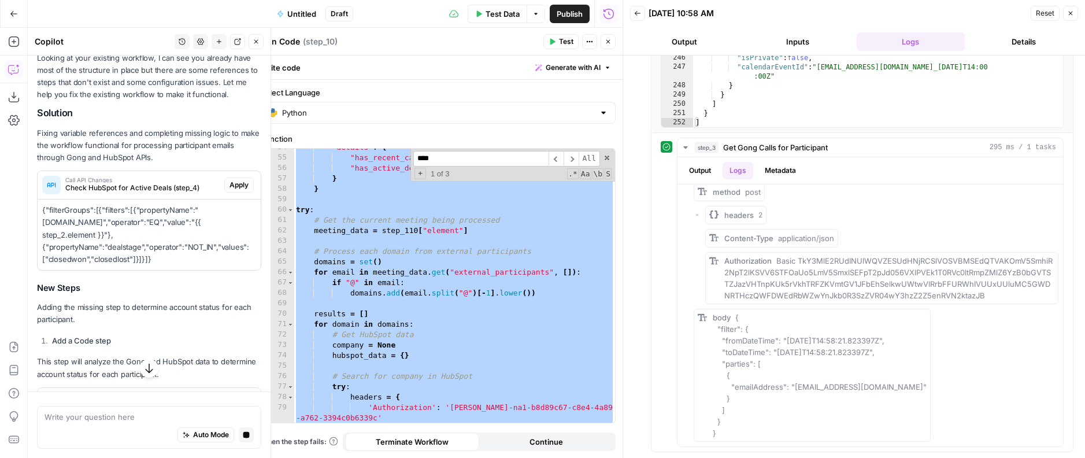
drag, startPoint x: 160, startPoint y: 258, endPoint x: 35, endPoint y: 203, distance: 135.9
copy p "{"filterGroups":[{"filters":[{"propertyName":"associations.contact","operator":…"
click at [1073, 13] on icon "button" at bounding box center [1070, 13] width 7 height 7
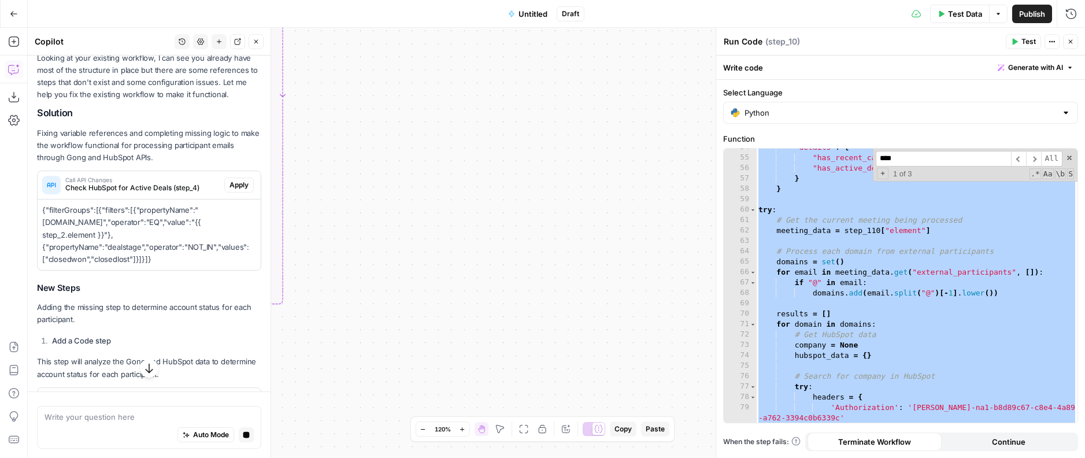
click at [250, 183] on button "Apply" at bounding box center [238, 184] width 29 height 15
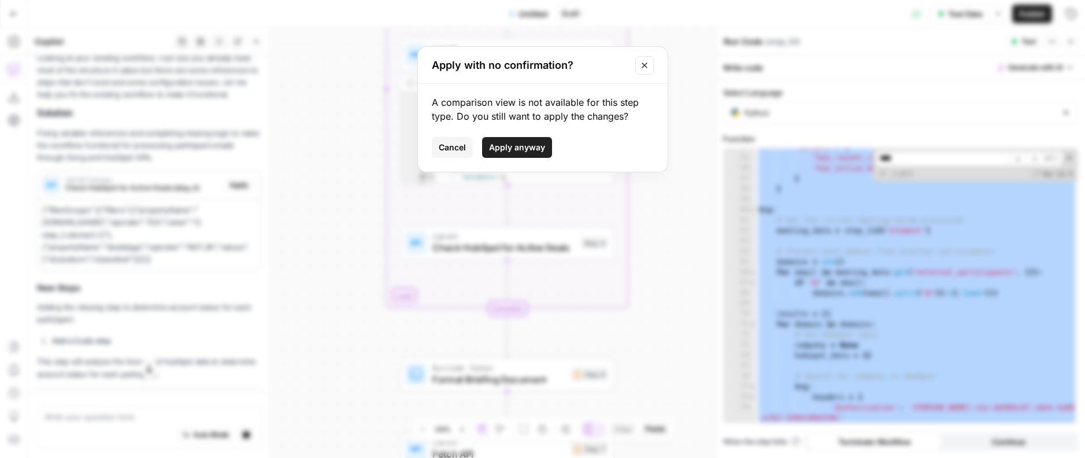
click at [492, 146] on span "Apply anyway" at bounding box center [517, 148] width 56 height 12
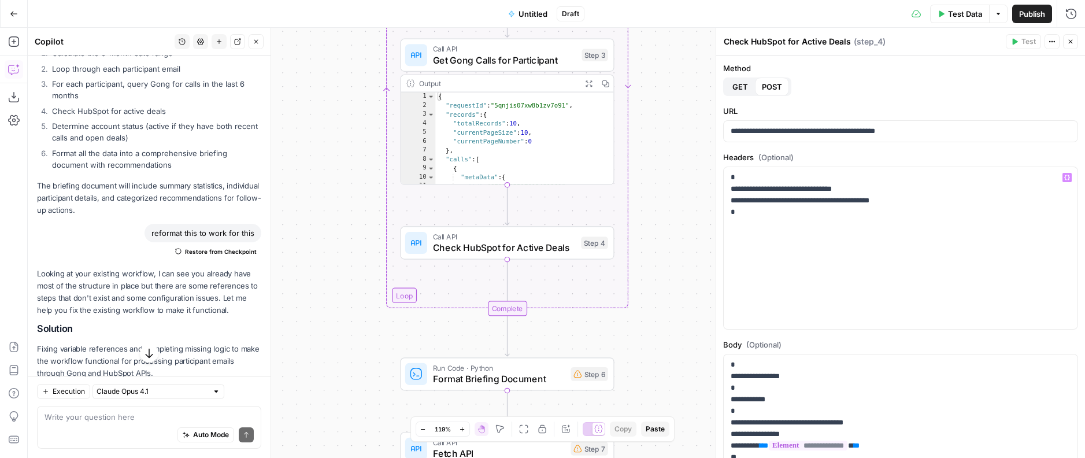
scroll to position [86, 0]
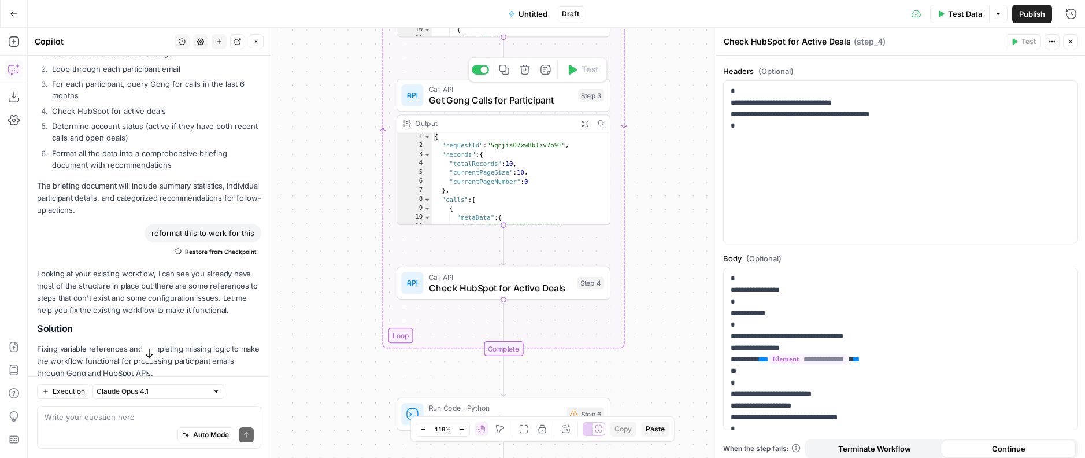
click at [520, 68] on icon "button" at bounding box center [524, 69] width 11 height 11
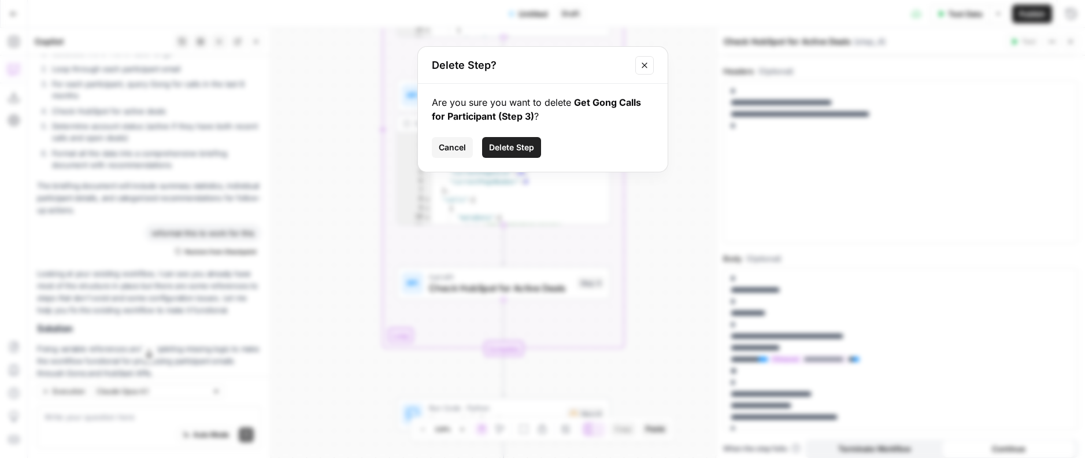
click at [522, 147] on span "Delete Step" at bounding box center [511, 148] width 45 height 12
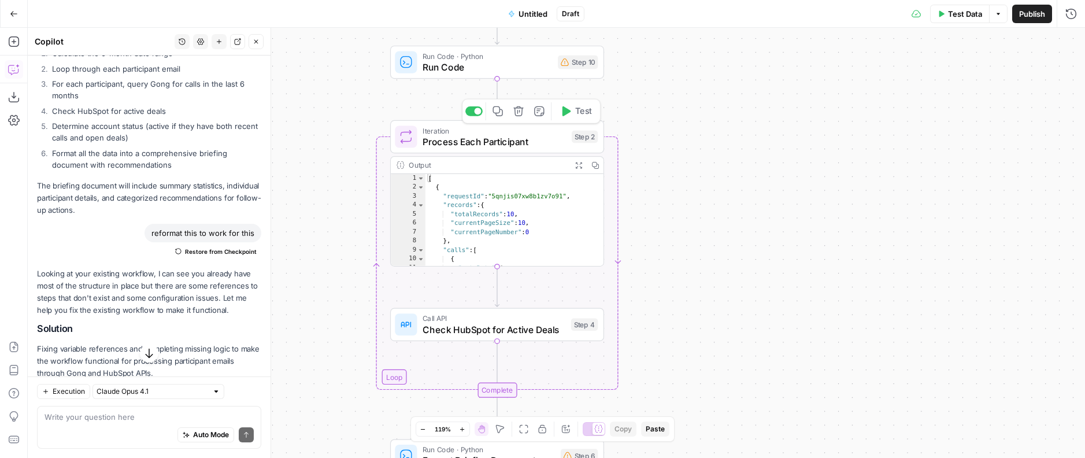
click at [572, 110] on button "Test" at bounding box center [575, 111] width 43 height 18
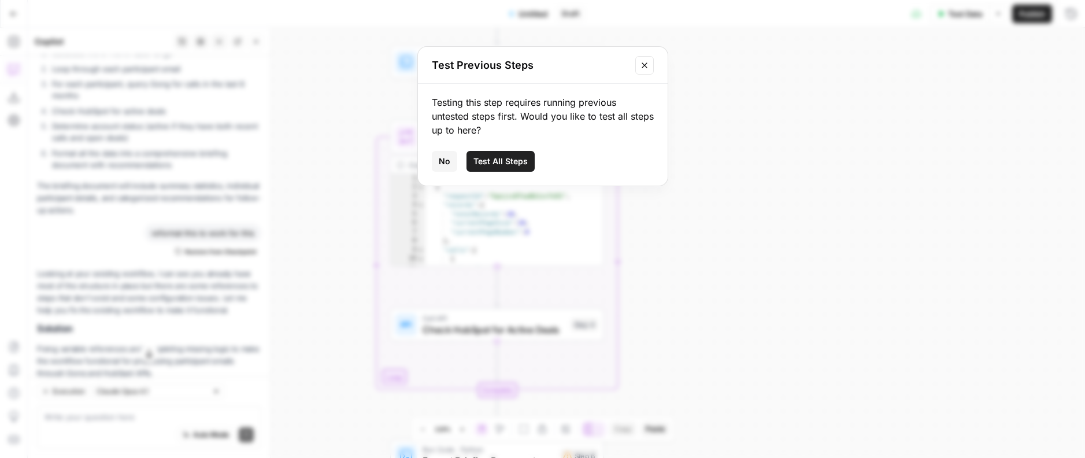
click at [454, 156] on button "No" at bounding box center [444, 161] width 25 height 21
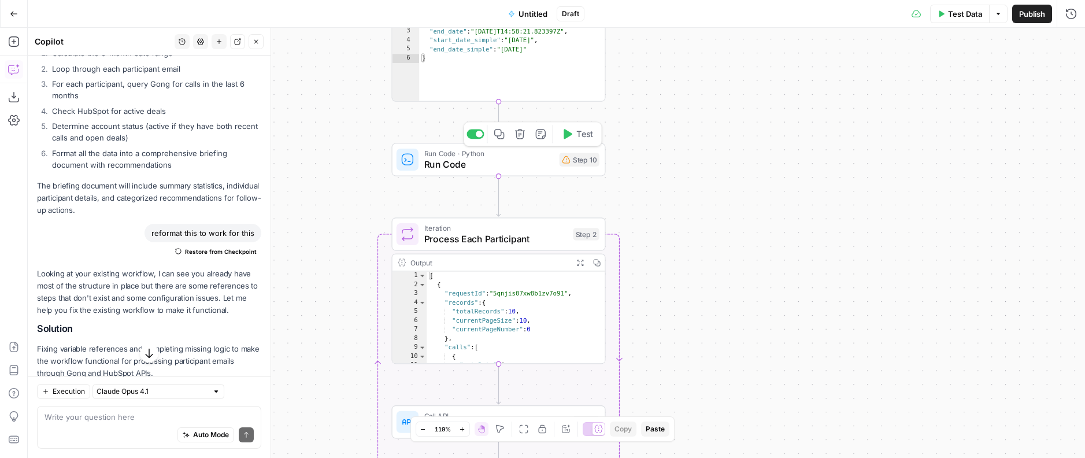
click at [471, 134] on div "Workflow Input Settings Inputs Run Code · Python Calculate Last 6 Months Date R…" at bounding box center [556, 243] width 1057 height 430
click at [477, 136] on div at bounding box center [479, 134] width 7 height 7
click at [579, 206] on span "Test" at bounding box center [584, 208] width 17 height 12
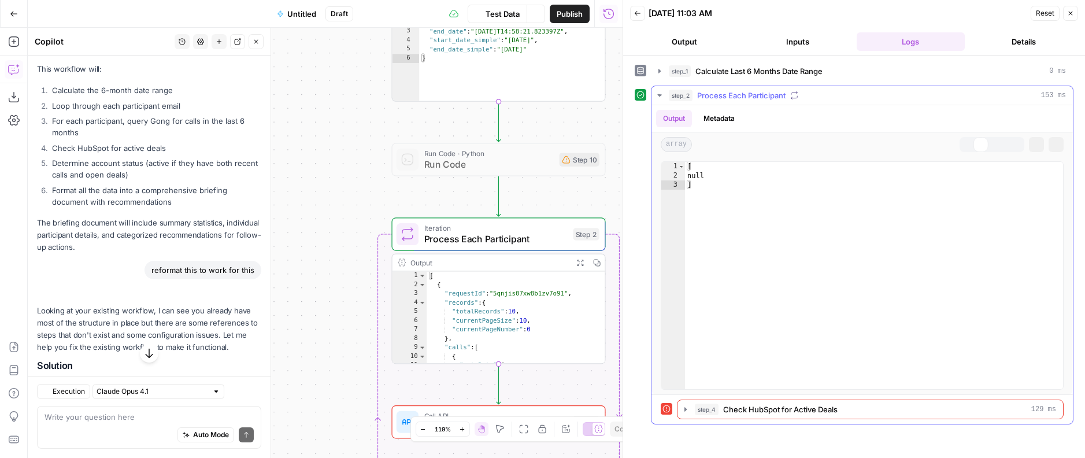
scroll to position [1598, 0]
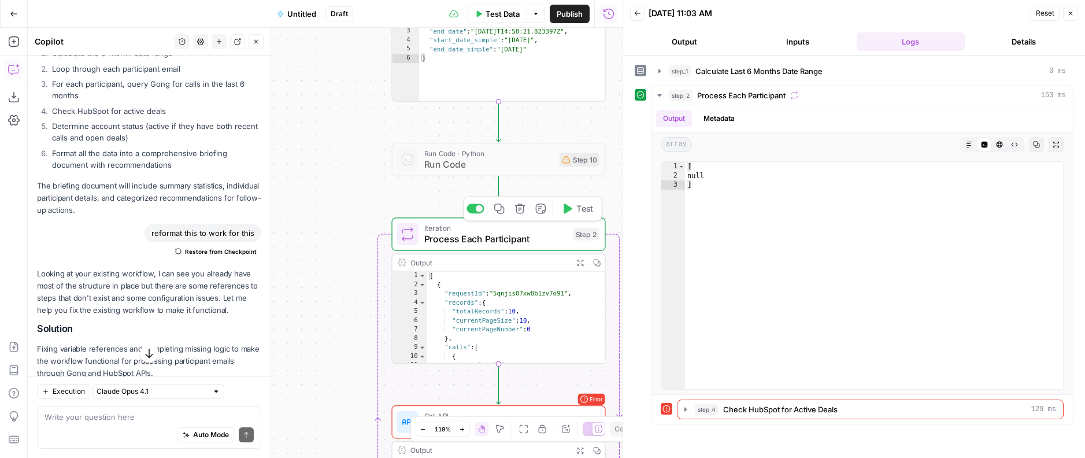
click at [521, 209] on icon "button" at bounding box center [519, 208] width 11 height 11
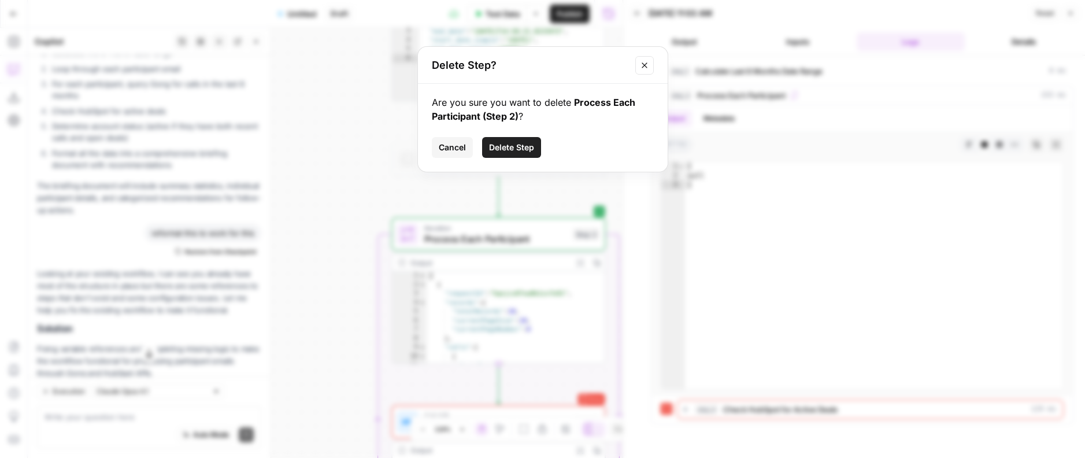
click at [498, 133] on div "Are you sure you want to delete Process Each Participant (Step 2) ? Cancel Dele…" at bounding box center [543, 128] width 250 height 88
click at [498, 144] on span "Delete Step" at bounding box center [511, 148] width 45 height 12
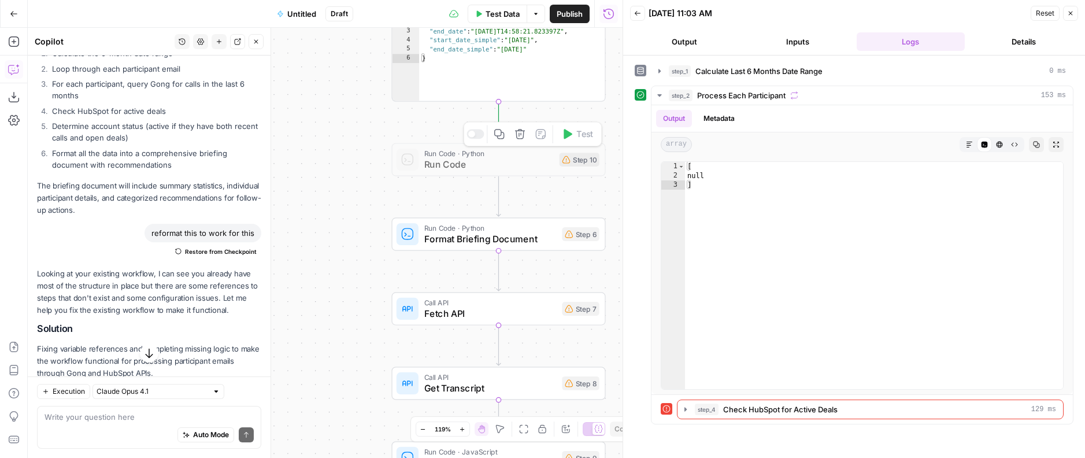
click at [481, 136] on div at bounding box center [474, 134] width 17 height 10
click at [468, 146] on div "Copy step Delete step Add Note Test" at bounding box center [532, 133] width 139 height 25
click at [444, 166] on span "Run Code" at bounding box center [488, 164] width 129 height 14
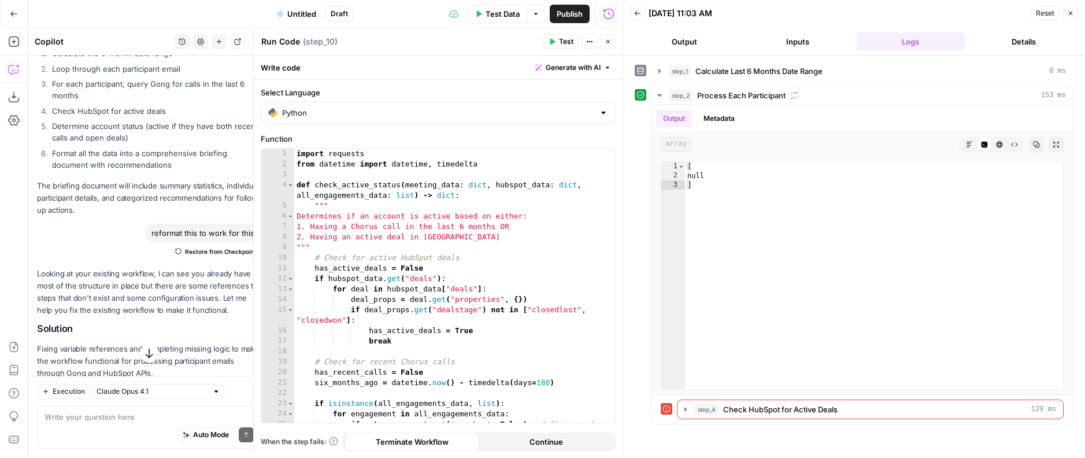
click at [1072, 15] on icon "button" at bounding box center [1070, 13] width 7 height 7
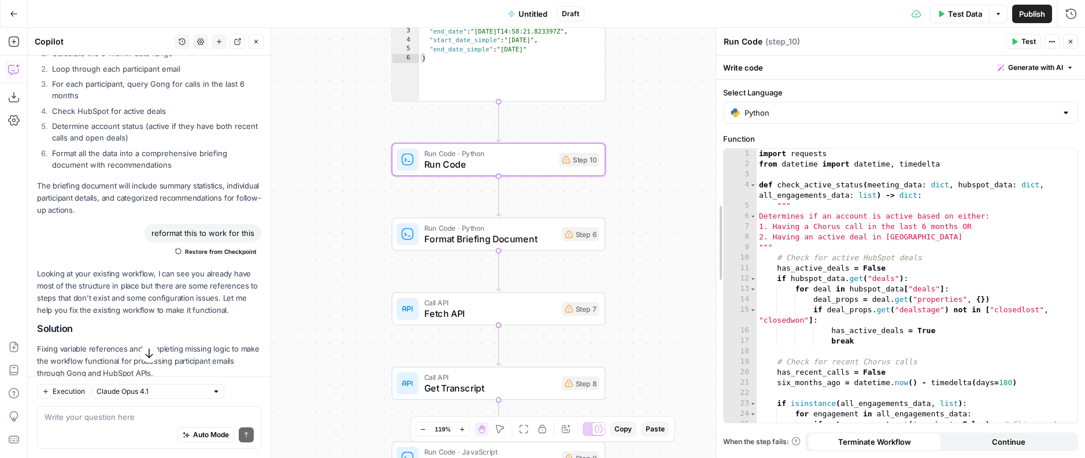
drag, startPoint x: 714, startPoint y: 180, endPoint x: 629, endPoint y: 180, distance: 84.4
click at [710, 180] on div at bounding box center [716, 243] width 12 height 430
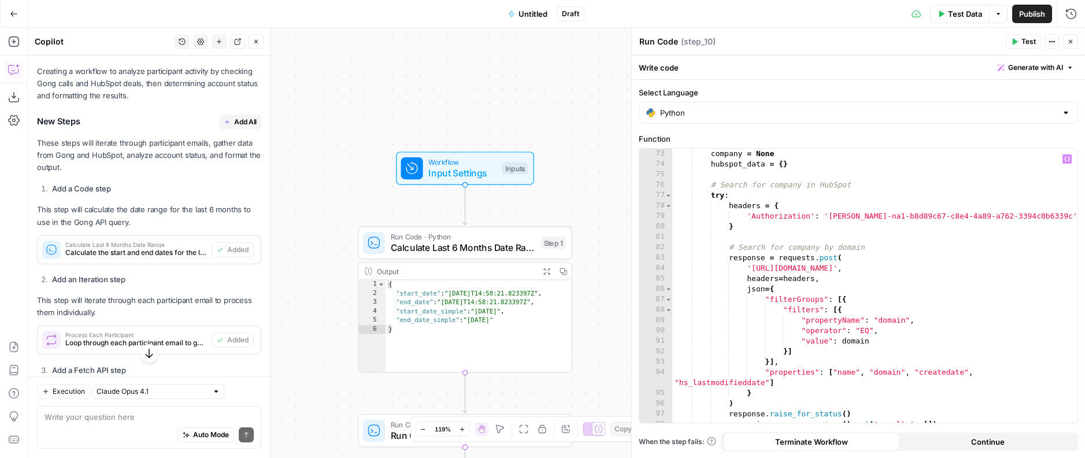
scroll to position [762, 0]
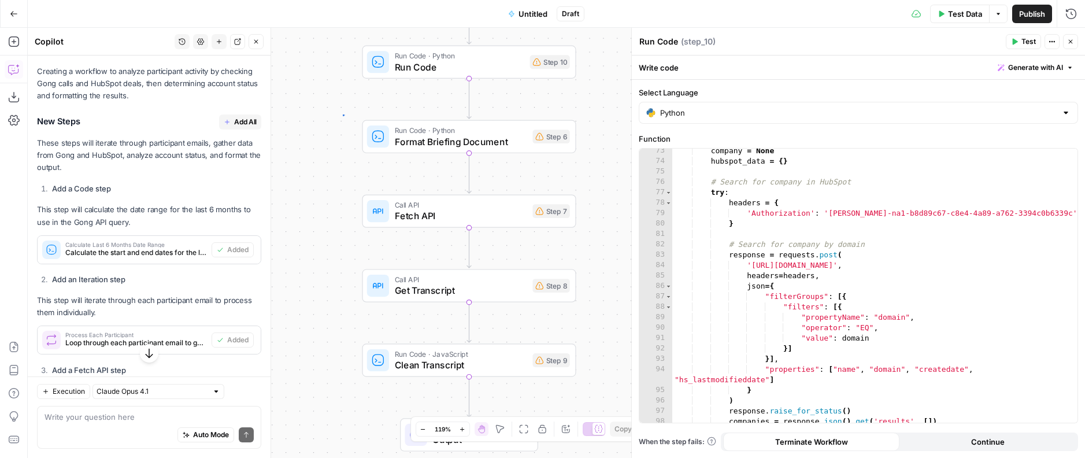
drag, startPoint x: 343, startPoint y: 114, endPoint x: 549, endPoint y: 429, distance: 375.8
click at [549, 429] on body "AirOps New Home Browse Insights Opportunities Your Data Flightpath Syncs Data L…" at bounding box center [542, 229] width 1085 height 458
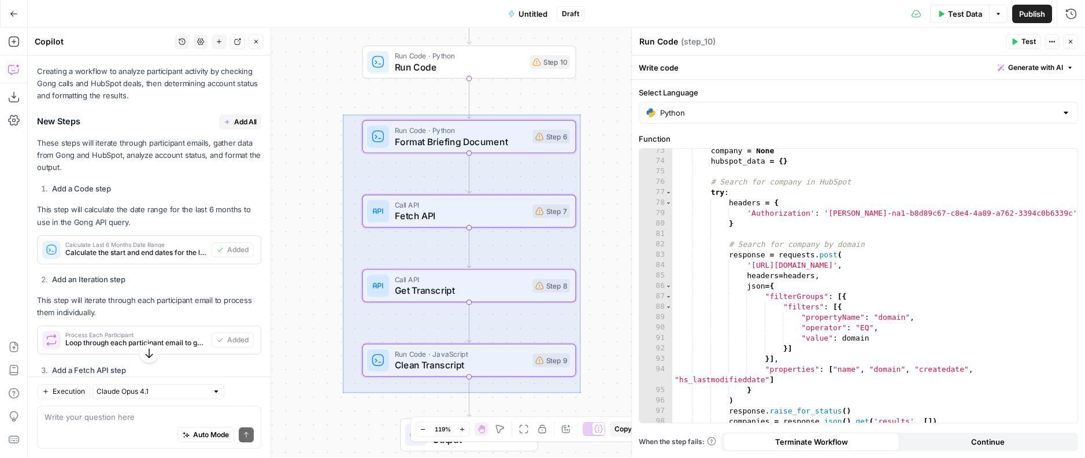
drag, startPoint x: 549, startPoint y: 429, endPoint x: 580, endPoint y: 392, distance: 48.0
click at [580, 392] on body "AirOps New Home Browse Insights Opportunities Your Data Flightpath Syncs Data L…" at bounding box center [542, 229] width 1085 height 458
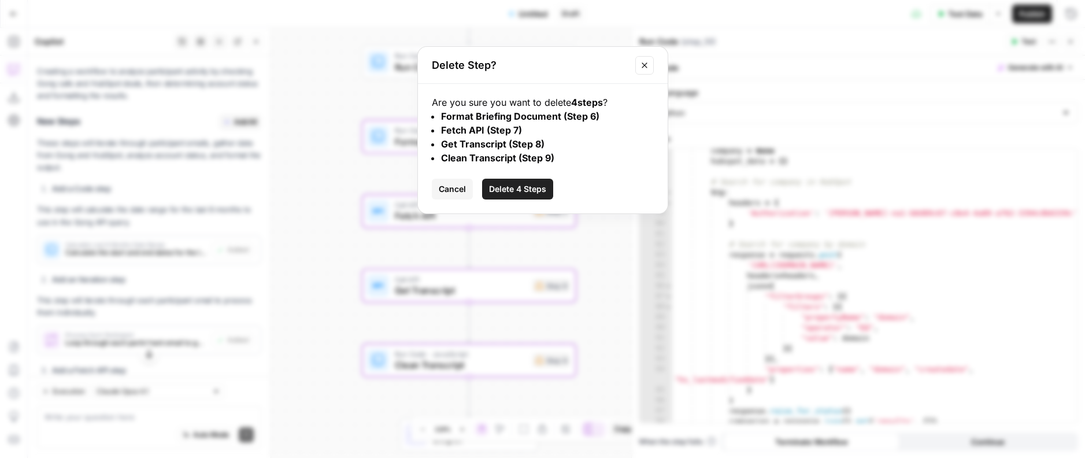
click button "Delete 4 Steps" at bounding box center [517, 189] width 71 height 21
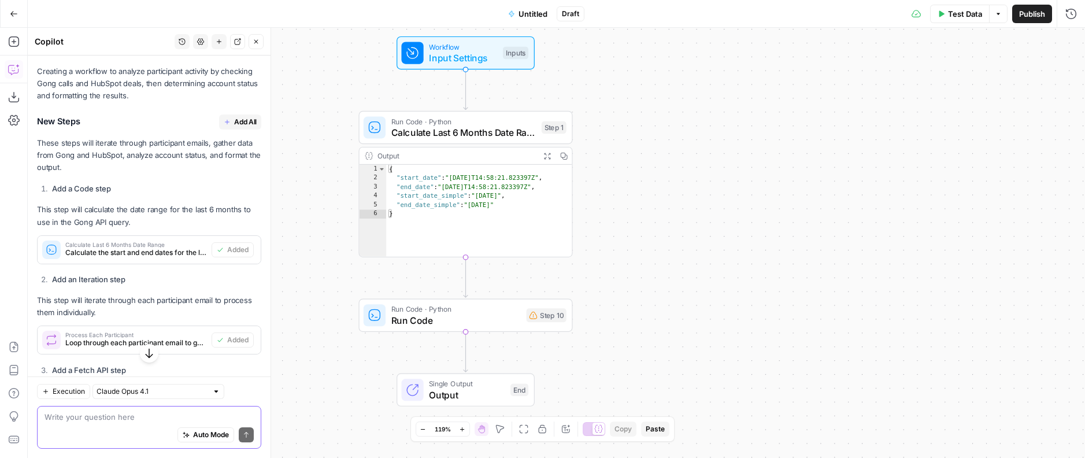
click at [139, 412] on textarea at bounding box center [149, 417] width 209 height 12
click at [219, 35] on button "New chat" at bounding box center [219, 41] width 15 height 15
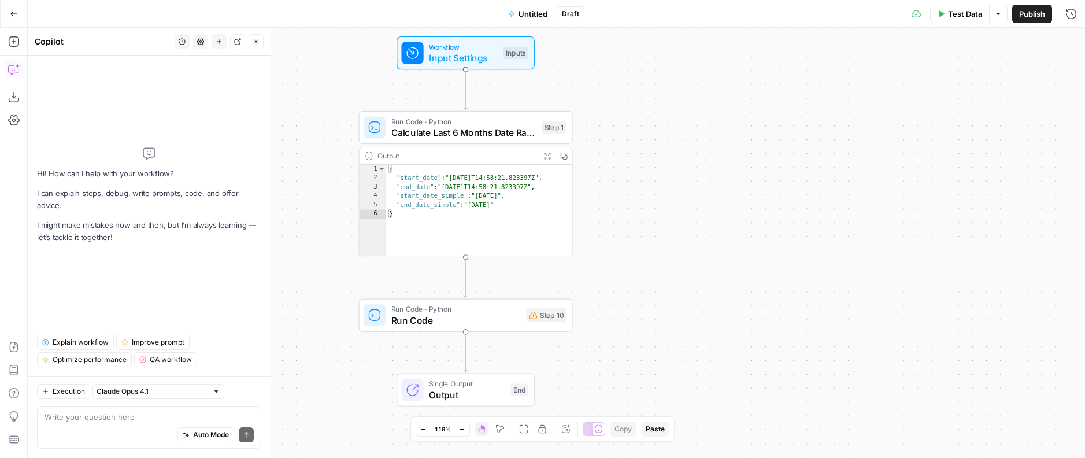
click at [406, 323] on span "Run Code" at bounding box center [455, 320] width 129 height 14
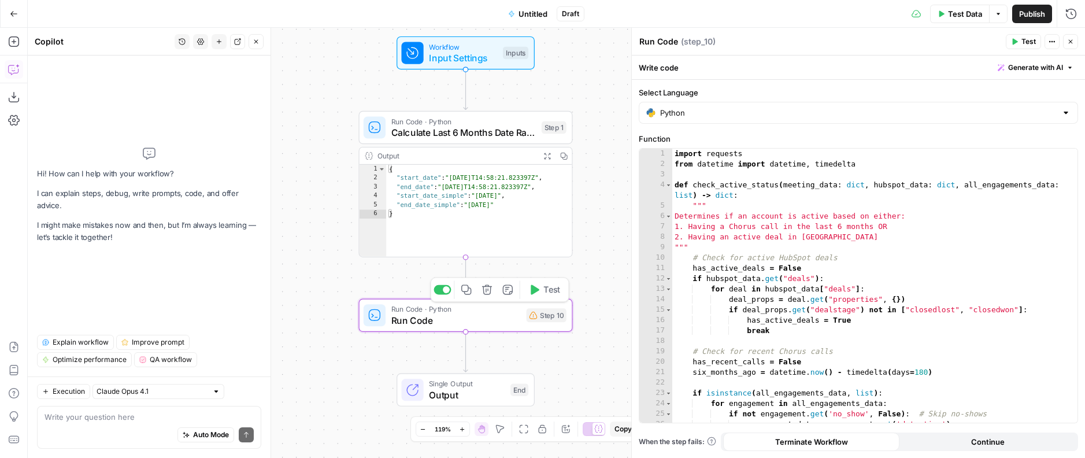
type textarea "**********"
click at [879, 269] on div "import requests from datetime import datetime , timedelta def check_active_stat…" at bounding box center [874, 296] width 405 height 295
click at [157, 408] on div "Write your question here Auto Mode Send" at bounding box center [149, 427] width 224 height 43
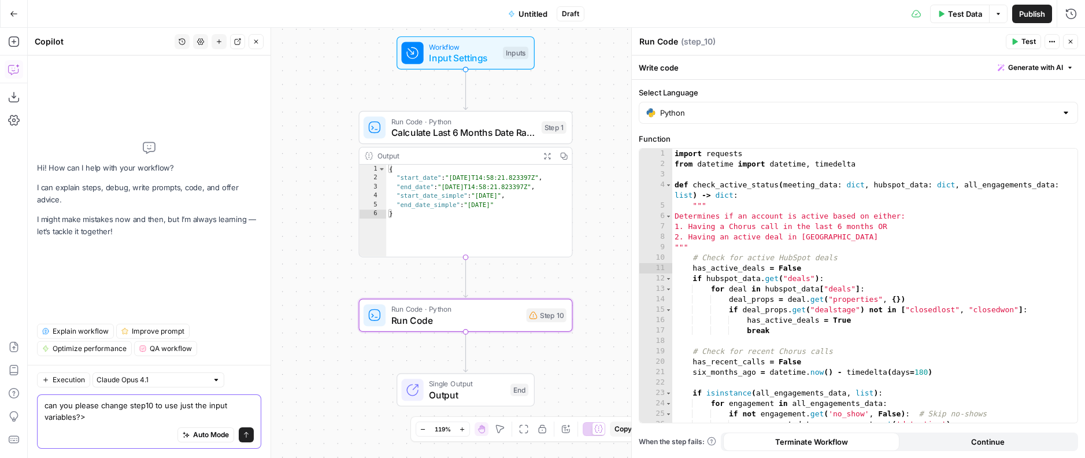
type textarea "can you please change step10 to use just the input variables?>"
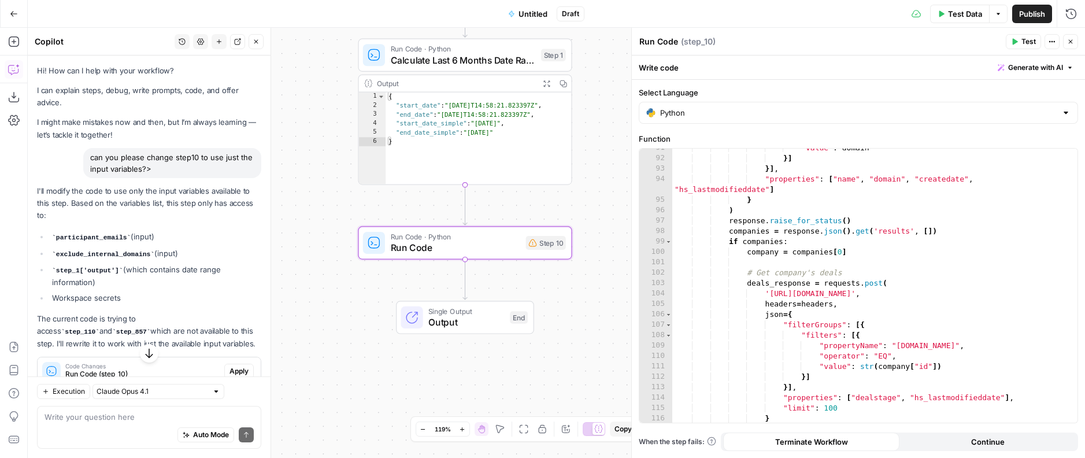
click at [238, 366] on span "Apply" at bounding box center [238, 371] width 19 height 10
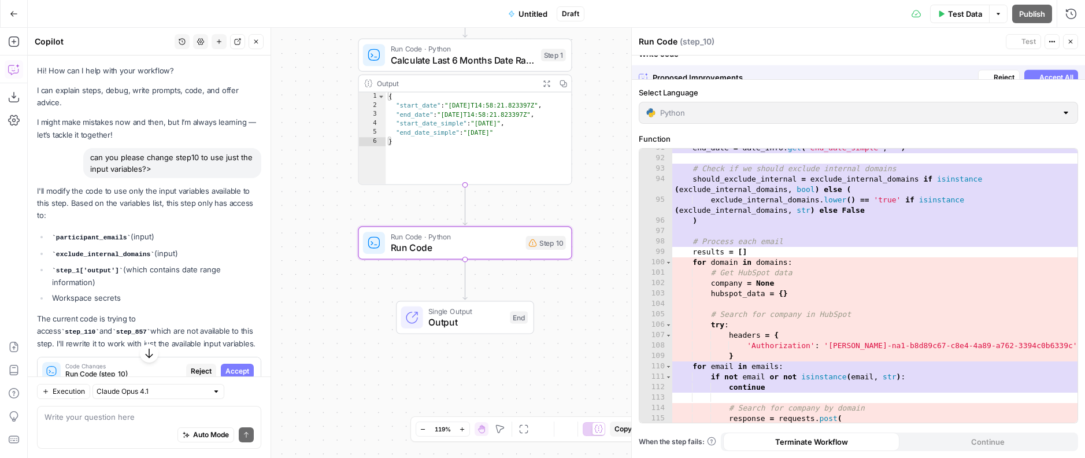
scroll to position [962, 0]
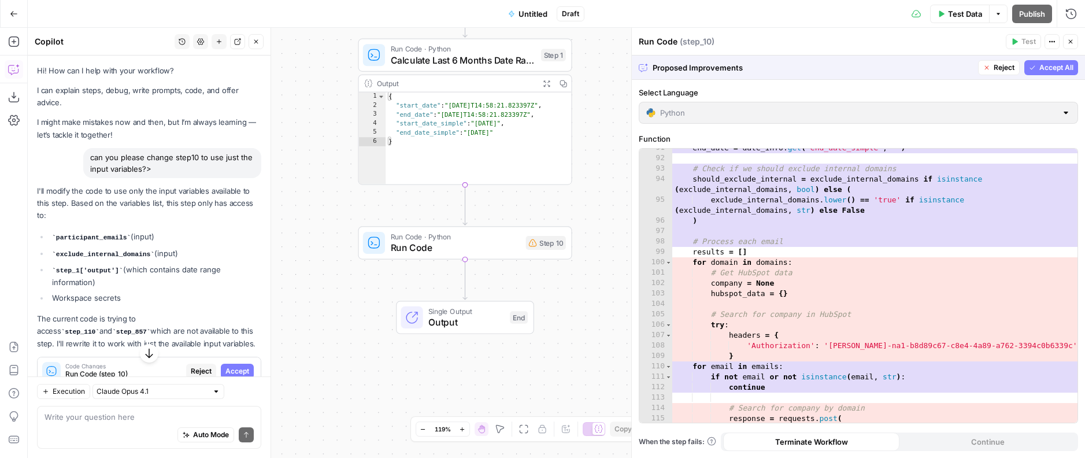
click at [1056, 70] on span "Accept All" at bounding box center [1056, 67] width 34 height 10
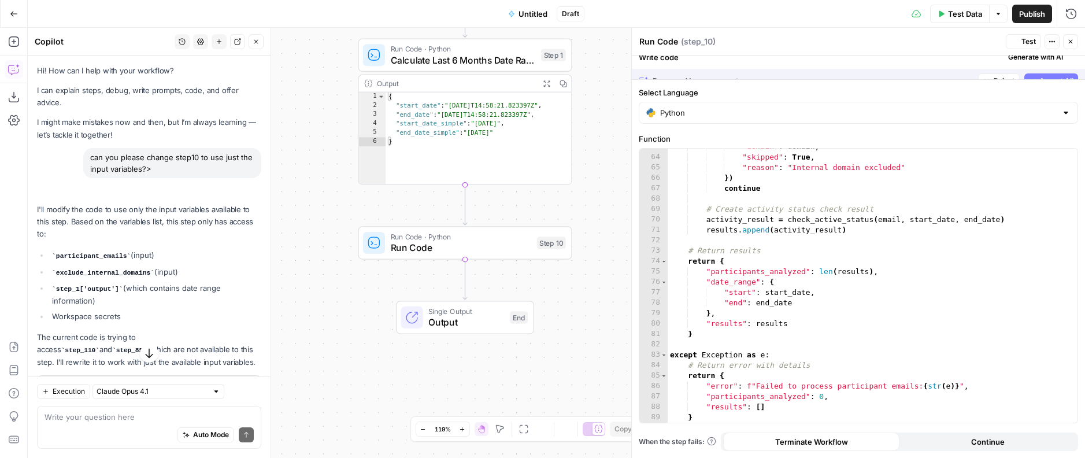
scroll to position [683, 0]
type textarea "**********"
click at [873, 215] on div ""domain" : domain , "skipped" : True , "reason" : "Internal domain excluded" })…" at bounding box center [873, 289] width 410 height 295
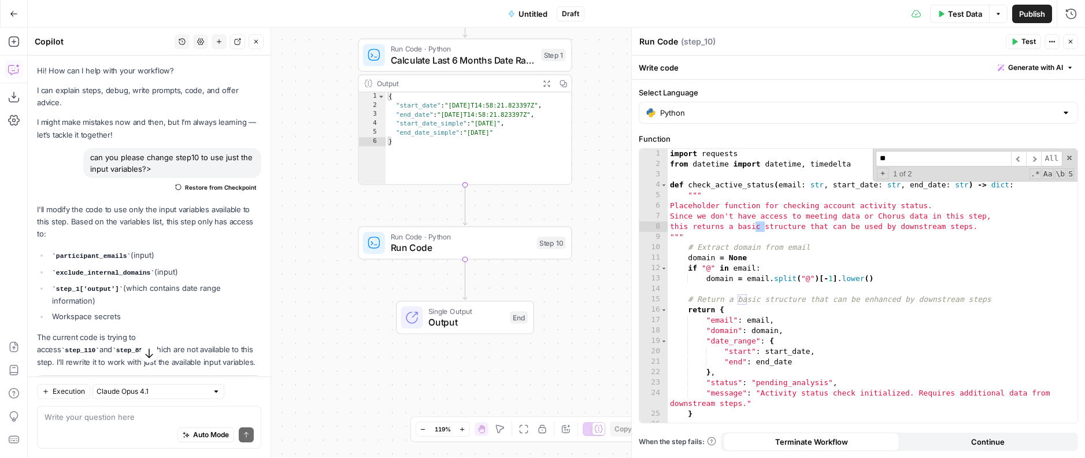
scroll to position [0, 0]
type input "*"
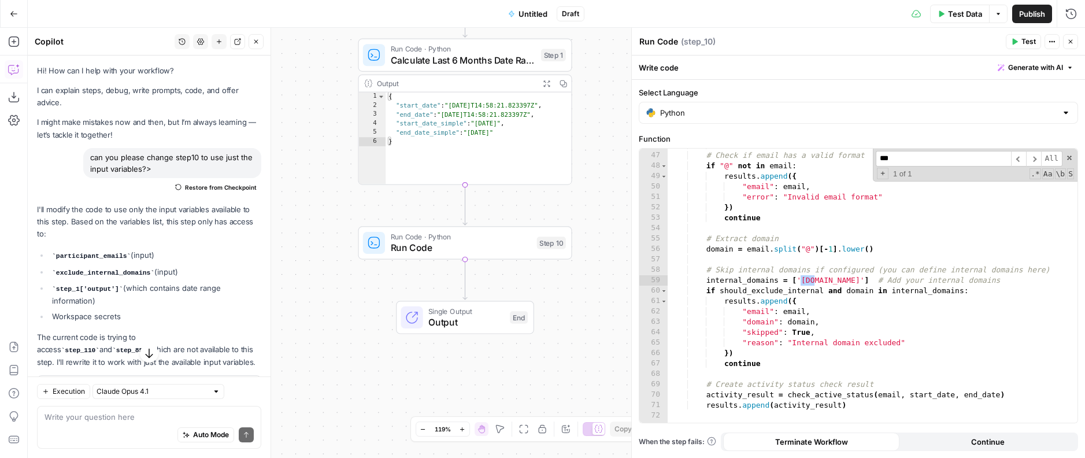
scroll to position [508, 0]
type input "****"
click at [821, 280] on div "# Check if email has a valid format if "@" not in email : results . append ({ "…" at bounding box center [873, 287] width 410 height 295
drag, startPoint x: 821, startPoint y: 279, endPoint x: 802, endPoint y: 279, distance: 19.7
click at [802, 279] on div "# Check if email has a valid format if "@" not in email : results . append ({ "…" at bounding box center [873, 287] width 410 height 295
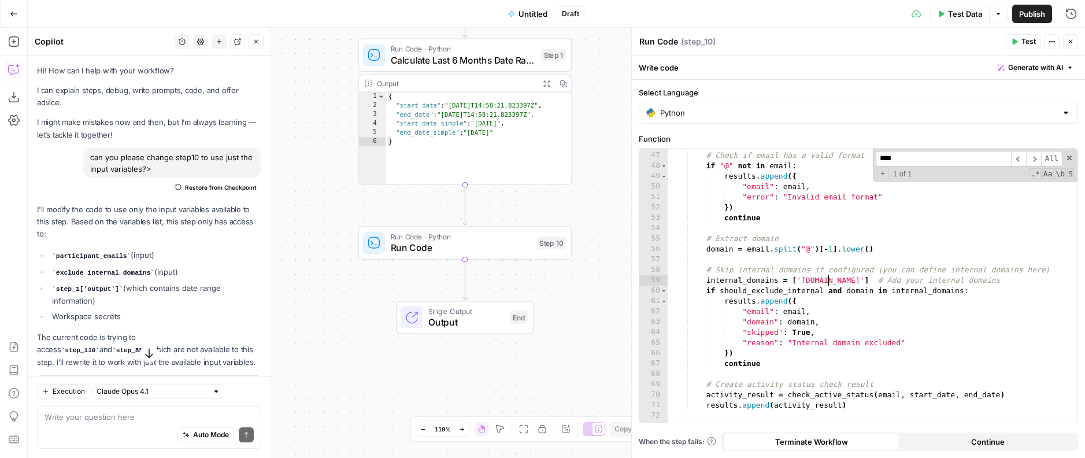
scroll to position [0, 12]
type textarea "**********"
click at [1015, 42] on icon "button" at bounding box center [1015, 42] width 5 height 6
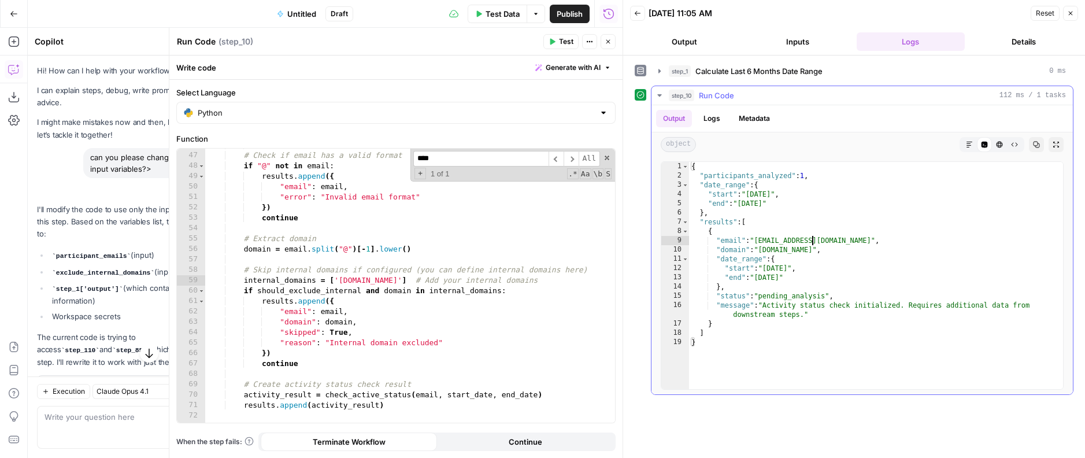
click at [814, 242] on div "{ "participants_analyzed" : 1 , "date_range" : { "start" : "2025-04-11" , "end"…" at bounding box center [876, 285] width 374 height 246
type textarea "* *"
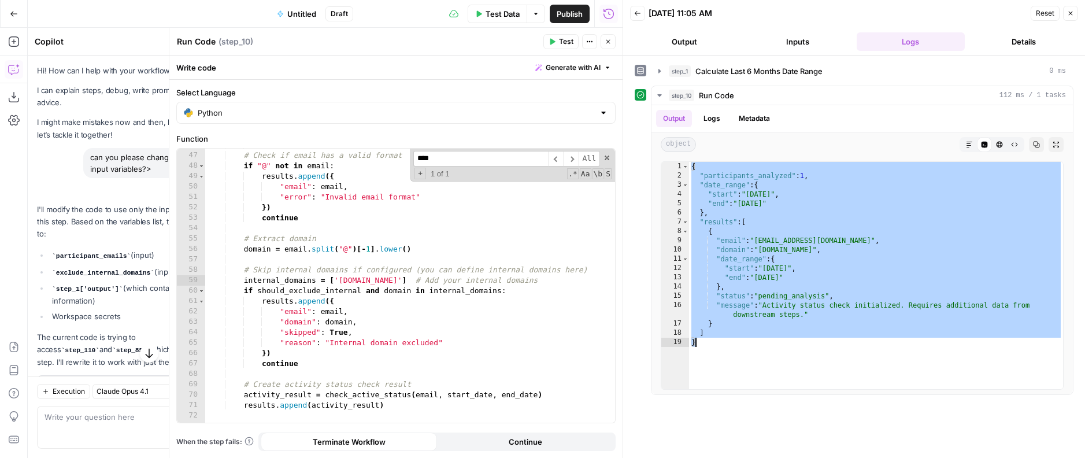
type textarea "**********"
click at [388, 316] on div "# Check if email has a valid format if "@" not in email : results . append ({ "…" at bounding box center [410, 287] width 410 height 295
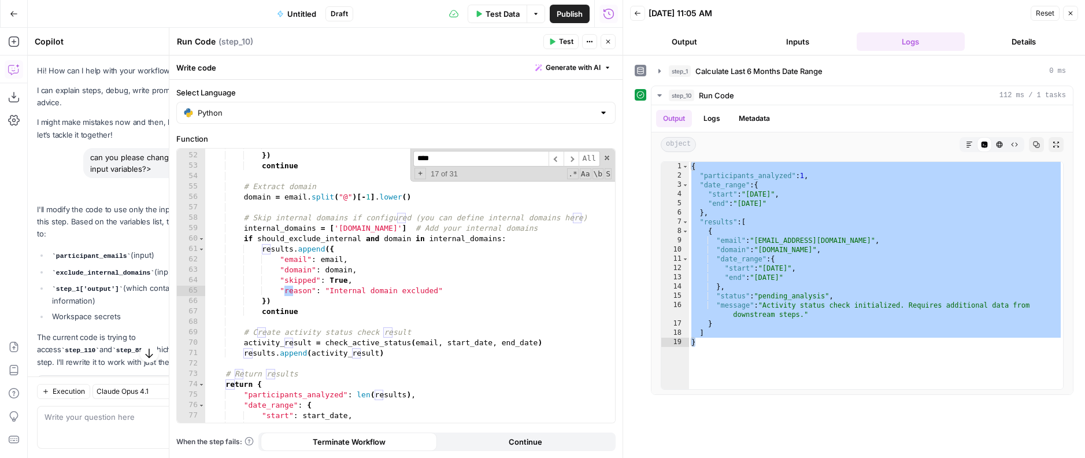
scroll to position [0, 0]
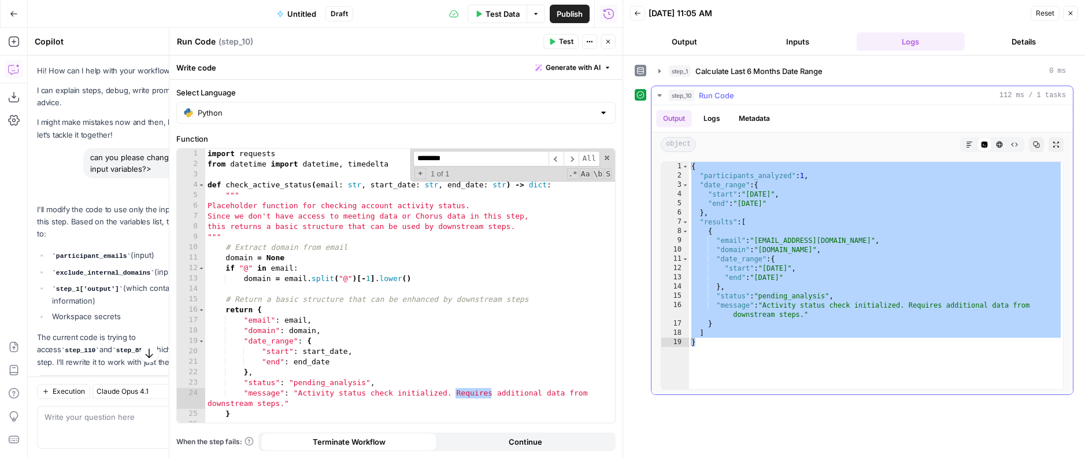
type input "********"
click at [715, 119] on button "Logs" at bounding box center [711, 118] width 31 height 17
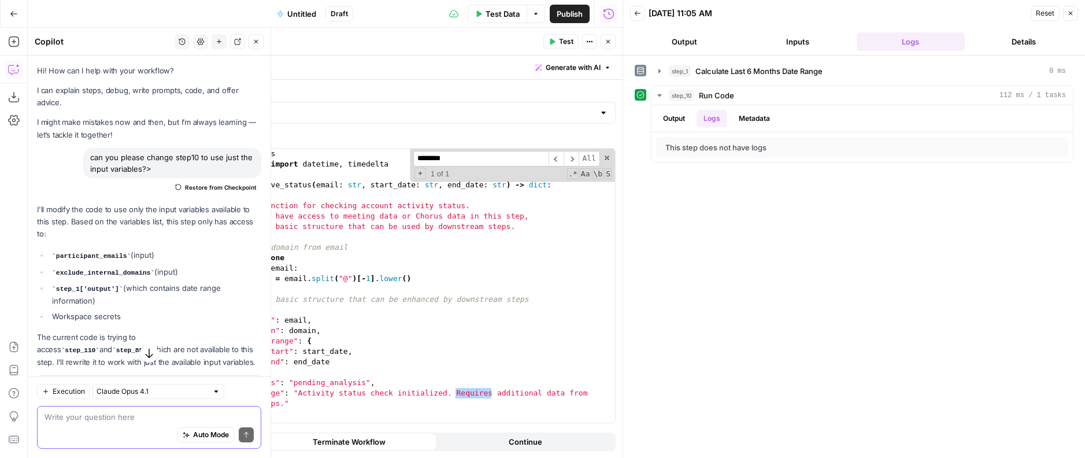
click at [86, 418] on textarea at bounding box center [149, 417] width 209 height 12
type textarea "w"
type textarea "h"
type textarea "="
type textarea "why woiuld u build it this way? ask me what i am looking for first dont build a…"
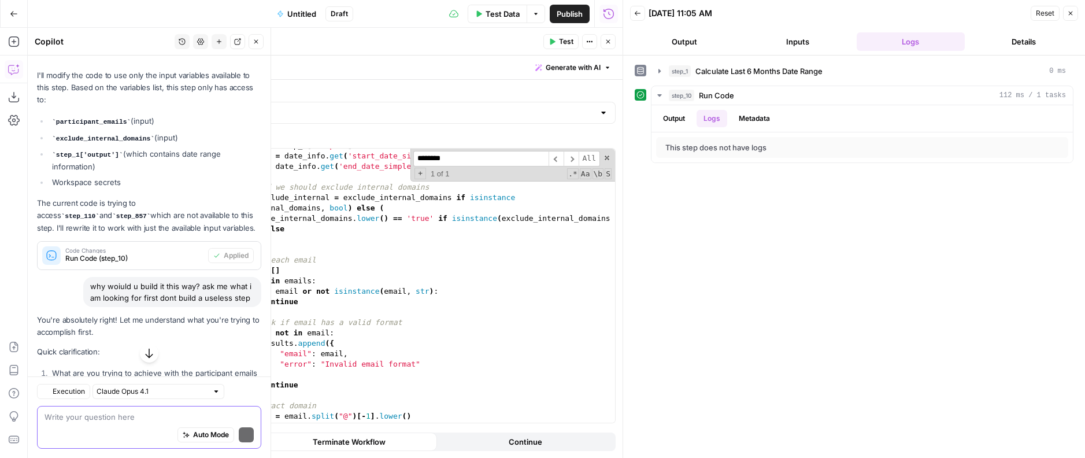
scroll to position [153, 0]
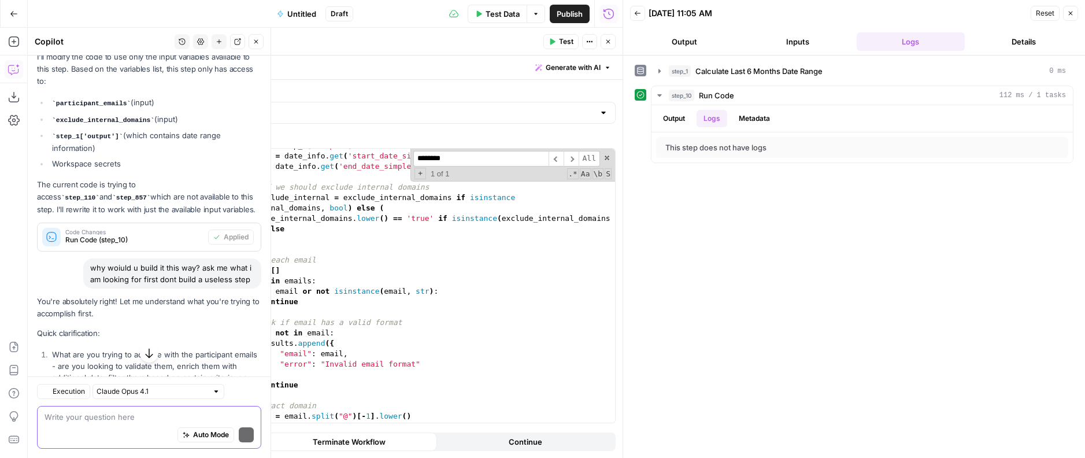
click at [83, 413] on textarea at bounding box center [149, 417] width 209 height 12
type textarea "i want to pi"
click at [788, 42] on button "Inputs" at bounding box center [797, 41] width 109 height 18
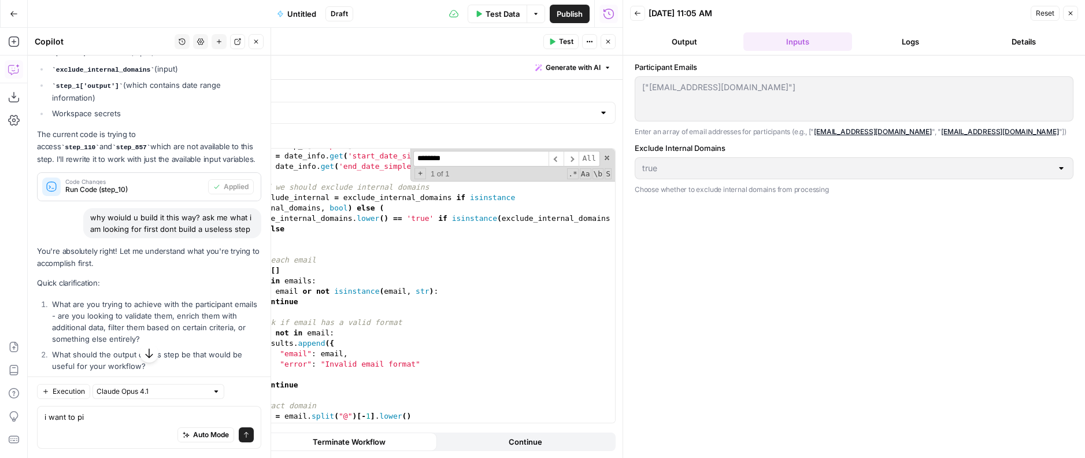
scroll to position [214, 0]
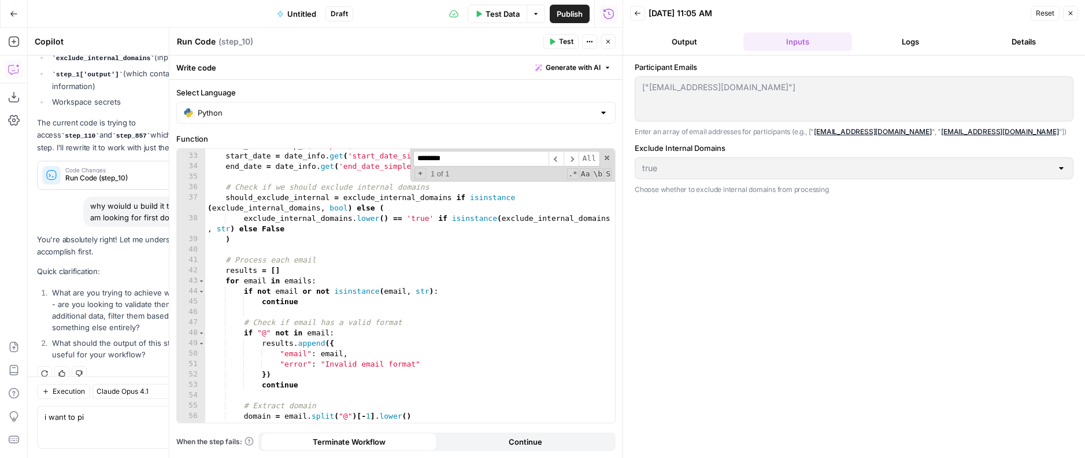
type textarea "**********"
click at [350, 214] on div "date_info = step_1 [ 'output' ] start_date = date_info . get ( 'start_date_simp…" at bounding box center [410, 287] width 410 height 295
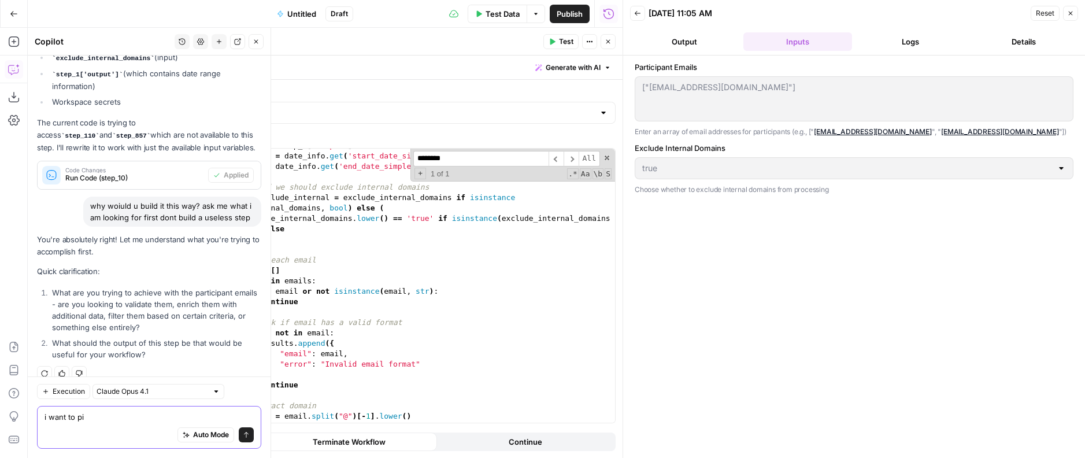
click at [101, 418] on textarea "i want to pi" at bounding box center [149, 417] width 209 height 12
type textarea "i"
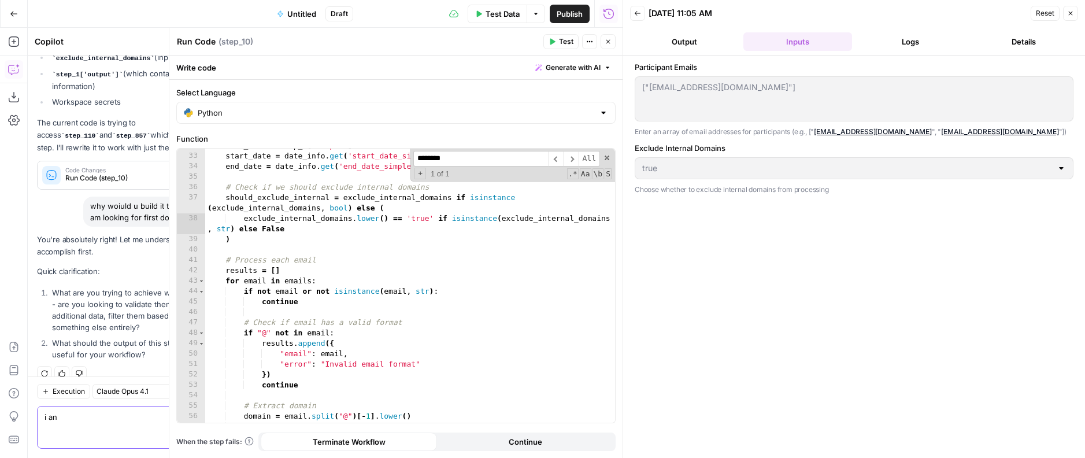
type textarea "i an"
type textarea "**********"
click at [344, 200] on div "date_info = step_1 [ 'output' ] start_date = date_info . get ( 'start_date_simp…" at bounding box center [410, 287] width 410 height 295
click at [456, 157] on input "********" at bounding box center [480, 159] width 135 height 16
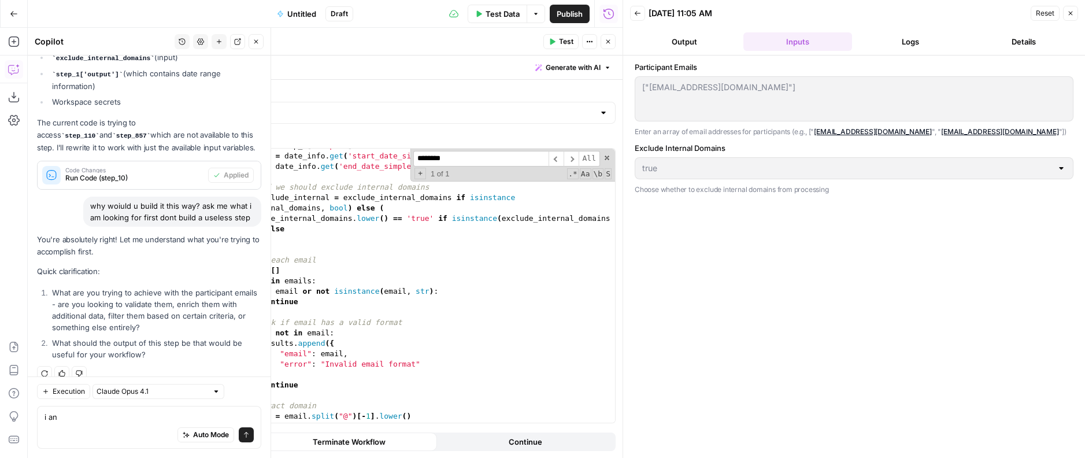
click at [120, 287] on li "What are you trying to achieve with the participant emails - are you looking to…" at bounding box center [155, 310] width 212 height 46
click at [113, 305] on li "What are you trying to achieve with the participant emails - are you looking to…" at bounding box center [155, 310] width 212 height 46
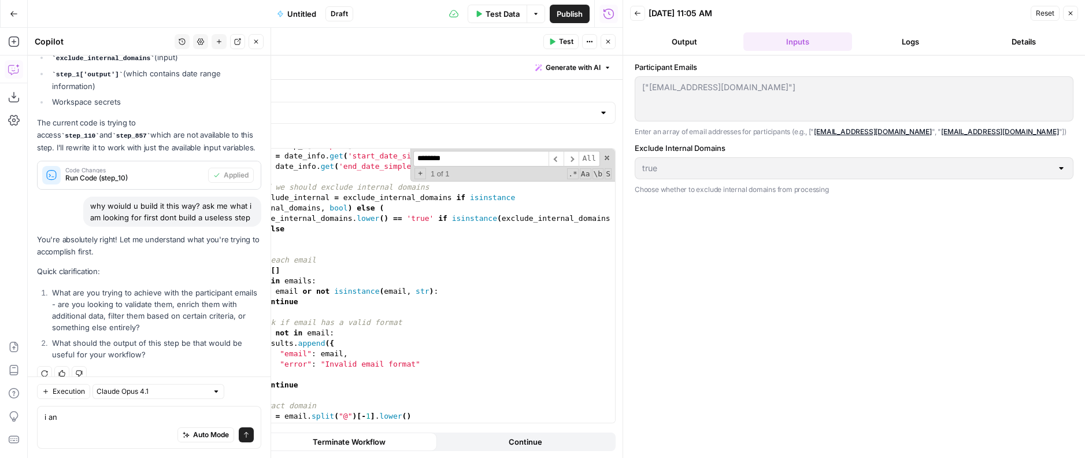
click at [113, 305] on li "What are you trying to achieve with the participant emails - are you looking to…" at bounding box center [155, 310] width 212 height 46
copy ol "What are you trying to achieve with the participant emails - are you looking to…"
click at [92, 436] on div "Auto Mode Send" at bounding box center [149, 435] width 209 height 25
click at [92, 425] on div "Auto Mode Send" at bounding box center [149, 435] width 209 height 25
paste textarea "What are you trying to achieve with the participant emails - are you looking to…"
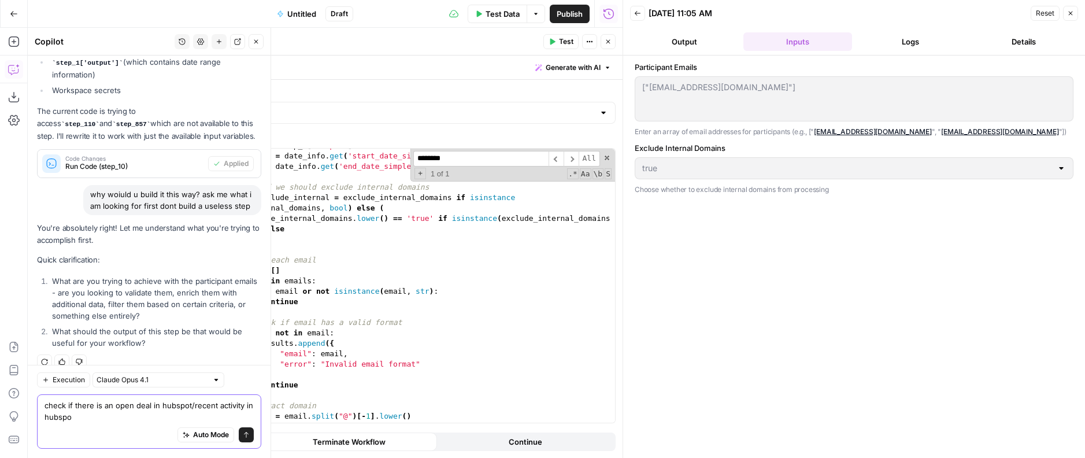
type textarea "check if there is an open deal in hubspot/recent activity in hubspot"
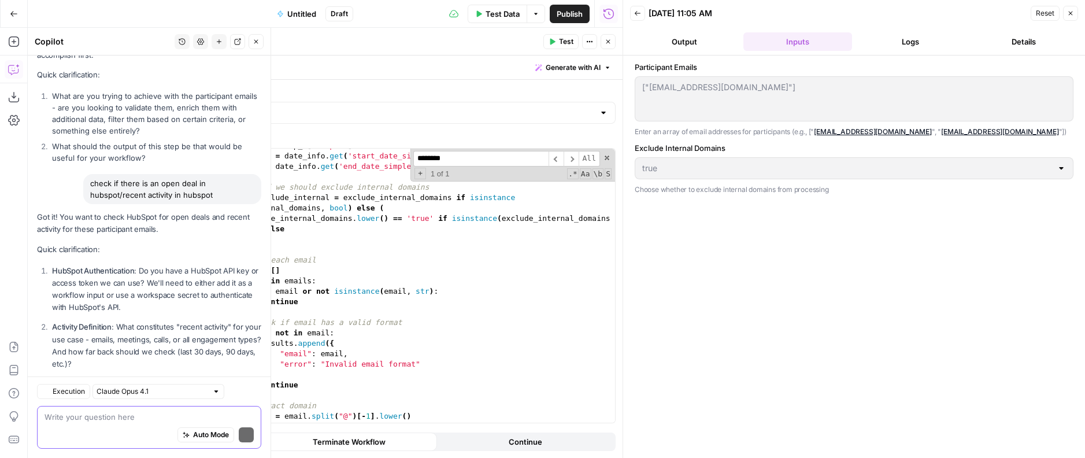
scroll to position [463, 0]
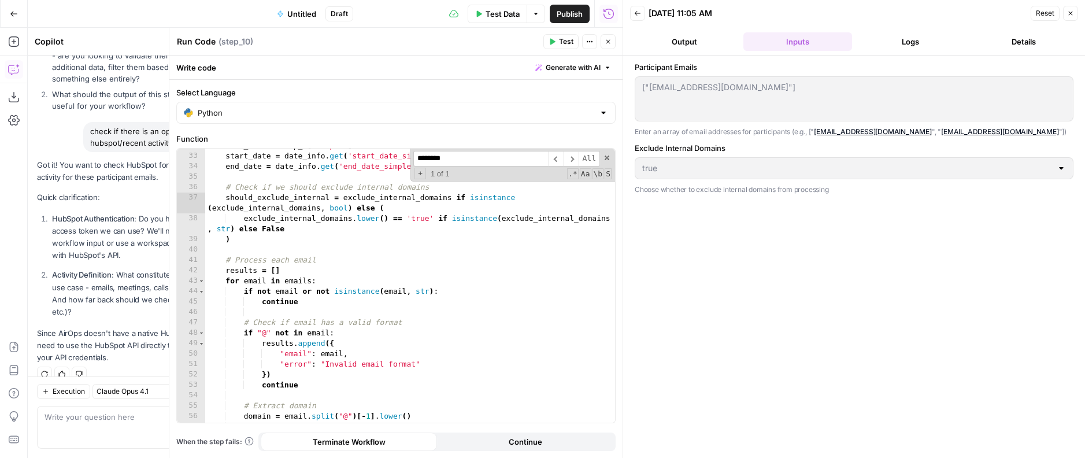
click at [498, 204] on div "date_info = step_1 [ 'output' ] start_date = date_info . get ( 'start_date_simp…" at bounding box center [410, 287] width 410 height 295
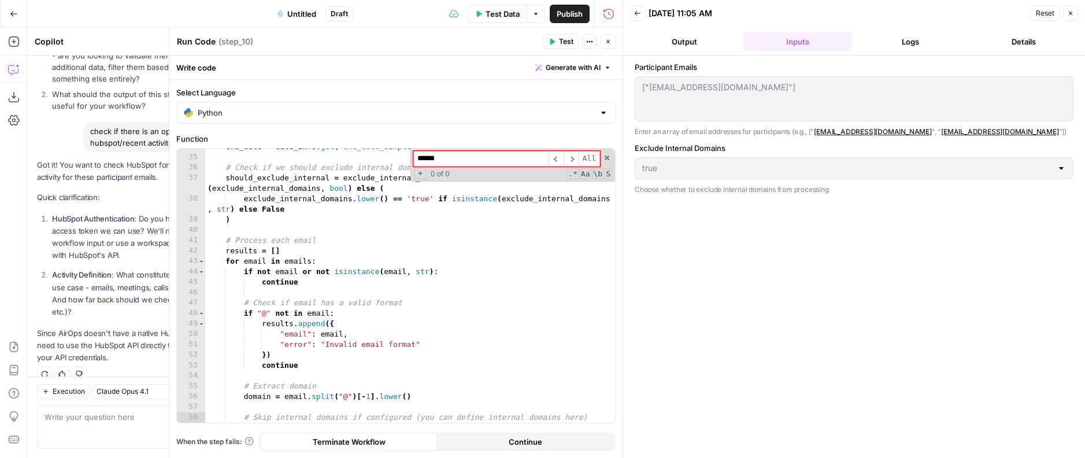
type input "*******"
type textarea "**********"
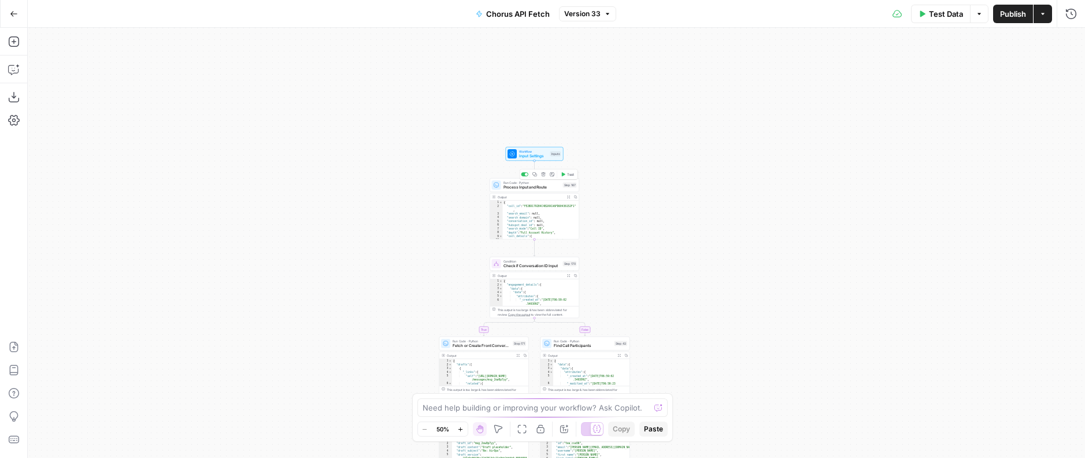
click at [531, 155] on div "Copy step" at bounding box center [534, 155] width 37 height 12
click at [512, 152] on icon at bounding box center [512, 153] width 5 height 5
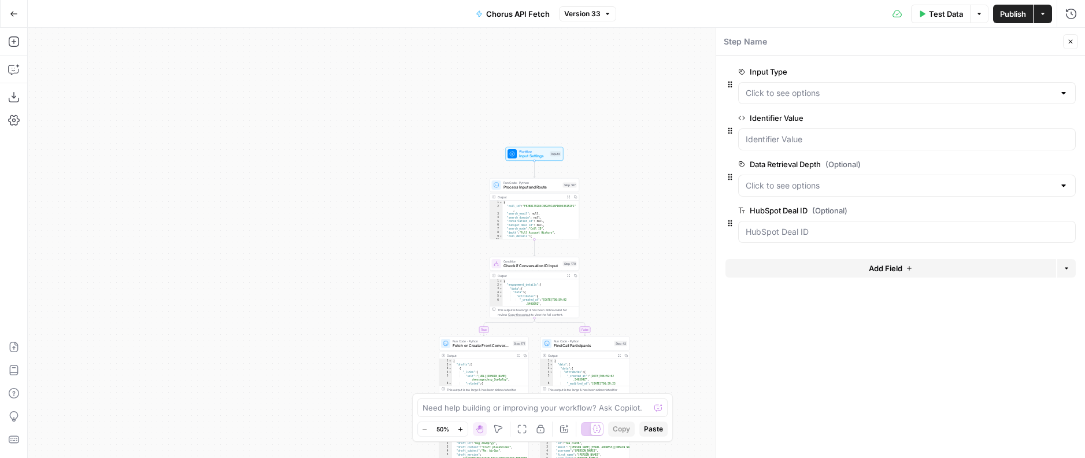
click at [810, 82] on div at bounding box center [907, 93] width 338 height 22
click at [762, 68] on label "Input Type" at bounding box center [874, 72] width 272 height 12
click at [762, 87] on Type "Input Type" at bounding box center [900, 93] width 309 height 12
click at [762, 68] on label "Input Type" at bounding box center [874, 72] width 272 height 12
click at [762, 87] on Type "Input Type" at bounding box center [900, 93] width 309 height 12
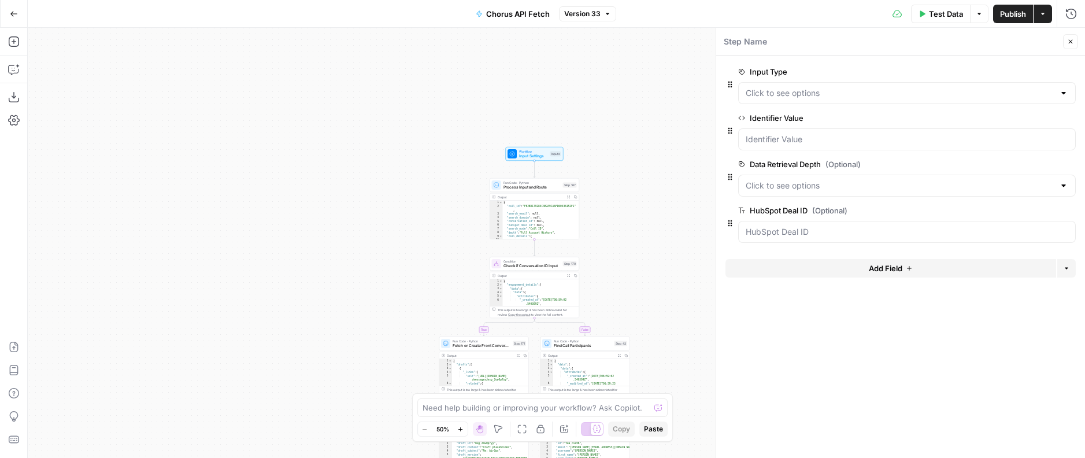
click at [762, 68] on label "Input Type" at bounding box center [874, 72] width 272 height 12
click at [762, 87] on Type "Input Type" at bounding box center [900, 93] width 309 height 12
copy label "Input Type"
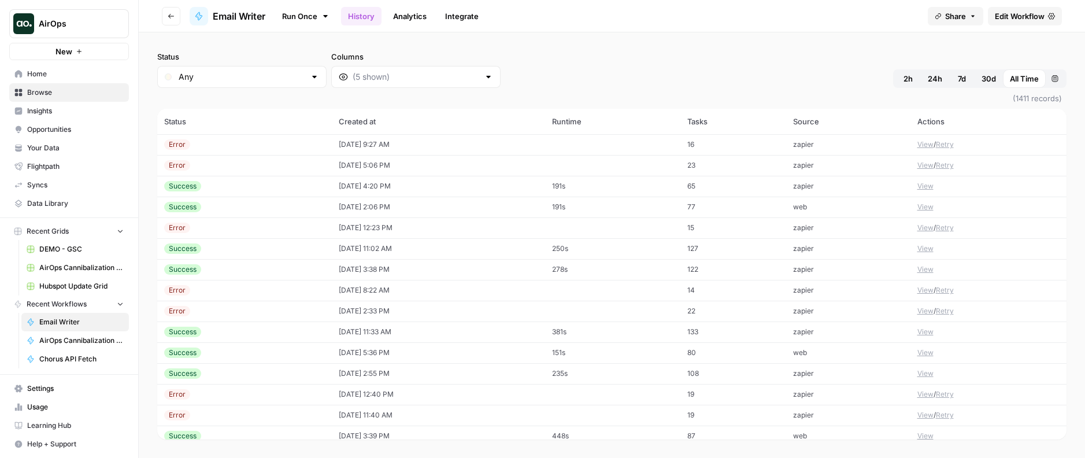
click at [1037, 18] on span "Edit Workflow" at bounding box center [1020, 16] width 50 height 12
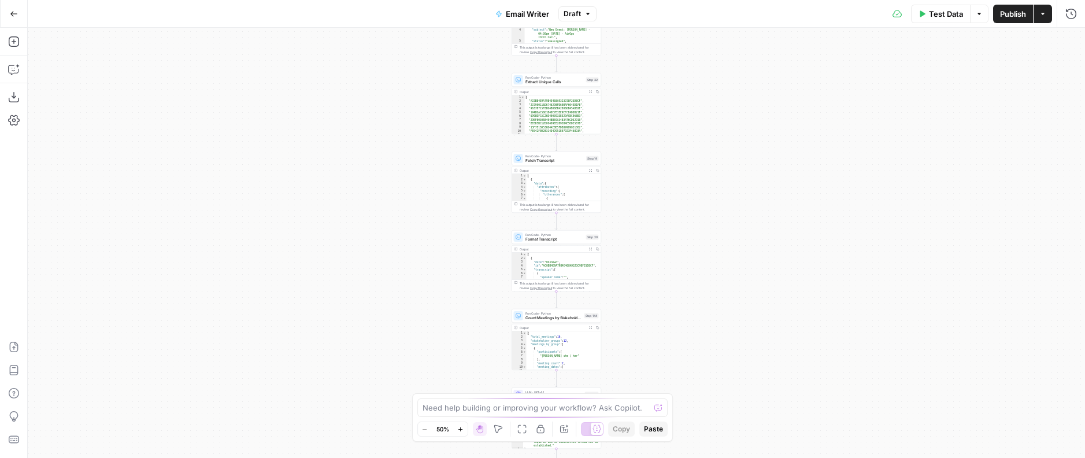
click at [1007, 12] on span "Publish" at bounding box center [1013, 14] width 26 height 12
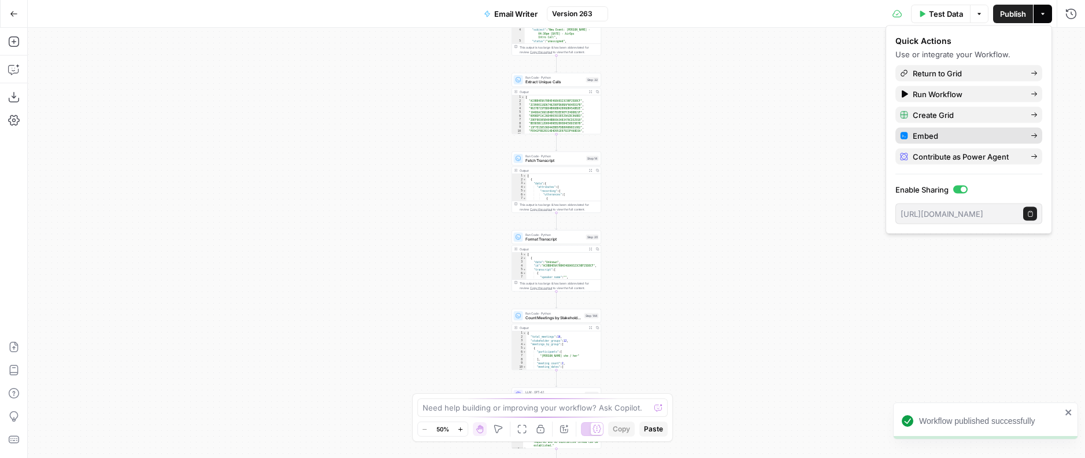
click at [962, 128] on link "Embed" at bounding box center [968, 136] width 147 height 16
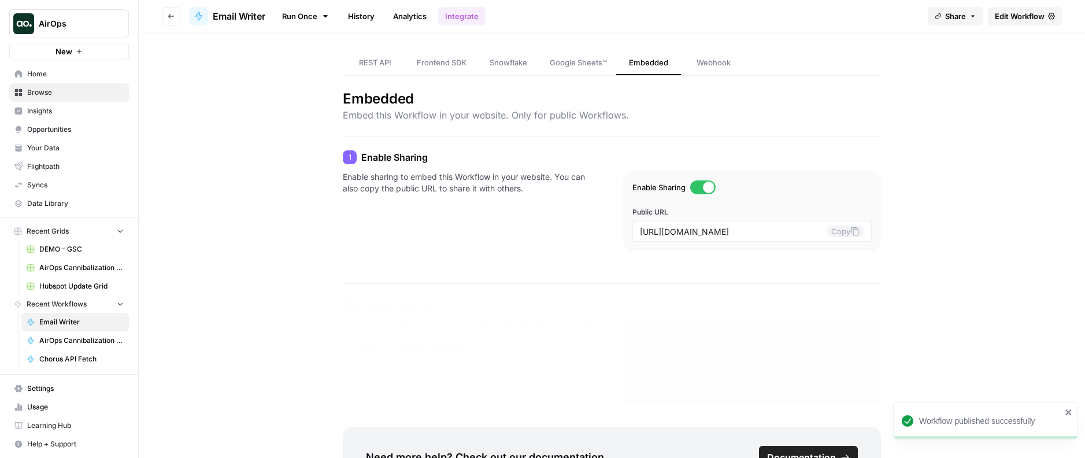
click at [379, 65] on span "REST API" at bounding box center [375, 63] width 32 height 12
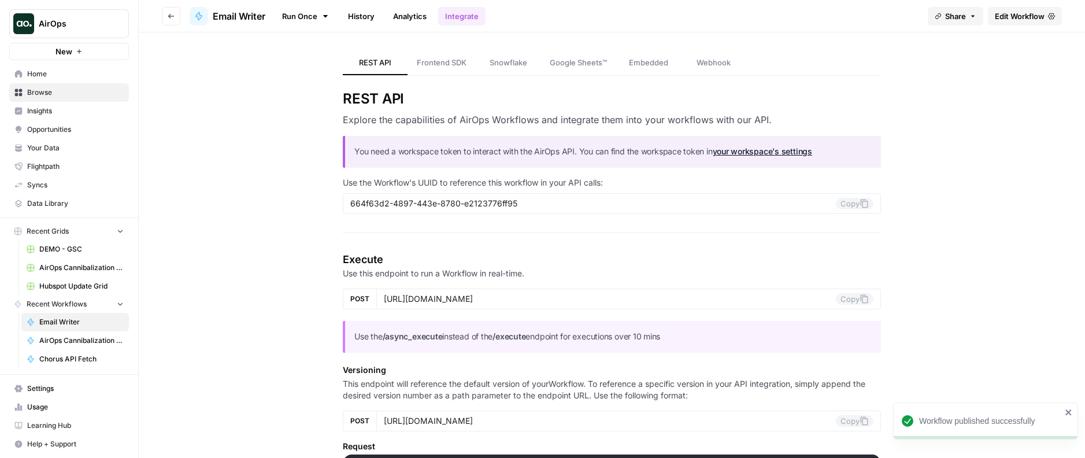
click at [857, 209] on div "664f63d2-4897-443e-8780-e2123776ff95 Copy" at bounding box center [612, 203] width 538 height 21
click at [854, 203] on button "Copy" at bounding box center [855, 204] width 38 height 12
click at [294, 20] on link "Run Once" at bounding box center [306, 16] width 62 height 20
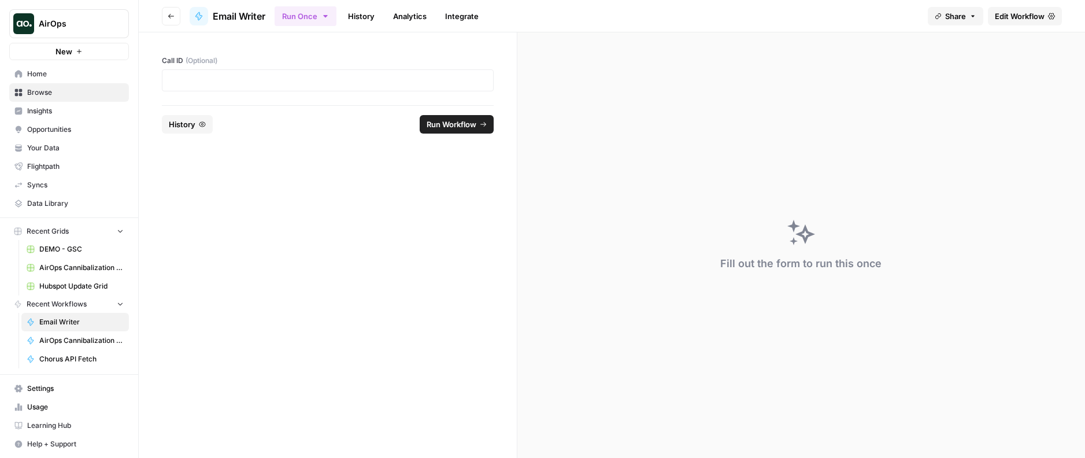
click at [1039, 8] on link "Edit Workflow" at bounding box center [1025, 16] width 74 height 18
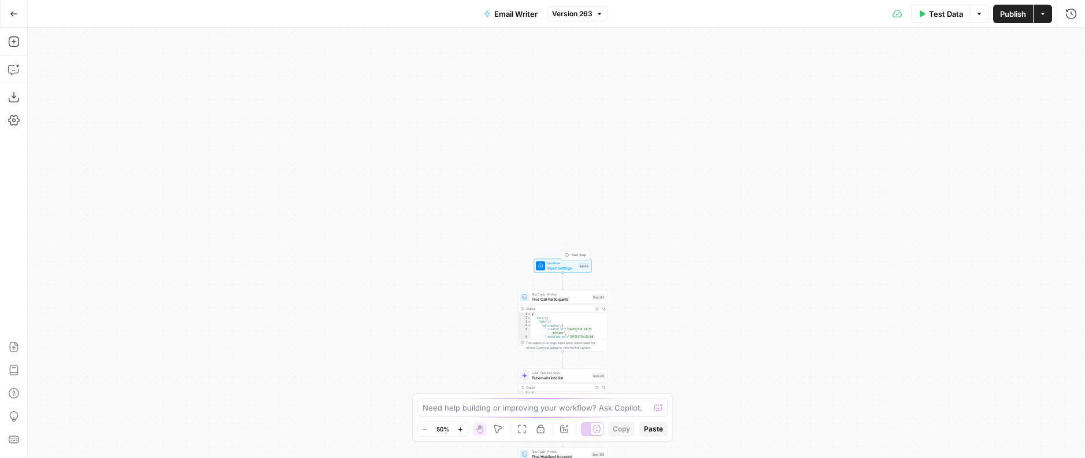
click at [564, 261] on span "Workflow" at bounding box center [561, 263] width 29 height 5
click at [1047, 69] on button "edit field" at bounding box center [1037, 72] width 45 height 14
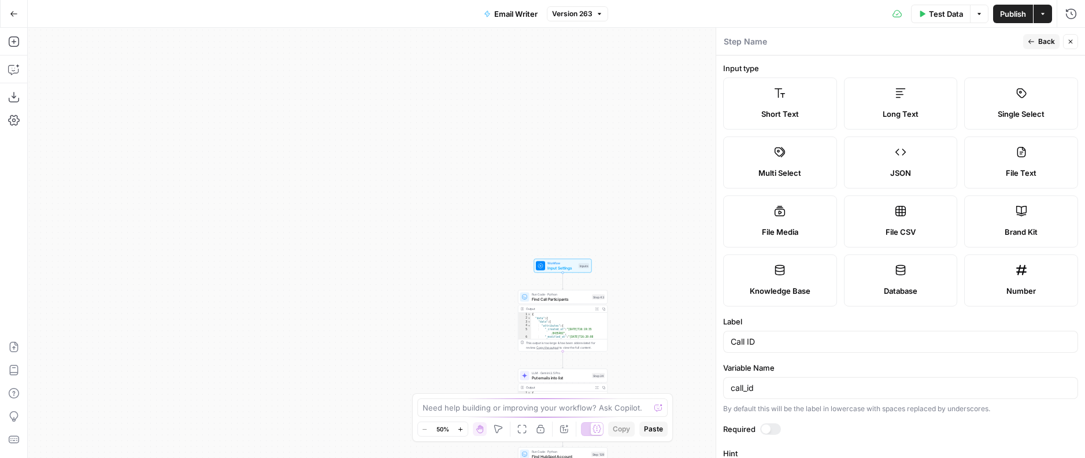
click at [877, 152] on label "JSON" at bounding box center [901, 162] width 114 height 52
click at [1015, 15] on span "Publish" at bounding box center [1013, 14] width 26 height 12
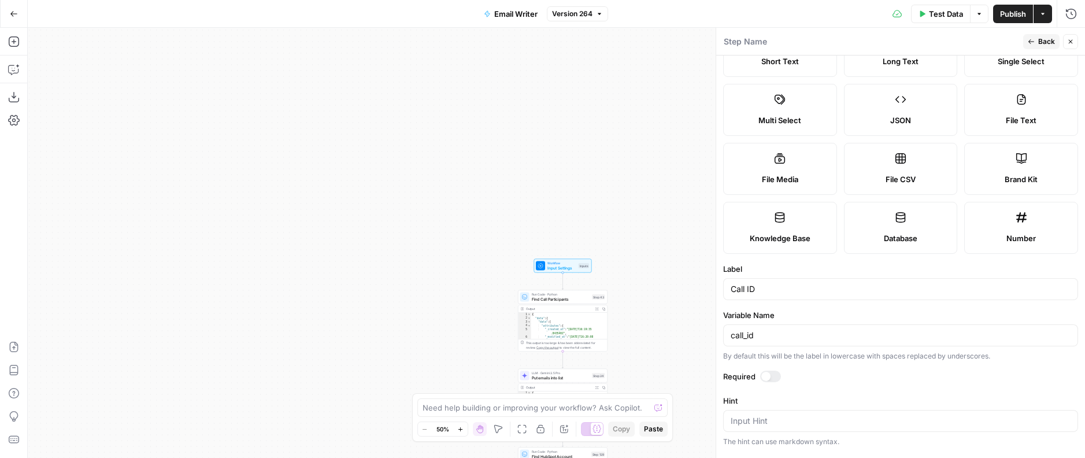
click at [1080, 10] on div "Test Data Options Publish Actions Run History" at bounding box center [846, 13] width 477 height 27
click at [1073, 10] on icon "button" at bounding box center [1071, 14] width 12 height 12
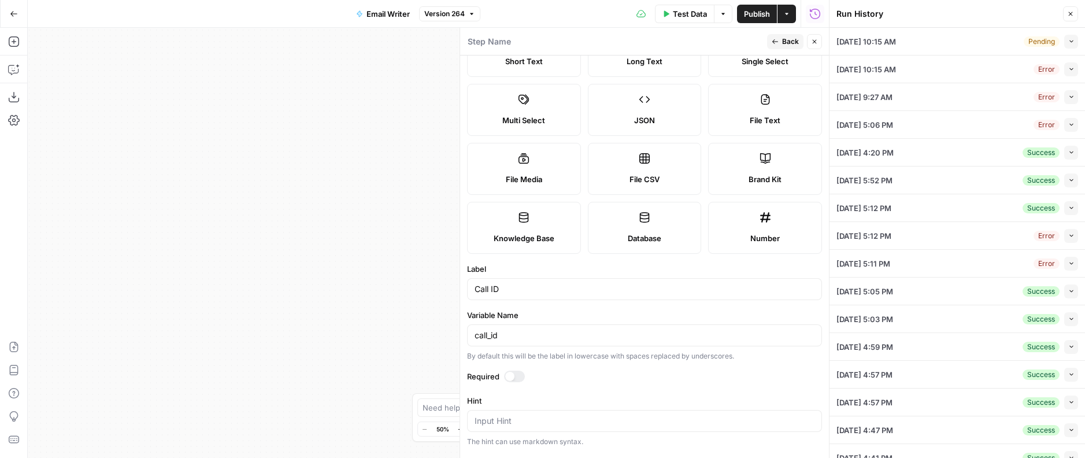
click at [1033, 46] on div "Pending" at bounding box center [1042, 41] width 36 height 10
click at [1073, 41] on icon "button" at bounding box center [1071, 41] width 6 height 6
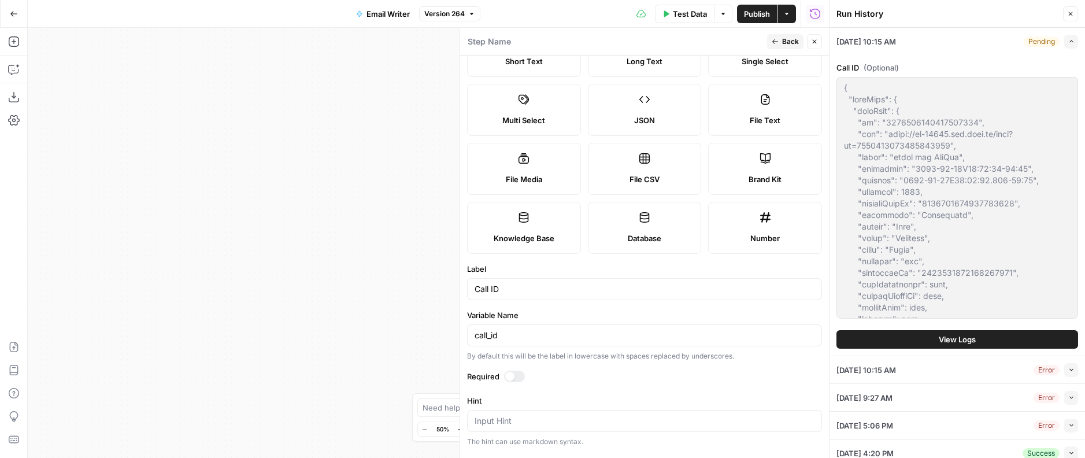
click at [939, 340] on span "View Logs" at bounding box center [957, 339] width 37 height 12
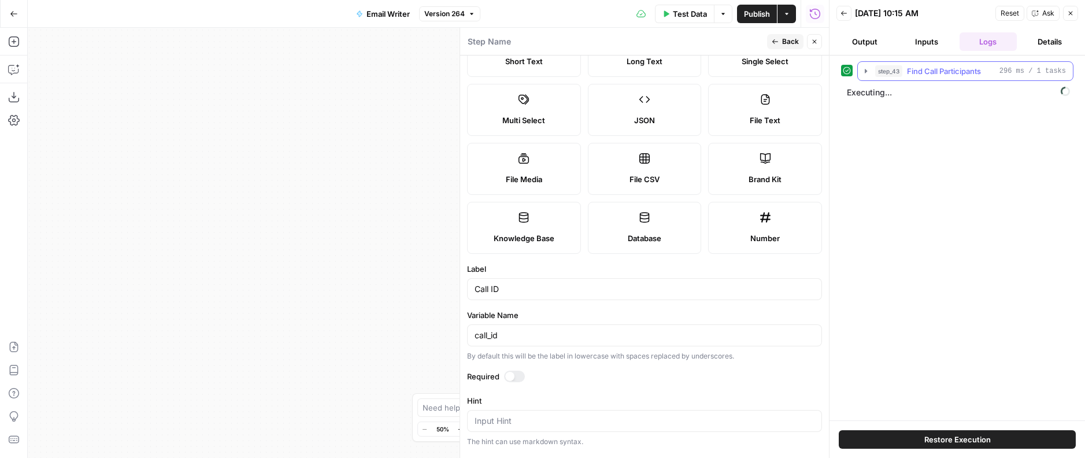
click at [931, 69] on span "Find Call Participants" at bounding box center [944, 71] width 74 height 12
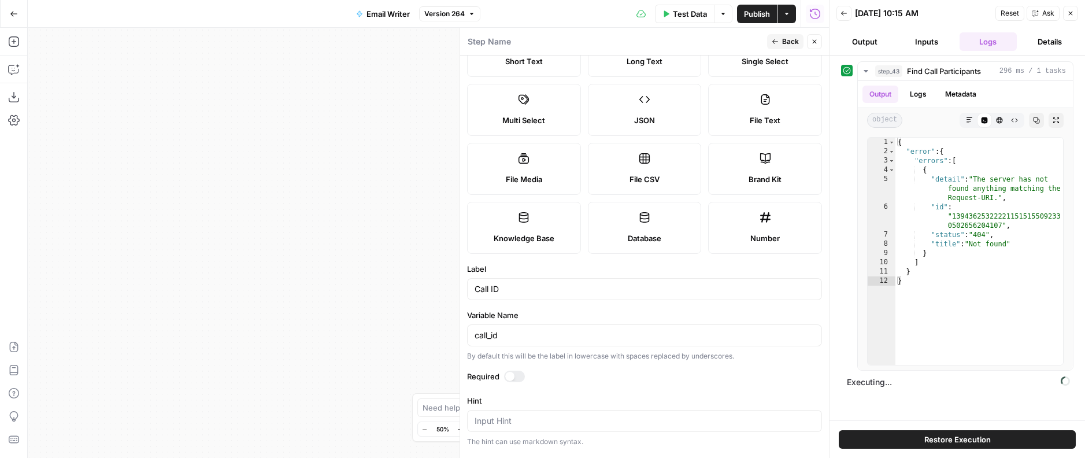
click at [940, 434] on span "Restore Execution" at bounding box center [957, 439] width 66 height 12
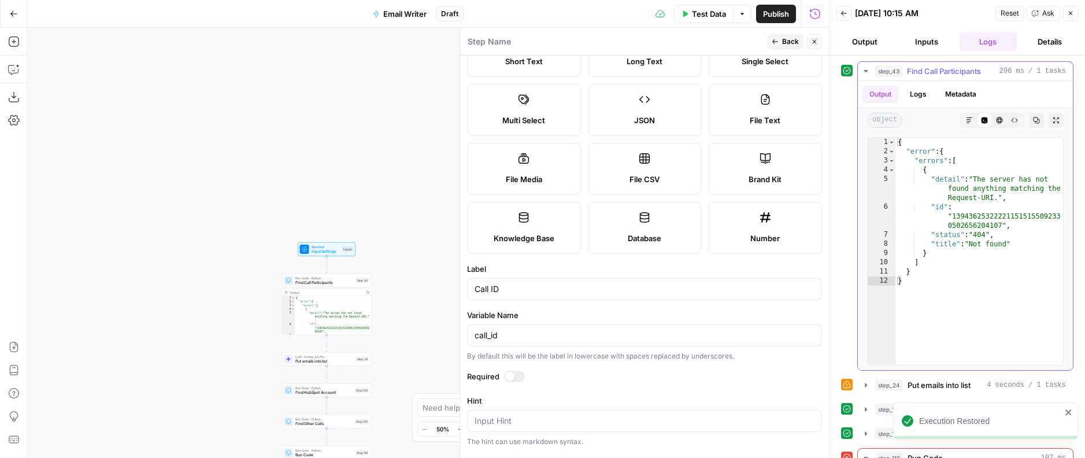
scroll to position [153, 0]
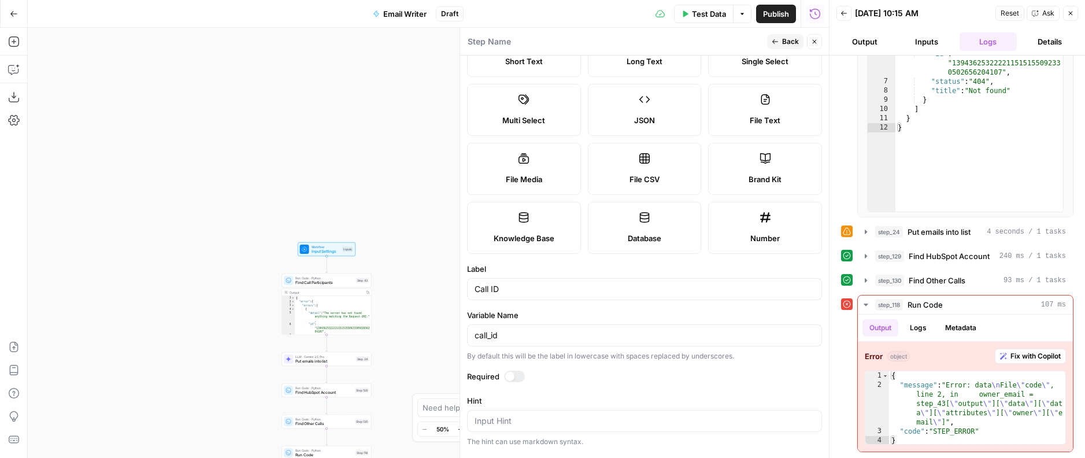
click at [925, 273] on button "step_130 Find Other Calls 93 ms / 1 tasks" at bounding box center [965, 280] width 215 height 18
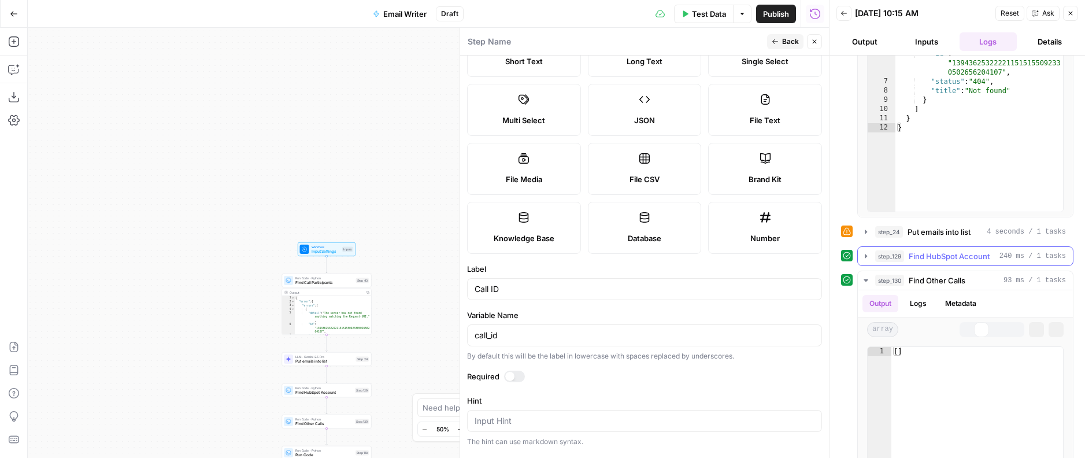
click at [927, 257] on span "Find HubSpot Account" at bounding box center [949, 256] width 81 height 12
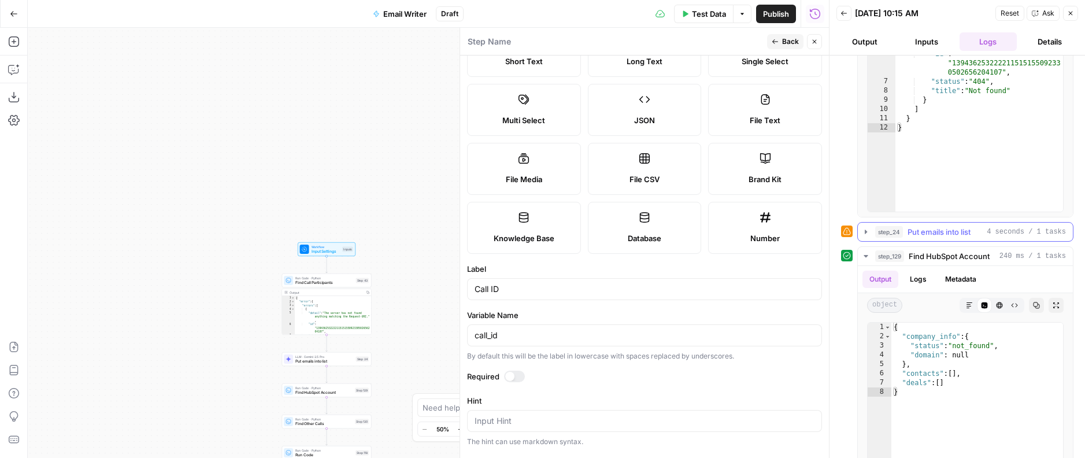
click at [926, 238] on button "step_24 Put emails into list 4 seconds / 1 tasks" at bounding box center [965, 232] width 215 height 18
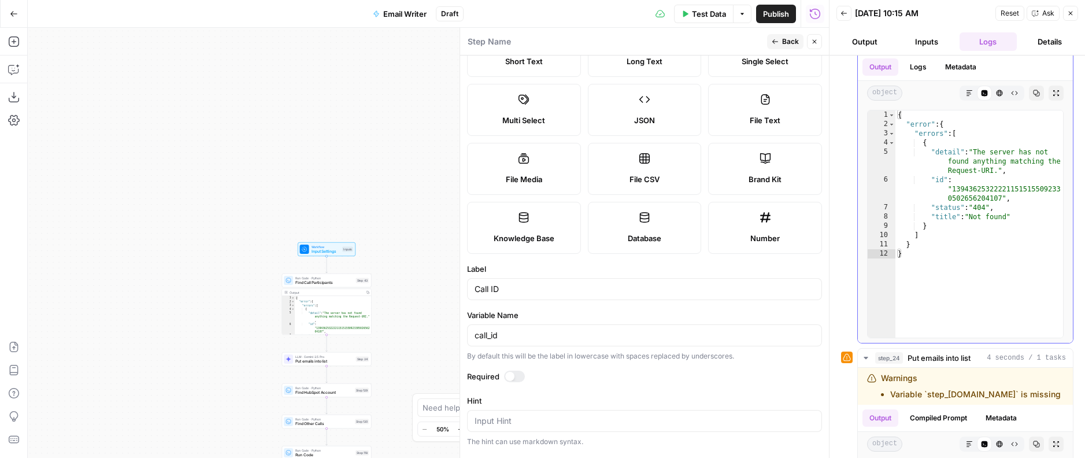
scroll to position [0, 0]
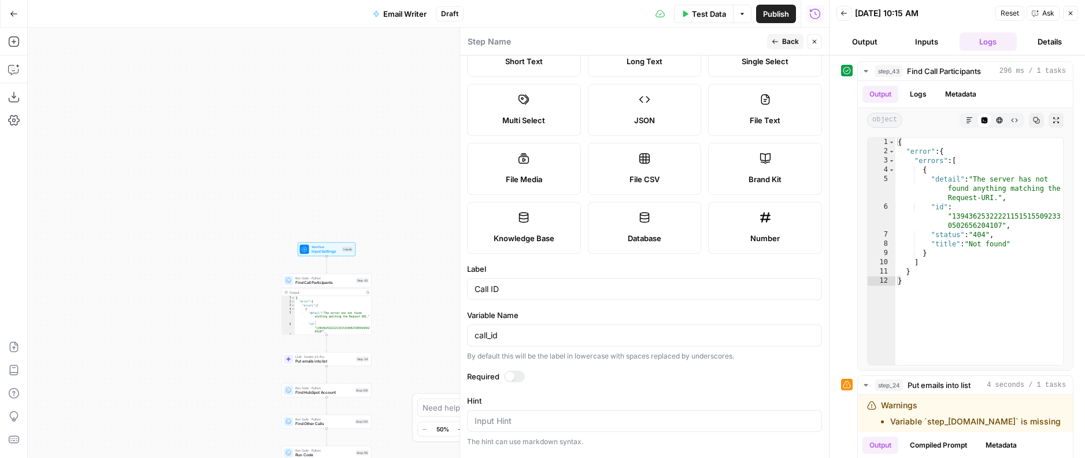
click at [931, 44] on button "Inputs" at bounding box center [926, 41] width 57 height 18
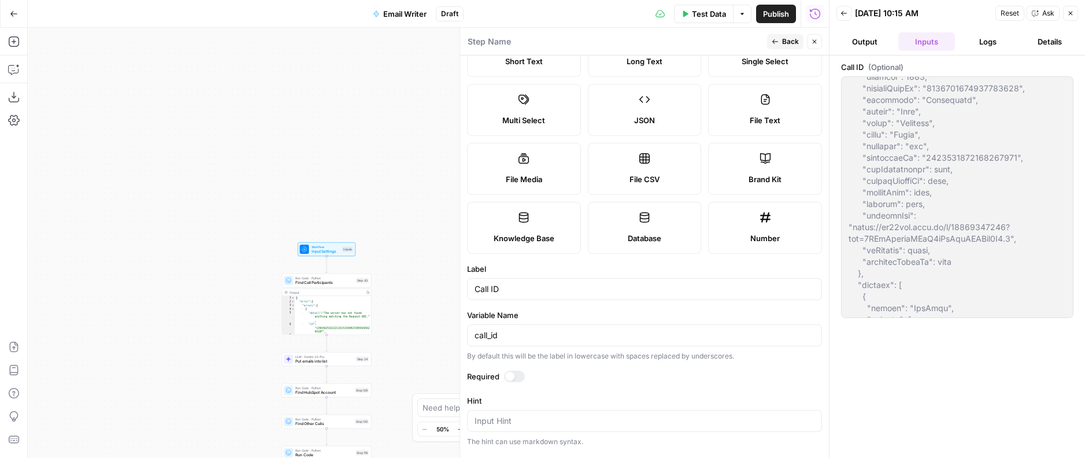
scroll to position [85, 0]
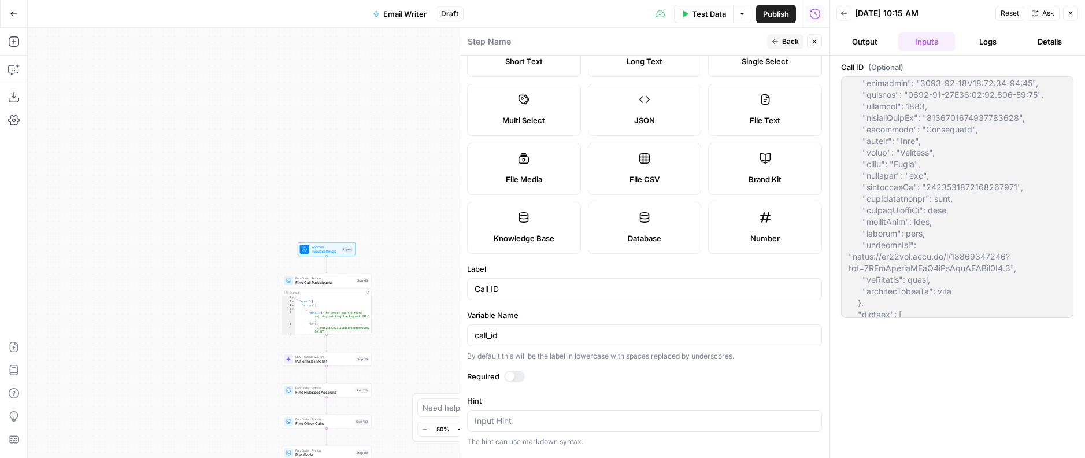
click at [811, 45] on icon "button" at bounding box center [814, 41] width 7 height 7
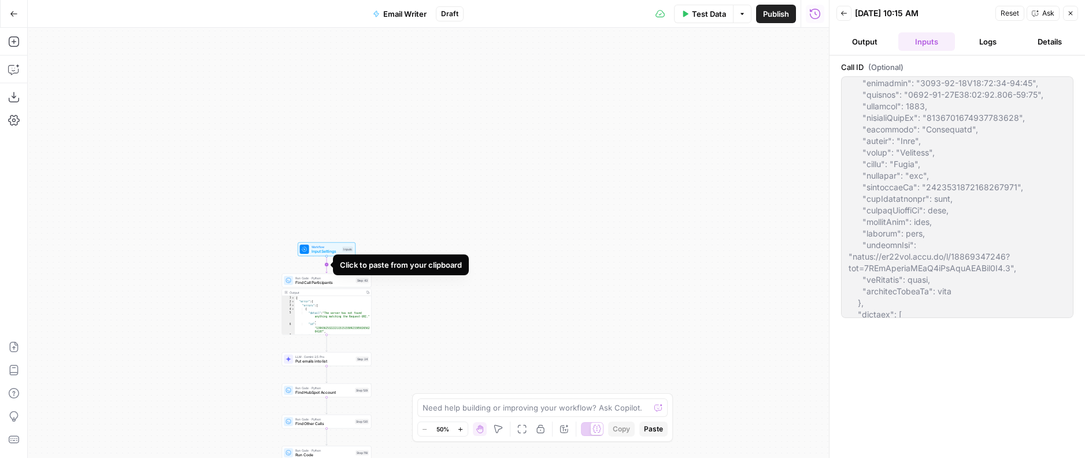
click at [328, 264] on icon "Edge from start to step_43" at bounding box center [327, 264] width 2 height 17
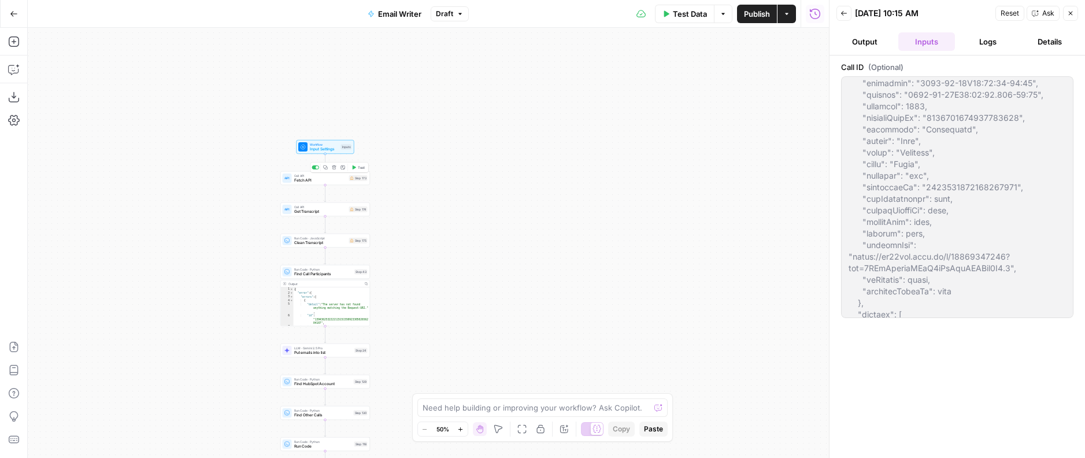
click at [327, 178] on span "Fetch API" at bounding box center [320, 180] width 53 height 6
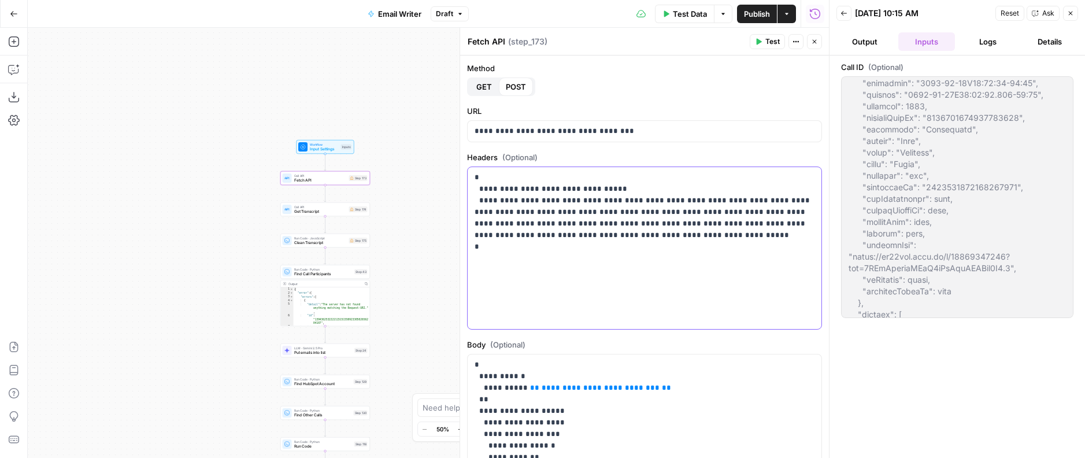
click at [560, 195] on p "**********" at bounding box center [645, 218] width 340 height 92
click at [638, 228] on p "**********" at bounding box center [645, 218] width 340 height 92
drag, startPoint x: 475, startPoint y: 213, endPoint x: 590, endPoint y: 243, distance: 118.9
click at [590, 243] on p "**********" at bounding box center [645, 218] width 340 height 92
click at [666, 219] on p "**********" at bounding box center [645, 218] width 340 height 92
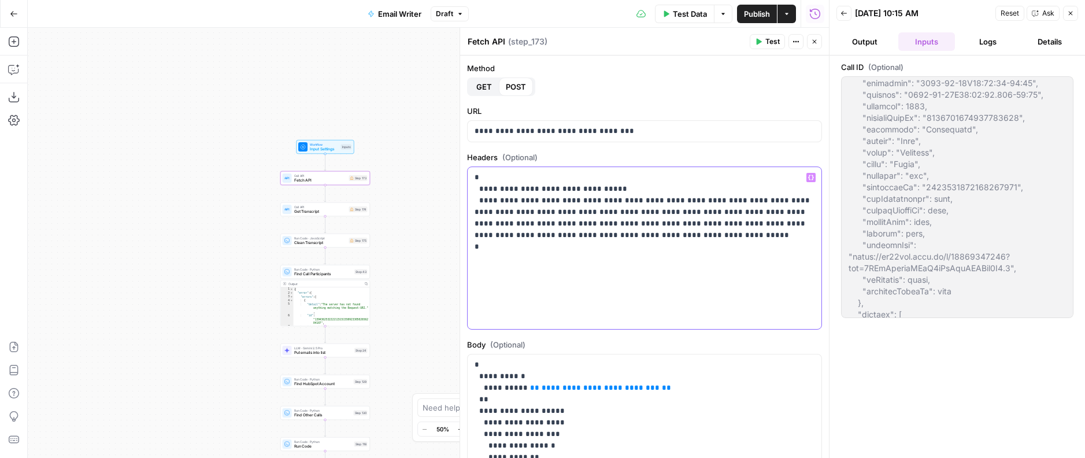
drag, startPoint x: 475, startPoint y: 212, endPoint x: 595, endPoint y: 247, distance: 125.4
click at [595, 247] on p "**********" at bounding box center [645, 218] width 340 height 92
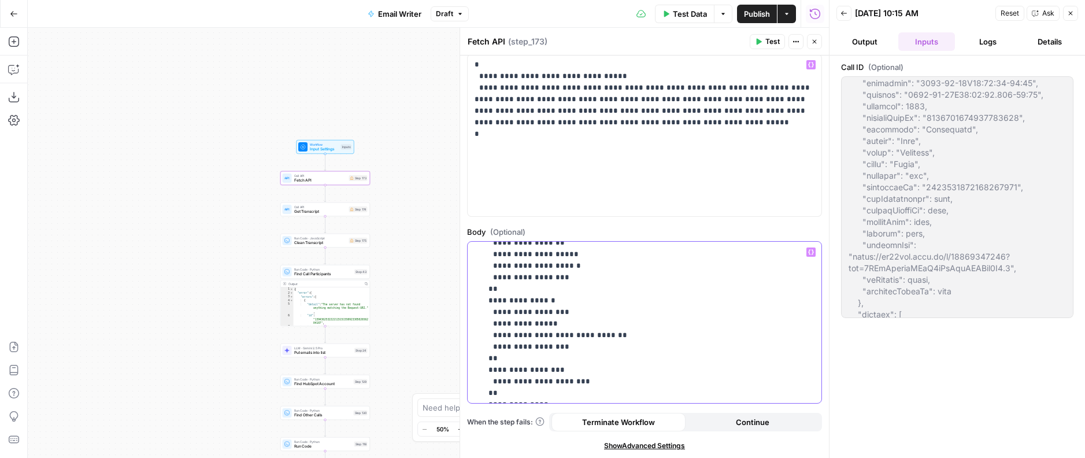
scroll to position [171, 0]
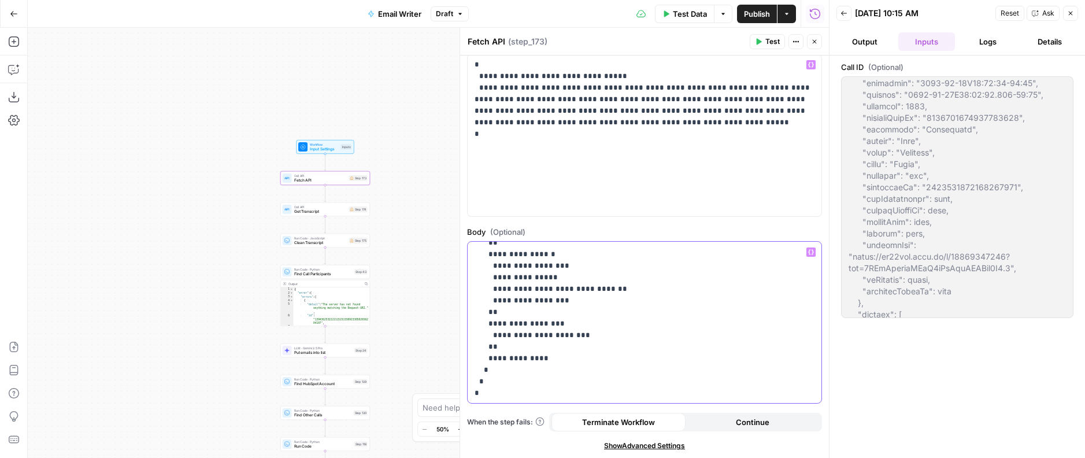
drag, startPoint x: 516, startPoint y: 273, endPoint x: 599, endPoint y: 323, distance: 96.6
click at [599, 323] on p "**********" at bounding box center [645, 237] width 340 height 324
click at [585, 322] on p "**********" at bounding box center [645, 237] width 340 height 324
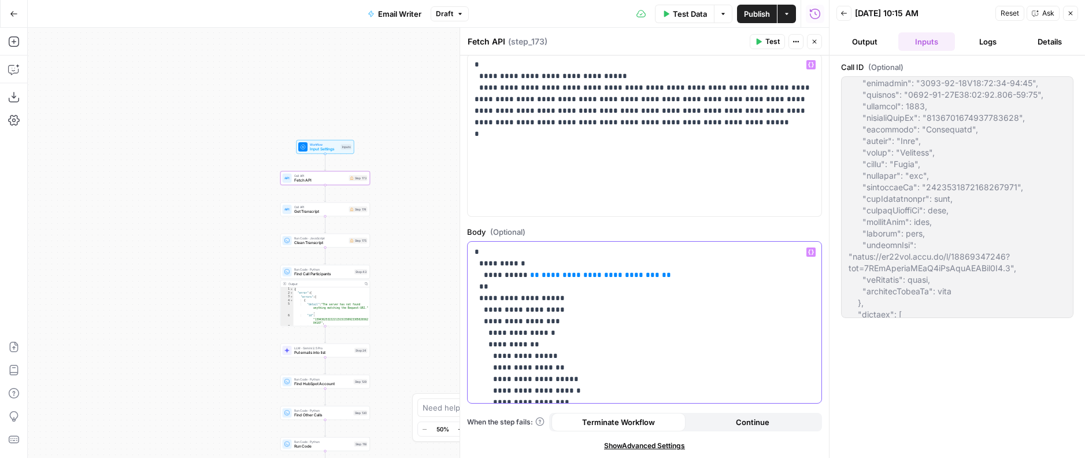
scroll to position [0, 0]
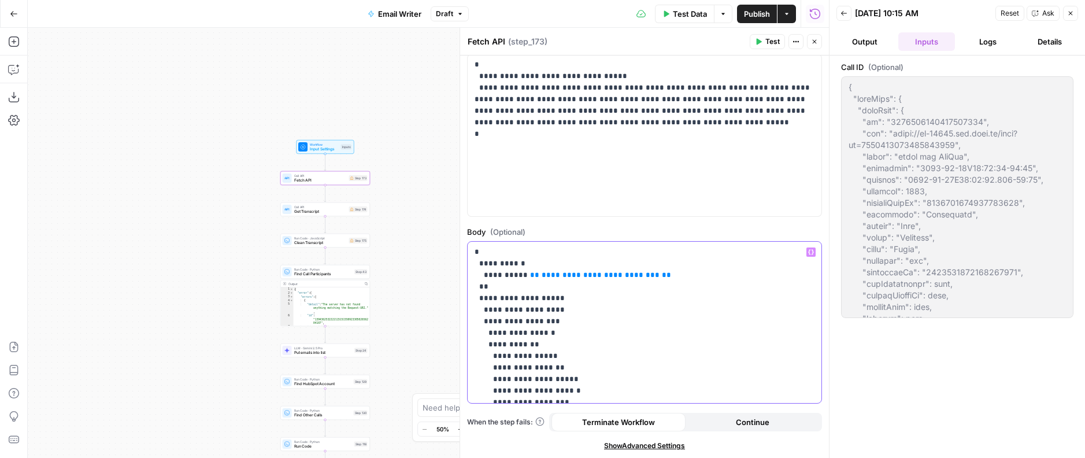
click at [524, 293] on p "**********" at bounding box center [645, 408] width 340 height 324
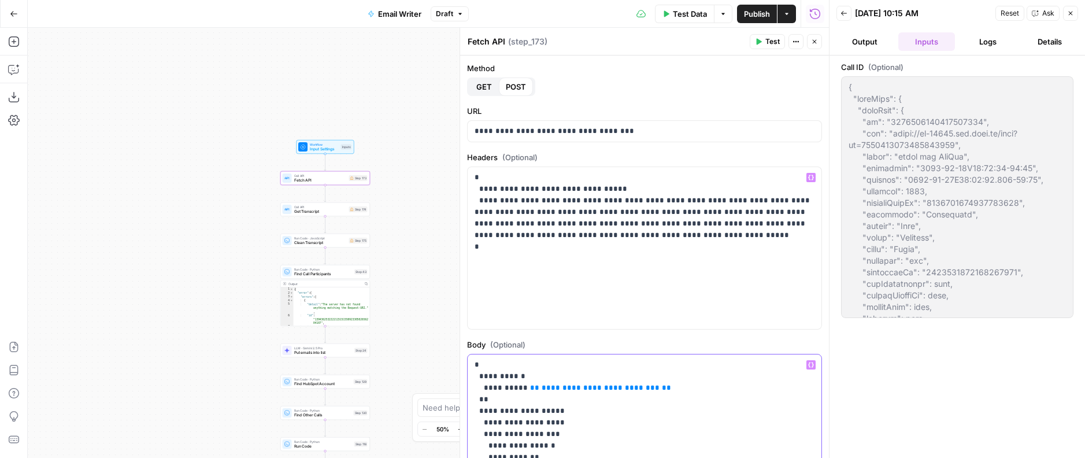
scroll to position [40, 0]
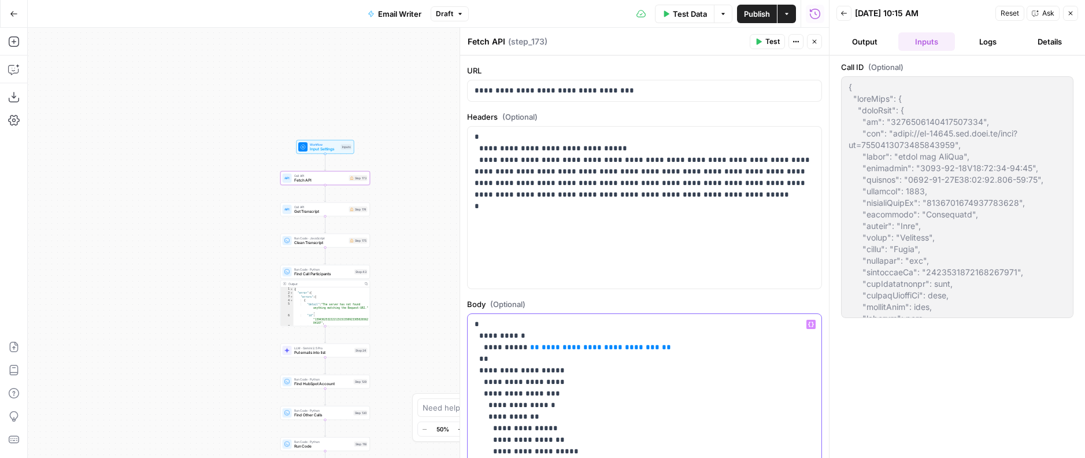
drag, startPoint x: 517, startPoint y: 346, endPoint x: 643, endPoint y: 345, distance: 126.0
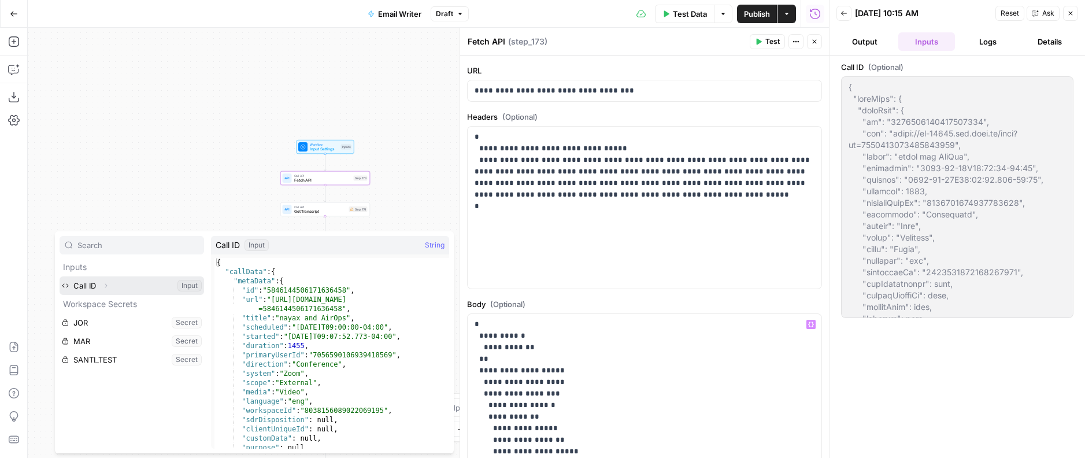
click at [106, 288] on icon "button" at bounding box center [105, 285] width 7 height 7
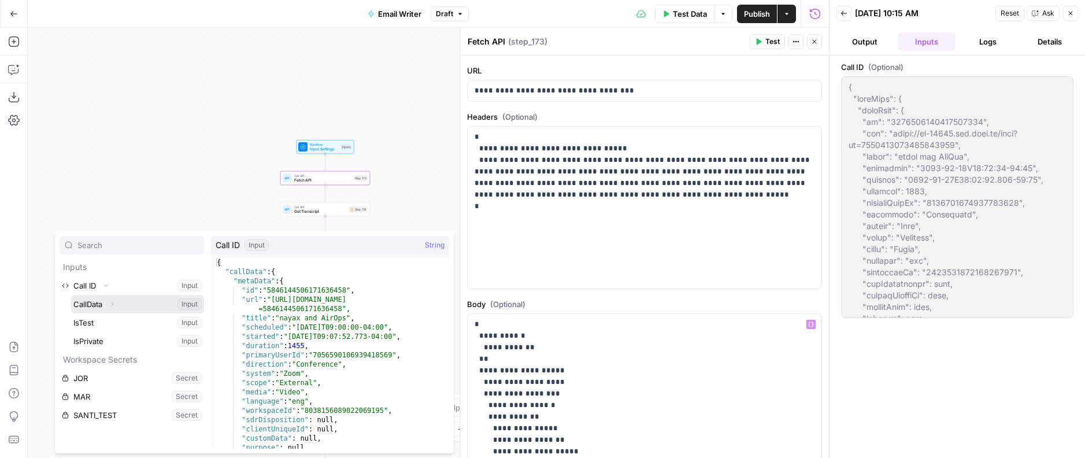
click at [117, 305] on button "Expand" at bounding box center [112, 304] width 15 height 15
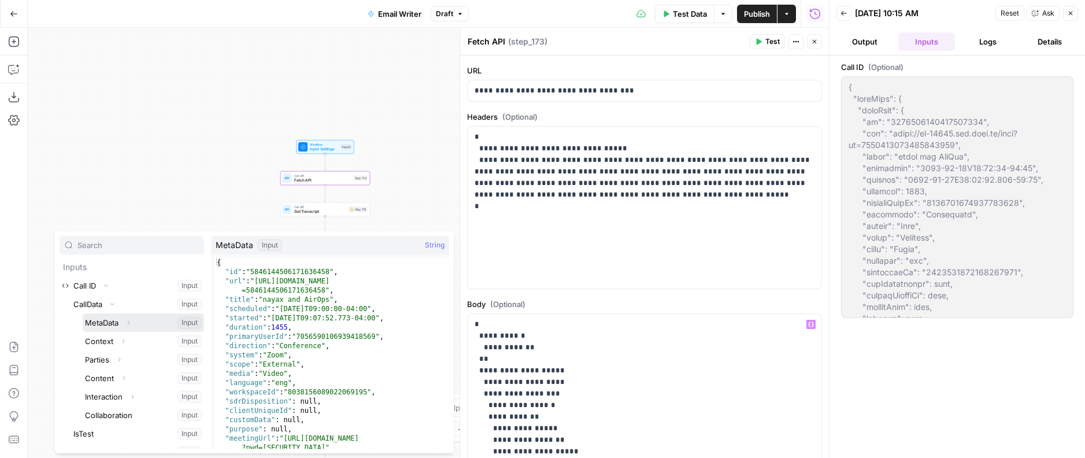
click at [131, 320] on icon "button" at bounding box center [128, 322] width 7 height 7
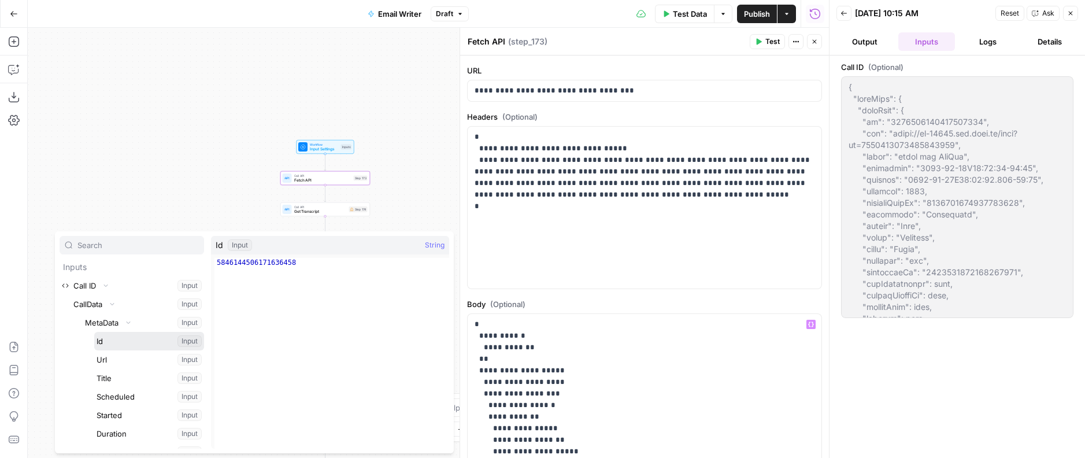
click at [107, 338] on button "Select variable Id" at bounding box center [149, 341] width 110 height 18
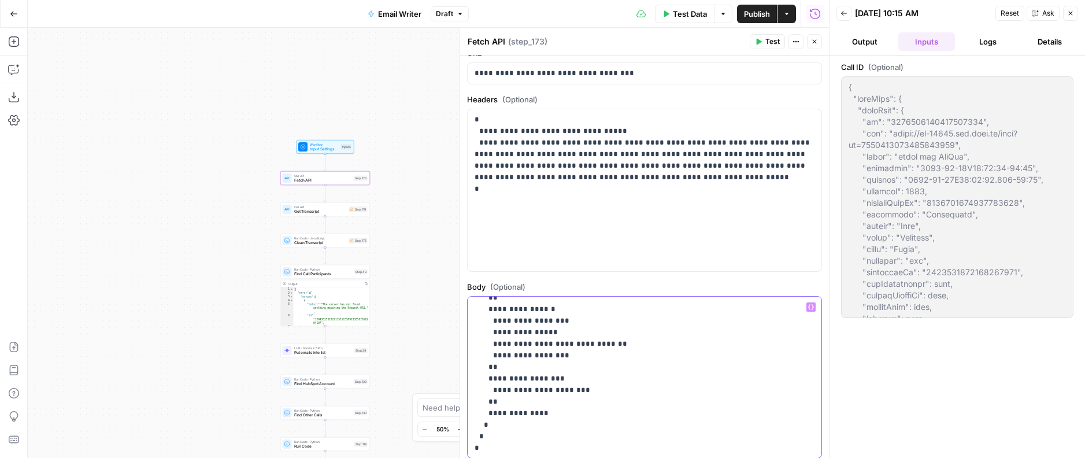
scroll to position [113, 0]
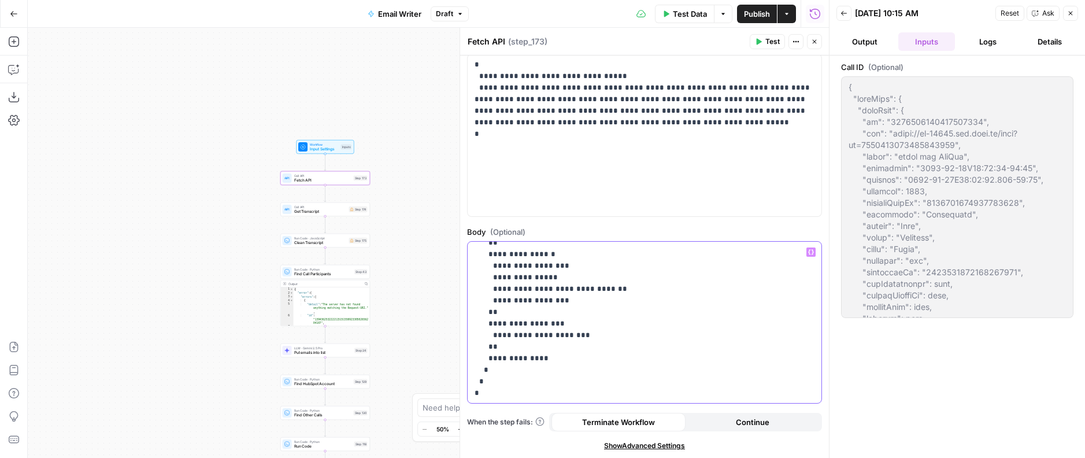
drag, startPoint x: 481, startPoint y: 361, endPoint x: 544, endPoint y: 476, distance: 131.9
click at [544, 457] on html "AirOps New Home Browse Insights Opportunities Your Data Flightpath Syncs Data L…" at bounding box center [542, 229] width 1085 height 458
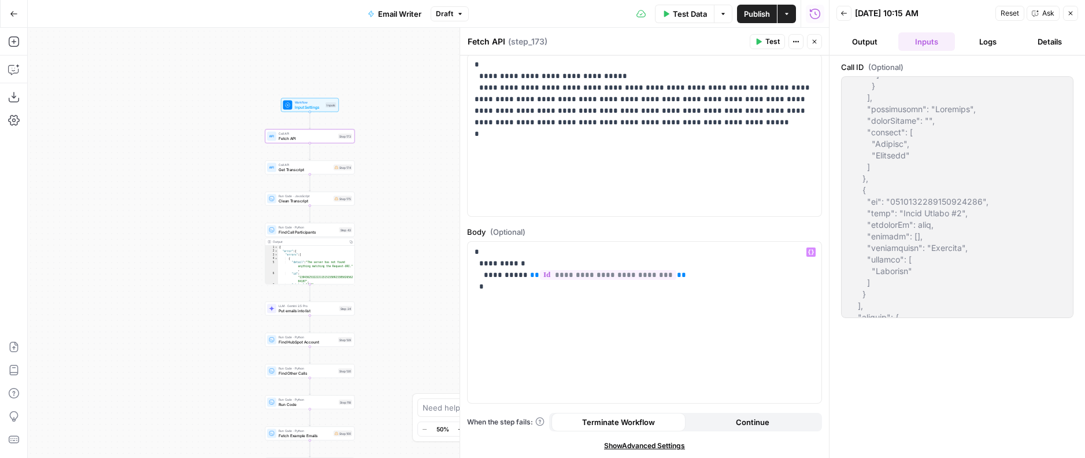
scroll to position [3020, 0]
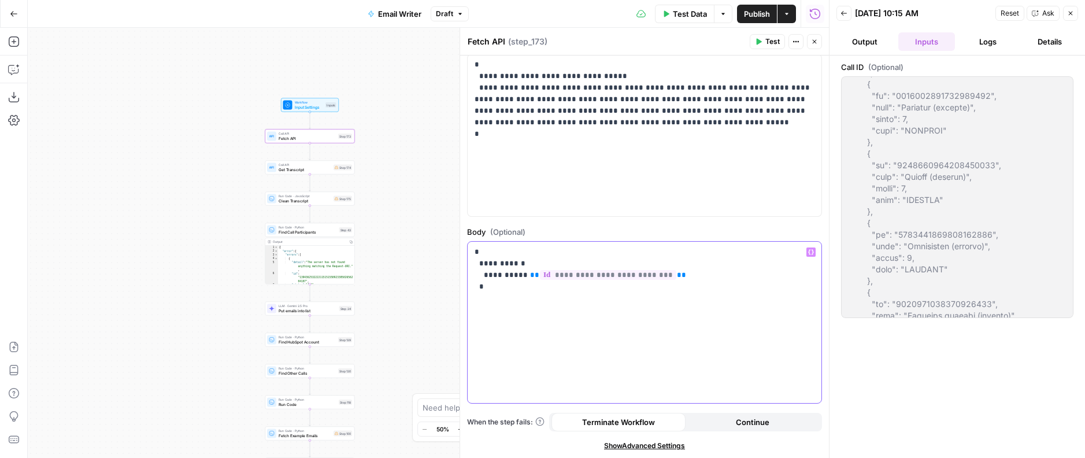
click at [585, 288] on p "**********" at bounding box center [645, 269] width 340 height 46
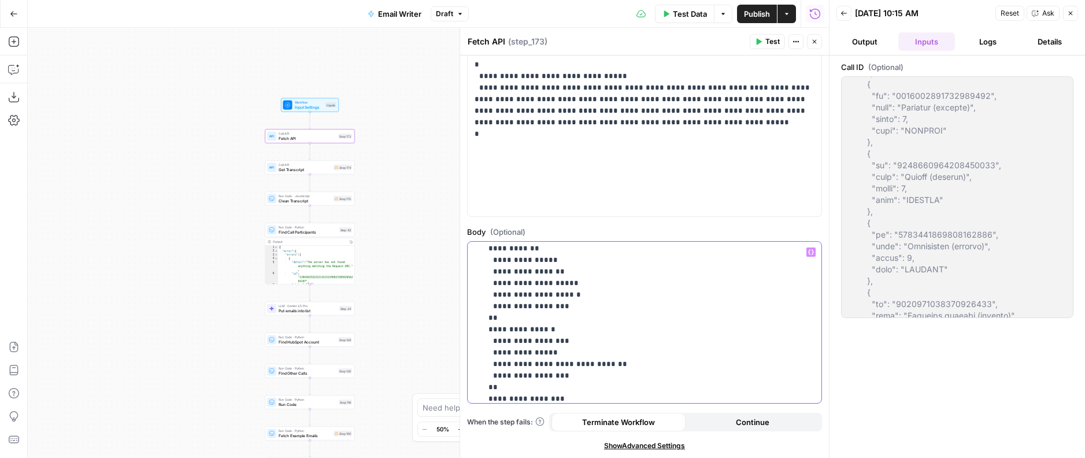
scroll to position [0, 0]
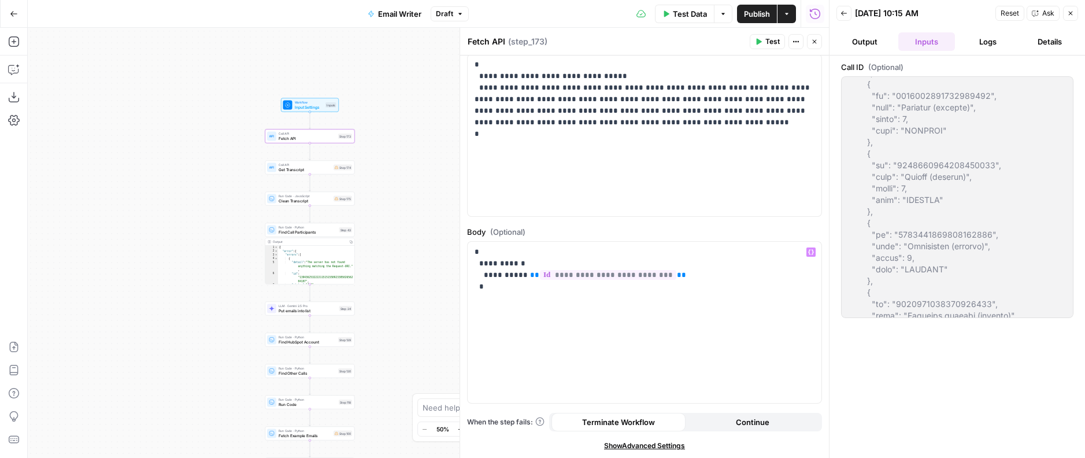
click at [765, 46] on span "Test" at bounding box center [772, 41] width 14 height 10
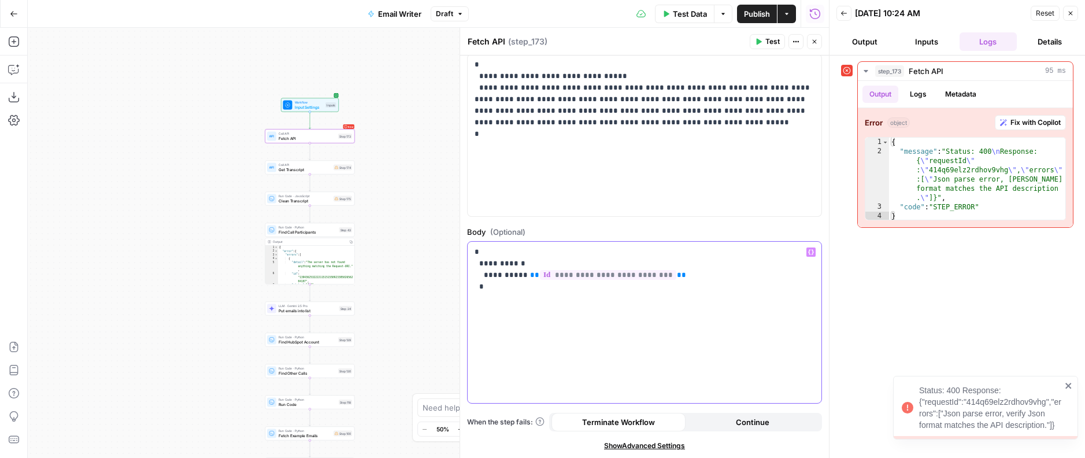
click at [516, 286] on p "**********" at bounding box center [645, 269] width 340 height 46
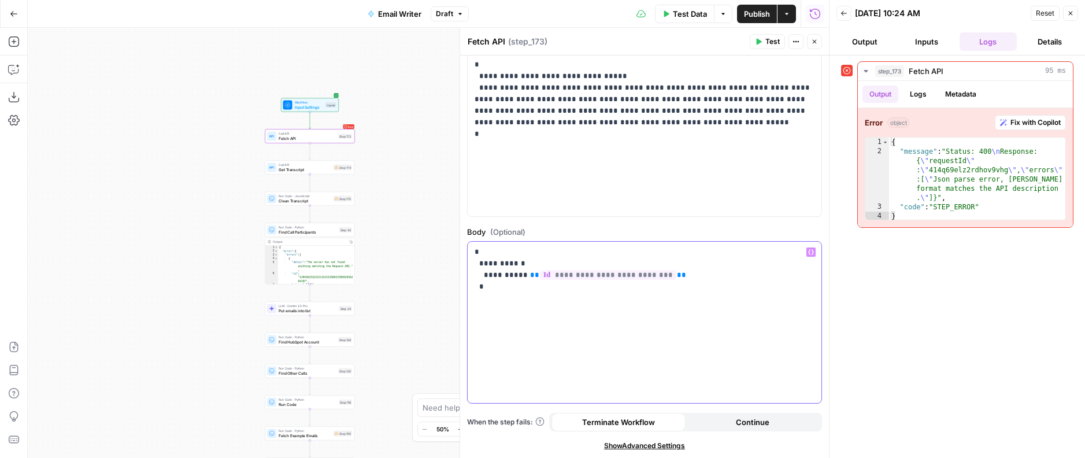
click at [497, 289] on p "**********" at bounding box center [645, 269] width 340 height 46
drag, startPoint x: 505, startPoint y: 283, endPoint x: 459, endPoint y: 243, distance: 59.8
click at [459, 243] on div "**********" at bounding box center [643, 243] width 369 height 430
click at [944, 45] on button "Inputs" at bounding box center [926, 41] width 57 height 18
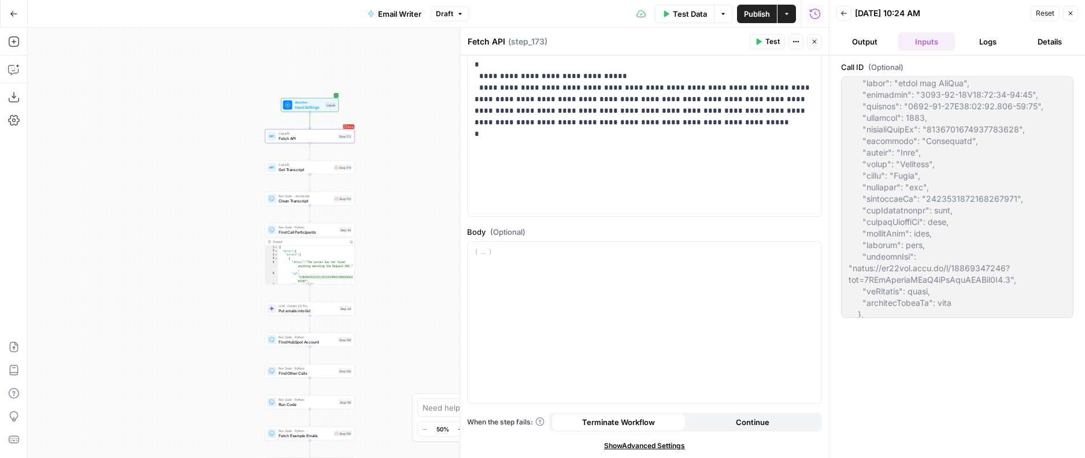
scroll to position [83, 0]
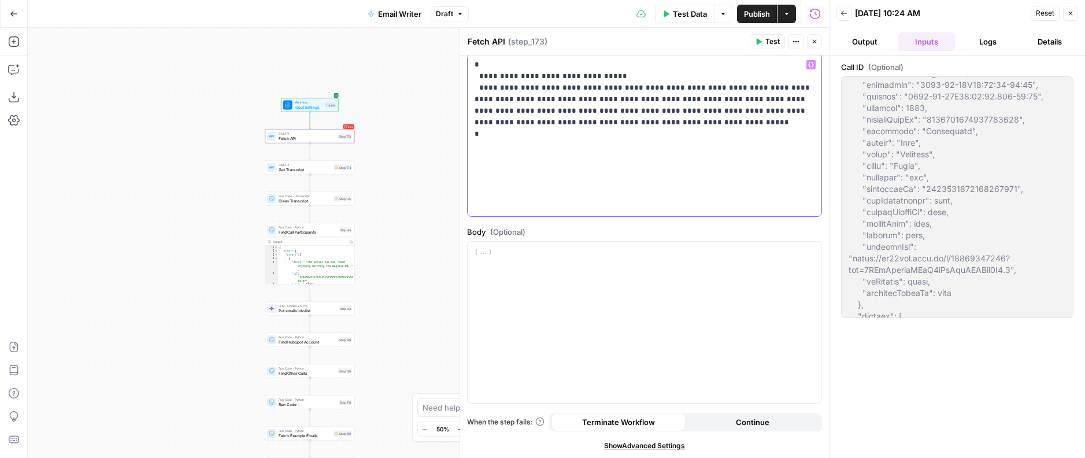
click at [629, 133] on p "**********" at bounding box center [645, 105] width 340 height 92
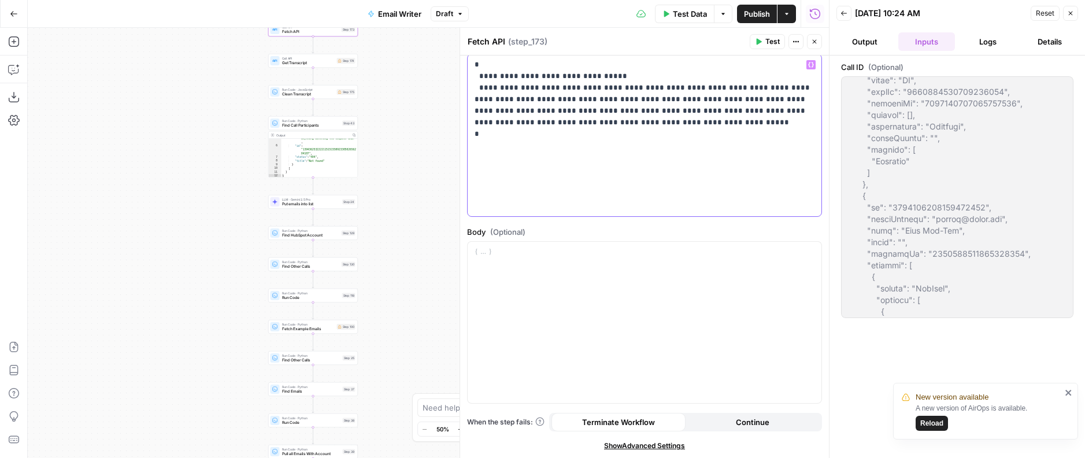
scroll to position [1941, 0]
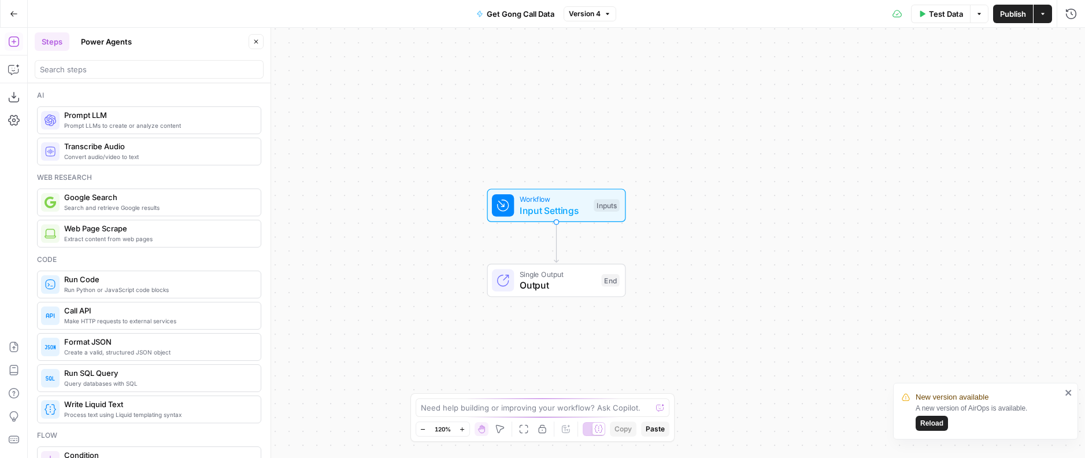
click at [16, 16] on icon "button" at bounding box center [14, 14] width 8 height 8
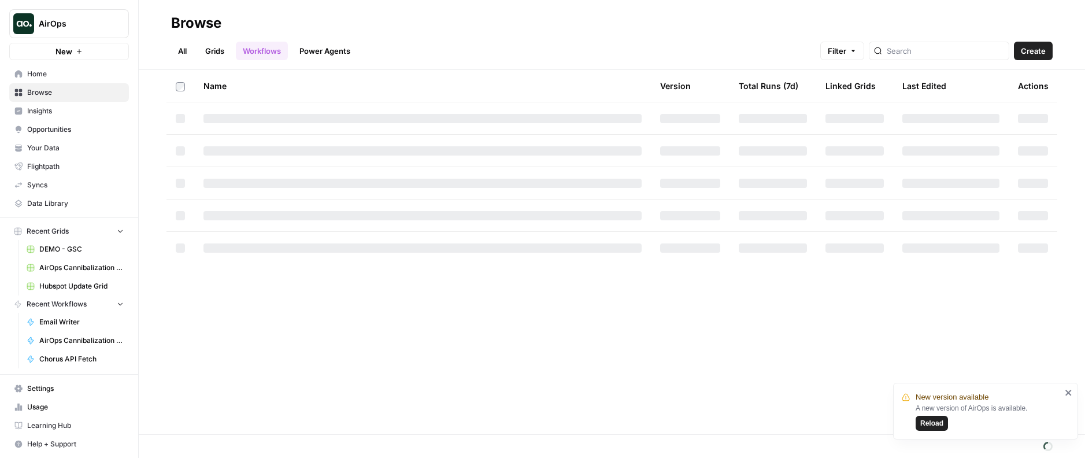
click at [97, 52] on button "New" at bounding box center [69, 51] width 120 height 17
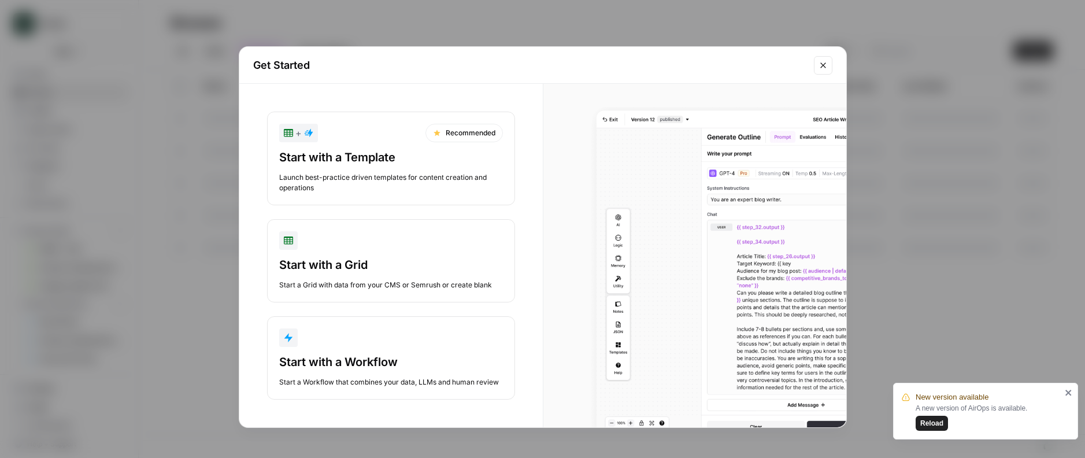
click at [347, 338] on div "button" at bounding box center [391, 337] width 224 height 18
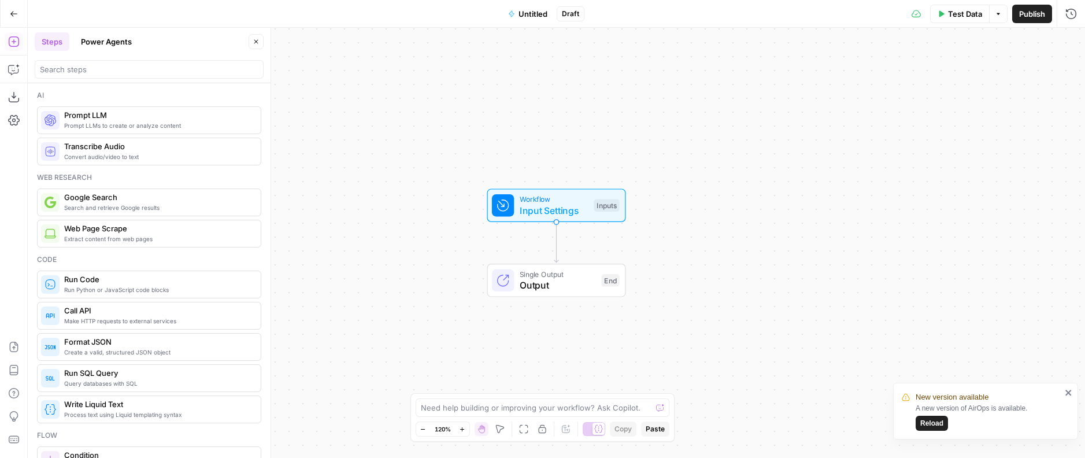
click at [543, 218] on div "Workflow Input Settings Inputs Test Step" at bounding box center [556, 205] width 139 height 34
click at [11, 66] on icon "button" at bounding box center [14, 70] width 12 height 12
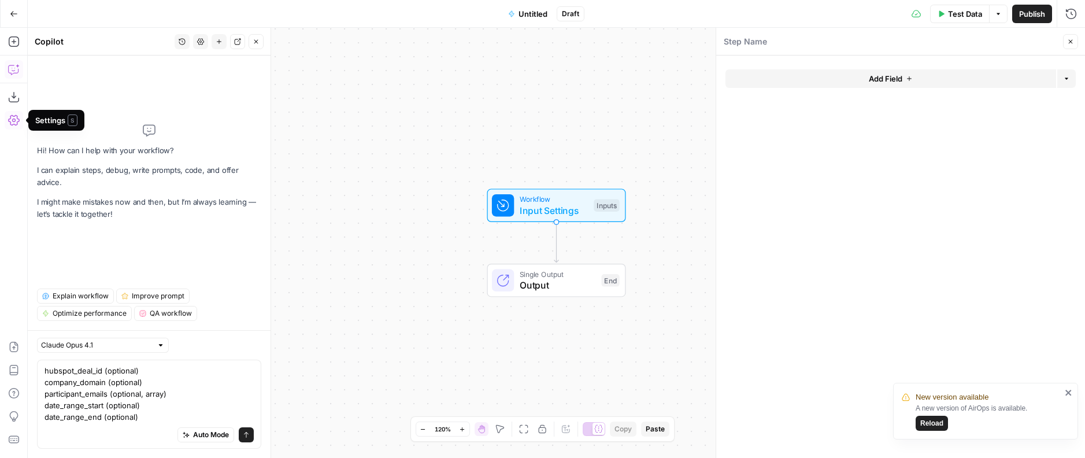
click at [98, 365] on textarea "hubspot_deal_id (optional) company_domain (optional) participant_emails (option…" at bounding box center [149, 394] width 209 height 58
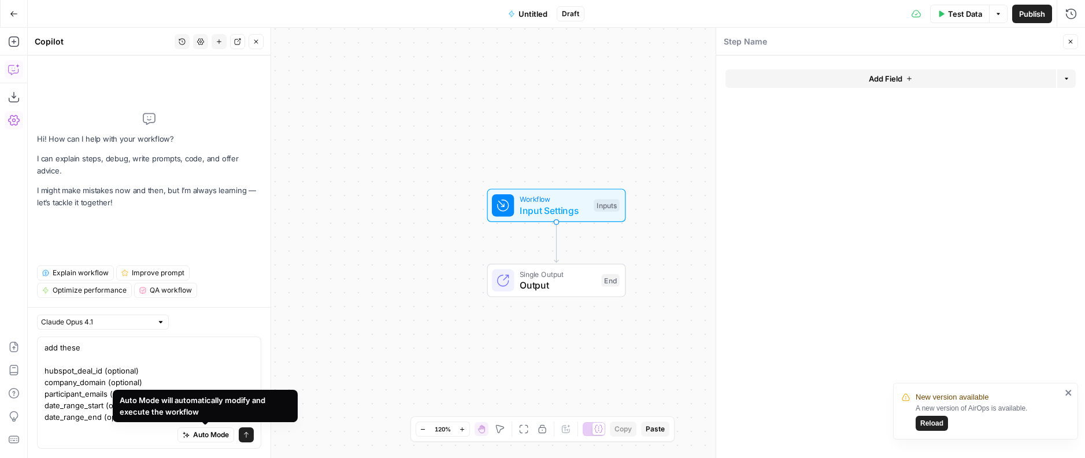
click at [86, 430] on div "Auto Mode Send" at bounding box center [149, 435] width 209 height 25
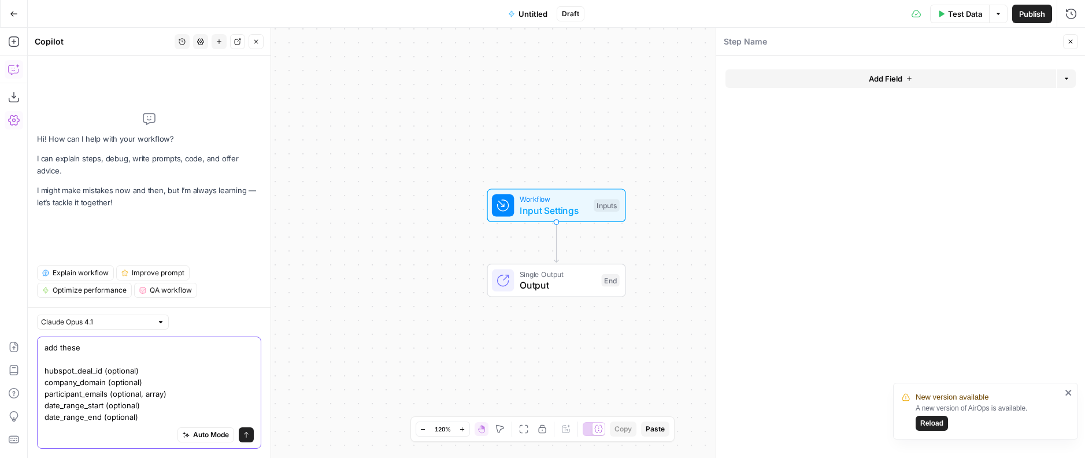
drag, startPoint x: 144, startPoint y: 414, endPoint x: 23, endPoint y: 402, distance: 121.5
click at [23, 402] on body "New version available A new version of AirOps is available. Reload AirOps New H…" at bounding box center [542, 229] width 1085 height 458
drag, startPoint x: 41, startPoint y: 405, endPoint x: 140, endPoint y: 425, distance: 101.3
click at [140, 425] on div "add these hubspot_deal_id (optional) company_domain (optional) participant_emai…" at bounding box center [149, 392] width 224 height 112
click at [140, 419] on textarea "add these hubspot_deal_id (optional) company_domain (optional) participant_emai…" at bounding box center [149, 382] width 209 height 81
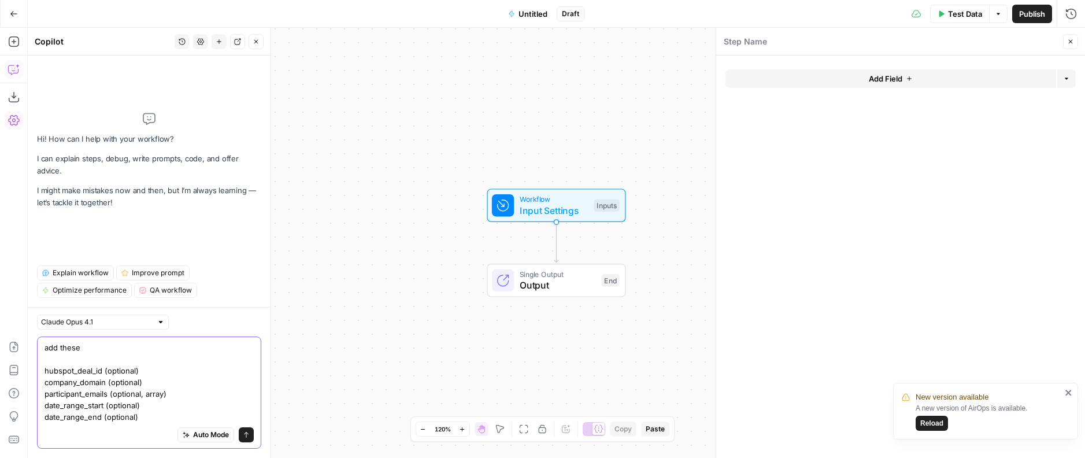
drag, startPoint x: 140, startPoint y: 417, endPoint x: 37, endPoint y: 405, distance: 103.7
click at [37, 405] on div "add these hubspot_deal_id (optional) company_domain (optional) participant_emai…" at bounding box center [149, 392] width 224 height 112
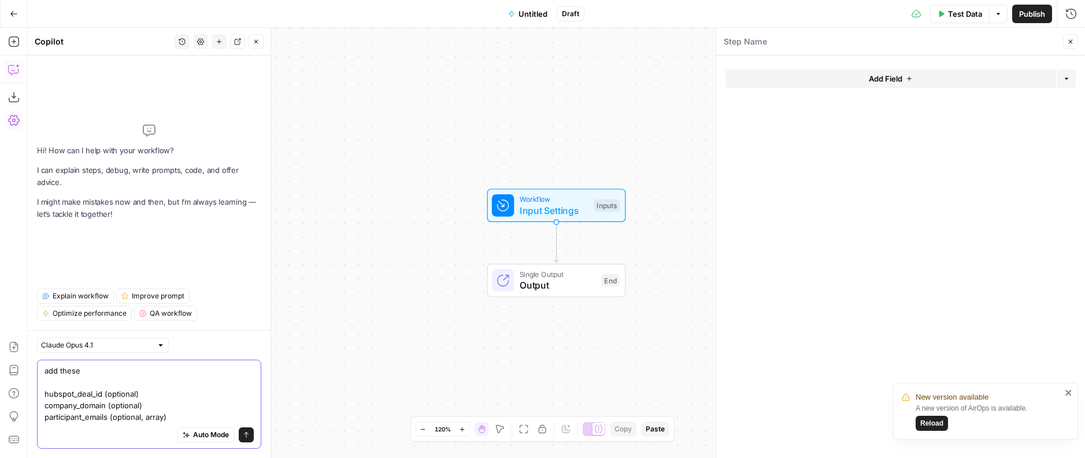
click at [88, 371] on textarea "add these hubspot_deal_id (optional) company_domain (optional) participant_emai…" at bounding box center [149, 394] width 209 height 58
type textarea "add these inputs please hubspot_deal_id (optional) company_domain (optional) pa…"
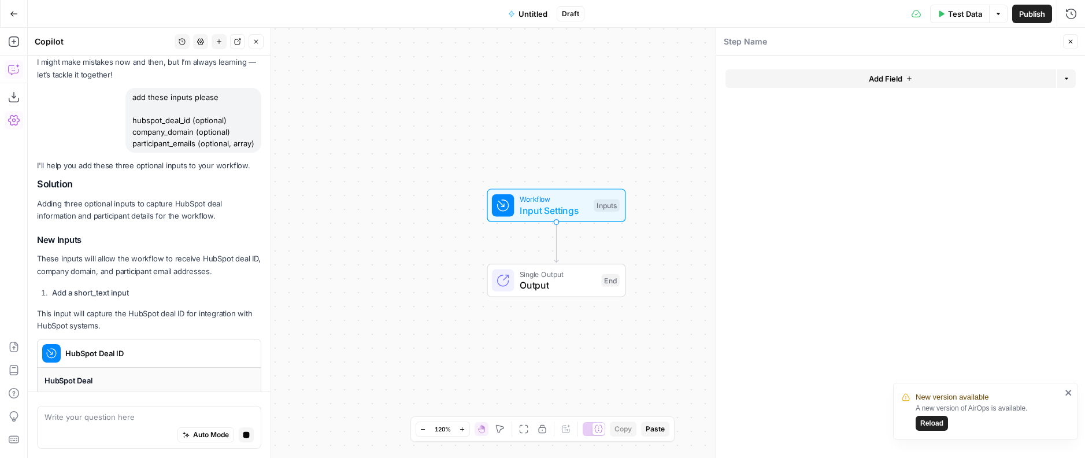
click at [533, 10] on span "Untitled" at bounding box center [532, 14] width 29 height 12
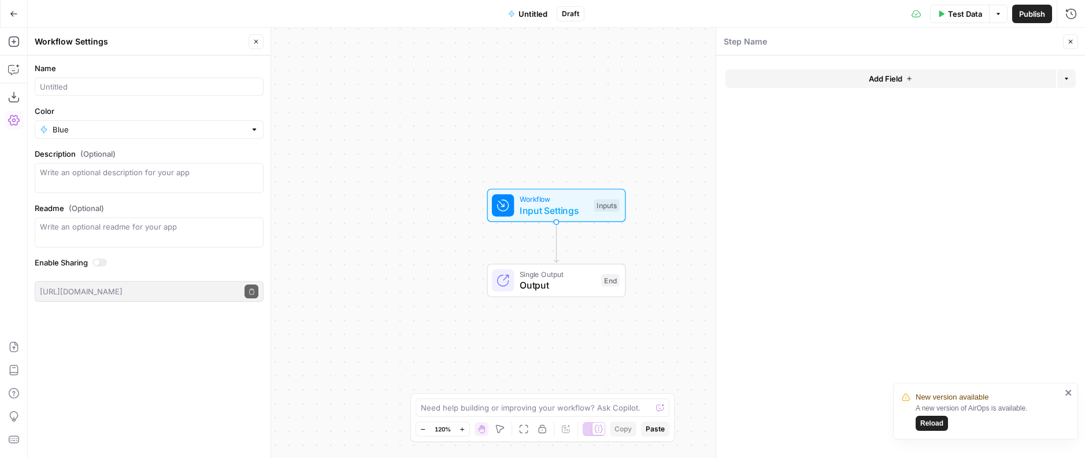
click at [127, 79] on div "Name" at bounding box center [149, 79] width 229 height 34
click at [127, 86] on input "Name" at bounding box center [149, 87] width 218 height 12
paste input "Find Gong Calls by Account"
type input "Find Gong Calls by Account"
click at [259, 48] on header "Workflow Settings Close" at bounding box center [149, 42] width 243 height 28
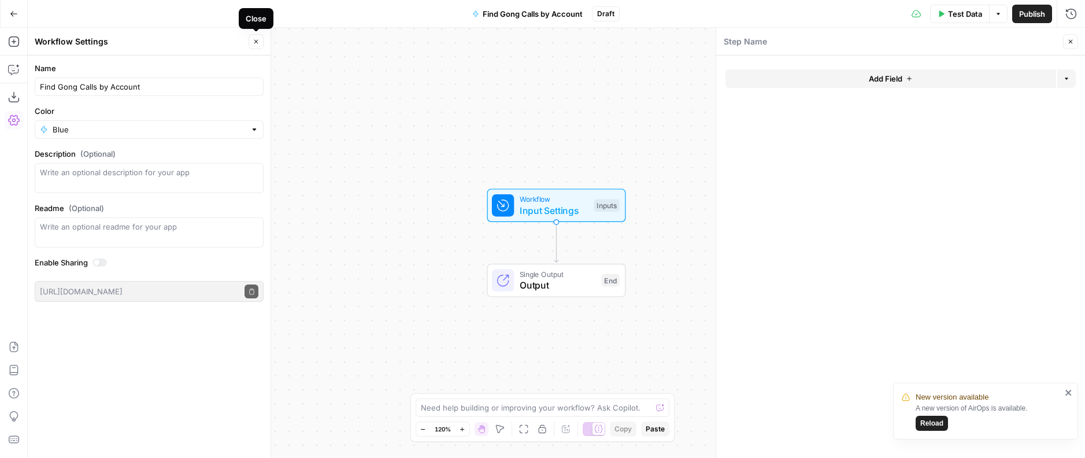
click at [258, 47] on button "Close" at bounding box center [256, 41] width 15 height 15
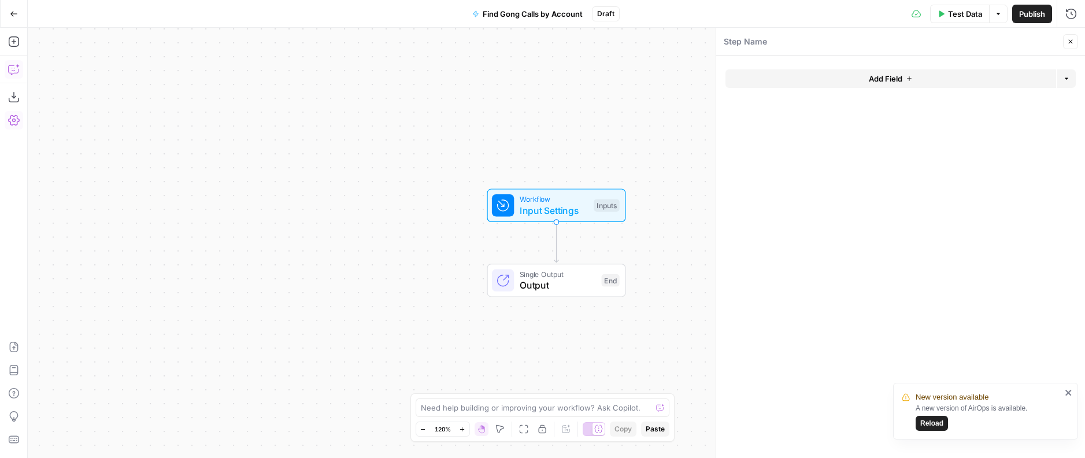
click at [13, 66] on icon "button" at bounding box center [14, 70] width 12 height 12
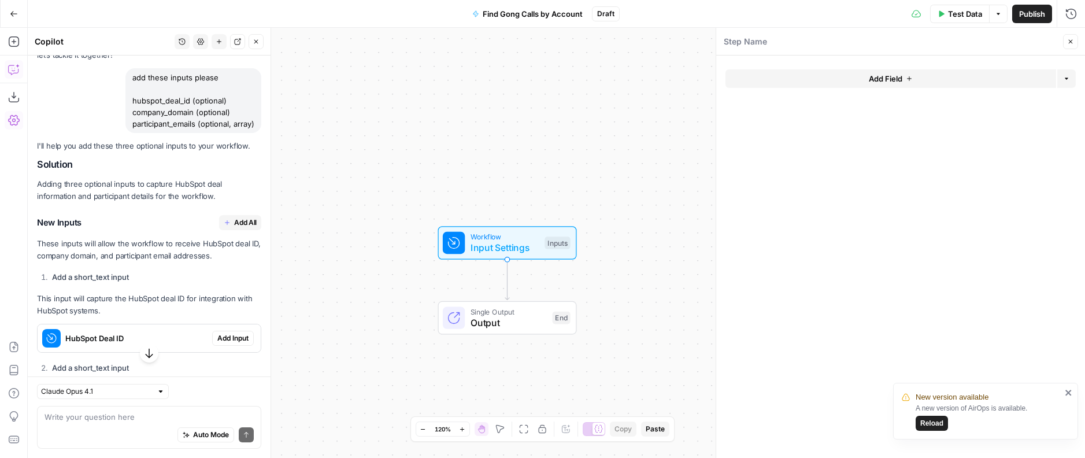
click at [250, 221] on span "Add All" at bounding box center [245, 222] width 23 height 10
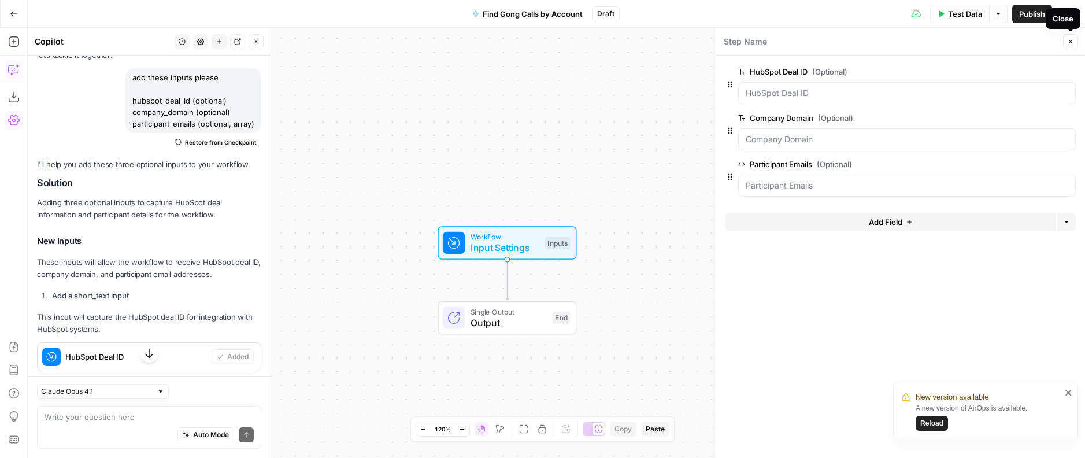
click at [1072, 45] on icon "button" at bounding box center [1070, 41] width 7 height 7
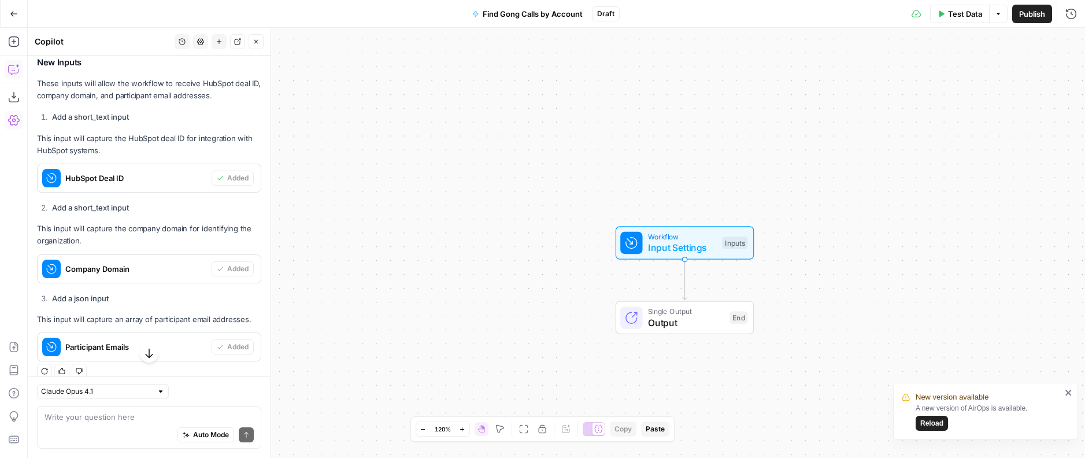
scroll to position [271, 0]
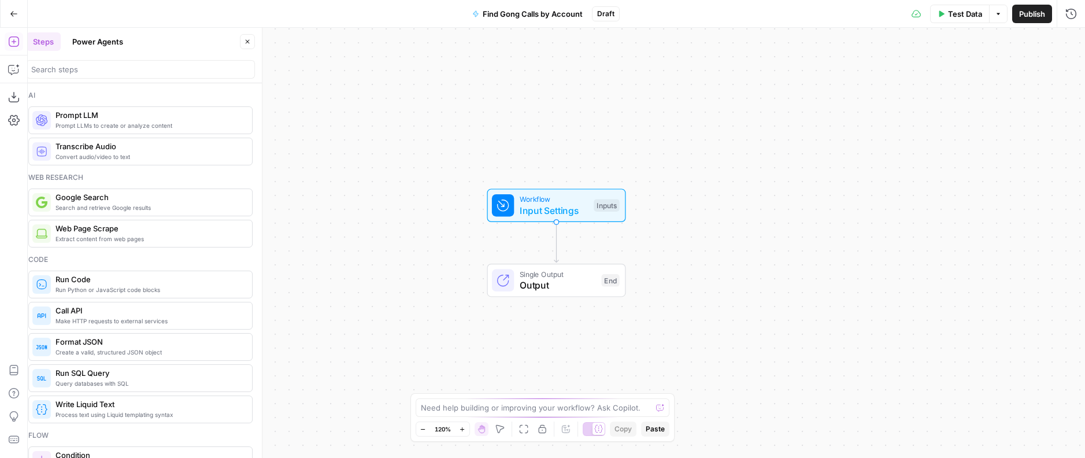
drag, startPoint x: 29, startPoint y: 1, endPoint x: 15, endPoint y: 9, distance: 16.9
click at [15, 10] on icon "button" at bounding box center [14, 14] width 8 height 8
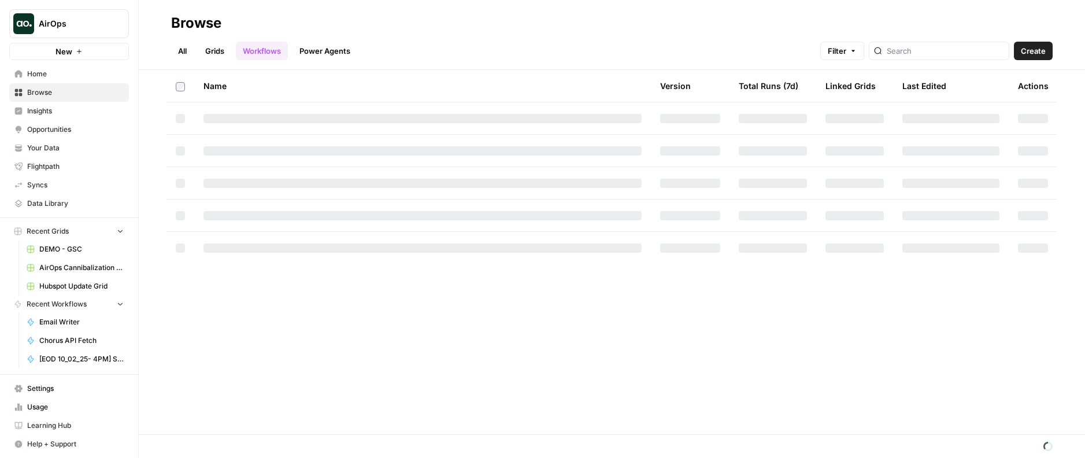
click at [25, 61] on nav "Home Browse Insights Opportunities Your Data Flightpath Syncs Data Library" at bounding box center [69, 138] width 138 height 157
click at [30, 57] on button "New" at bounding box center [69, 51] width 120 height 17
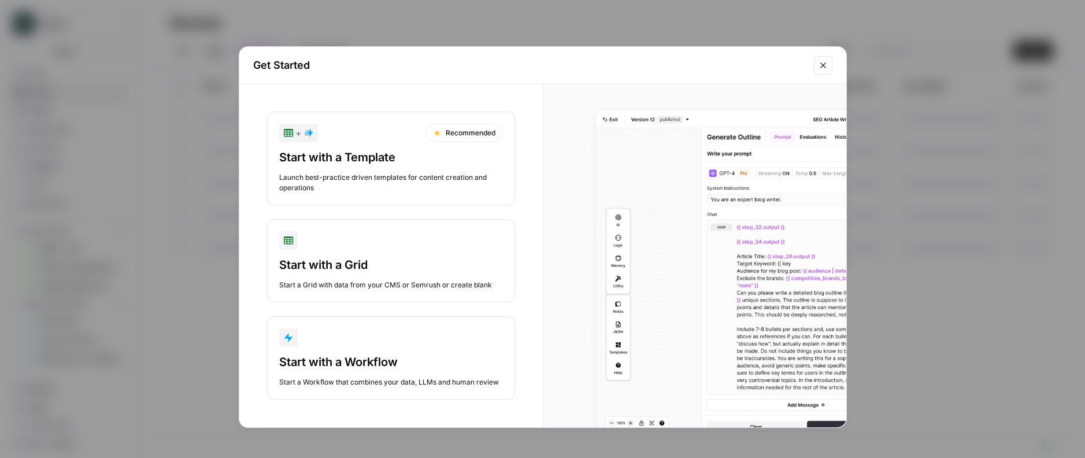
click at [435, 350] on button "Start with a Workflow Start a Workflow that combines your data, LLMs and human …" at bounding box center [391, 357] width 248 height 83
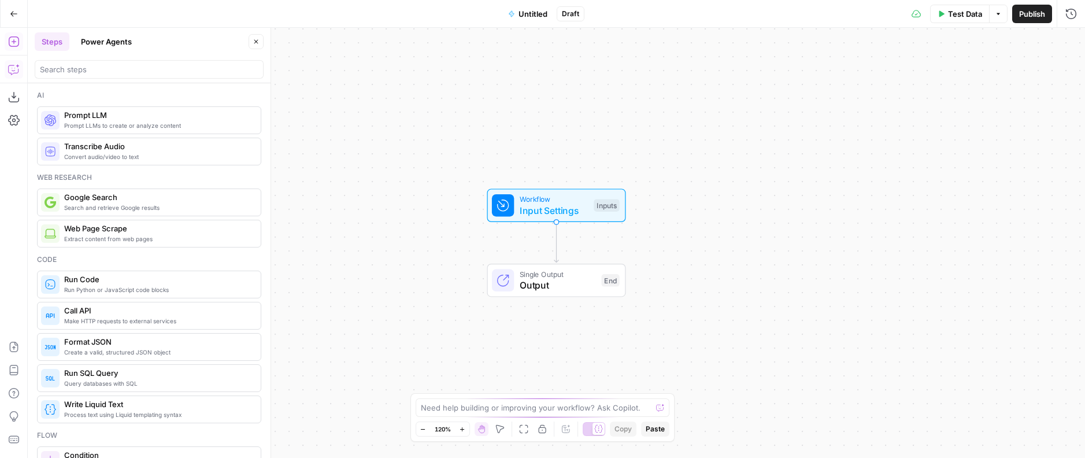
click at [9, 68] on icon "button" at bounding box center [14, 70] width 12 height 12
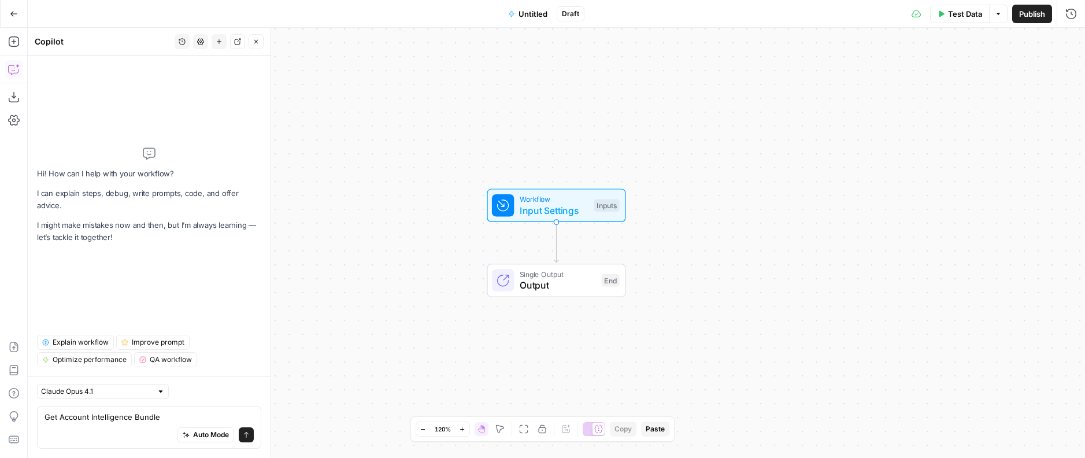
type textarea "Get Account Intelligence Bundle"
click at [531, 19] on button "Untitled" at bounding box center [527, 14] width 53 height 18
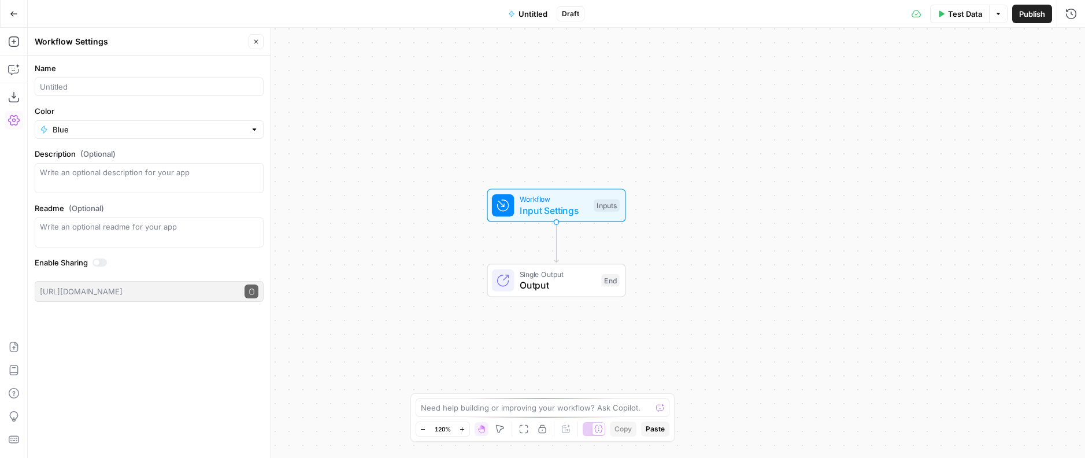
click at [145, 94] on div at bounding box center [149, 86] width 229 height 18
type input "Get Full Account Details"
click at [548, 201] on span "Workflow" at bounding box center [554, 199] width 69 height 11
click at [887, 62] on div "Step Name Close Add Field Options" at bounding box center [900, 243] width 369 height 430
click at [885, 78] on span "Add Field" at bounding box center [886, 79] width 34 height 12
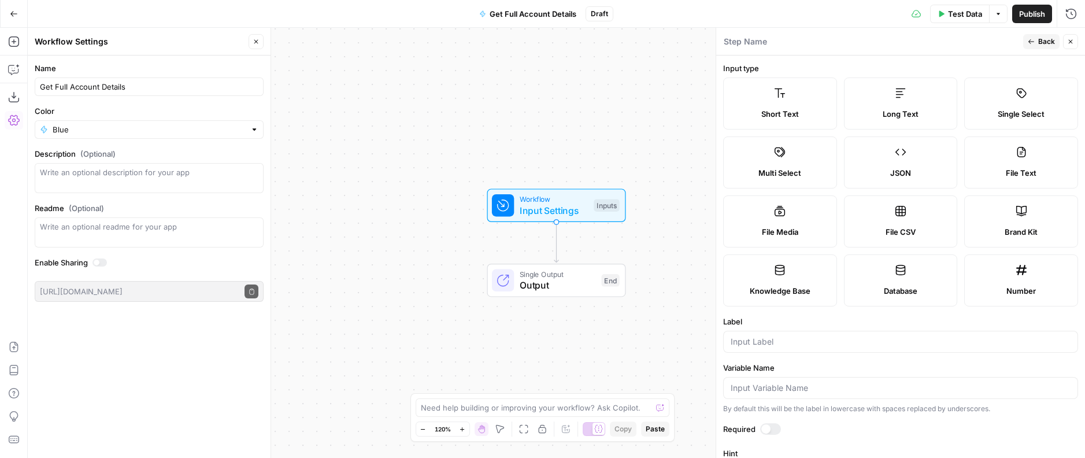
click at [802, 109] on div "Short Text" at bounding box center [780, 114] width 94 height 12
click at [757, 338] on input "Label" at bounding box center [901, 342] width 340 height 12
type input "h"
type input "Hubspot Deal ID"
click at [1051, 37] on span "Back" at bounding box center [1046, 41] width 17 height 10
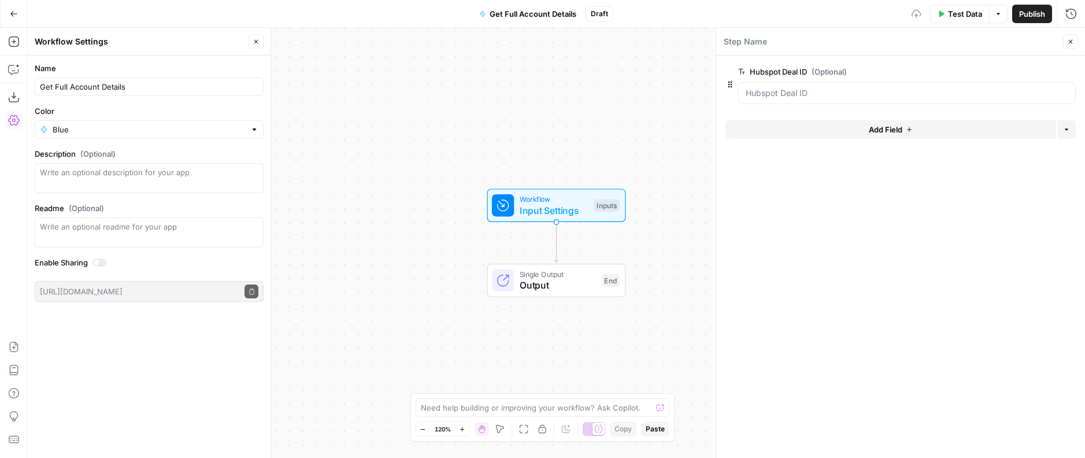
click at [816, 126] on button "Add Field" at bounding box center [890, 129] width 331 height 18
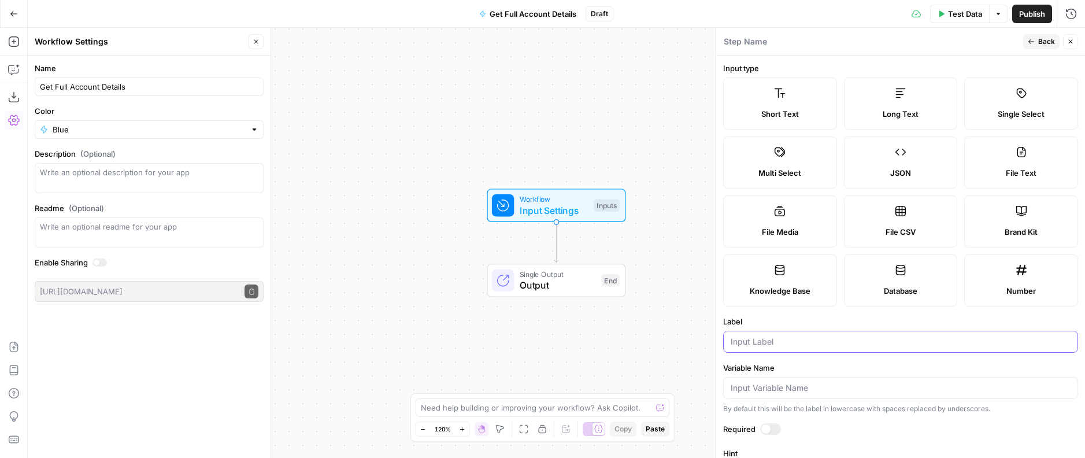
click at [791, 340] on input "Label" at bounding box center [901, 342] width 340 height 12
type input "Domain"
click at [1048, 46] on button "Back" at bounding box center [1041, 41] width 36 height 15
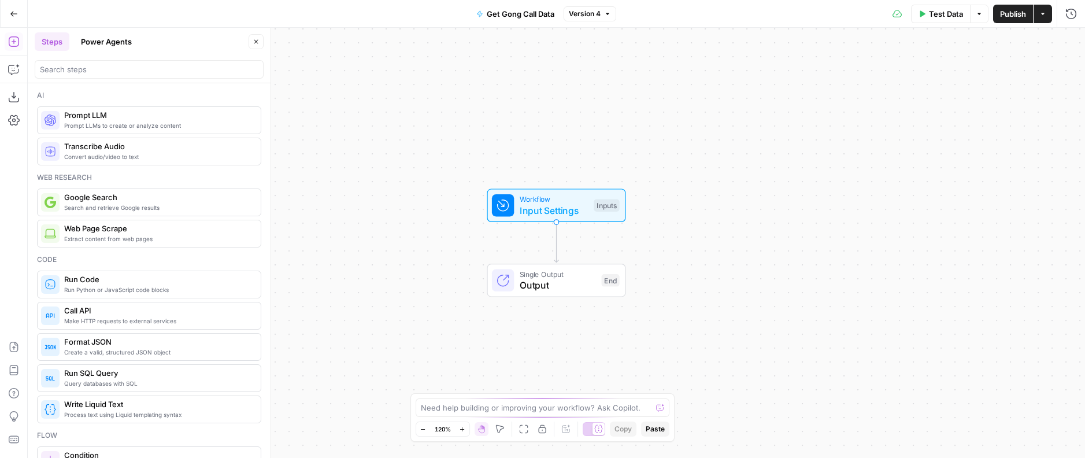
click at [10, 12] on icon "button" at bounding box center [14, 14] width 8 height 8
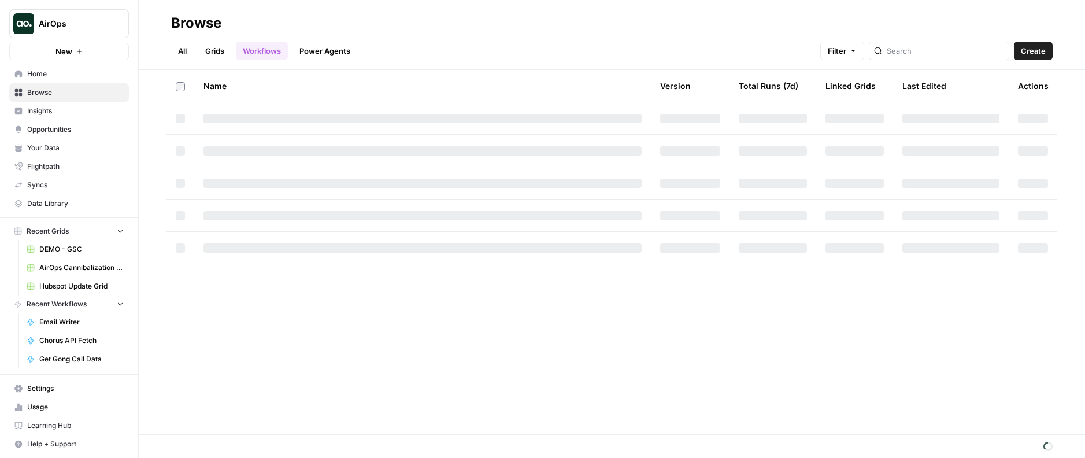
click at [74, 38] on div "AirOps New" at bounding box center [69, 30] width 138 height 60
click at [74, 45] on button "New" at bounding box center [69, 51] width 120 height 17
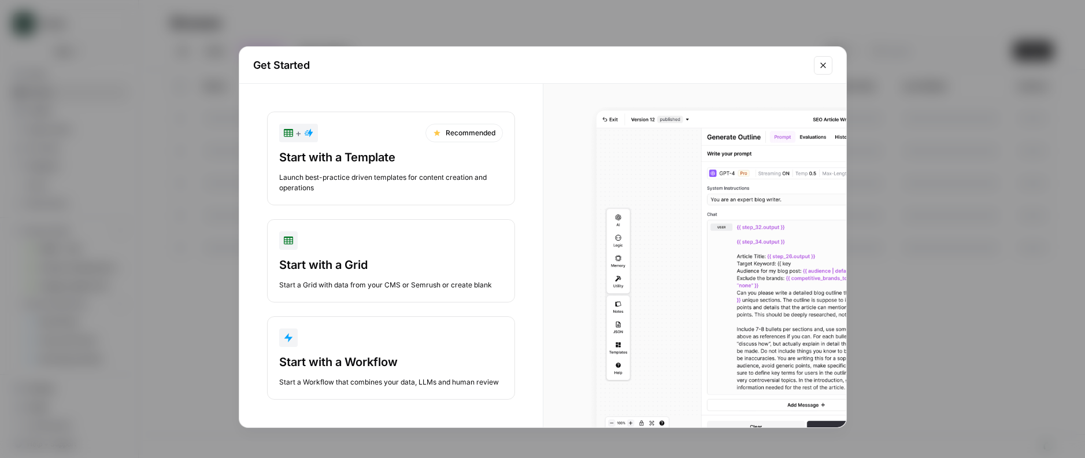
click at [394, 336] on div "button" at bounding box center [391, 337] width 224 height 18
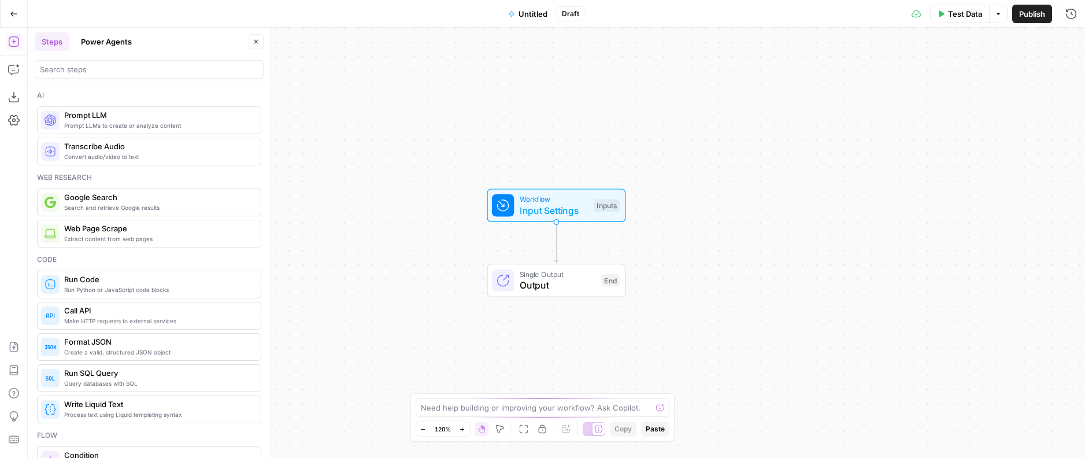
click at [534, 8] on button "Untitled" at bounding box center [527, 14] width 53 height 18
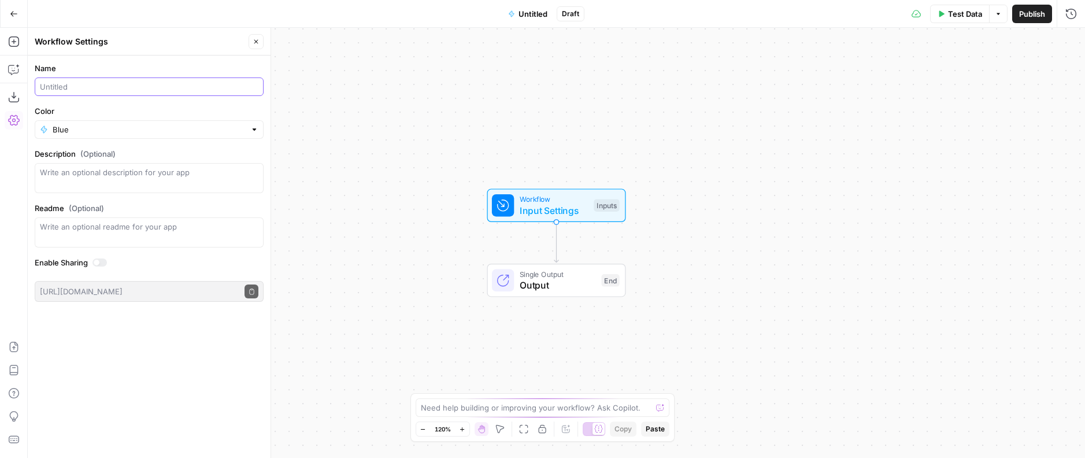
click at [95, 87] on input "Name" at bounding box center [149, 87] width 218 height 12
click at [68, 84] on input "Front Details" at bounding box center [149, 87] width 218 height 12
type input "Get Front Details"
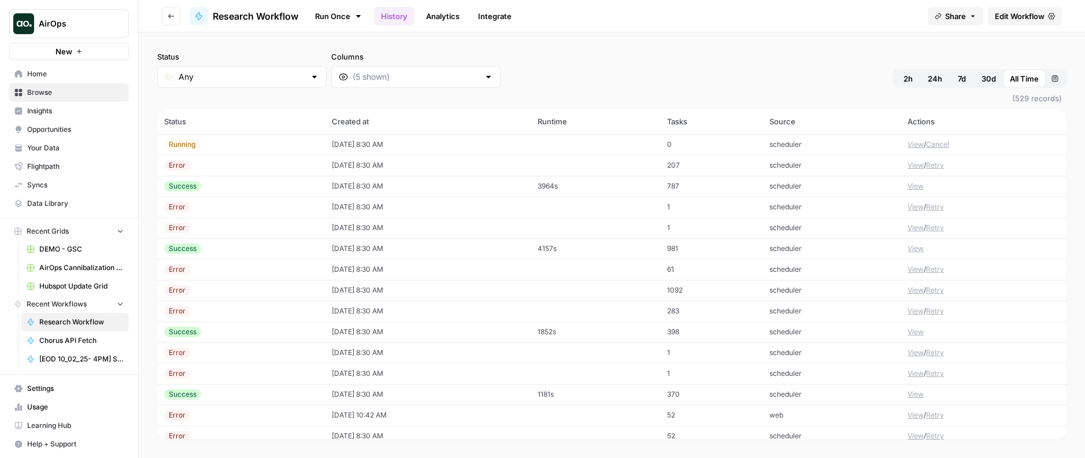
click at [480, 142] on td "10/08/25 at 8:30 AM" at bounding box center [428, 144] width 206 height 21
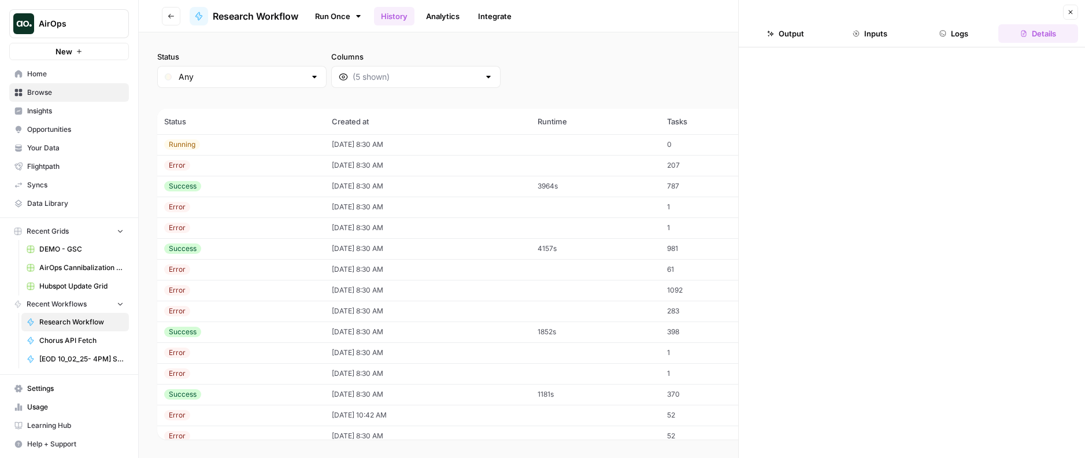
click at [964, 43] on header "Close Output Inputs Logs Details" at bounding box center [912, 23] width 346 height 47
click at [964, 35] on button "Logs" at bounding box center [954, 33] width 80 height 18
click at [956, 27] on button "Logs" at bounding box center [954, 33] width 80 height 18
click at [886, 34] on button "Inputs" at bounding box center [870, 33] width 80 height 18
click at [1050, 43] on header "Close Output Inputs Logs Details" at bounding box center [912, 23] width 346 height 47
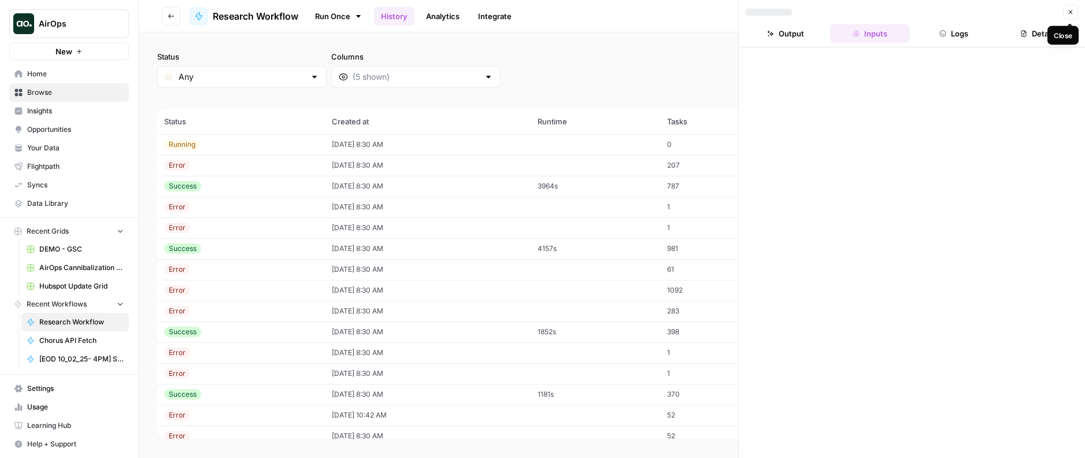
click at [1066, 15] on button "Close" at bounding box center [1070, 12] width 15 height 15
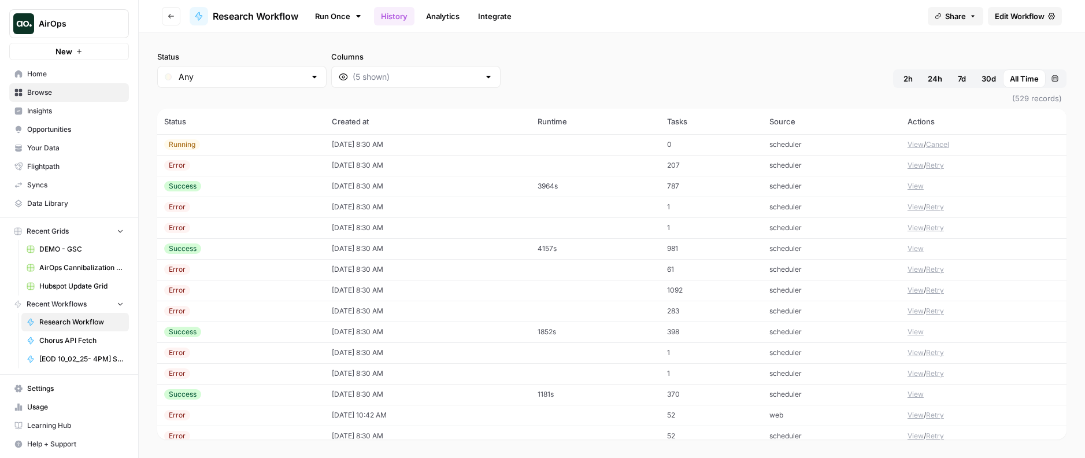
click at [916, 143] on button "View" at bounding box center [915, 144] width 16 height 10
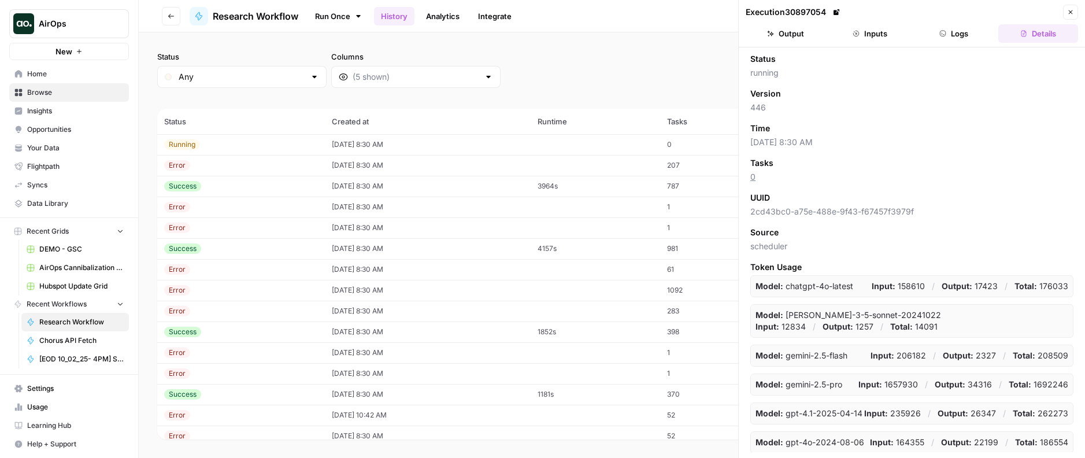
click at [946, 32] on button "Logs" at bounding box center [954, 33] width 80 height 18
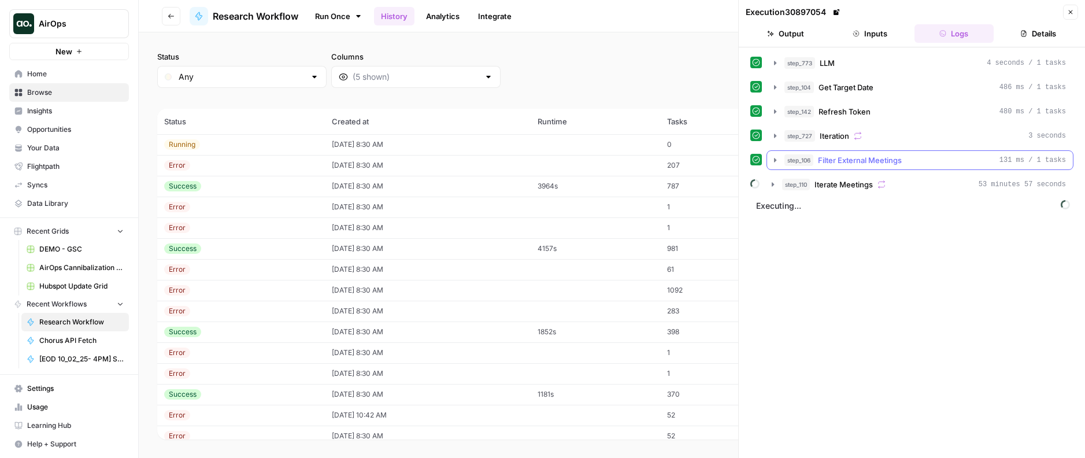
click at [816, 167] on button "step_106 Filter External Meetings 131 ms / 1 tasks" at bounding box center [920, 160] width 306 height 18
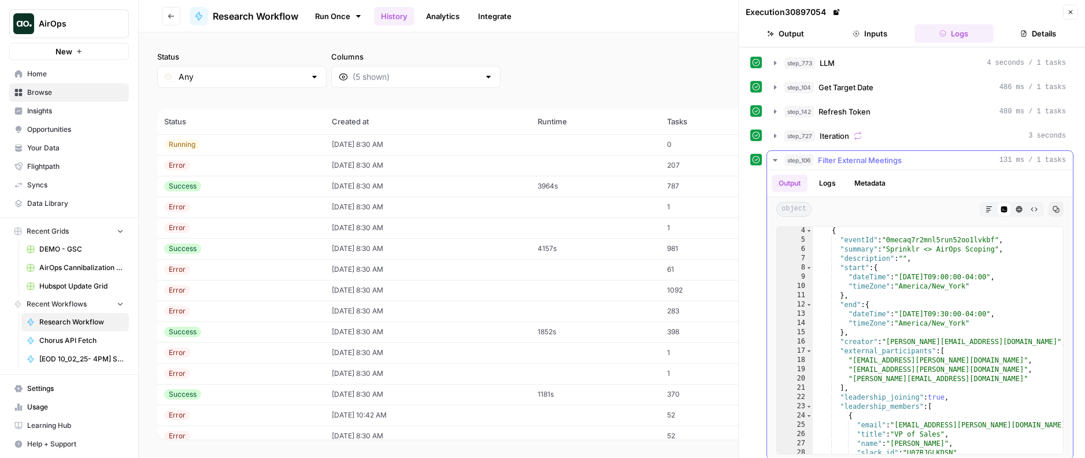
scroll to position [28, 0]
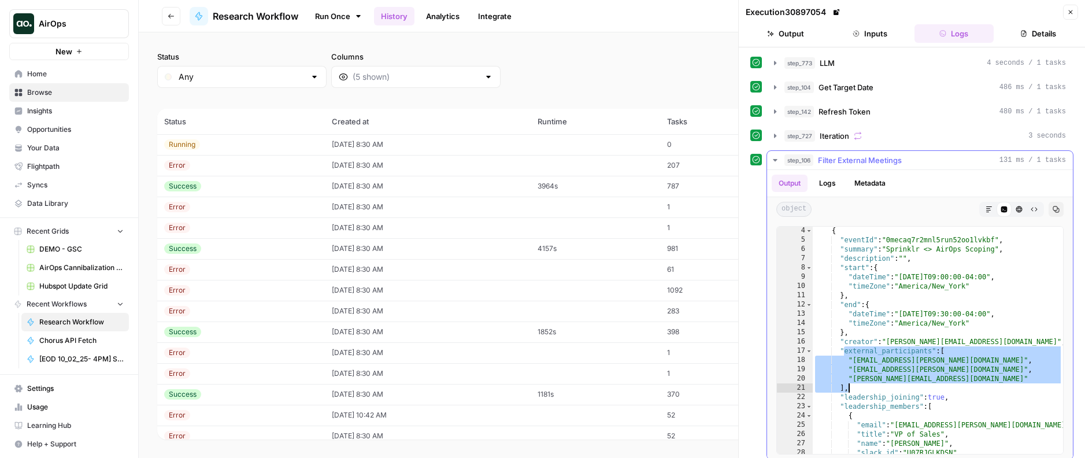
drag, startPoint x: 844, startPoint y: 351, endPoint x: 885, endPoint y: 391, distance: 56.8
click at [885, 391] on div "{ "eventId" : "0mecaq7r2mnl5run52oo1lvkbf" , "summary" : "Sprinklr <> AirOps Sc…" at bounding box center [938, 349] width 250 height 246
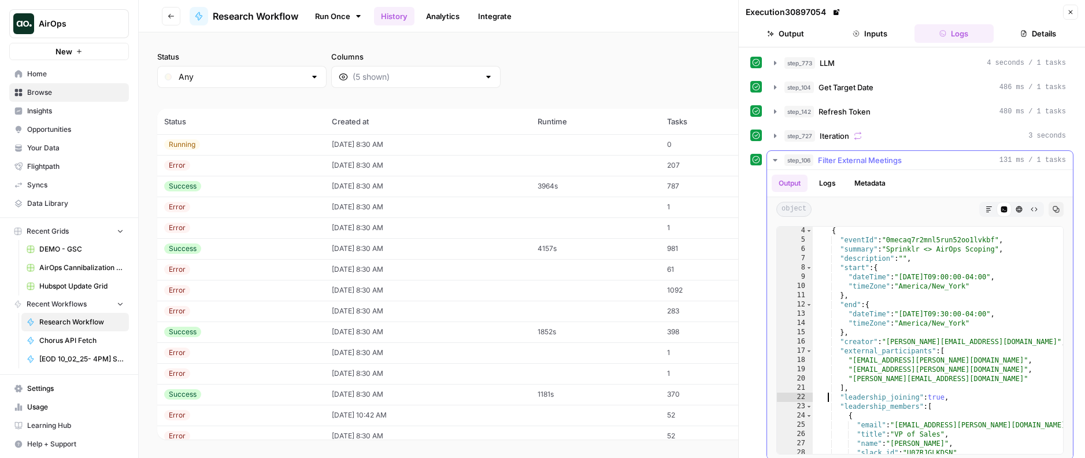
drag, startPoint x: 826, startPoint y: 394, endPoint x: 846, endPoint y: 394, distance: 19.7
click at [827, 394] on div "{ "eventId" : "0mecaq7r2mnl5run52oo1lvkbf" , "summary" : "Sprinklr <> AirOps Sc…" at bounding box center [938, 349] width 250 height 246
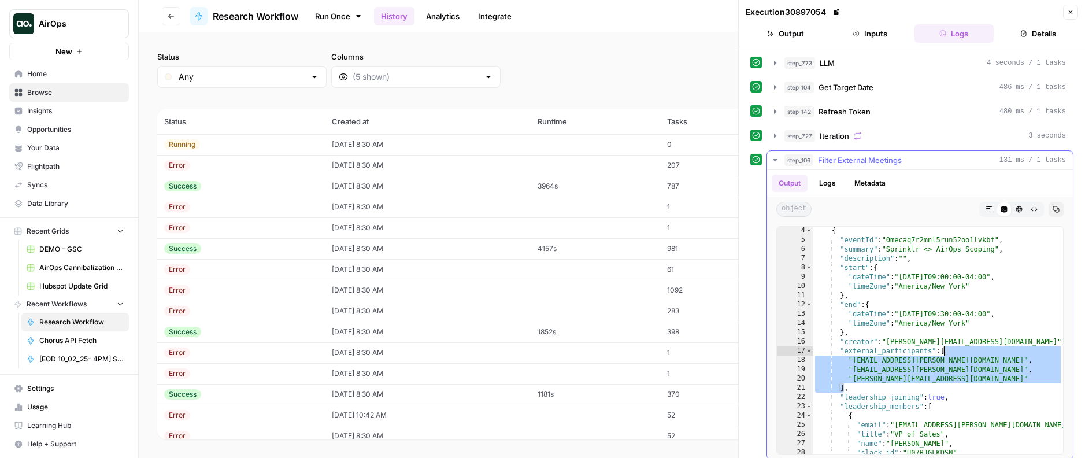
drag, startPoint x: 843, startPoint y: 388, endPoint x: 943, endPoint y: 351, distance: 106.6
click at [943, 351] on div "{ "eventId" : "0mecaq7r2mnl5run52oo1lvkbf" , "summary" : "Sprinklr <> AirOps Sc…" at bounding box center [938, 349] width 250 height 246
type textarea "**********"
click at [1067, 13] on icon "button" at bounding box center [1070, 12] width 7 height 7
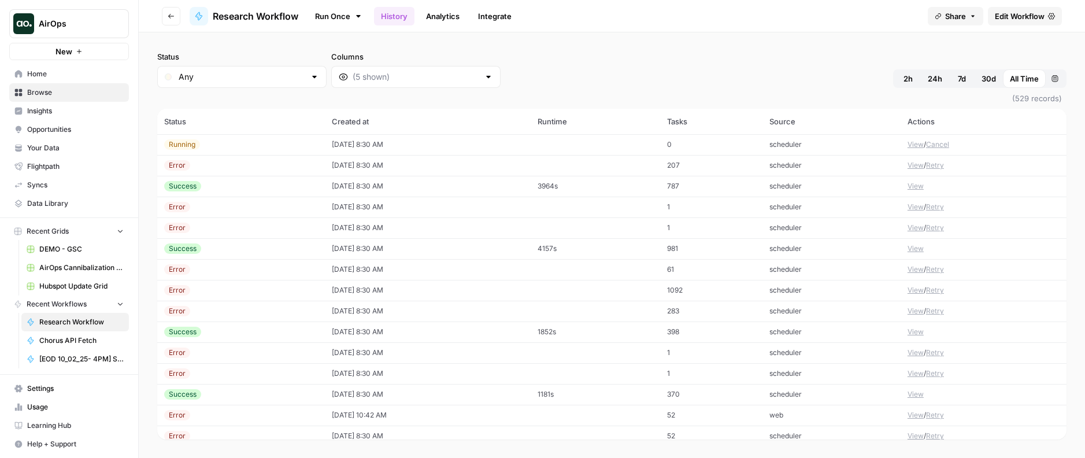
click at [1006, 16] on span "Edit Workflow" at bounding box center [1020, 16] width 50 height 12
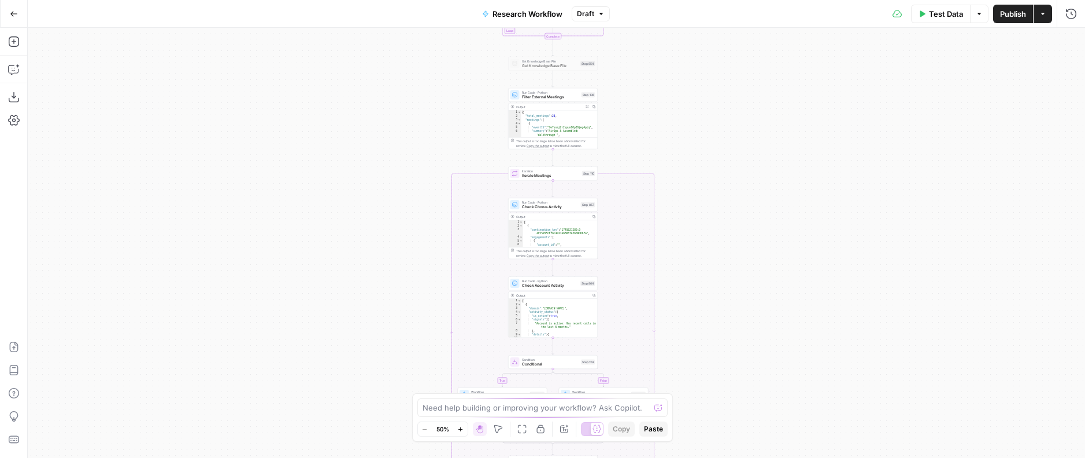
click at [560, 286] on span "Check Account Activity" at bounding box center [550, 286] width 57 height 6
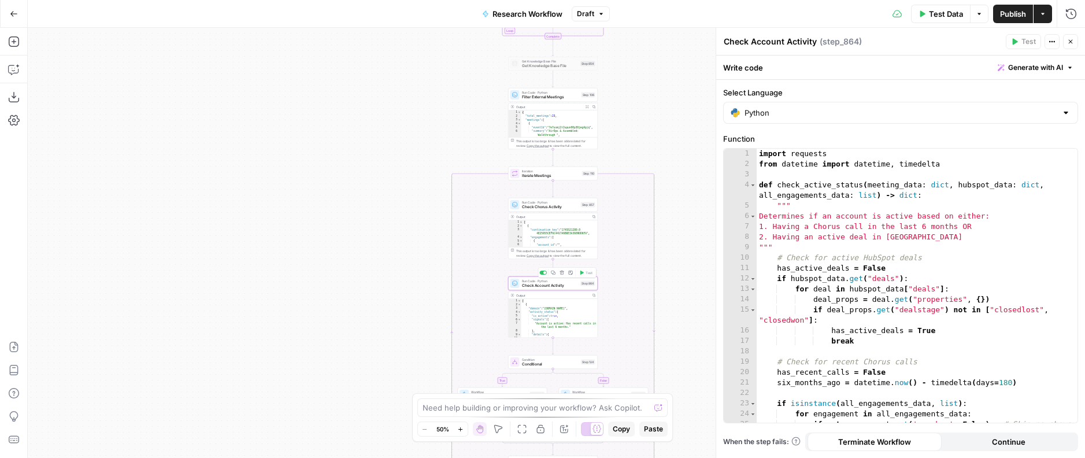
click at [875, 278] on div "import requests from datetime import datetime , timedelta def check_active_stat…" at bounding box center [917, 296] width 321 height 295
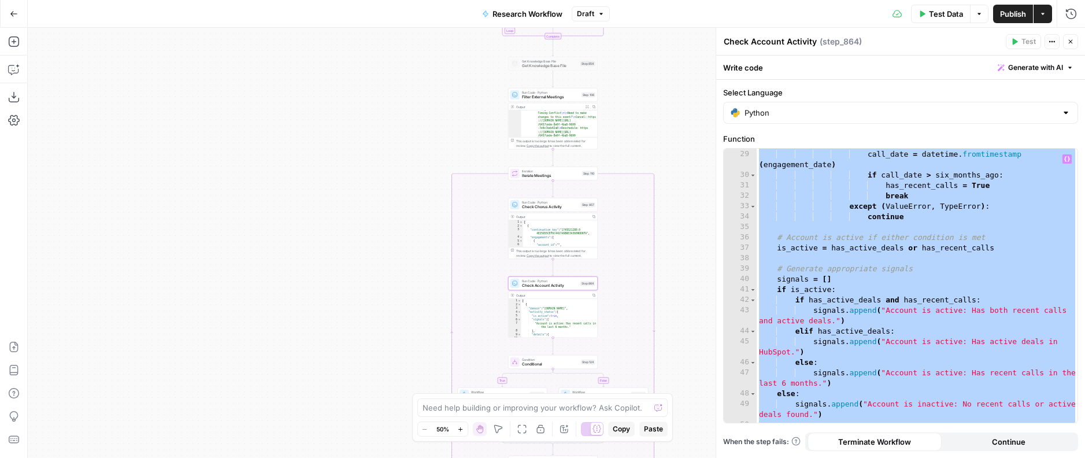
scroll to position [479, 0]
click at [930, 275] on div "try : call_date = datetime . fromtimestamp ( engagement_date ) if call_date > s…" at bounding box center [917, 286] width 321 height 295
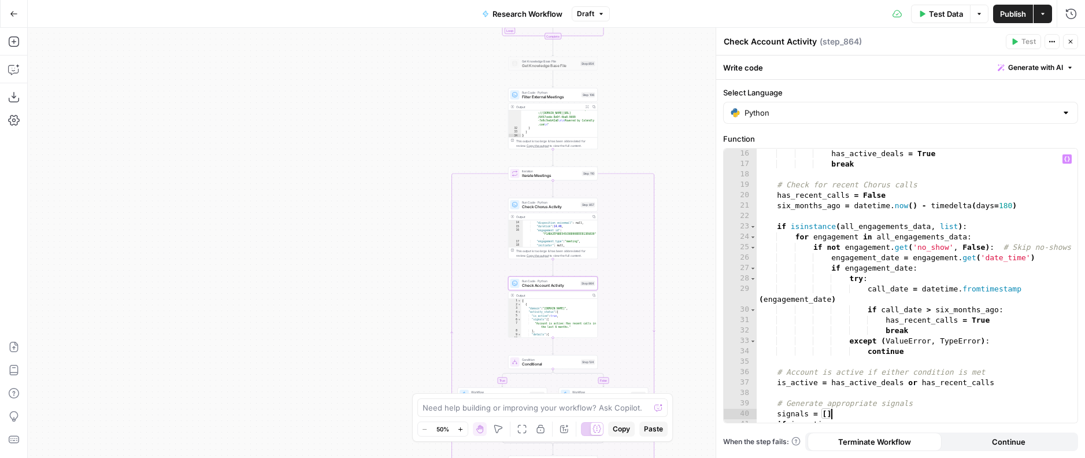
scroll to position [112, 0]
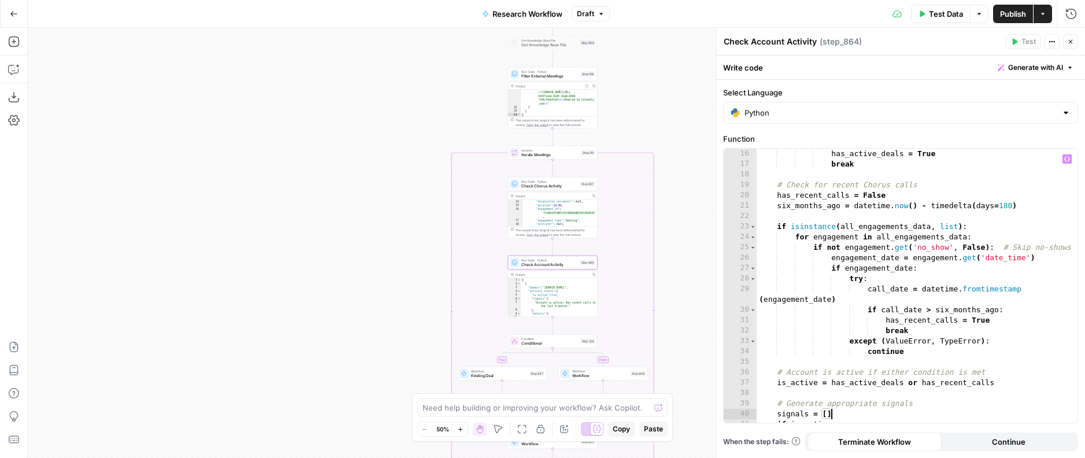
click at [887, 253] on div "if deal_props . get ( "dealstage" ) not in [ "closedlost" , "closedwon" ] : has…" at bounding box center [917, 280] width 321 height 305
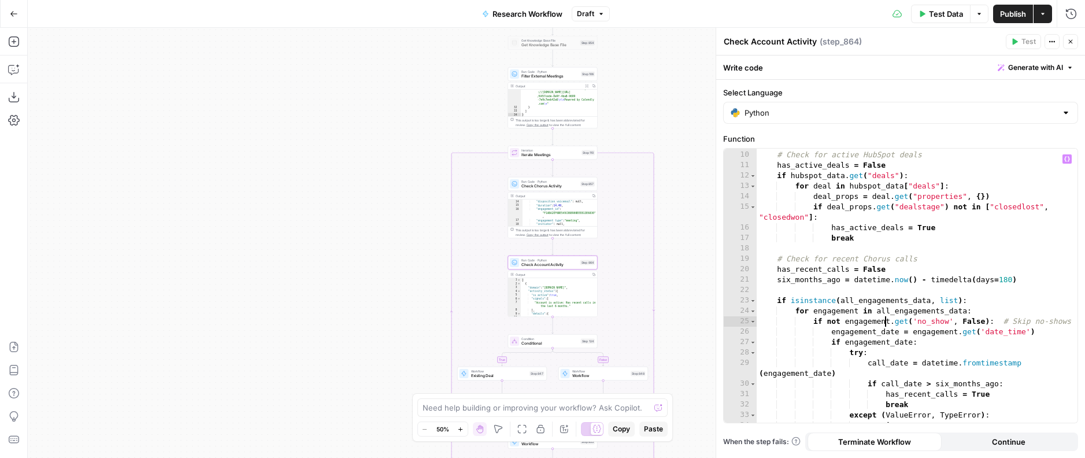
scroll to position [0, 0]
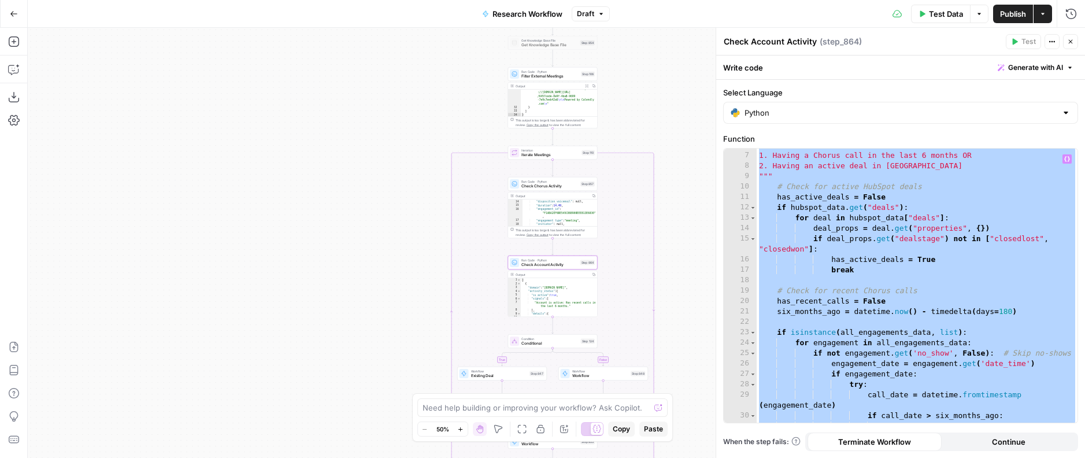
click at [868, 236] on div "Determines if an account is active based on either: 1. Having a Chorus call in …" at bounding box center [917, 287] width 321 height 295
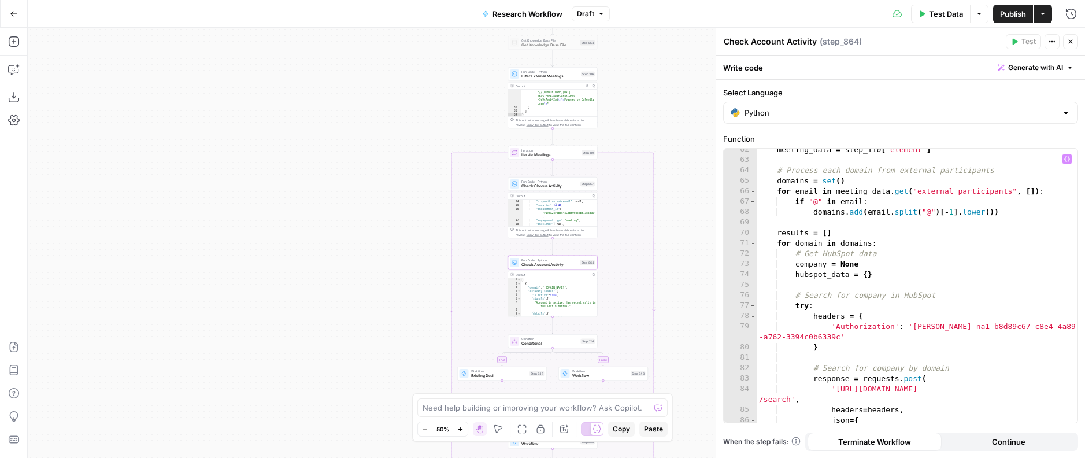
scroll to position [711, 0]
click at [868, 236] on div "meeting_data = step_110 [ "element" ] # Process each domain from external parti…" at bounding box center [917, 291] width 321 height 295
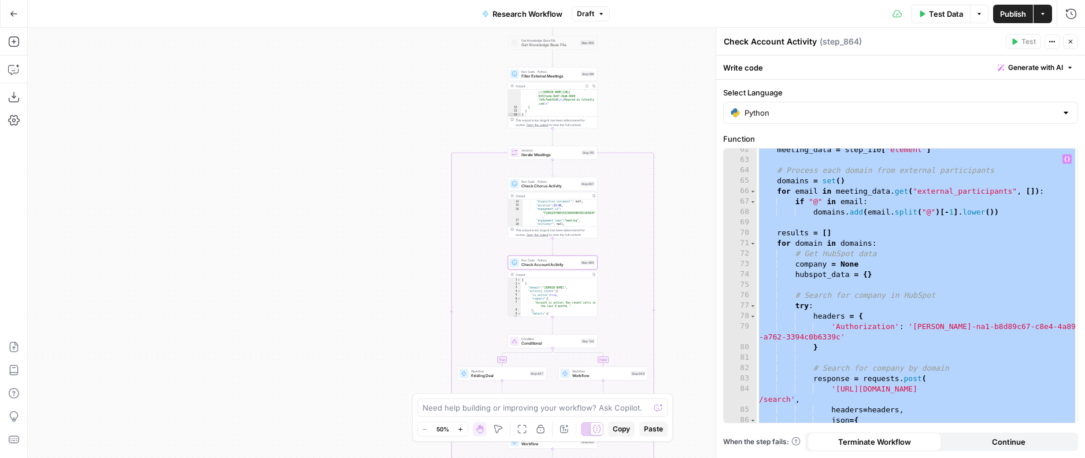
click at [798, 240] on div "meeting_data = step_110 [ "element" ] # Process each domain from external parti…" at bounding box center [917, 291] width 321 height 295
type textarea "**********"
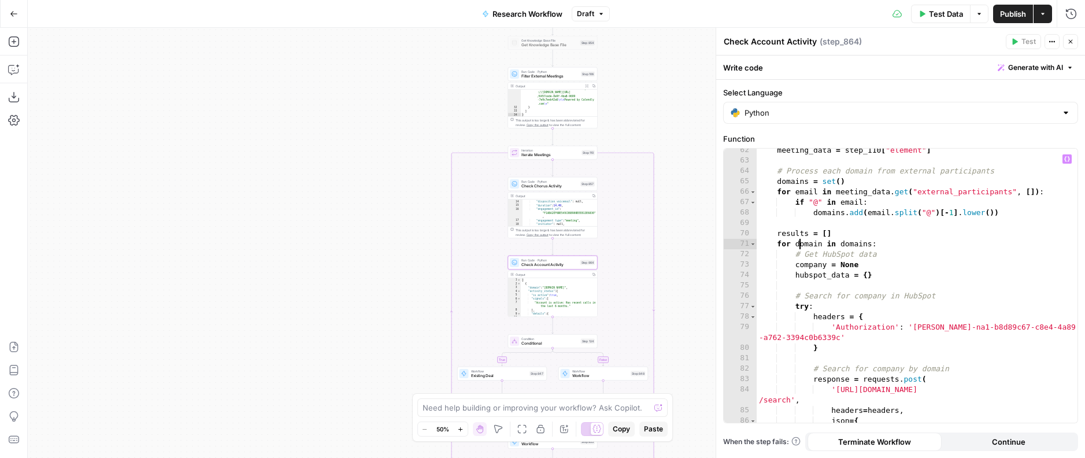
scroll to position [581, 0]
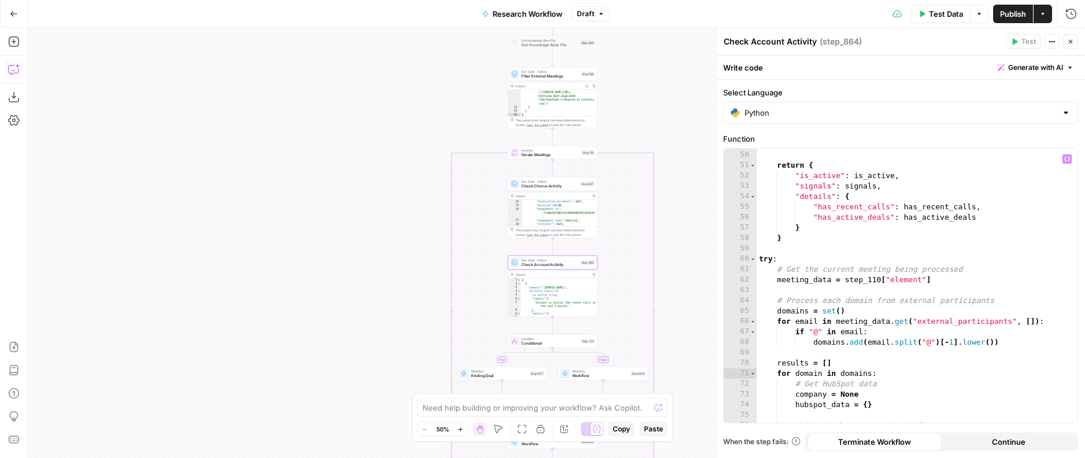
click at [16, 67] on icon "button" at bounding box center [14, 70] width 12 height 12
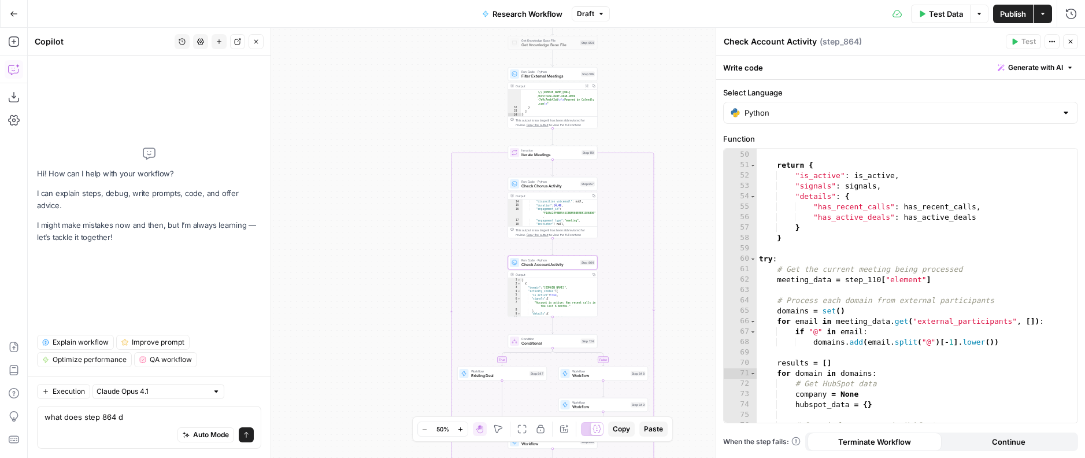
type textarea "what does step 864 do"
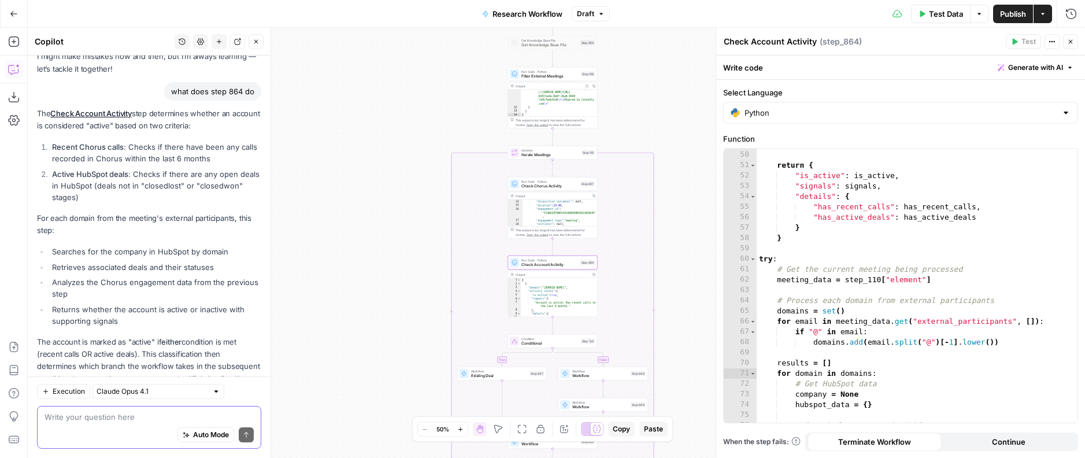
scroll to position [55, 0]
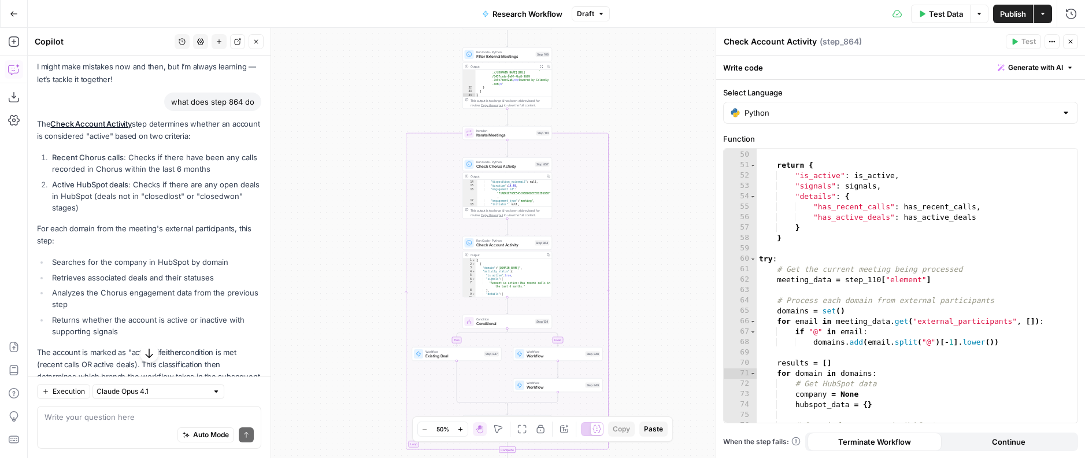
drag, startPoint x: 90, startPoint y: 206, endPoint x: 40, endPoint y: 186, distance: 54.2
click at [49, 186] on li "Active HubSpot deals : Checks if there are any open deals in HubSpot (deals not…" at bounding box center [155, 196] width 212 height 35
click at [232, 125] on p "The Check Account Activity step determines whether an account is considered "ac…" at bounding box center [149, 130] width 224 height 24
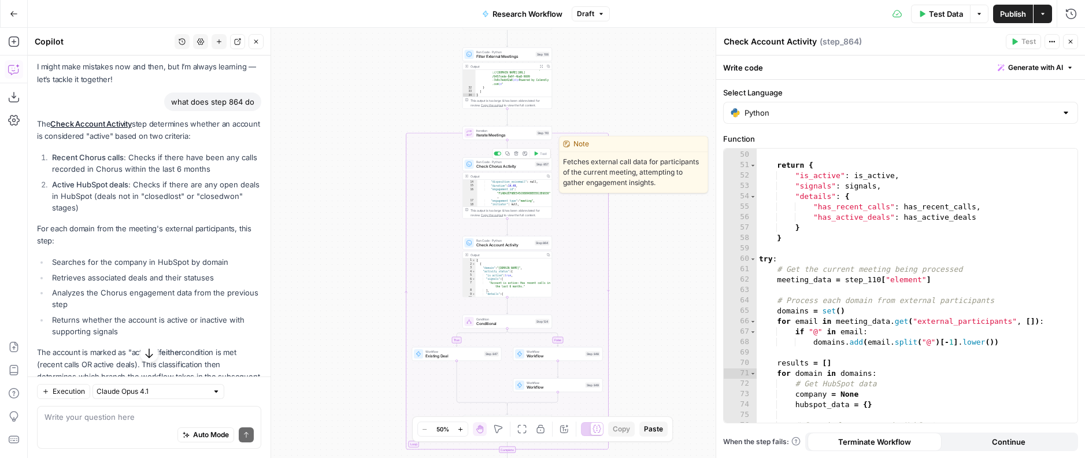
click at [532, 166] on span "Check Chorus Activity" at bounding box center [504, 167] width 57 height 6
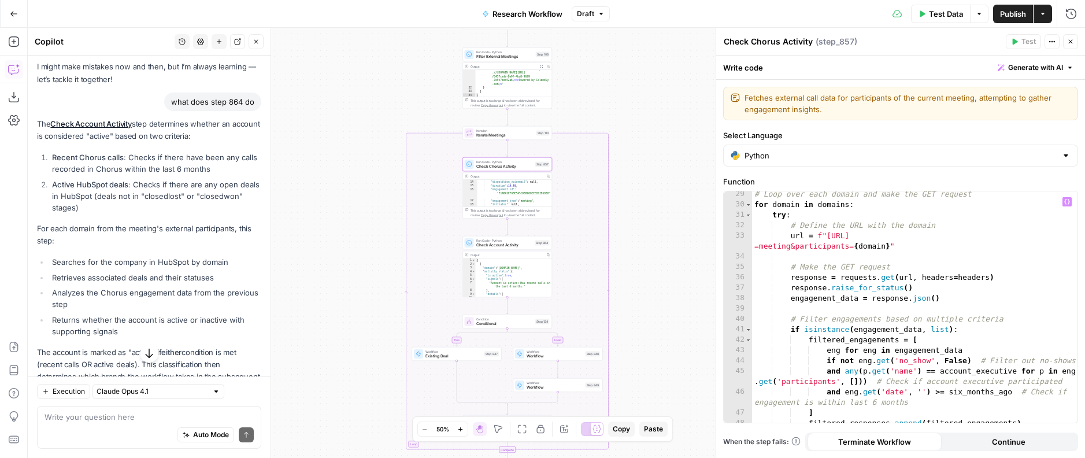
scroll to position [341, 0]
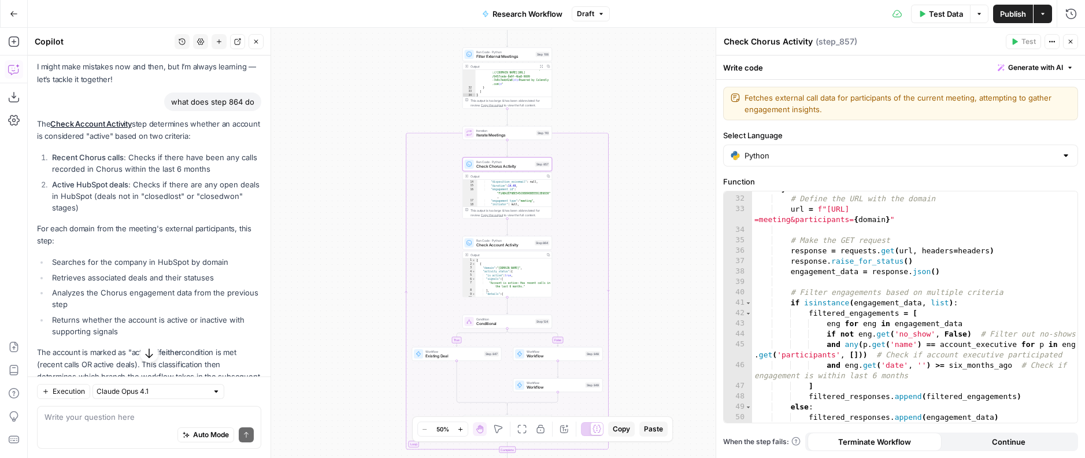
click at [477, 247] on span "Check Account Activity" at bounding box center [504, 245] width 57 height 6
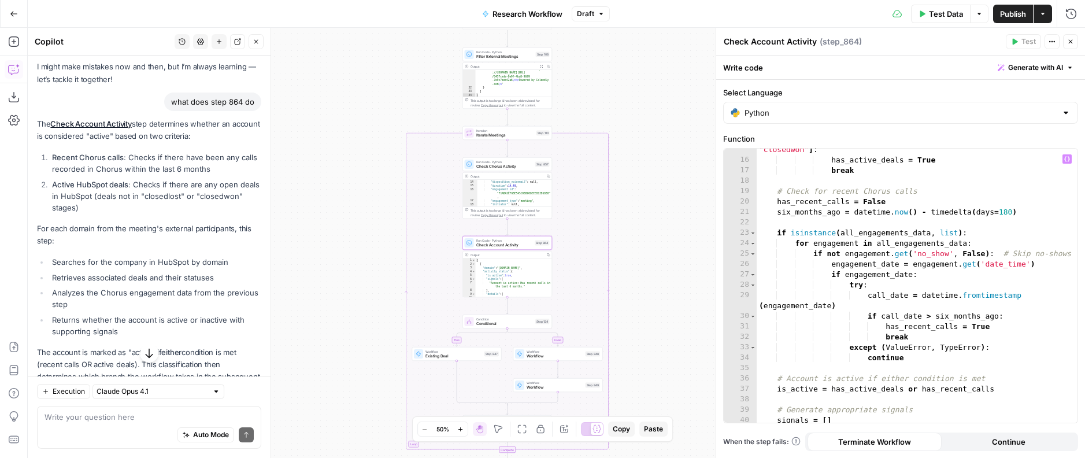
scroll to position [180, 0]
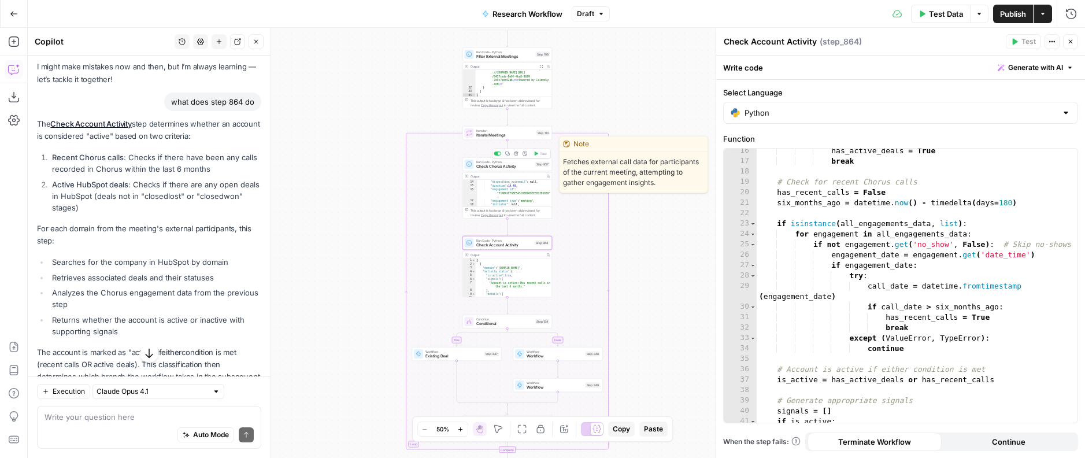
click at [509, 166] on span "Check Chorus Activity" at bounding box center [504, 167] width 57 height 6
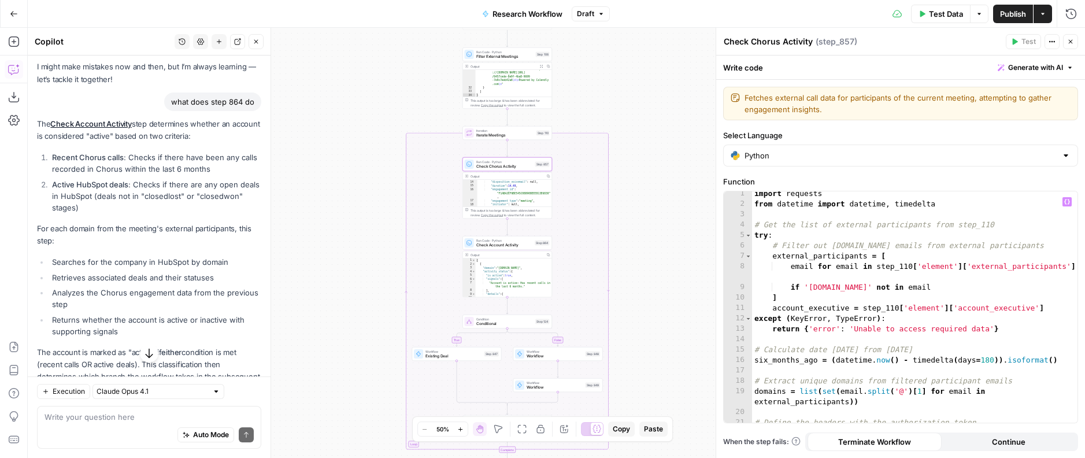
scroll to position [0, 0]
click at [502, 247] on span "Check Account Activity" at bounding box center [504, 245] width 57 height 6
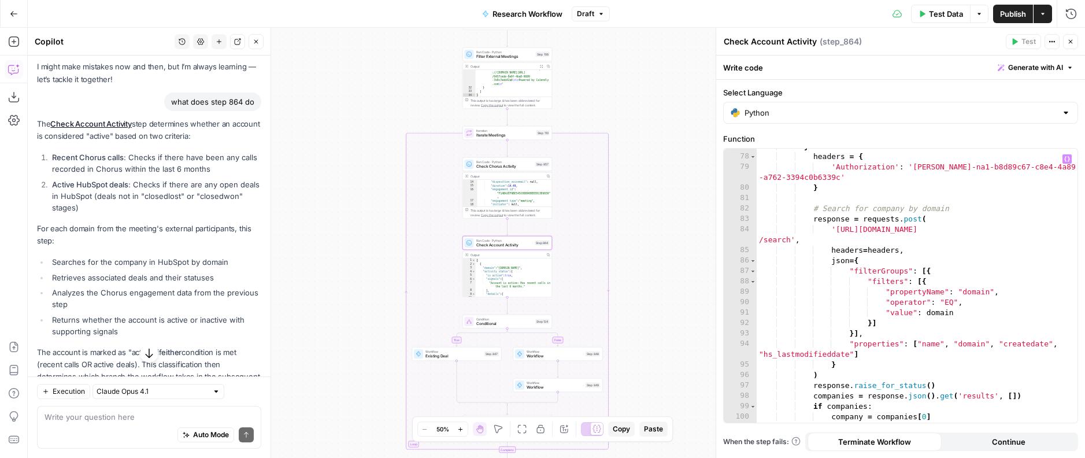
scroll to position [870, 0]
click at [944, 321] on div "try : headers = { 'Authorization' : 'Bearer pat-na1-b8d89c67-c8e4-4a89 -a762-33…" at bounding box center [917, 288] width 321 height 295
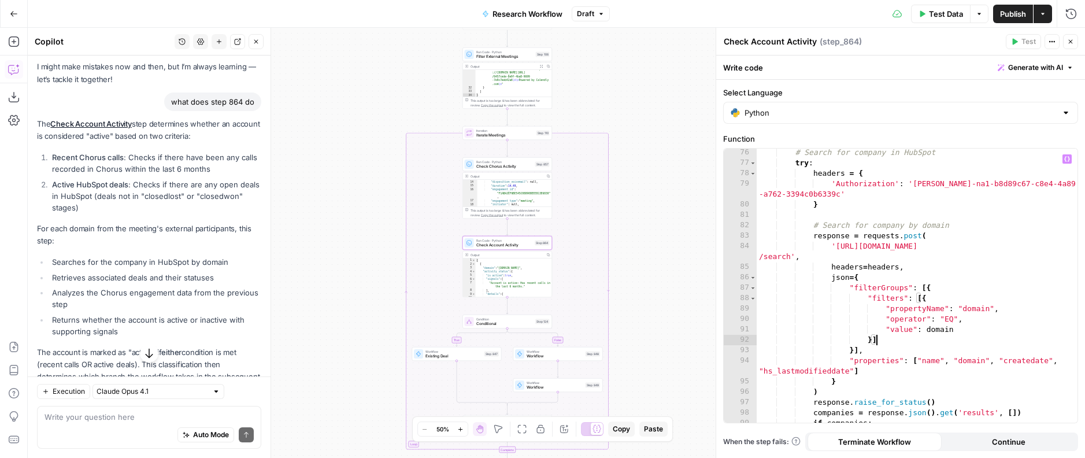
scroll to position [853, 0]
click at [830, 163] on div "# Search for company in HubSpot try : headers = { 'Authorization' : 'Bearer pat…" at bounding box center [917, 286] width 321 height 295
type textarea "**********"
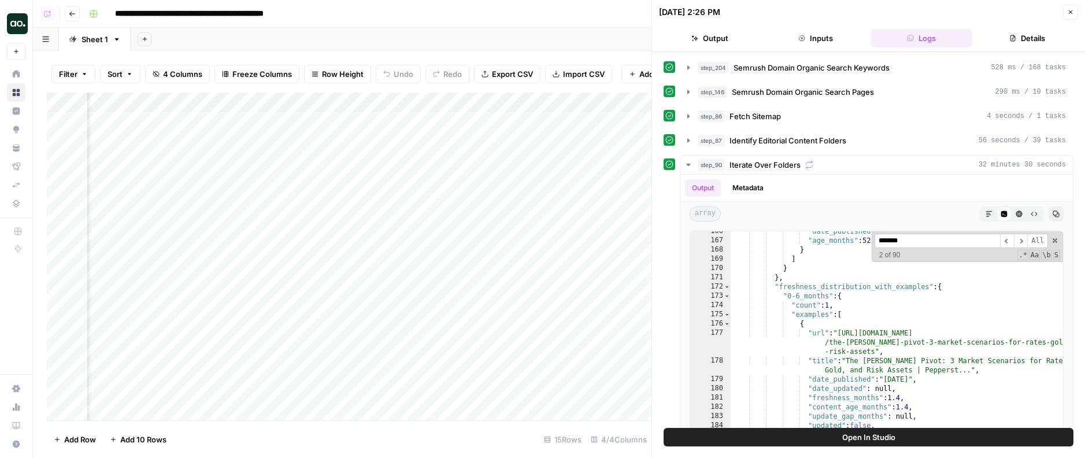
scroll to position [57, 0]
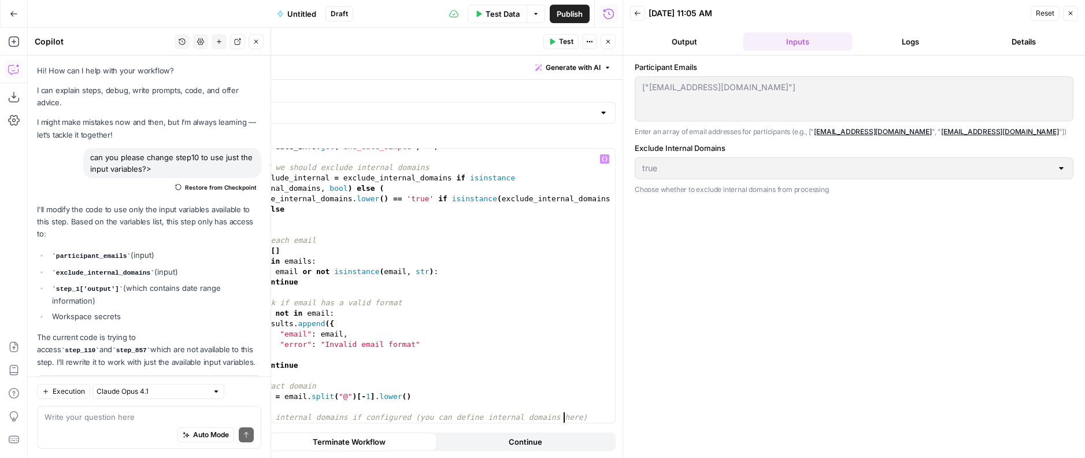
scroll to position [361, 0]
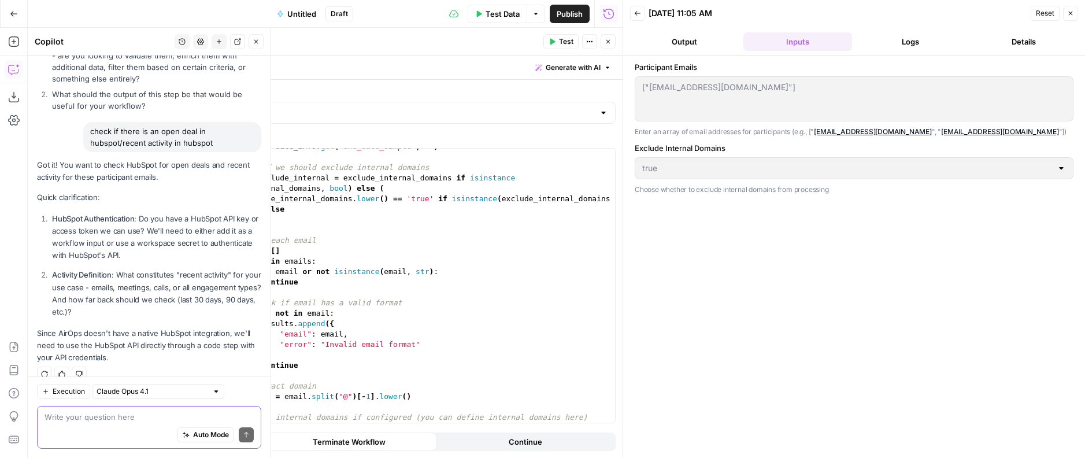
click at [67, 414] on textarea at bounding box center [149, 417] width 209 height 12
type textarea "a"
paste textarea "import requests from datetime import datetime, timedelta def check_active_statu…"
type textarea "api key is here: import requests from datetime import datetime, timedelta def c…"
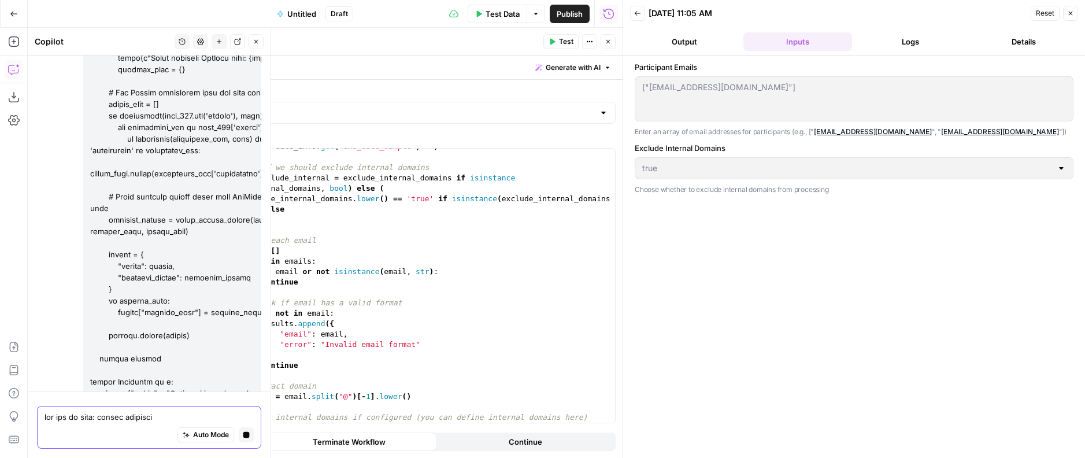
scroll to position [2408, 0]
